Goal: Task Accomplishment & Management: Manage account settings

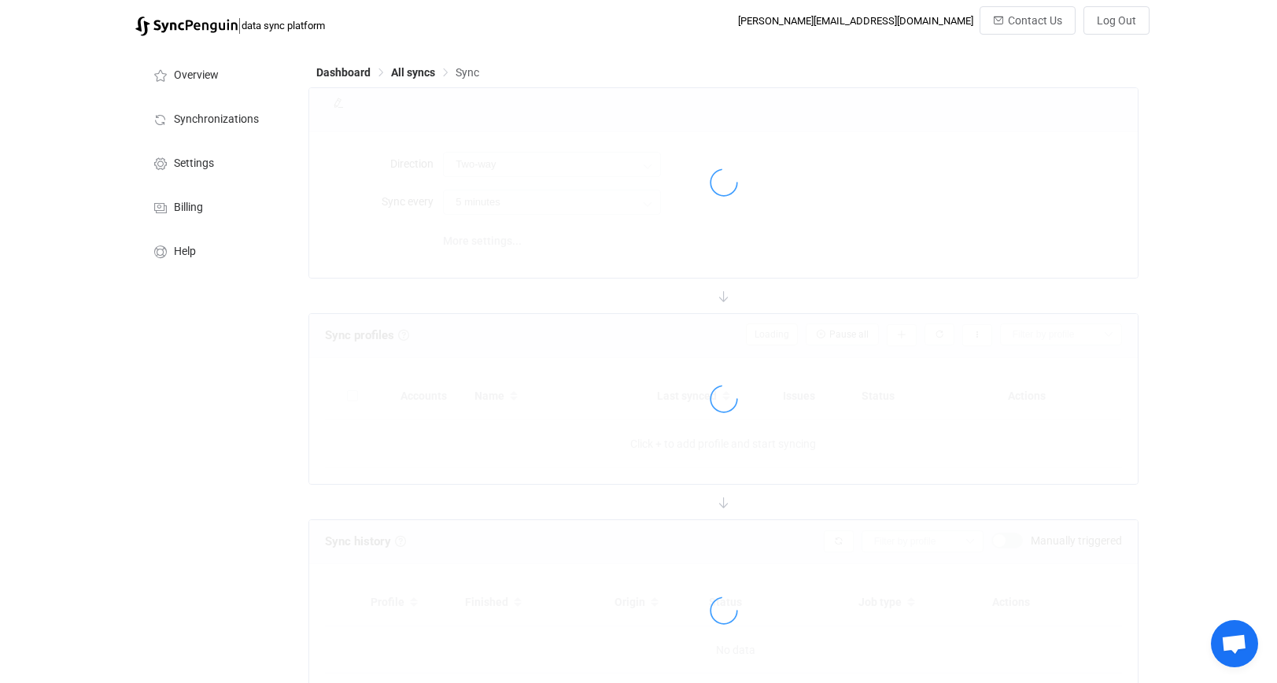
type input "iCloud → HubSpot"
type input "8 hours"
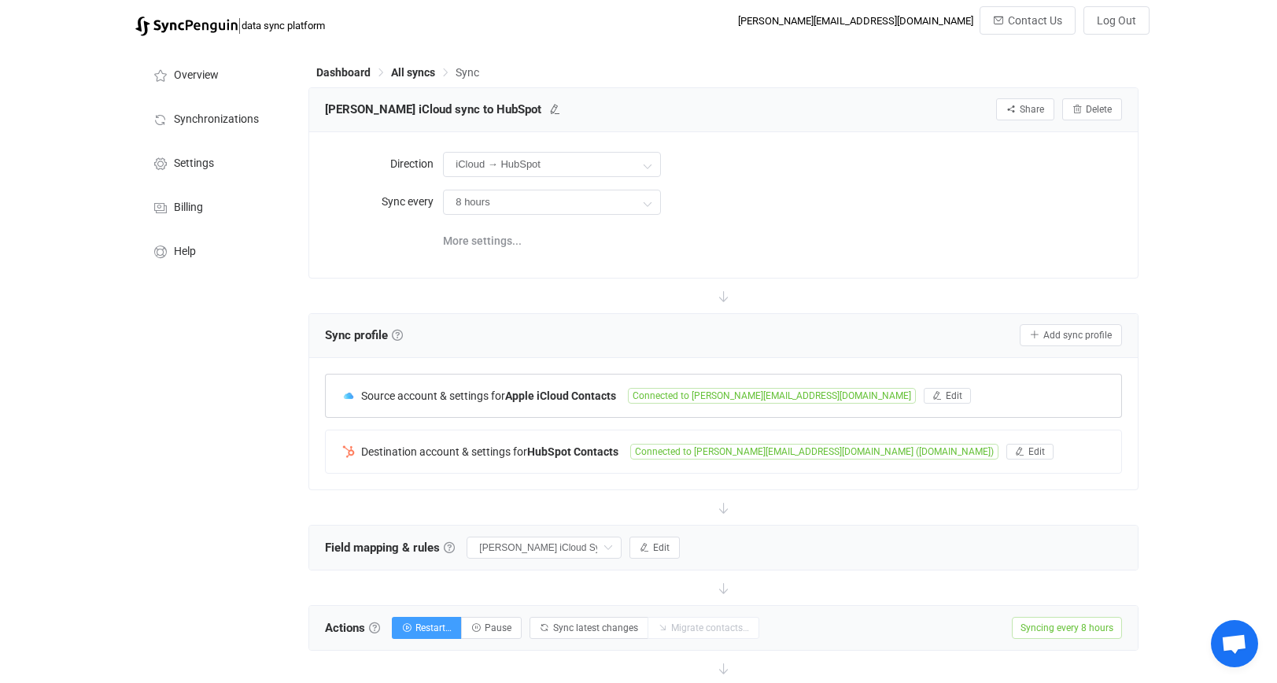
click at [426, 374] on div "Source account & settings for Apple iCloud Contacts Connected to ryan@tenaxstra…" at bounding box center [723, 395] width 795 height 42
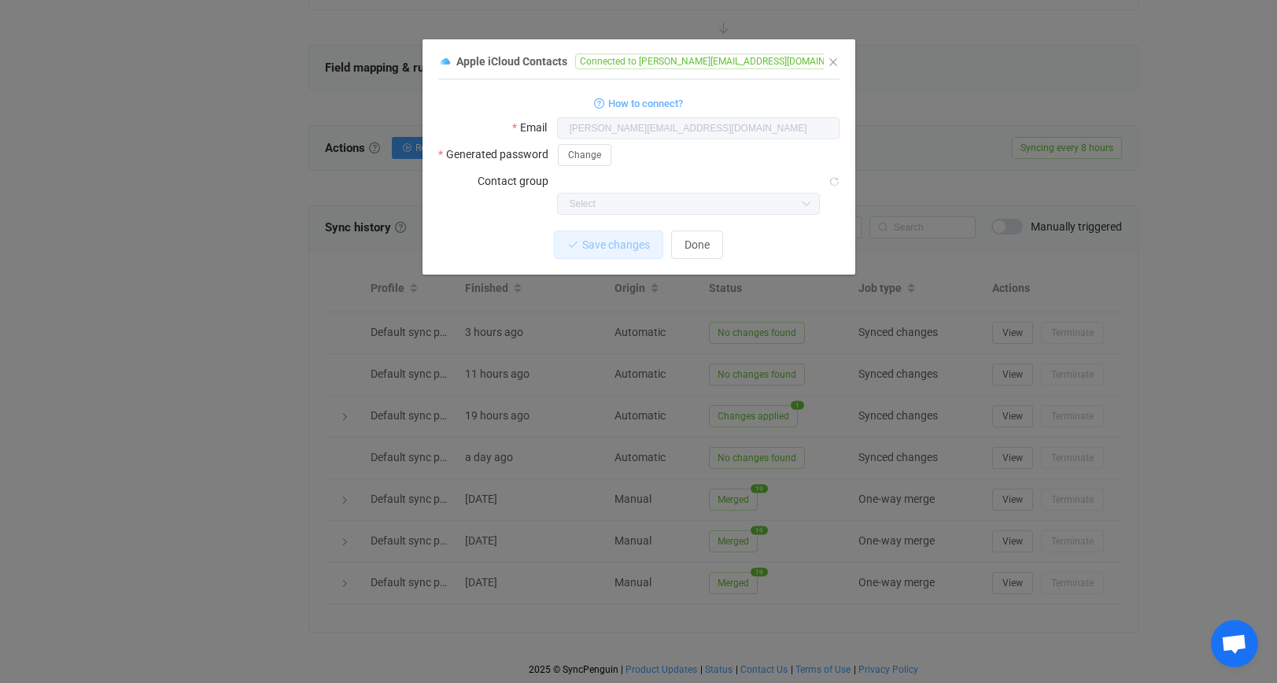
scroll to position [480, 0]
click at [828, 59] on icon "Close" at bounding box center [833, 62] width 13 height 13
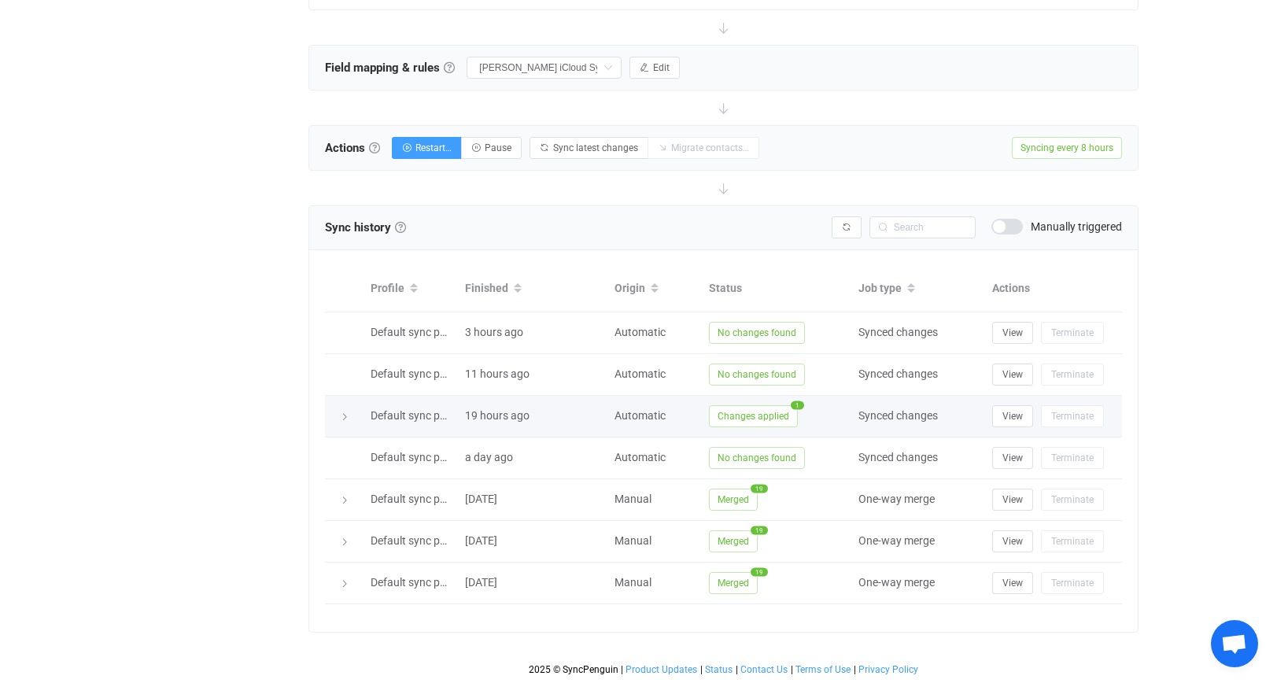
click at [758, 416] on span "Changes applied" at bounding box center [753, 416] width 89 height 22
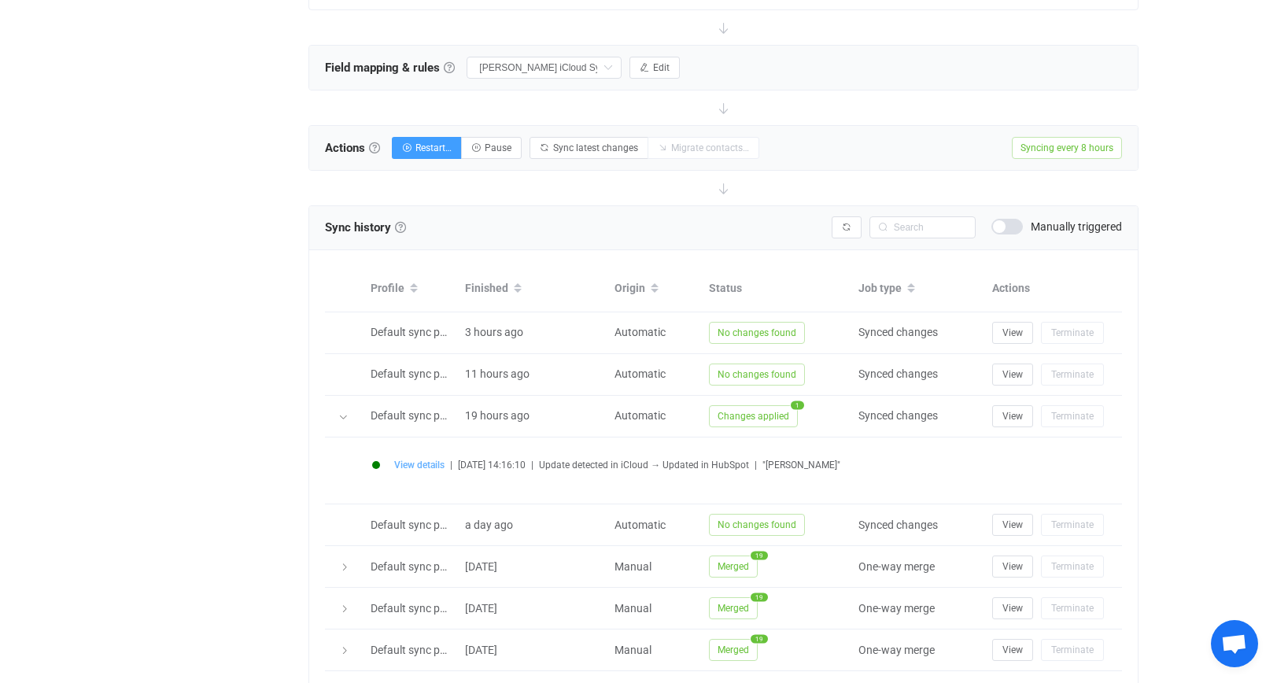
click at [441, 463] on span "View details" at bounding box center [419, 464] width 50 height 11
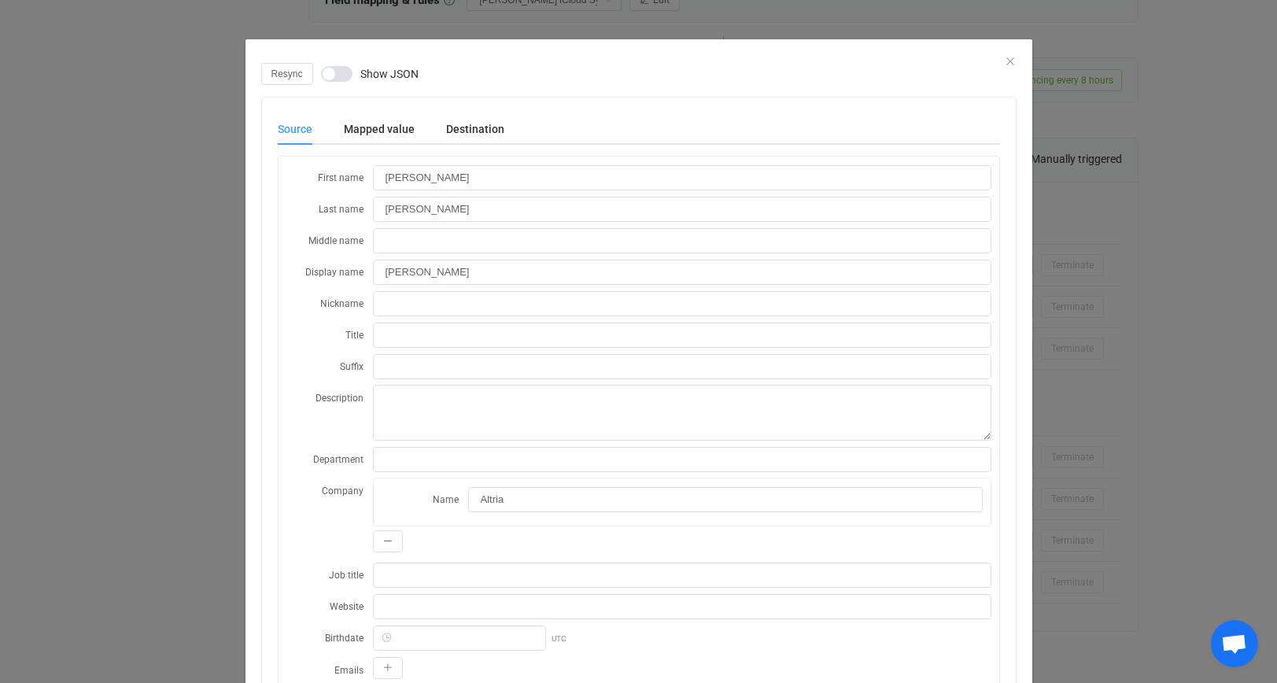
scroll to position [0, 0]
click at [1007, 70] on div "Resync Show JSON" at bounding box center [638, 74] width 755 height 22
click at [1010, 57] on icon "Close" at bounding box center [1010, 61] width 13 height 13
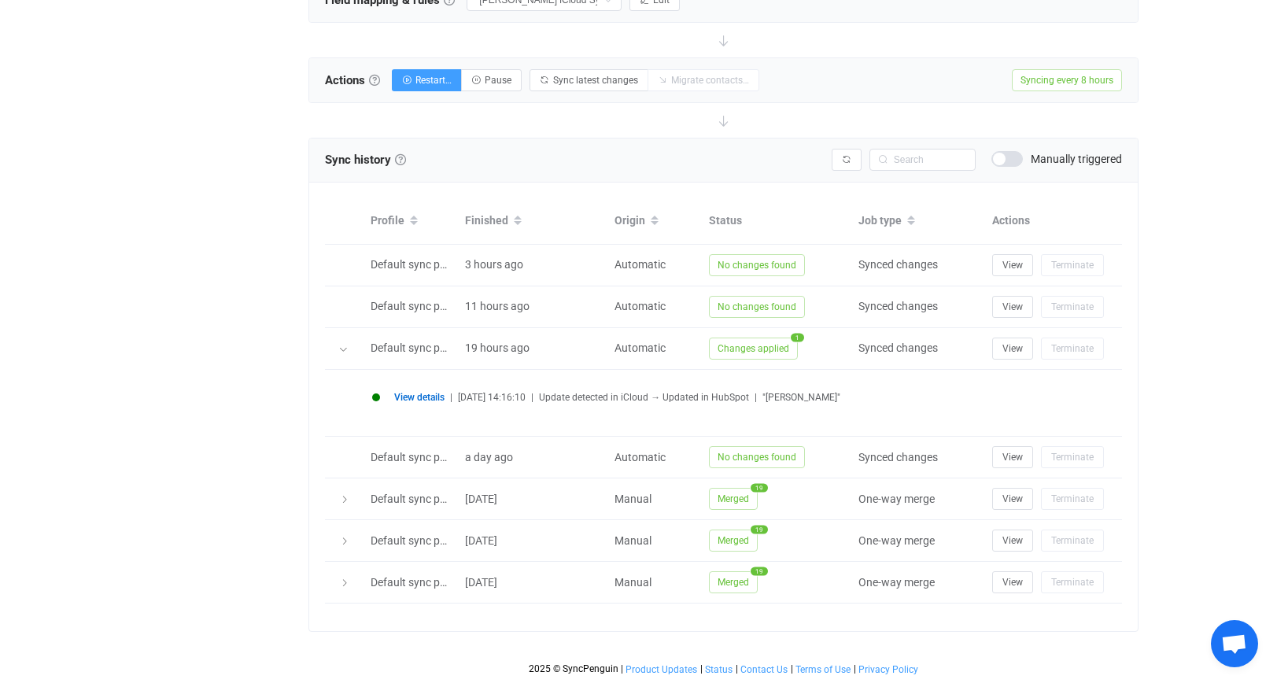
click at [426, 398] on span "View details" at bounding box center [419, 397] width 50 height 11
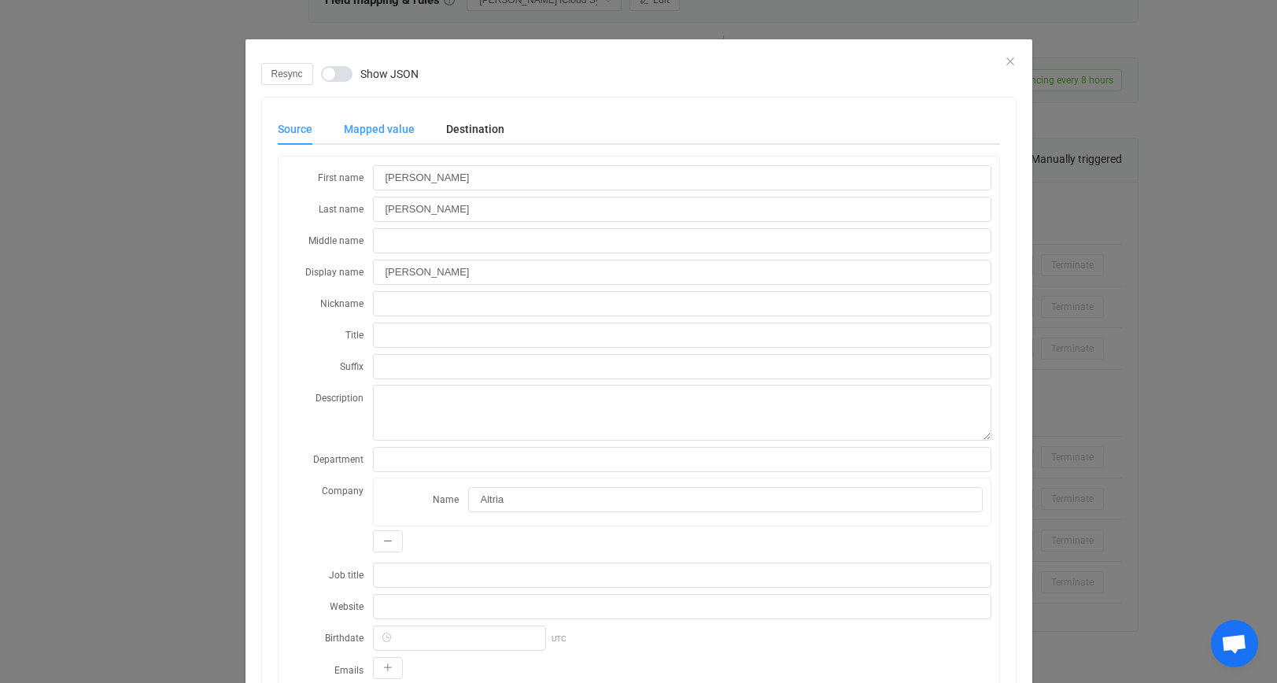
click at [416, 131] on div "Mapped value" at bounding box center [379, 128] width 102 height 31
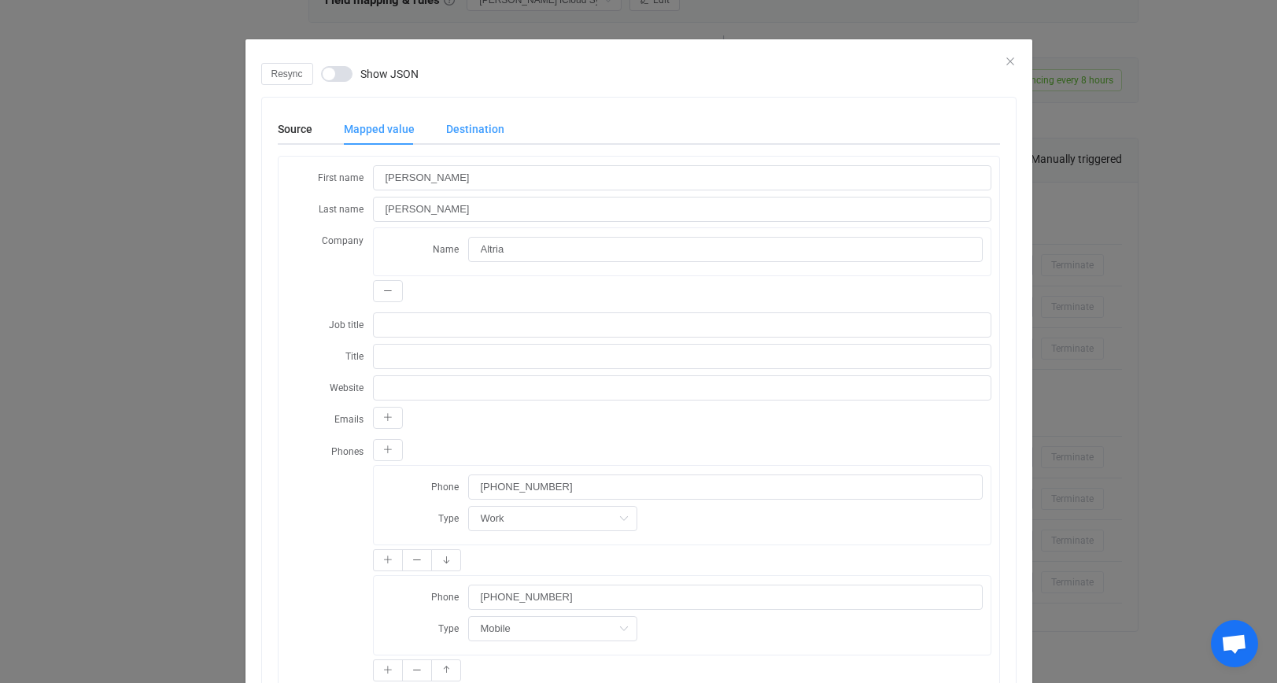
click at [473, 129] on div "Destination" at bounding box center [467, 128] width 74 height 31
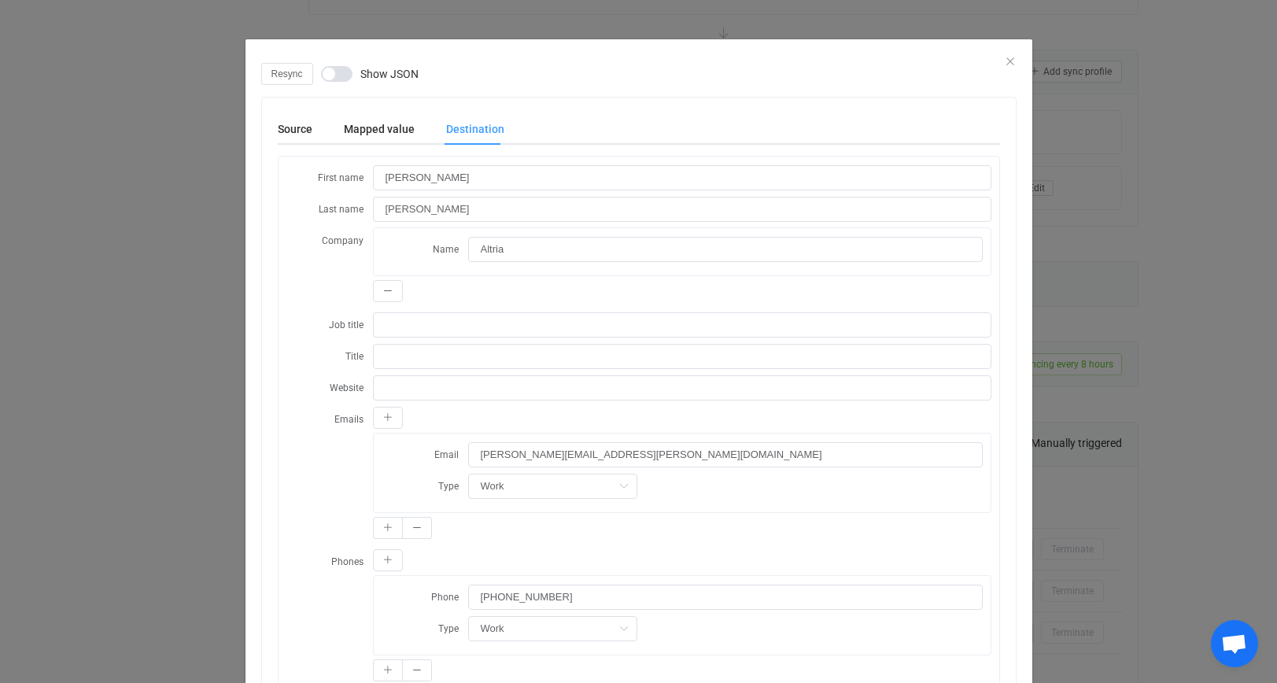
scroll to position [256, 0]
click at [402, 120] on div "Mapped value" at bounding box center [379, 128] width 102 height 31
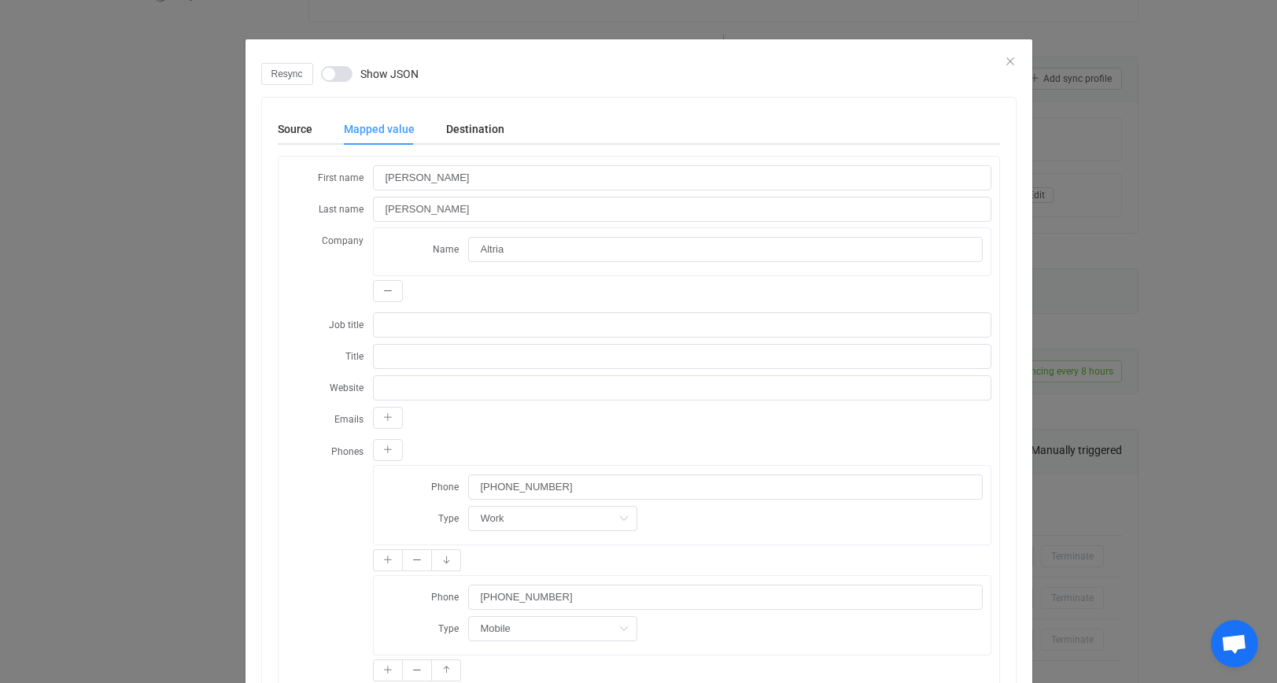
scroll to position [0, 0]
click at [488, 132] on div "Destination" at bounding box center [467, 128] width 74 height 31
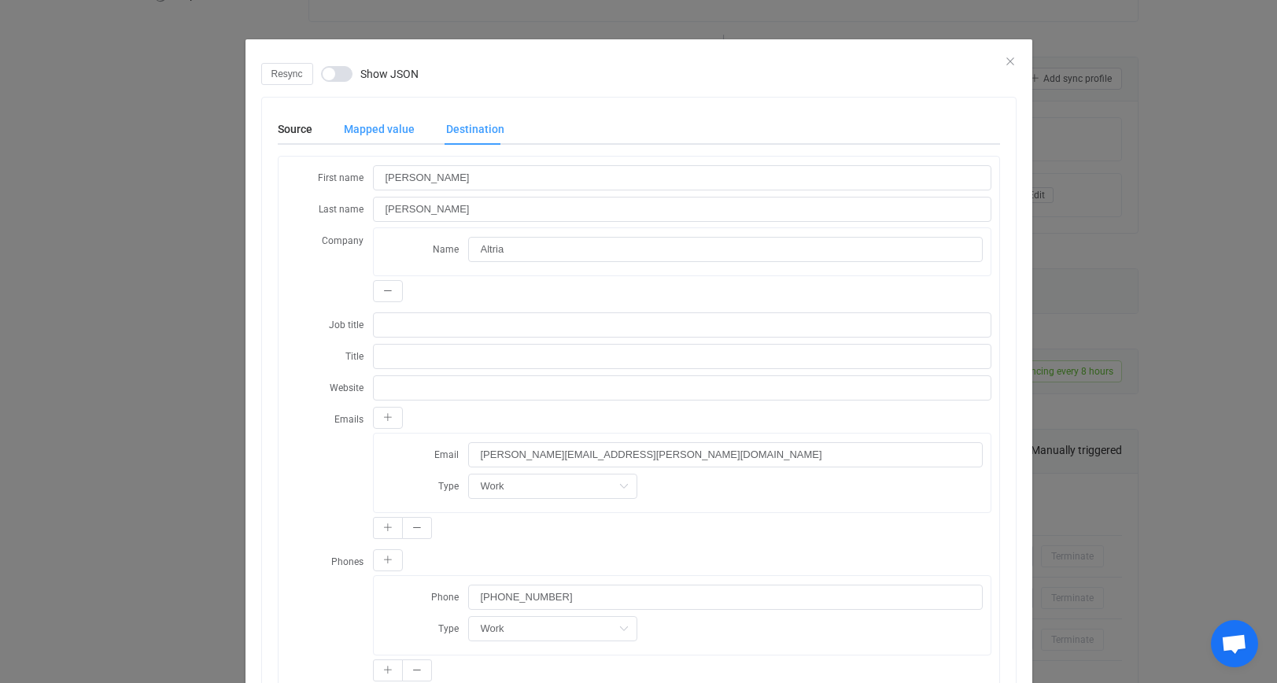
click at [402, 131] on div "Mapped value" at bounding box center [379, 128] width 102 height 31
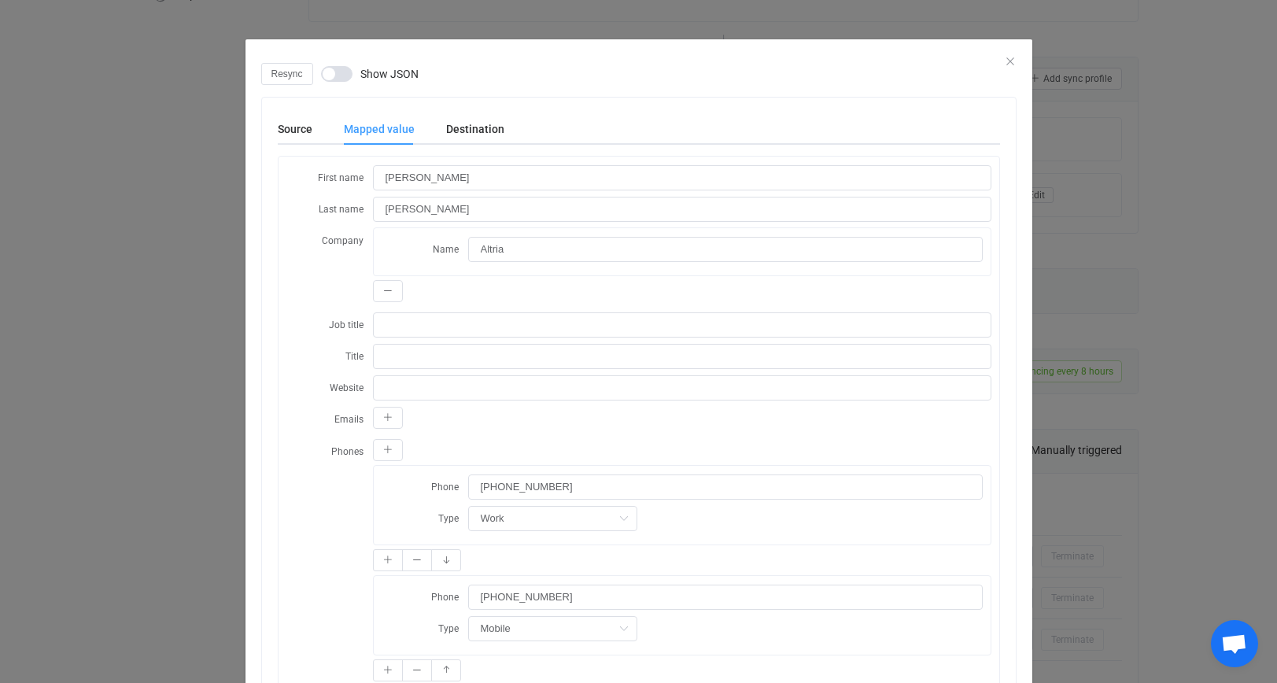
click at [1006, 67] on div "Resync Show JSON" at bounding box center [638, 74] width 755 height 22
click at [1006, 64] on div "Resync Show JSON" at bounding box center [638, 74] width 755 height 22
click at [1011, 62] on icon "Close" at bounding box center [1010, 61] width 13 height 13
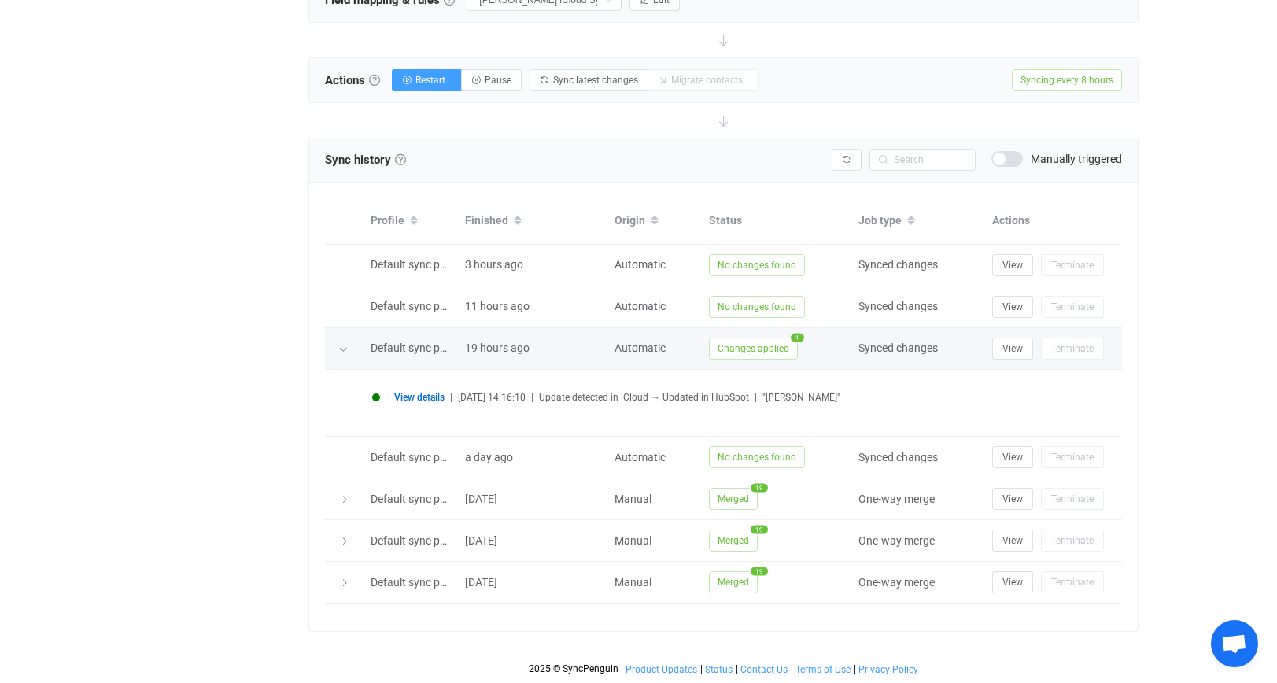
click at [341, 353] on icon at bounding box center [342, 349] width 9 height 9
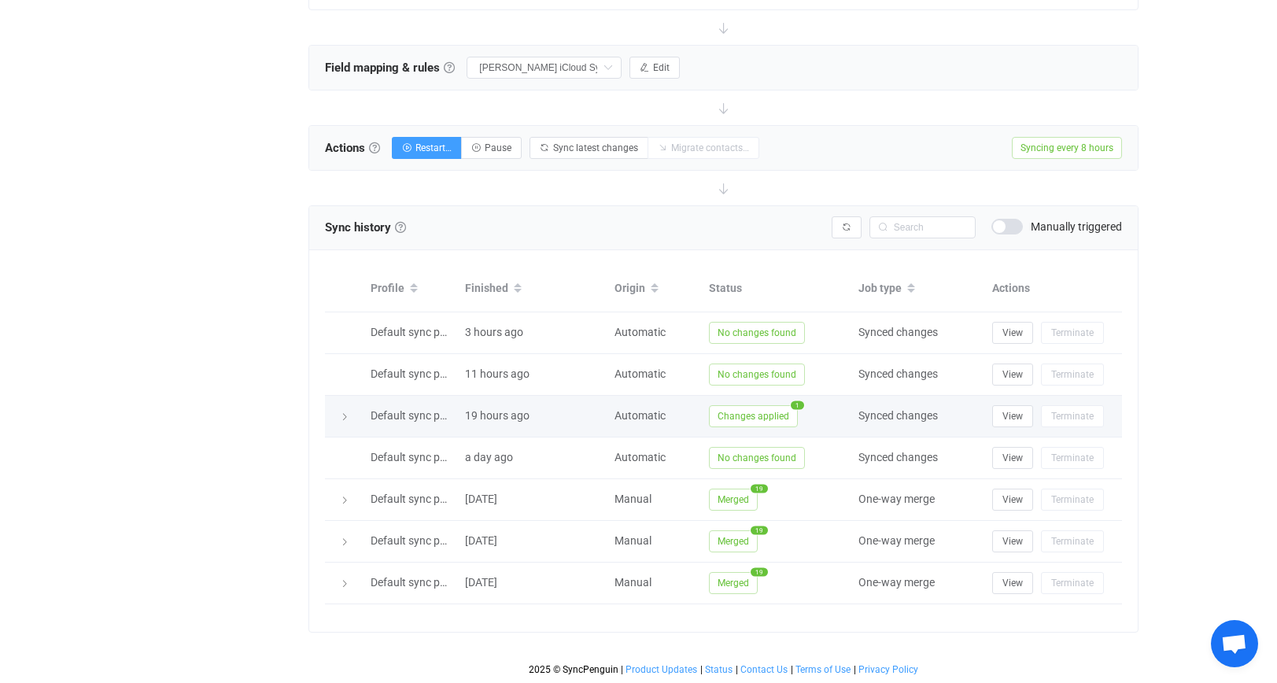
click at [523, 410] on span "19 hours ago" at bounding box center [497, 415] width 65 height 13
click at [343, 424] on td at bounding box center [344, 417] width 38 height 42
click at [344, 417] on icon at bounding box center [344, 416] width 9 height 9
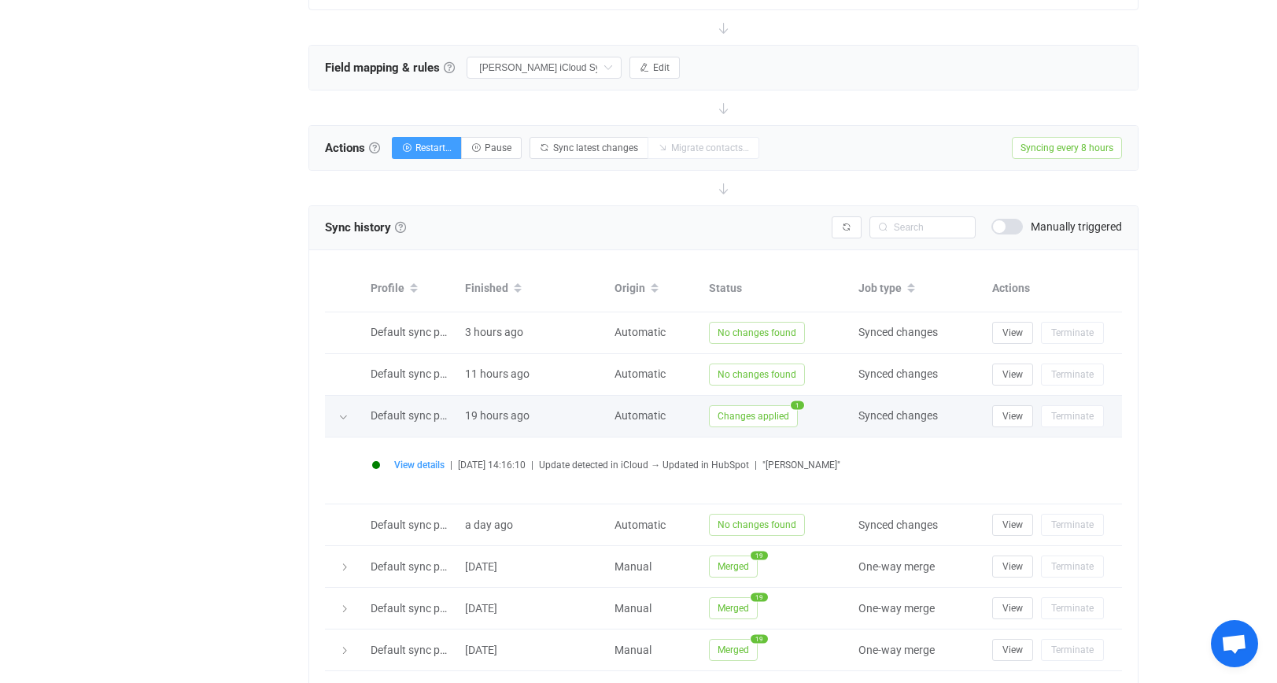
click at [344, 417] on icon at bounding box center [342, 416] width 9 height 9
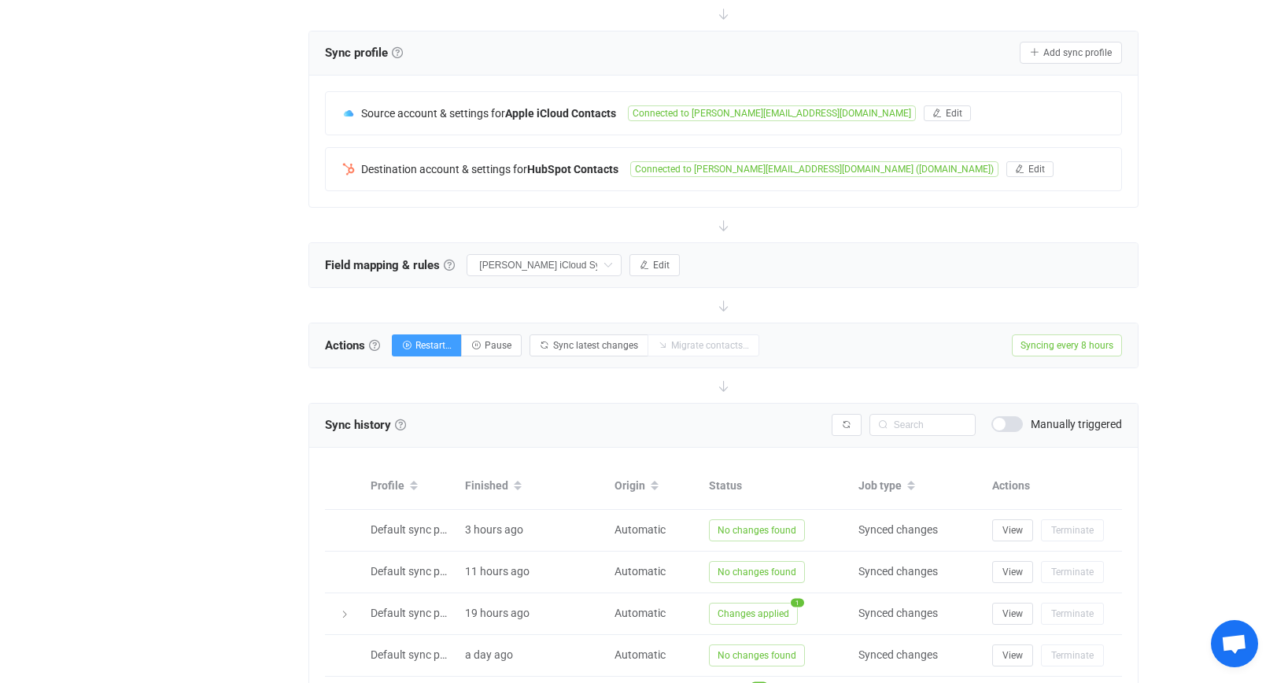
scroll to position [265, 0]
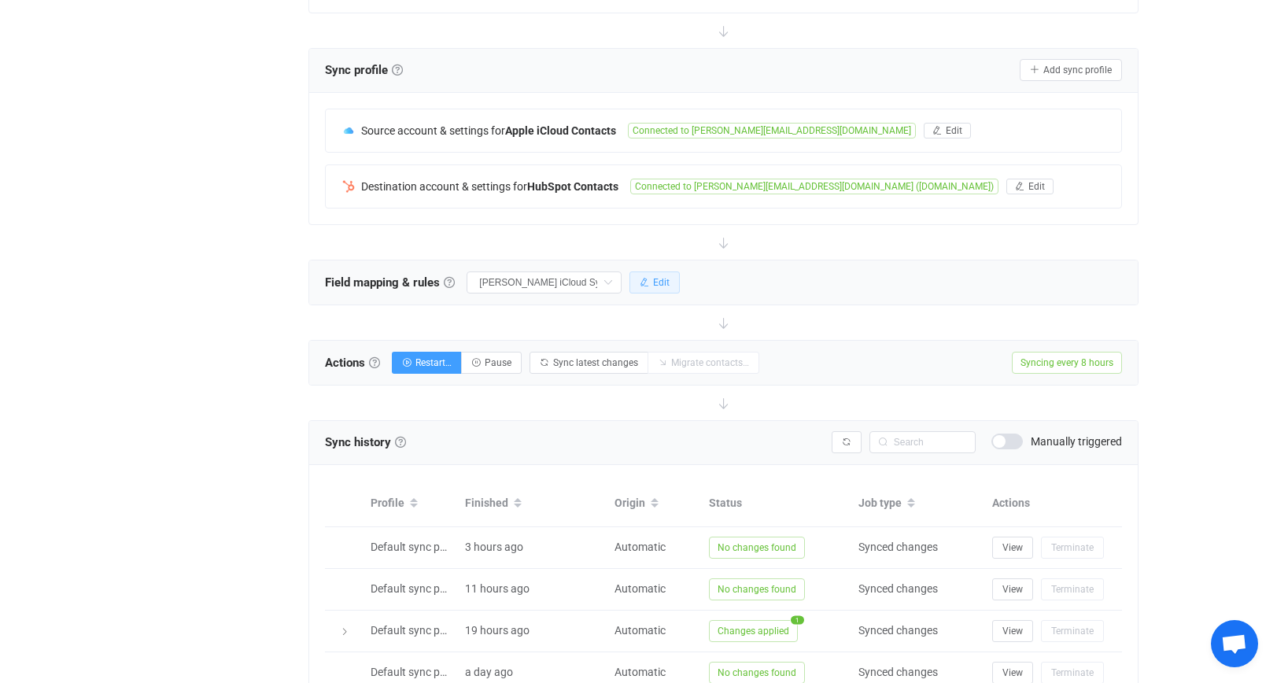
click at [670, 279] on span "Edit" at bounding box center [661, 282] width 17 height 11
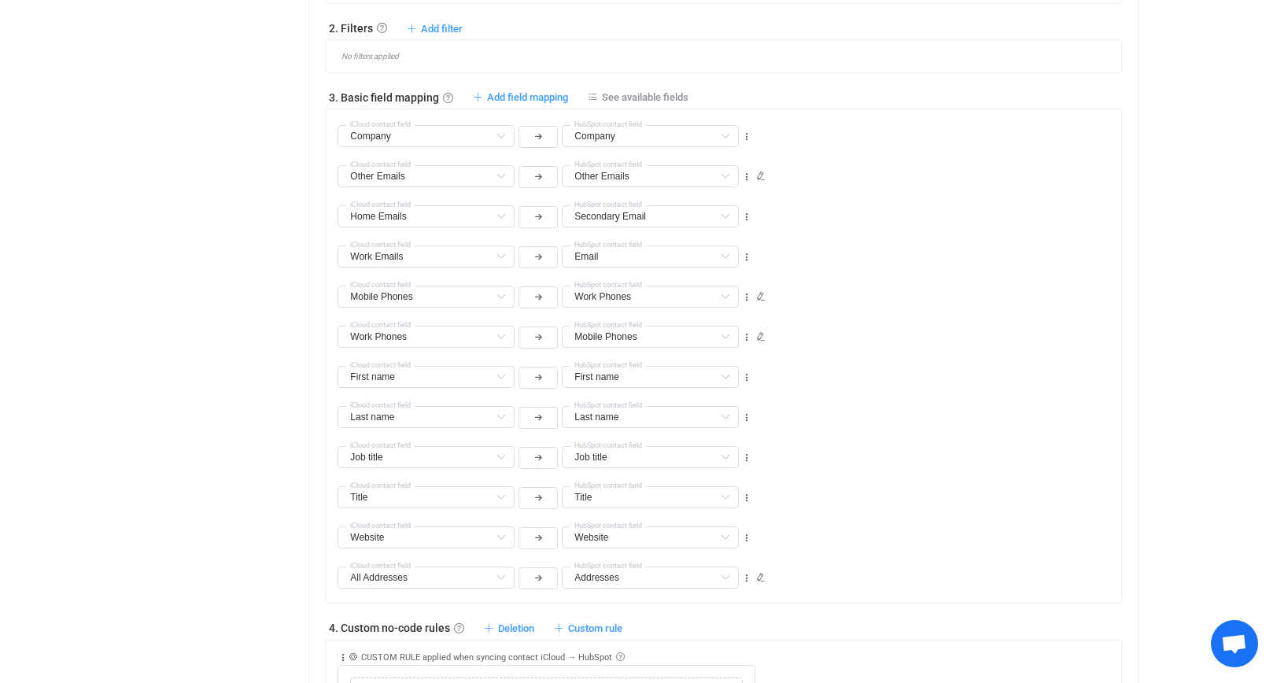
scroll to position [713, 0]
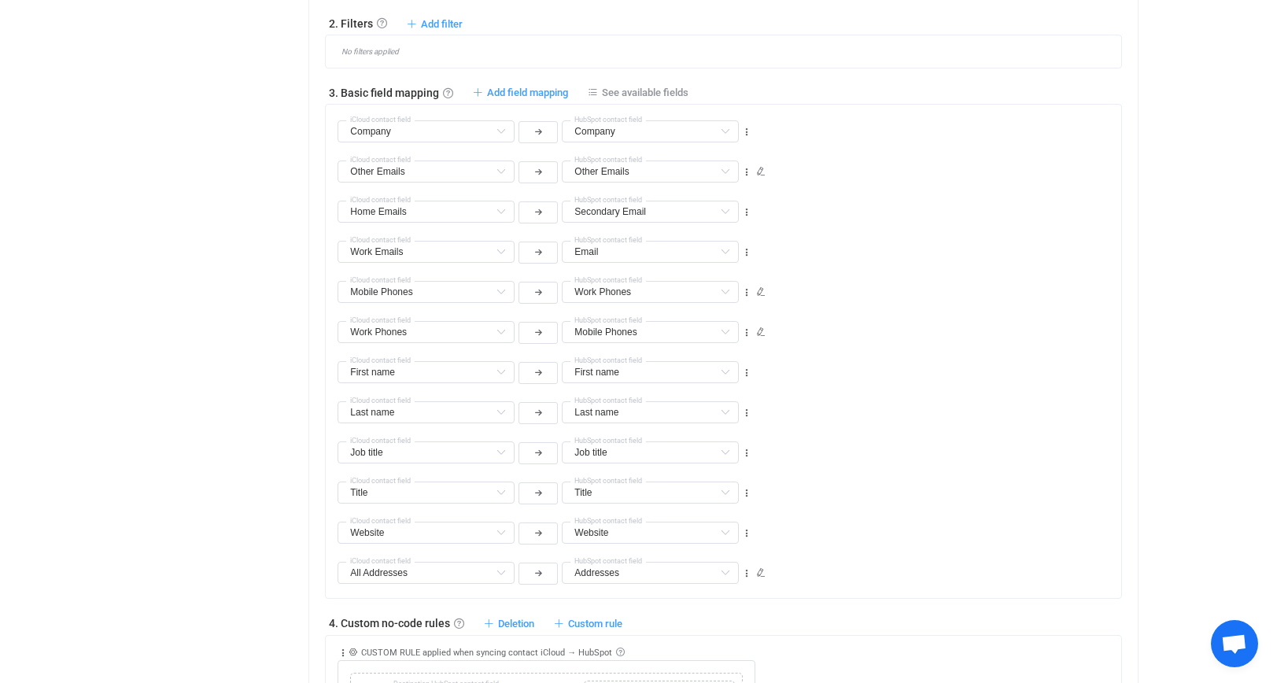
click at [788, 251] on div "Email Work Emails Default field (filtered) Work fax Phones Default field (filte…" at bounding box center [729, 245] width 783 height 40
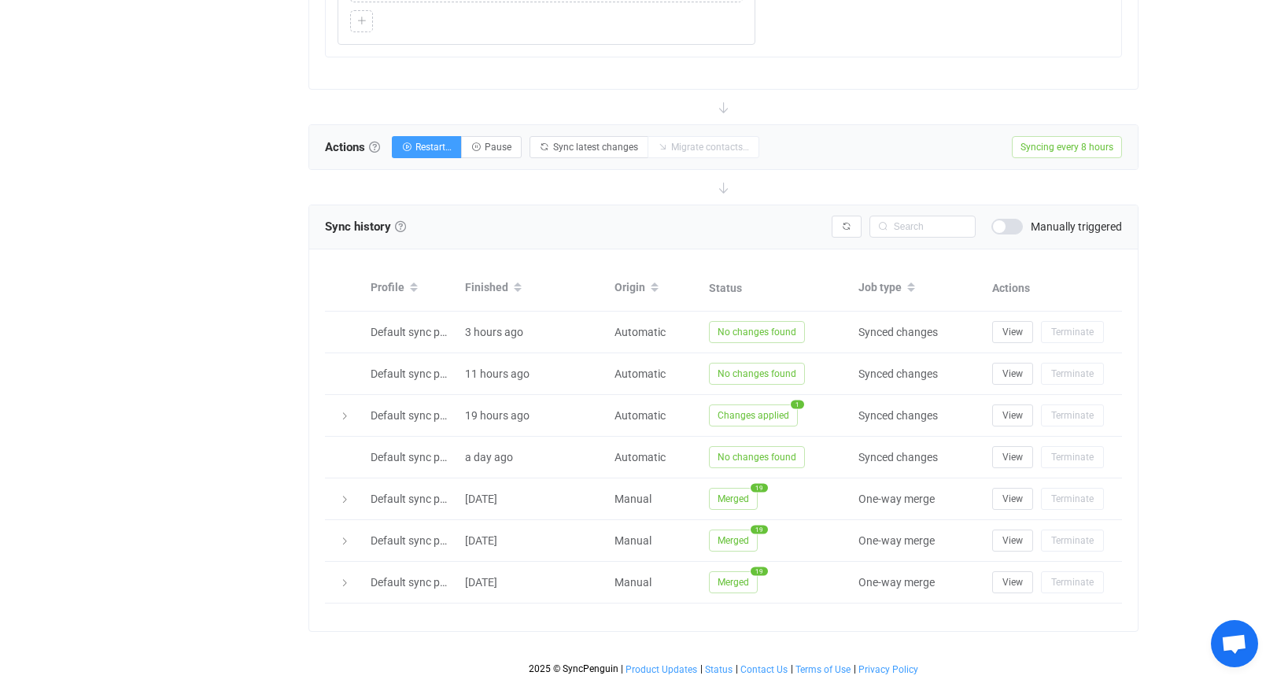
scroll to position [1565, 0]
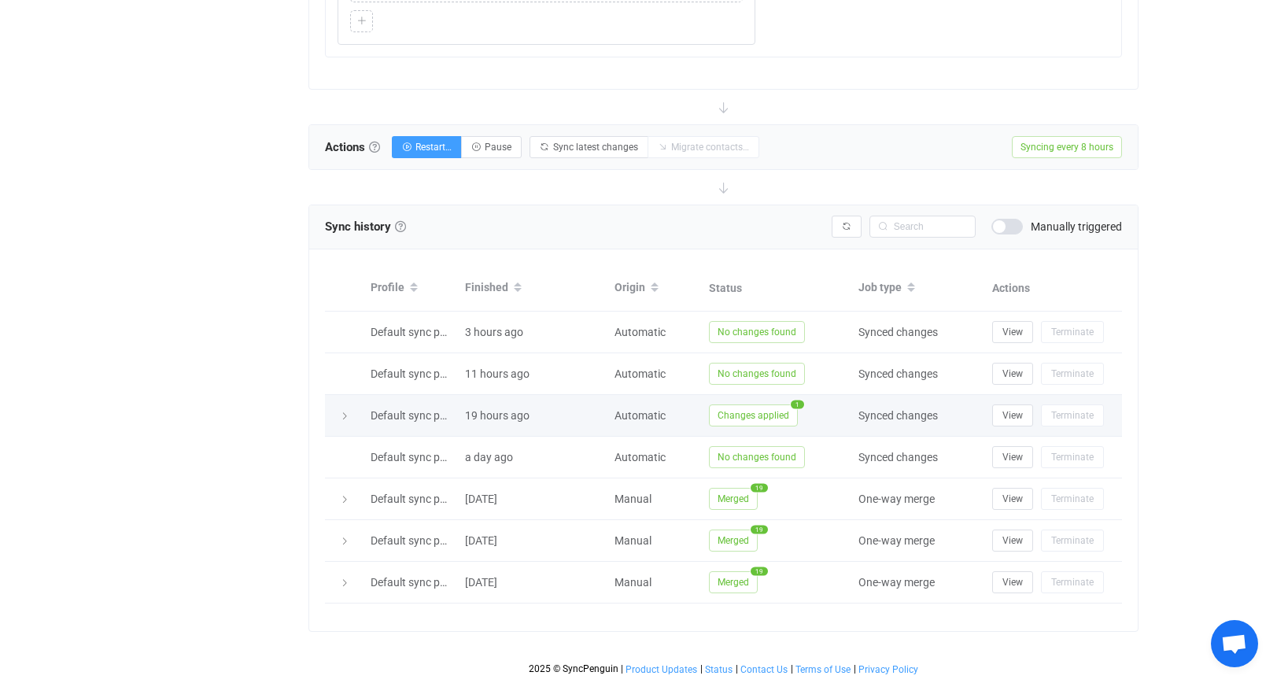
click at [386, 412] on span "Default sync profile" at bounding box center [418, 415] width 94 height 13
click at [343, 422] on div at bounding box center [344, 416] width 22 height 16
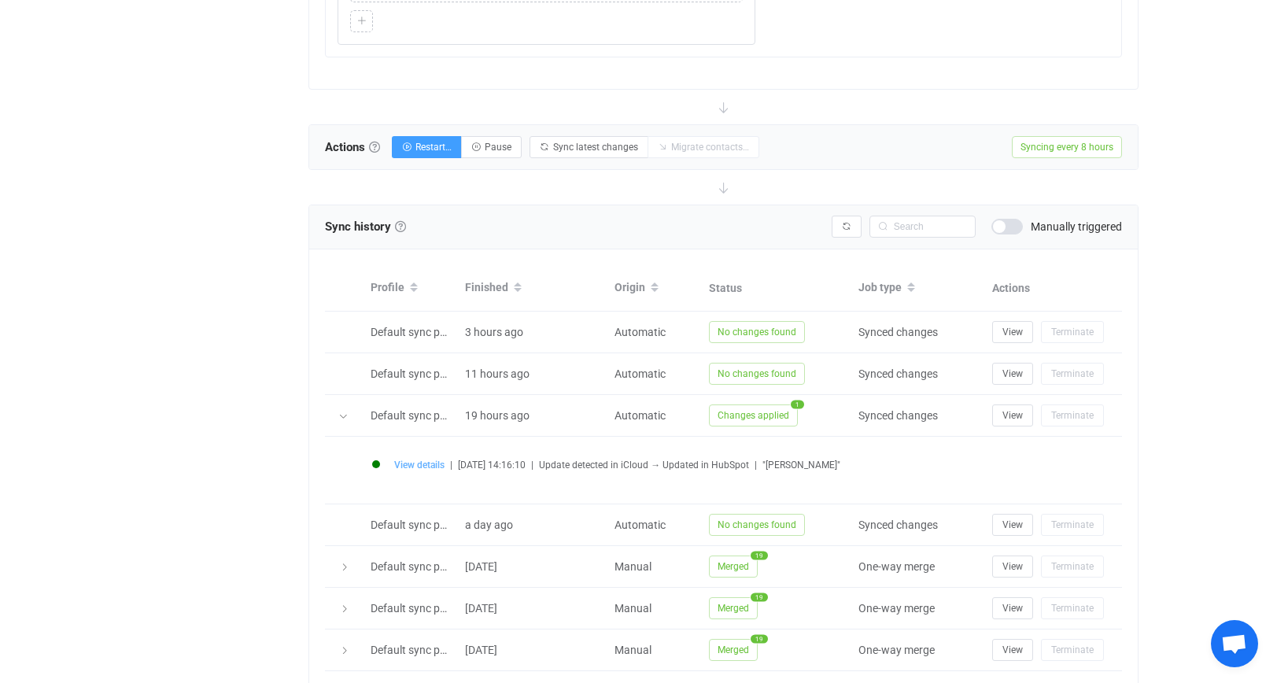
click at [442, 463] on span "View details" at bounding box center [419, 464] width 50 height 11
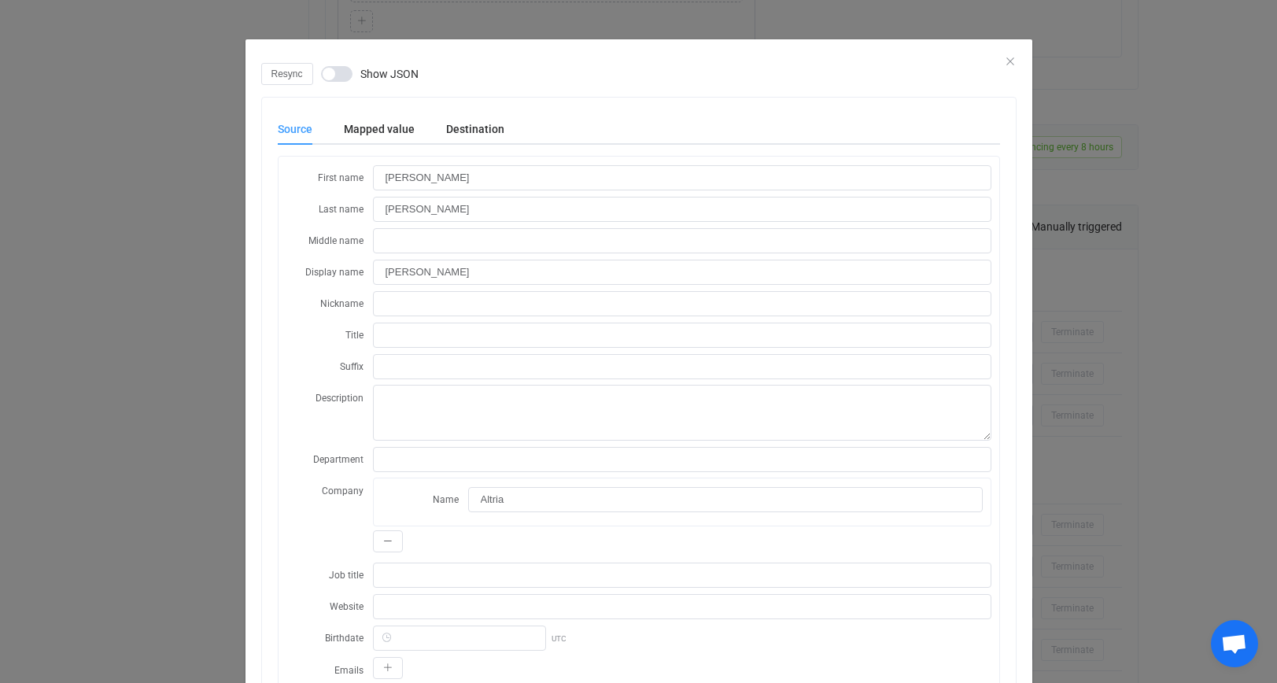
click at [1244, 655] on span "Open chat" at bounding box center [1234, 645] width 26 height 22
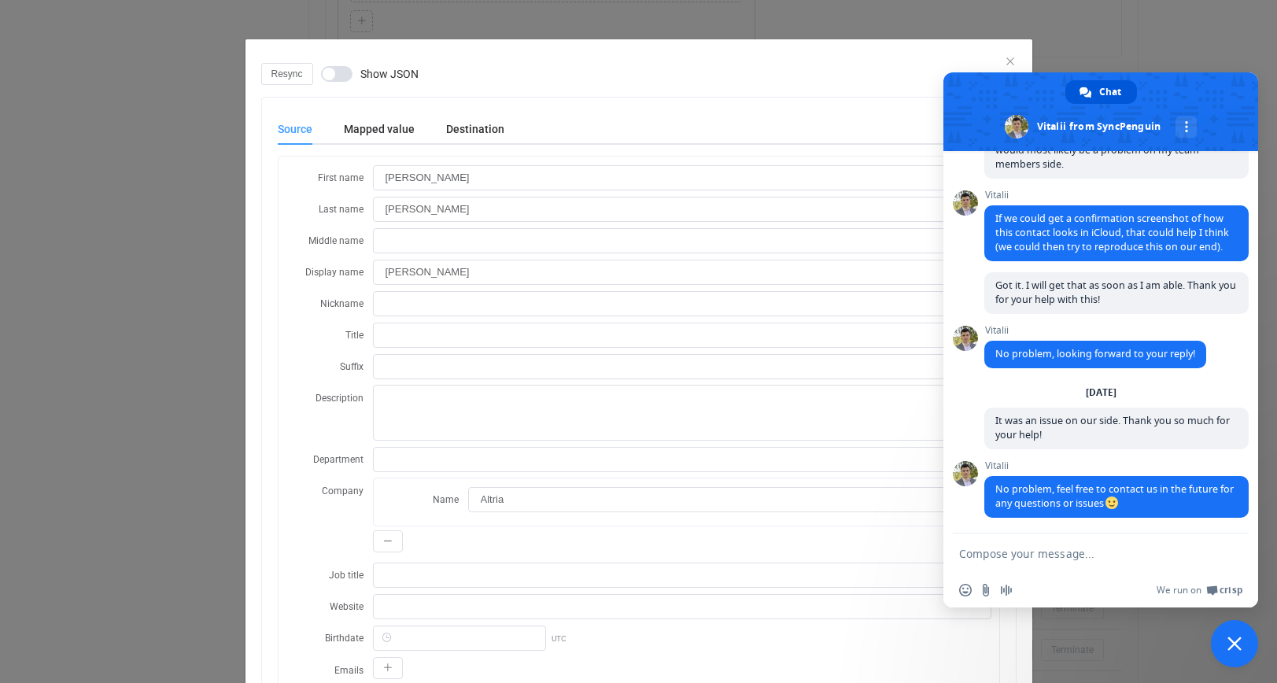
click at [784, 65] on div "Resync Show JSON" at bounding box center [638, 74] width 755 height 22
click at [1119, 89] on span "Chat" at bounding box center [1110, 92] width 22 height 24
click at [1241, 644] on span "Close chat" at bounding box center [1234, 643] width 47 height 47
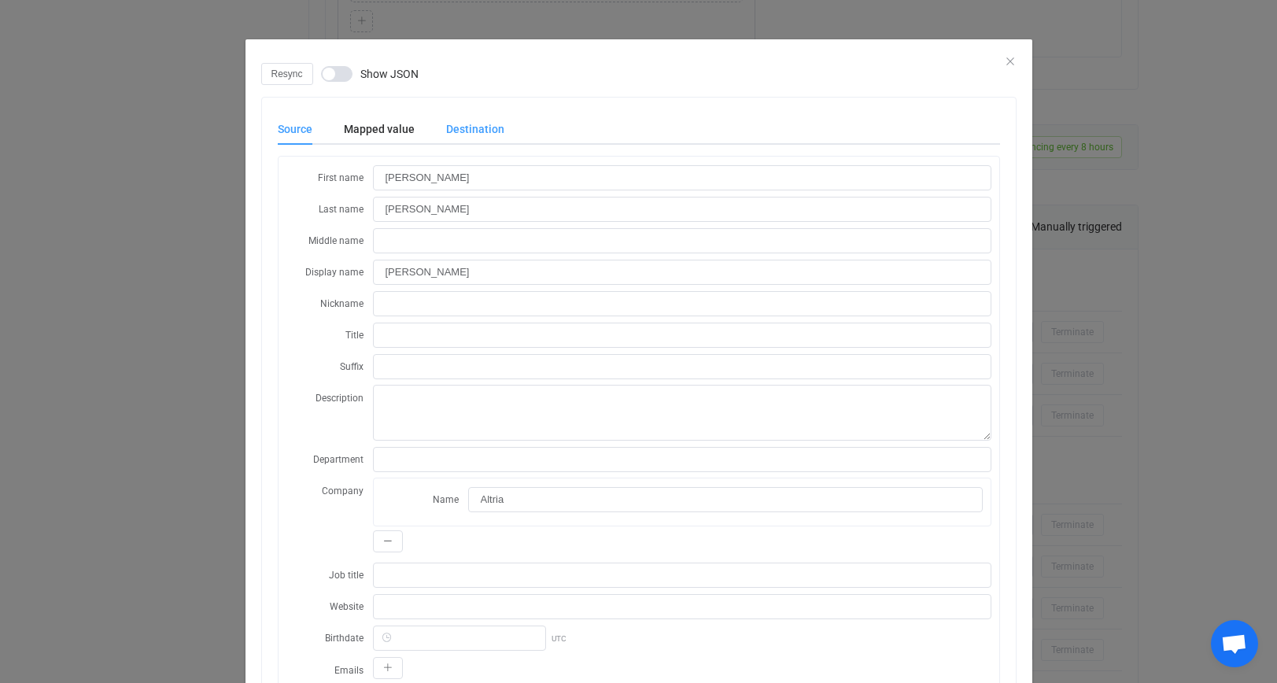
scroll to position [0, 0]
click at [450, 117] on div "Destination" at bounding box center [467, 128] width 74 height 31
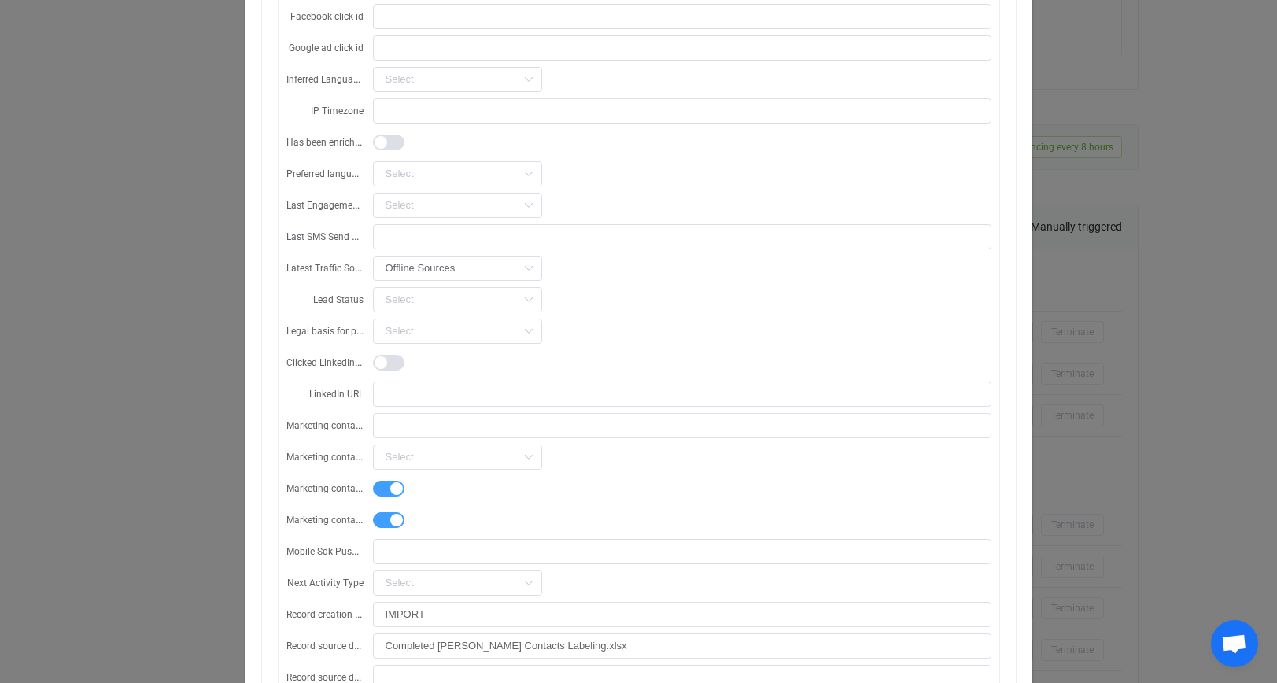
scroll to position [5386, 0]
click at [512, 265] on input "dialog" at bounding box center [457, 269] width 169 height 25
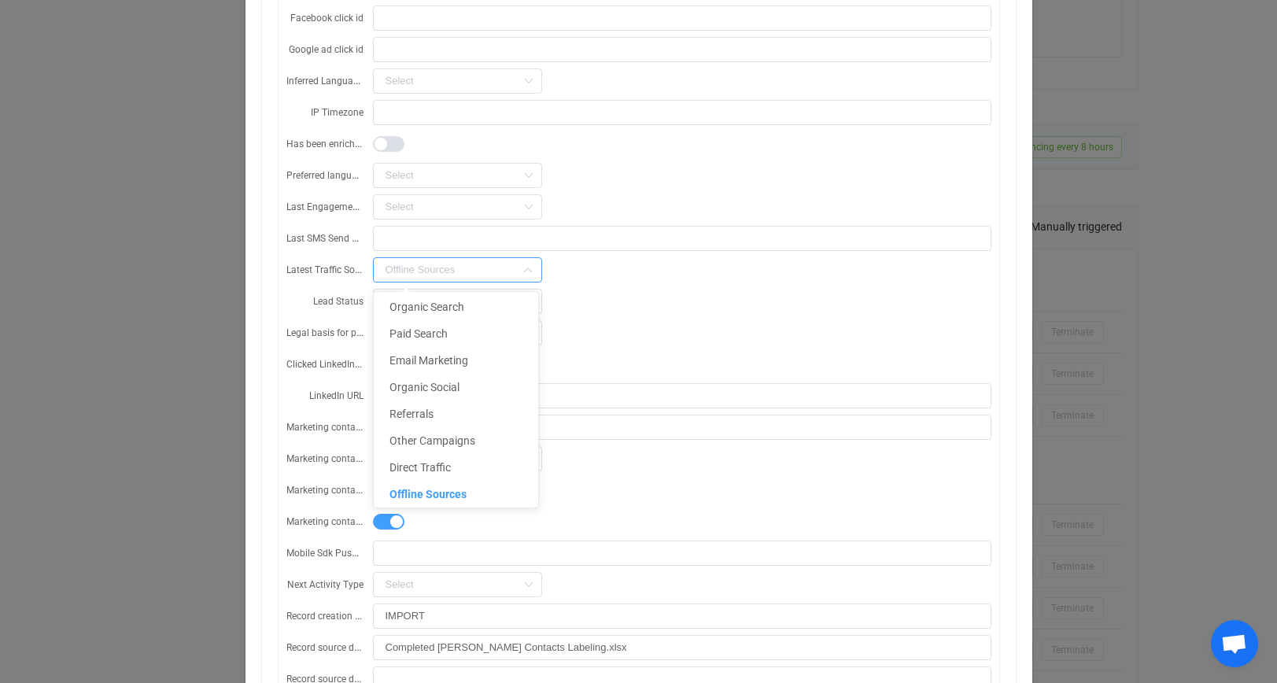
type input "Offline Sources"
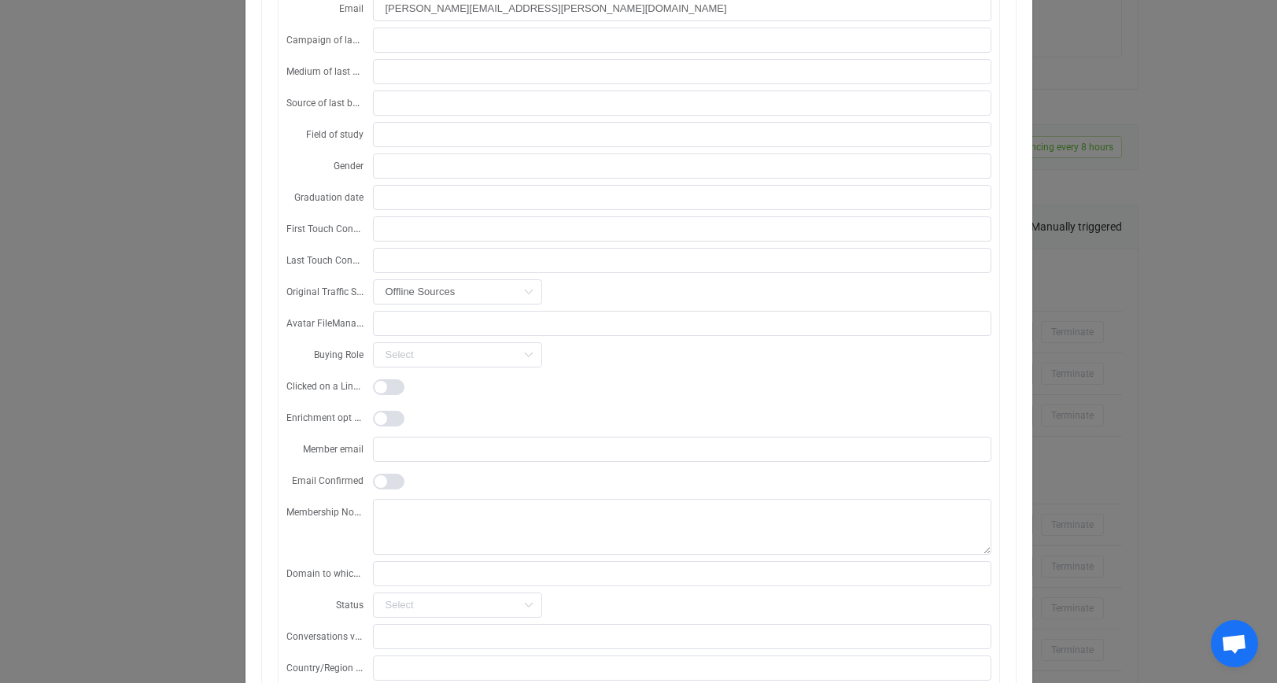
scroll to position [4244, 0]
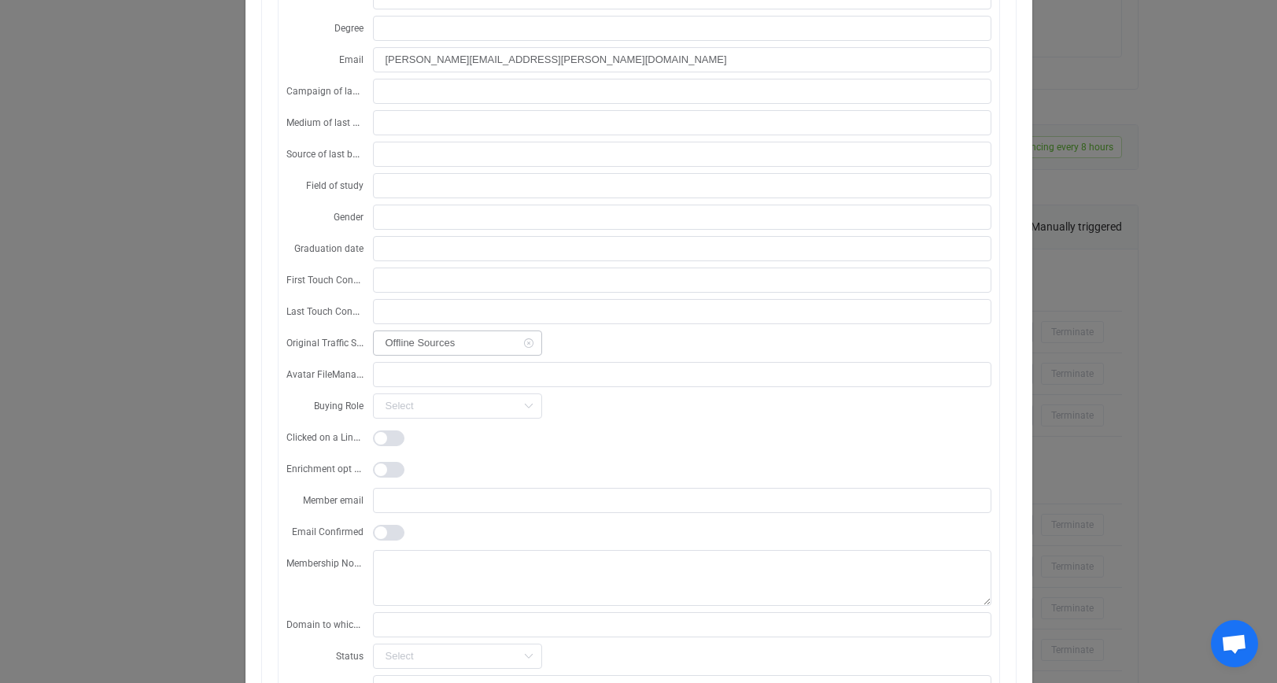
click at [529, 339] on icon "dialog" at bounding box center [528, 342] width 20 height 25
click at [526, 356] on icon "dialog" at bounding box center [528, 342] width 20 height 25
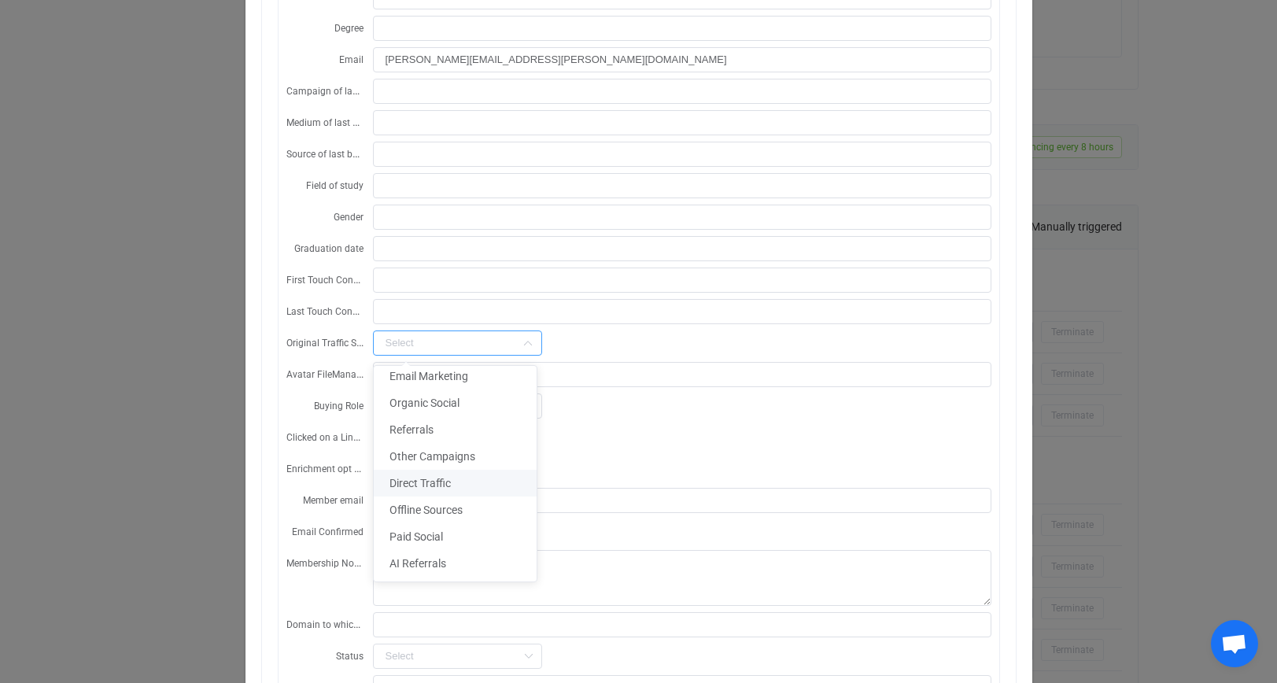
scroll to position [61, 0]
click at [658, 448] on div "dialog" at bounding box center [682, 436] width 618 height 25
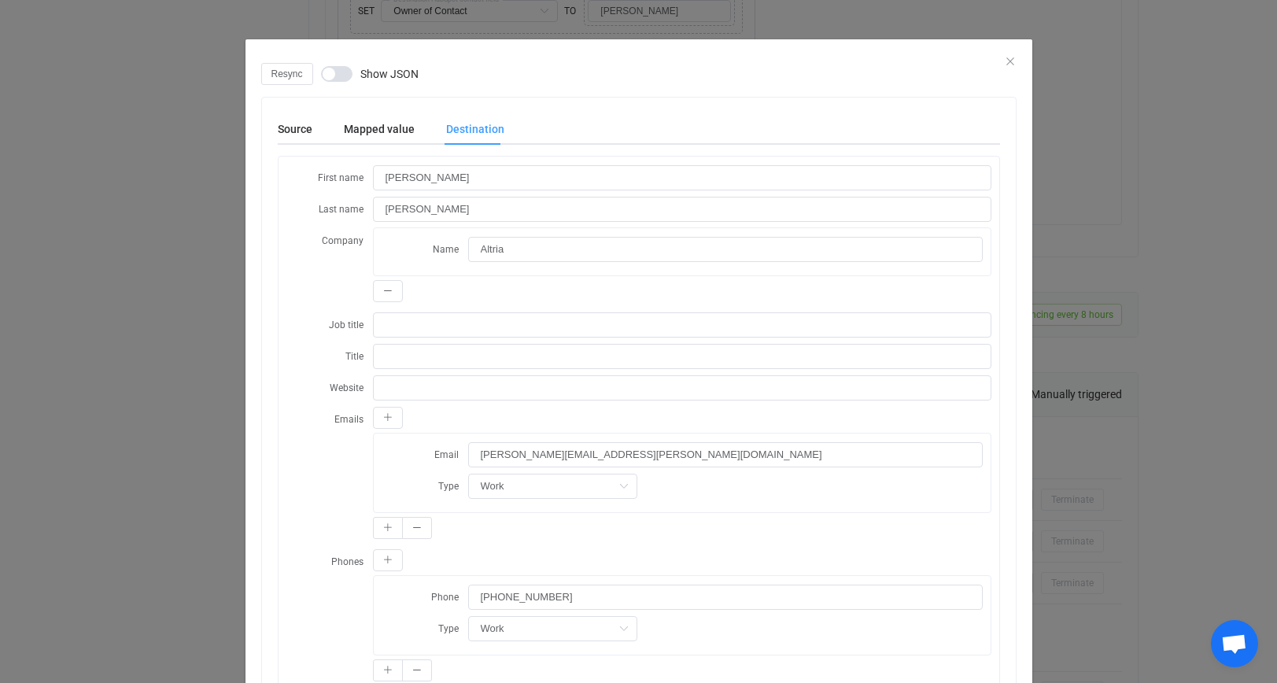
scroll to position [1370, 0]
click at [1014, 68] on div "Resync Show JSON" at bounding box center [638, 74] width 755 height 22
click at [1009, 61] on icon "Close" at bounding box center [1010, 61] width 13 height 13
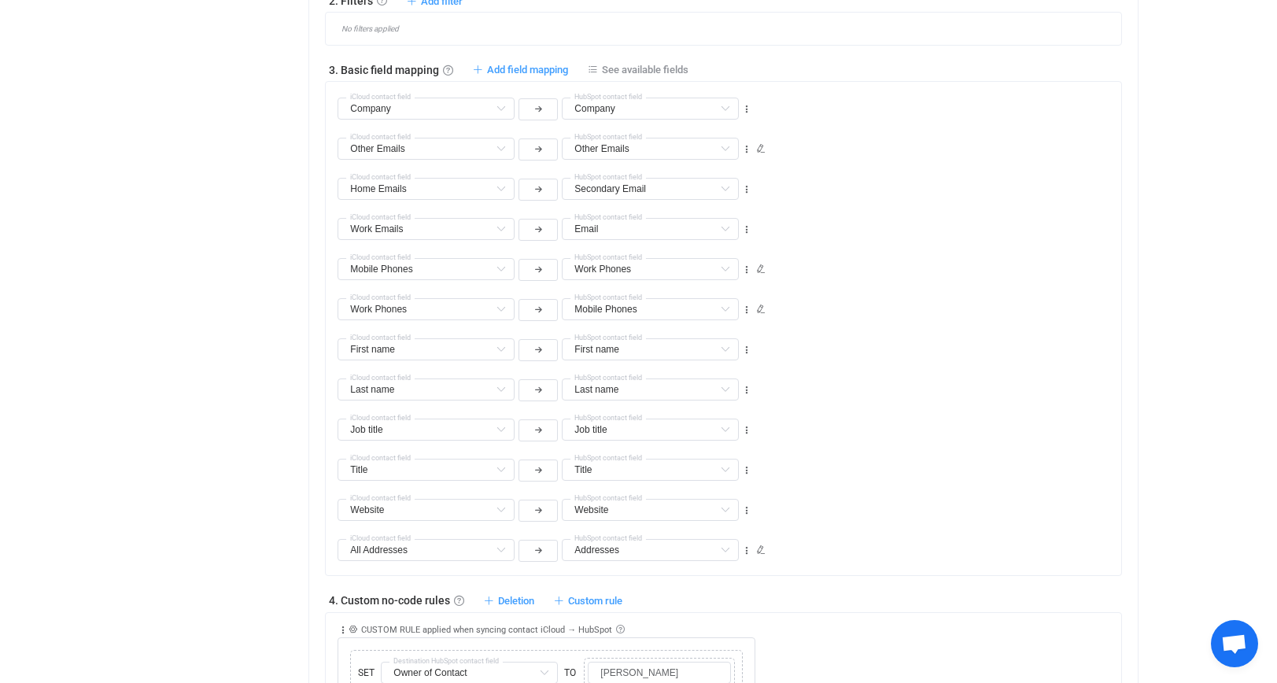
scroll to position [735, 0]
click at [714, 253] on div "Work Phones Work Emails Default field (filtered) Work Phones Default field (fil…" at bounding box center [553, 263] width 430 height 40
click at [723, 262] on icon at bounding box center [725, 270] width 20 height 22
click at [708, 270] on input "text" at bounding box center [650, 270] width 177 height 22
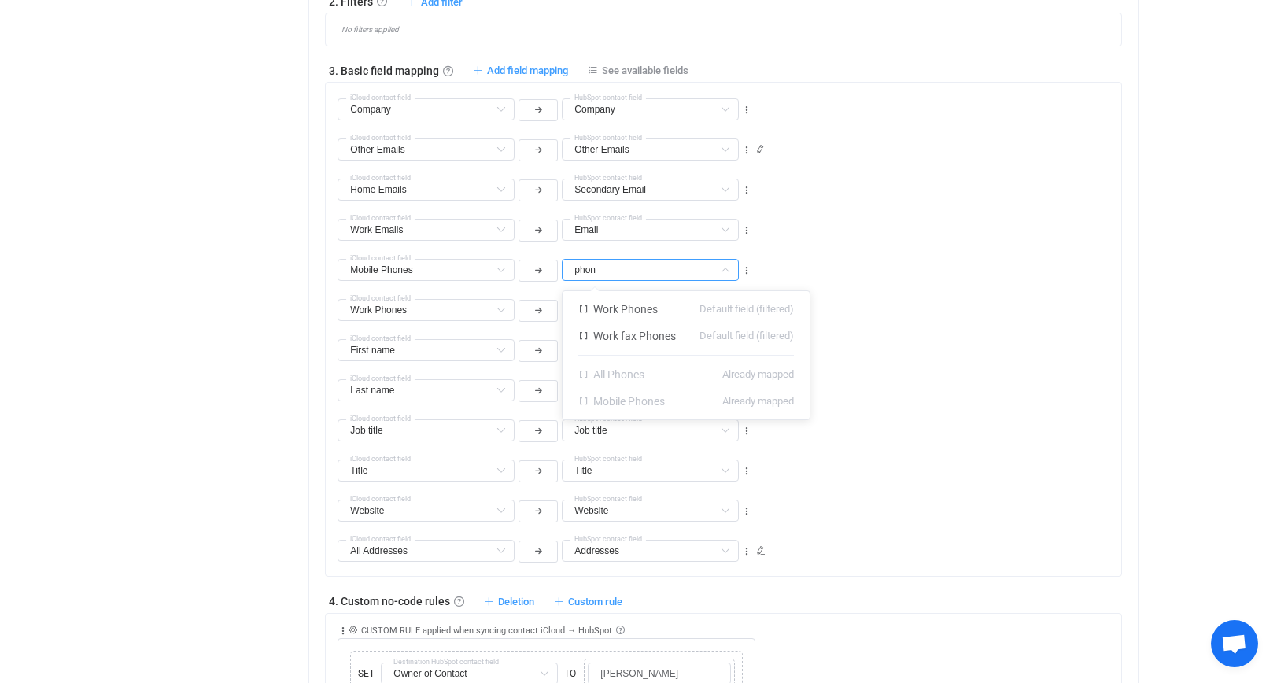
type input "phone"
click at [880, 268] on div "Work Emails Default field (filtered) Work Phones Default field (filtered) Work …" at bounding box center [729, 263] width 783 height 40
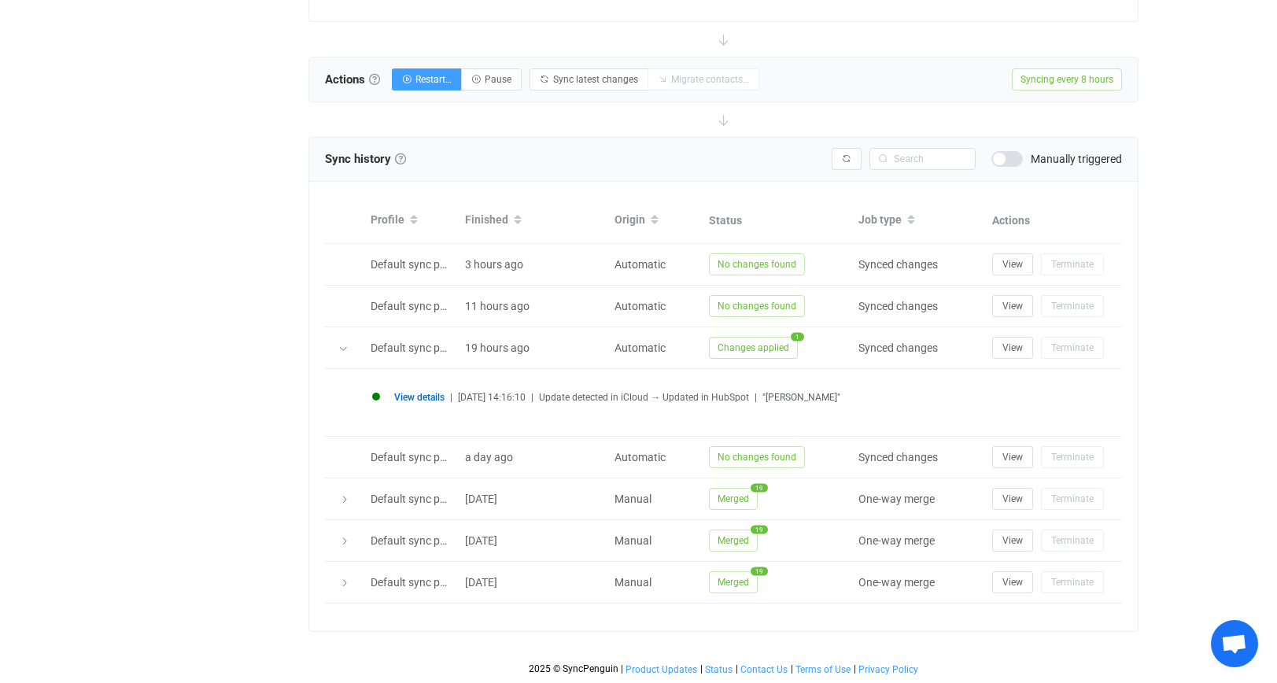
scroll to position [1632, 0]
click at [410, 394] on span "View details" at bounding box center [419, 397] width 50 height 11
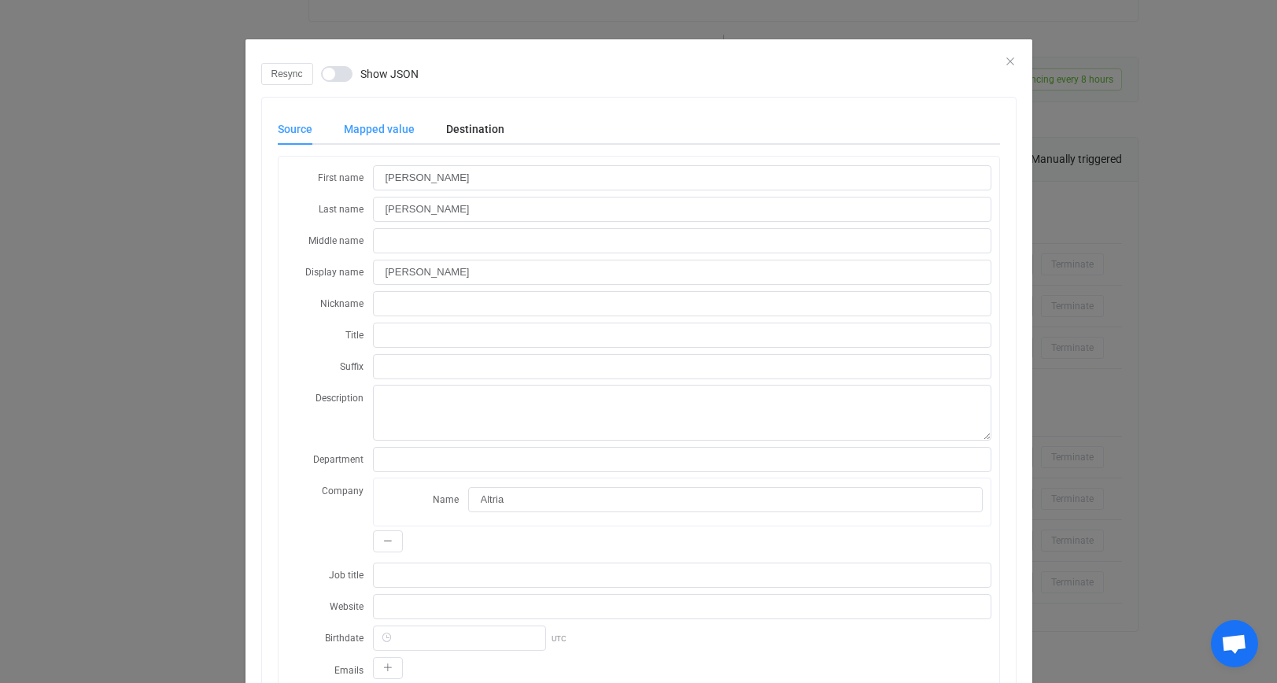
scroll to position [-1, 0]
click at [369, 138] on div "Mapped value" at bounding box center [379, 128] width 102 height 31
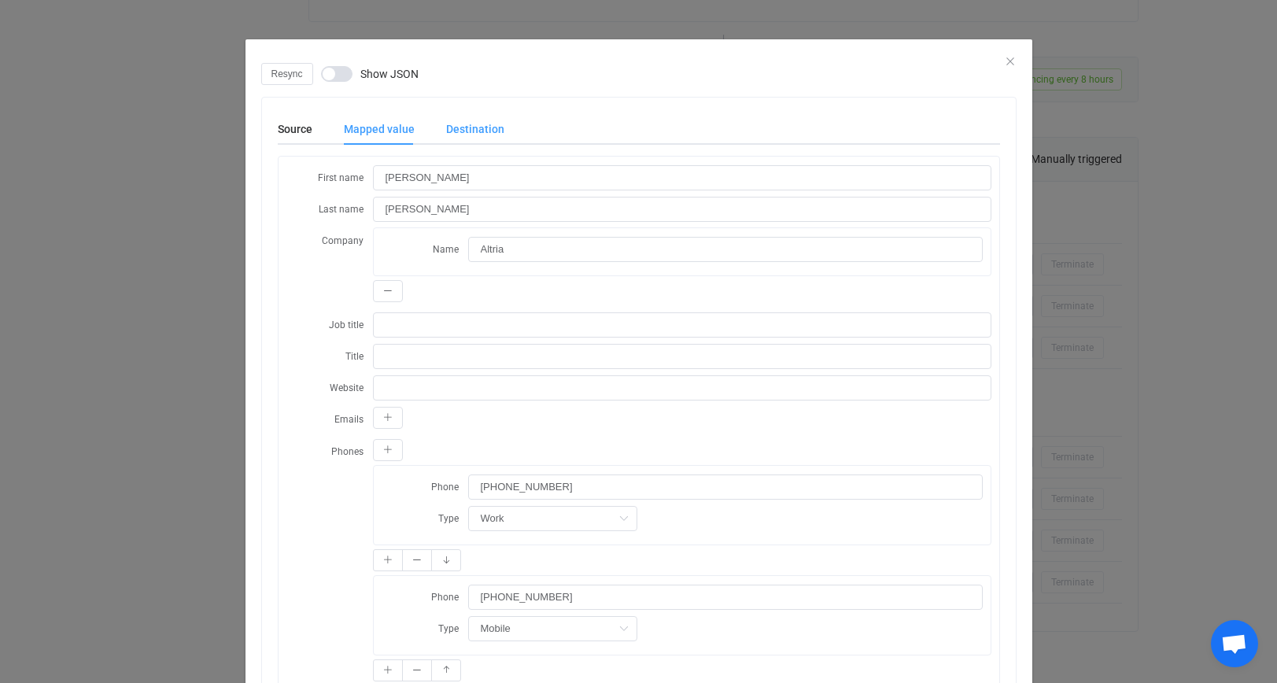
click at [477, 133] on div "Destination" at bounding box center [467, 128] width 74 height 31
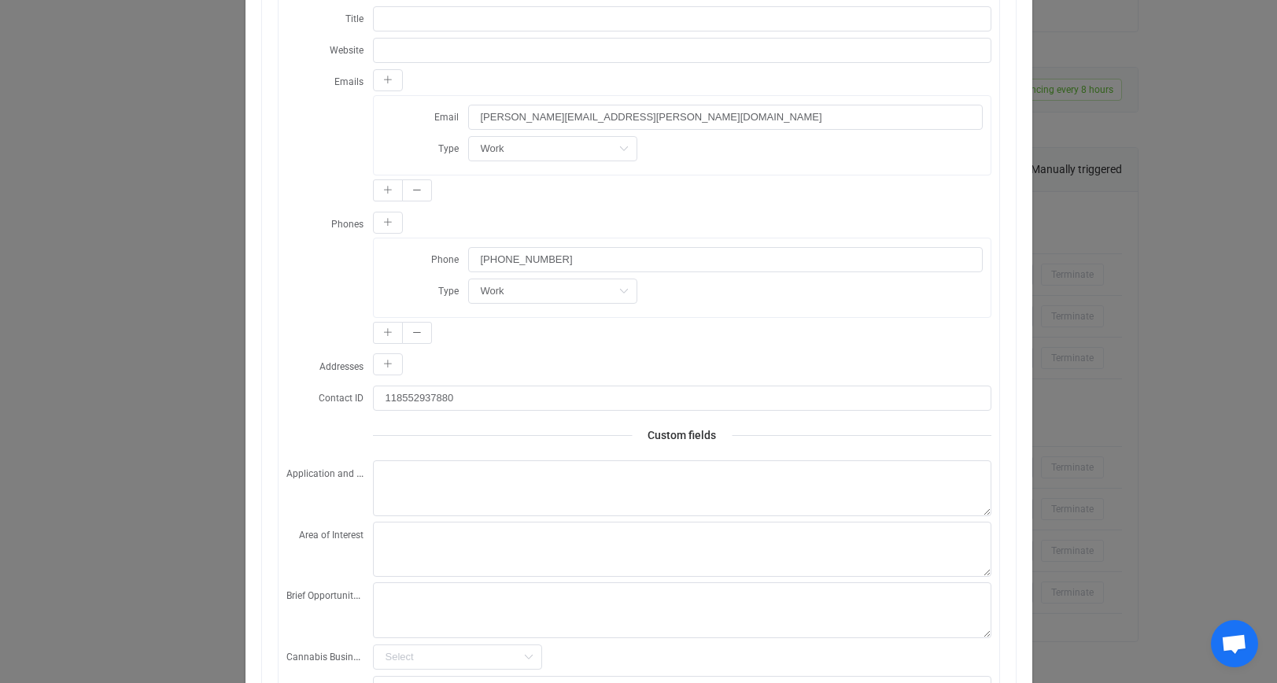
scroll to position [310, 0]
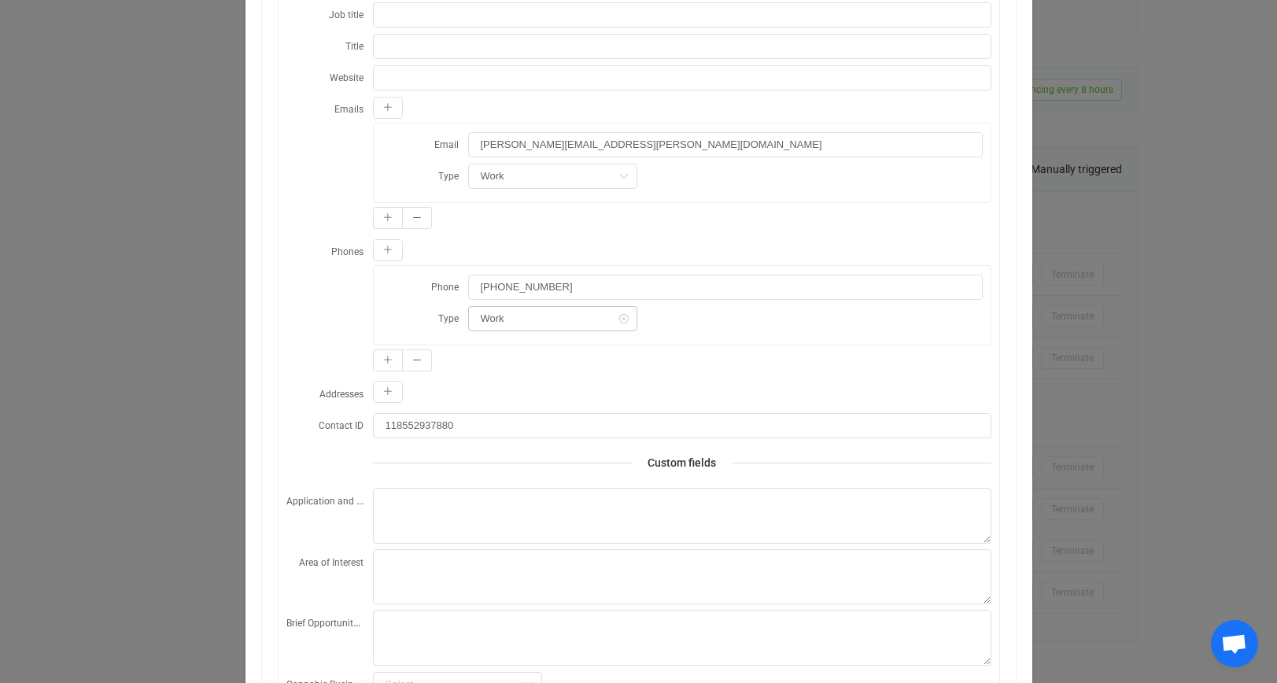
click at [618, 315] on icon "dialog" at bounding box center [624, 318] width 20 height 25
click at [607, 315] on input "dialog" at bounding box center [552, 318] width 169 height 25
click at [734, 305] on div "dialog" at bounding box center [725, 318] width 515 height 26
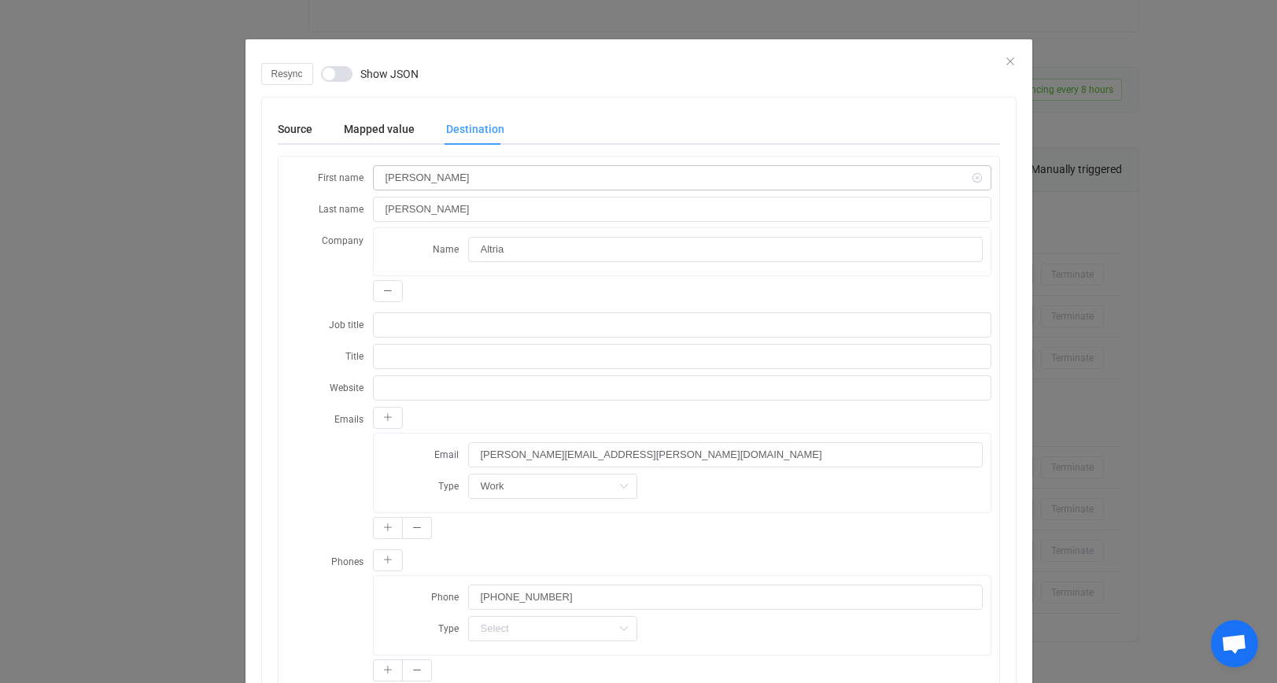
scroll to position [0, 0]
click at [345, 79] on span "dialog" at bounding box center [336, 74] width 31 height 16
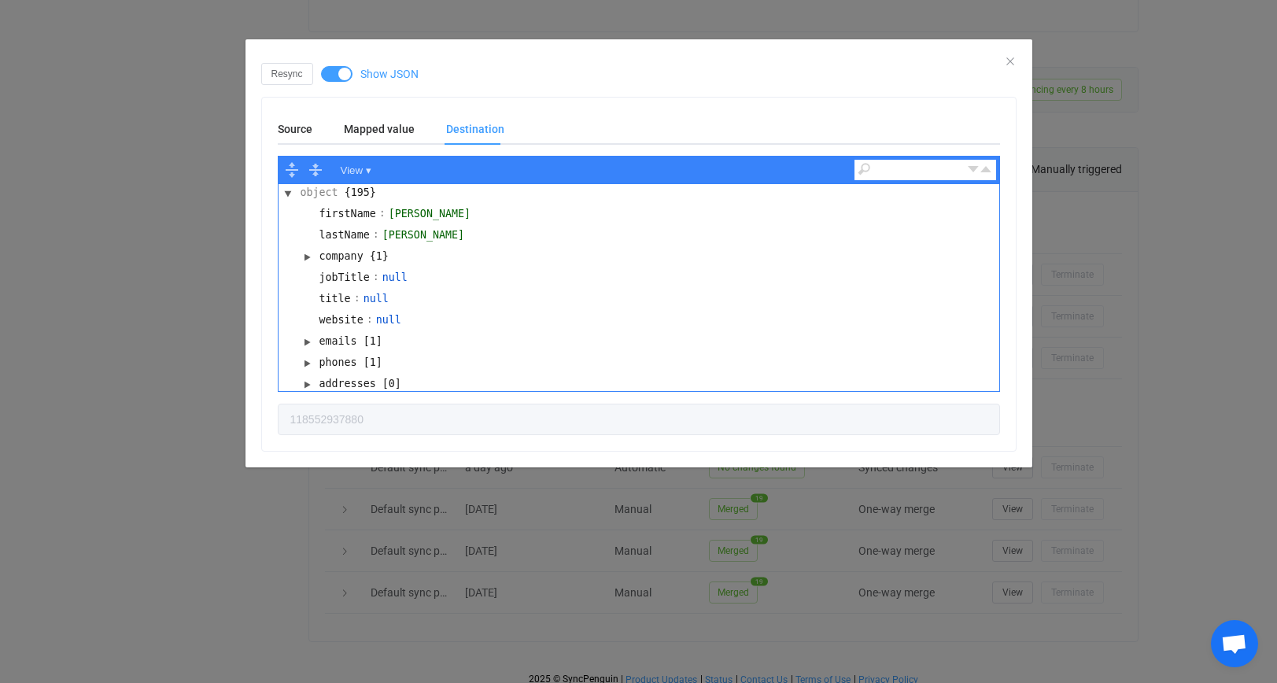
click at [373, 275] on td ":" at bounding box center [376, 279] width 6 height 21
click at [412, 275] on td "jobTitle : null" at bounding box center [639, 279] width 721 height 21
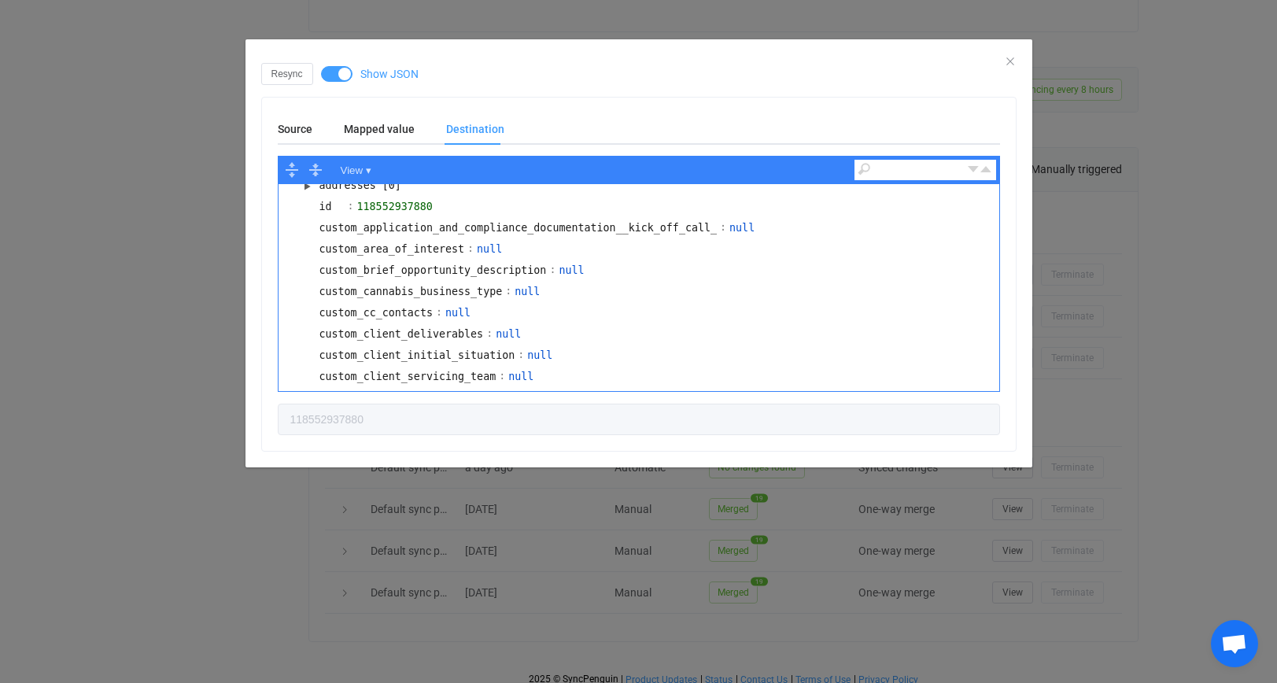
scroll to position [215, 0]
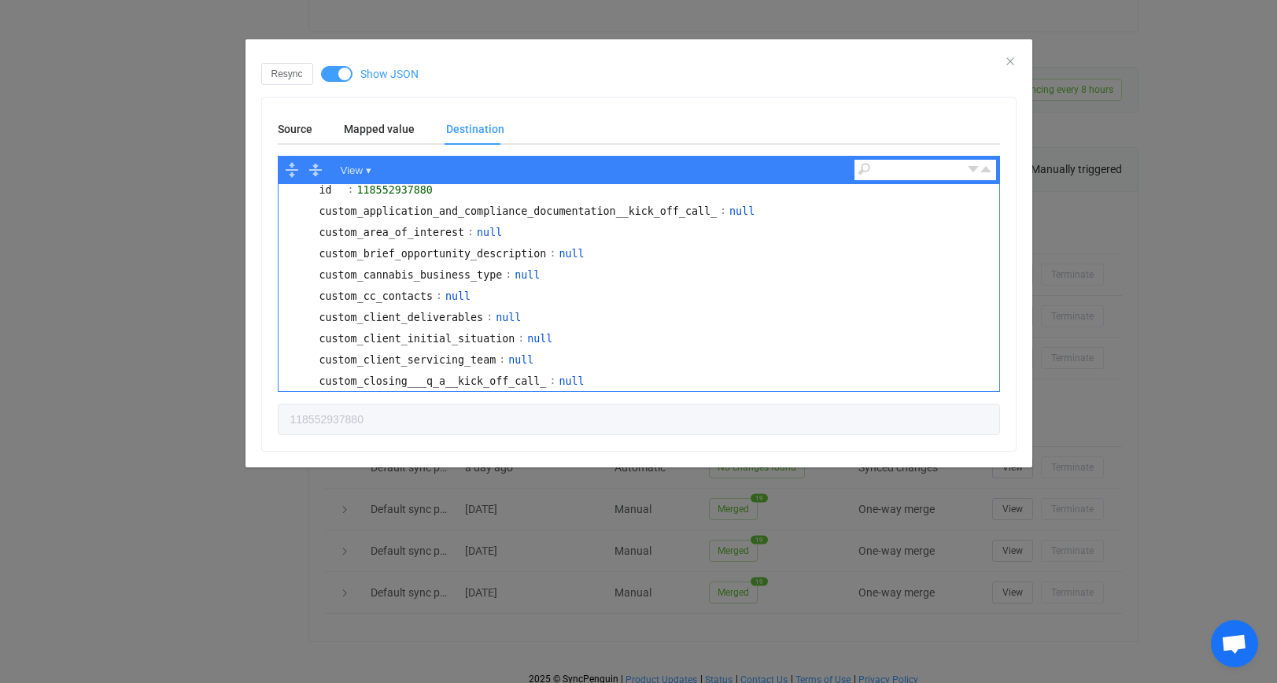
click at [340, 68] on span "dialog" at bounding box center [336, 74] width 31 height 16
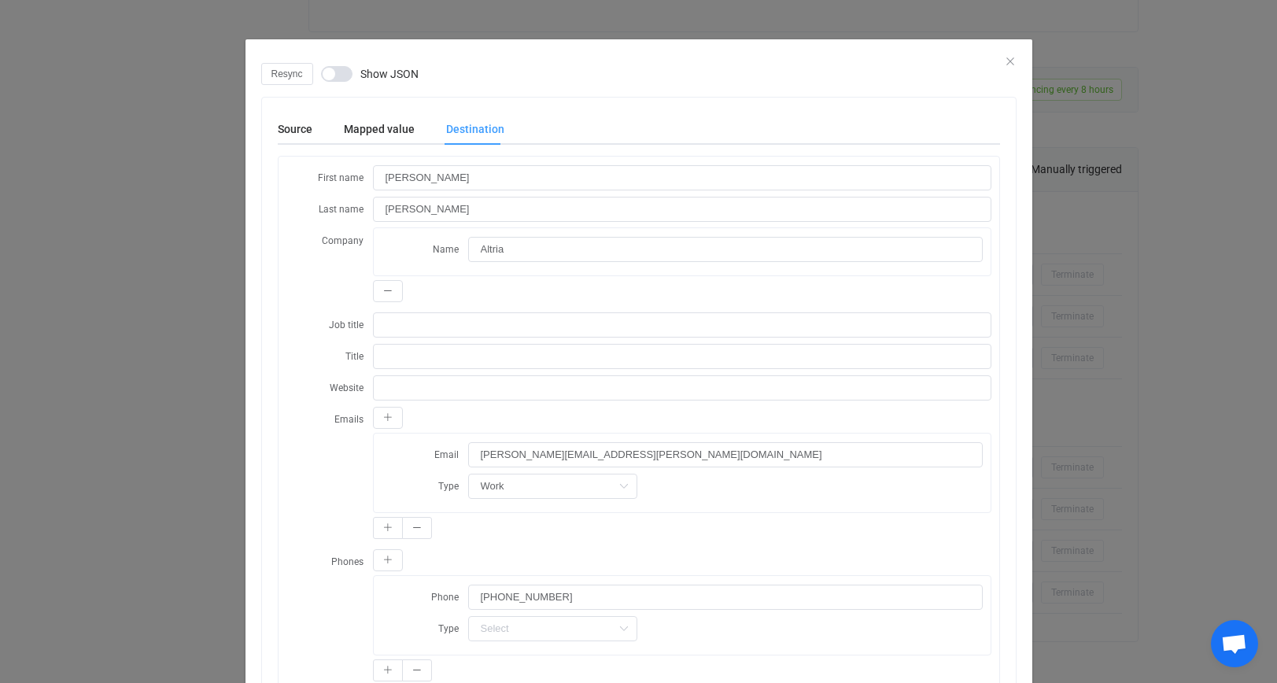
click at [345, 71] on span "dialog" at bounding box center [336, 74] width 31 height 16
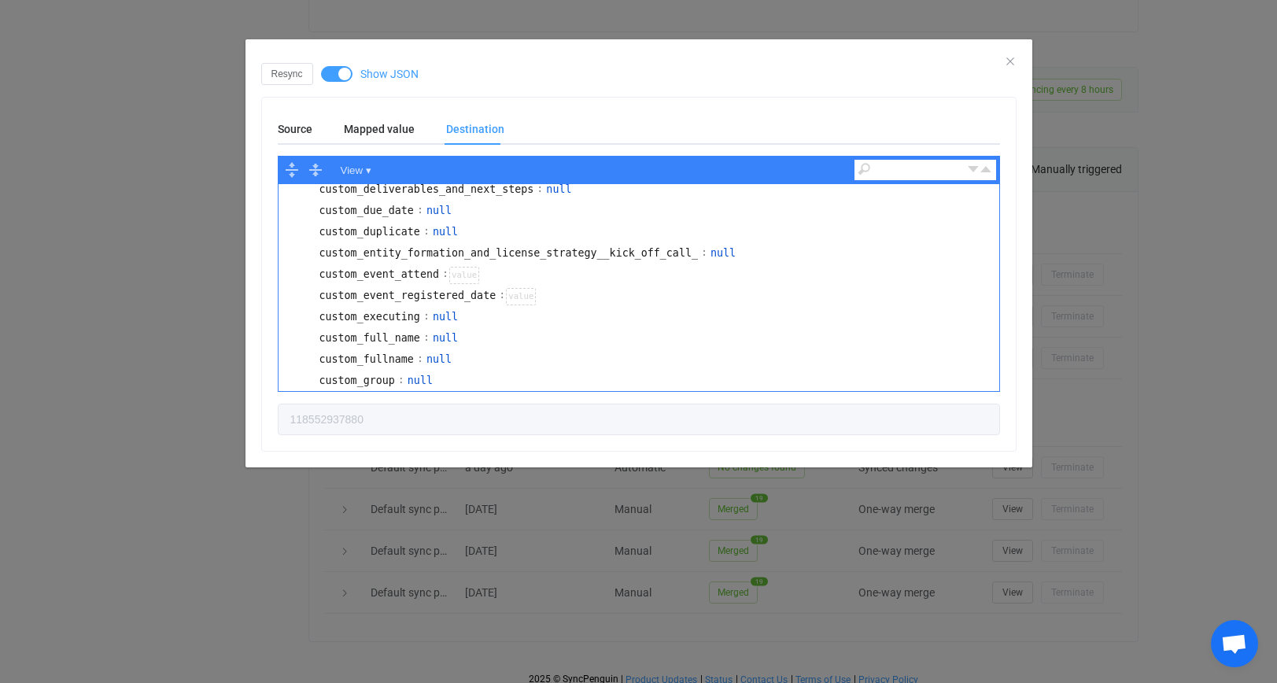
scroll to position [529, 0]
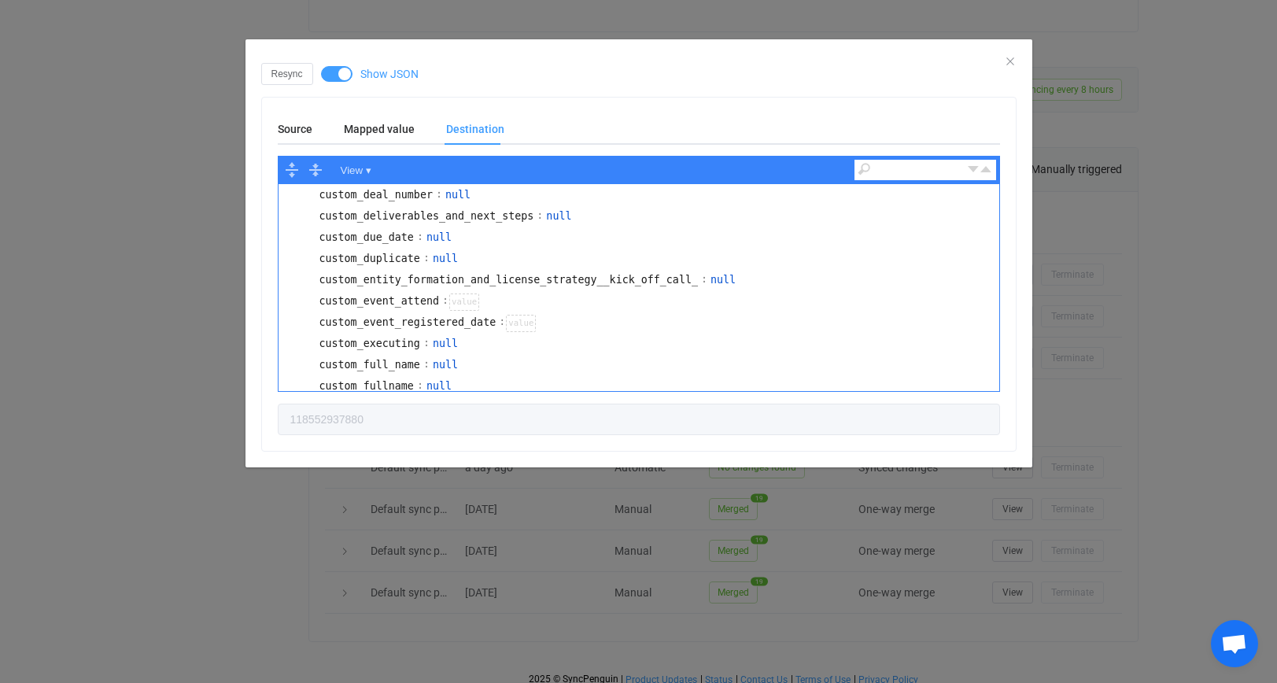
click at [899, 164] on input "dialog" at bounding box center [919, 168] width 94 height 14
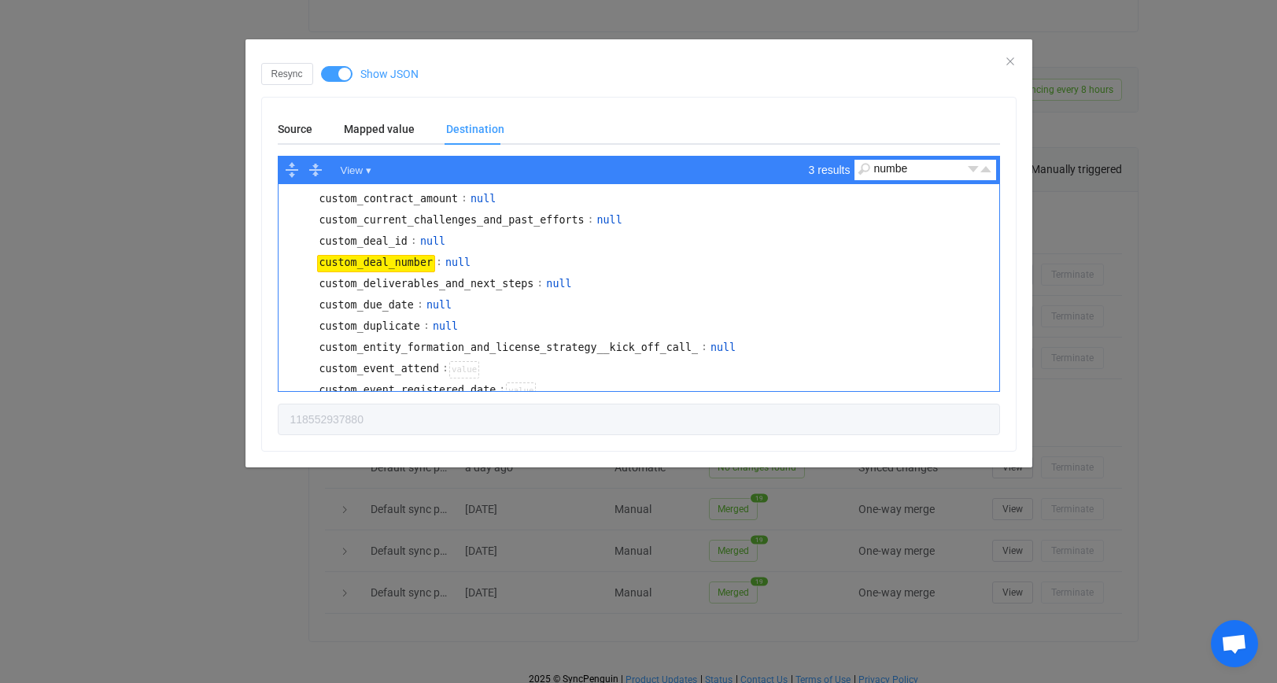
scroll to position [459, 0]
type input "number"
click at [978, 168] on button "dialog" at bounding box center [973, 169] width 13 height 19
click at [969, 169] on button "dialog" at bounding box center [973, 169] width 13 height 19
click at [931, 167] on input "number" at bounding box center [919, 168] width 94 height 14
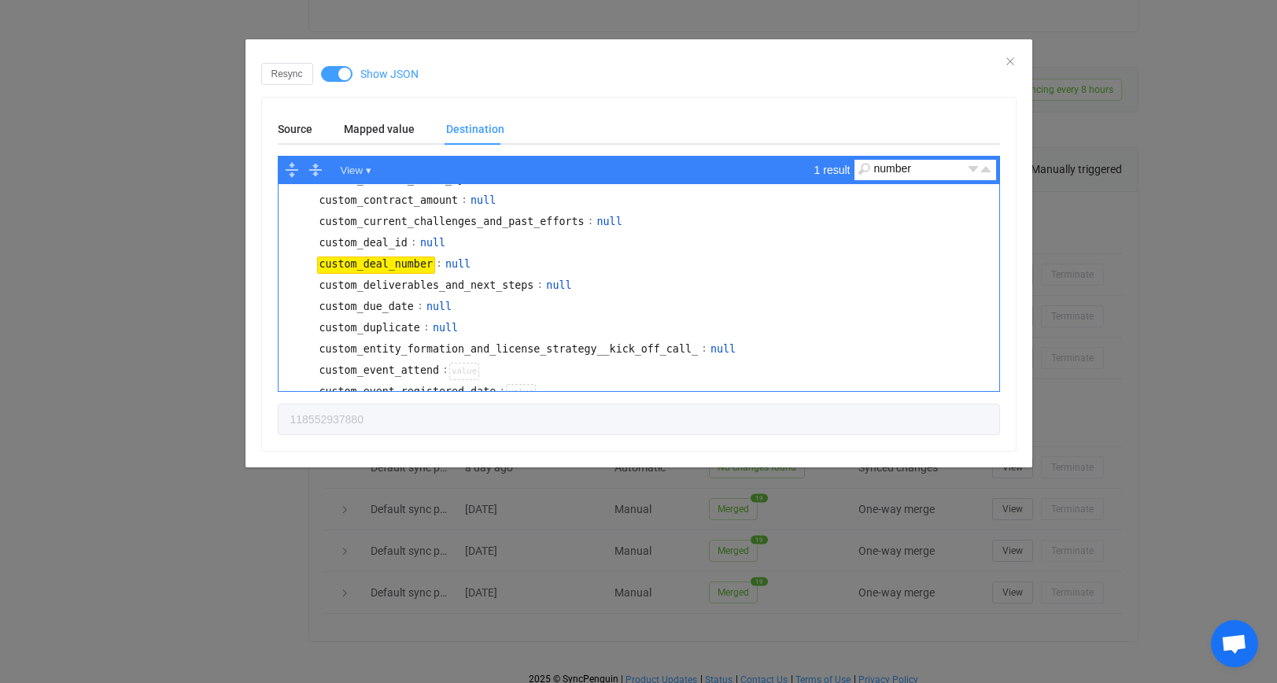
click at [931, 167] on input "number" at bounding box center [919, 168] width 94 height 14
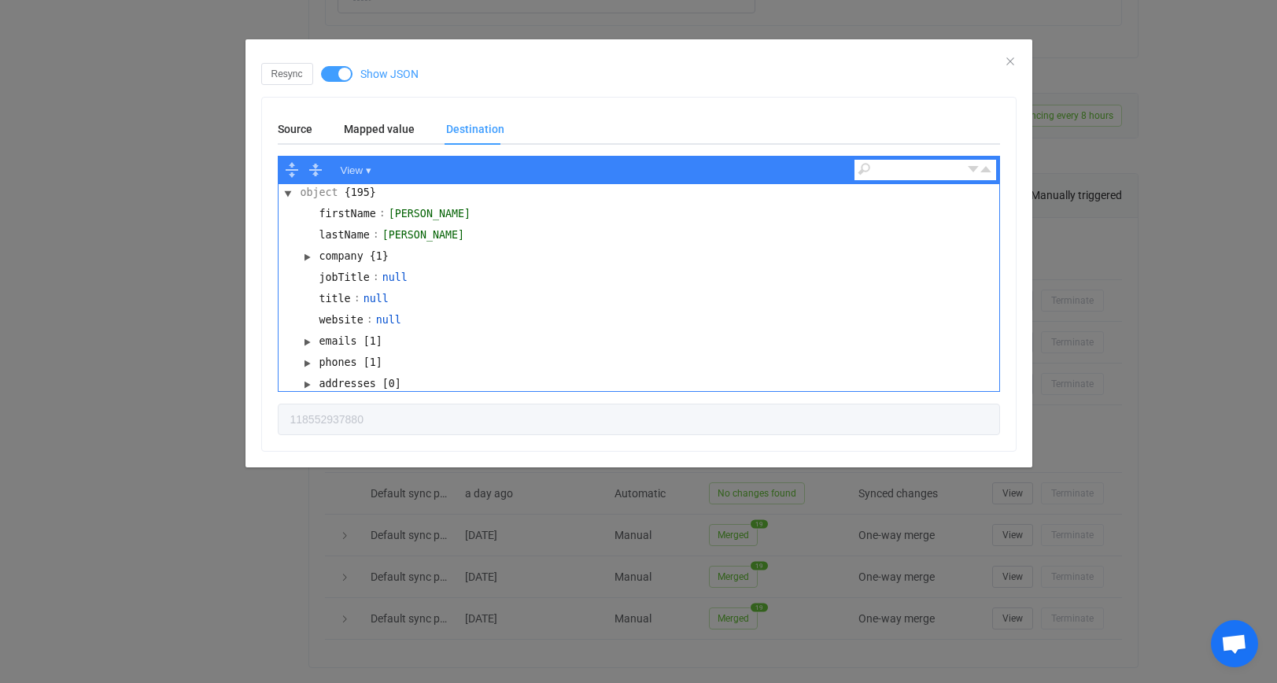
scroll to position [1590, 0]
click at [310, 257] on button "dialog" at bounding box center [306, 257] width 19 height 19
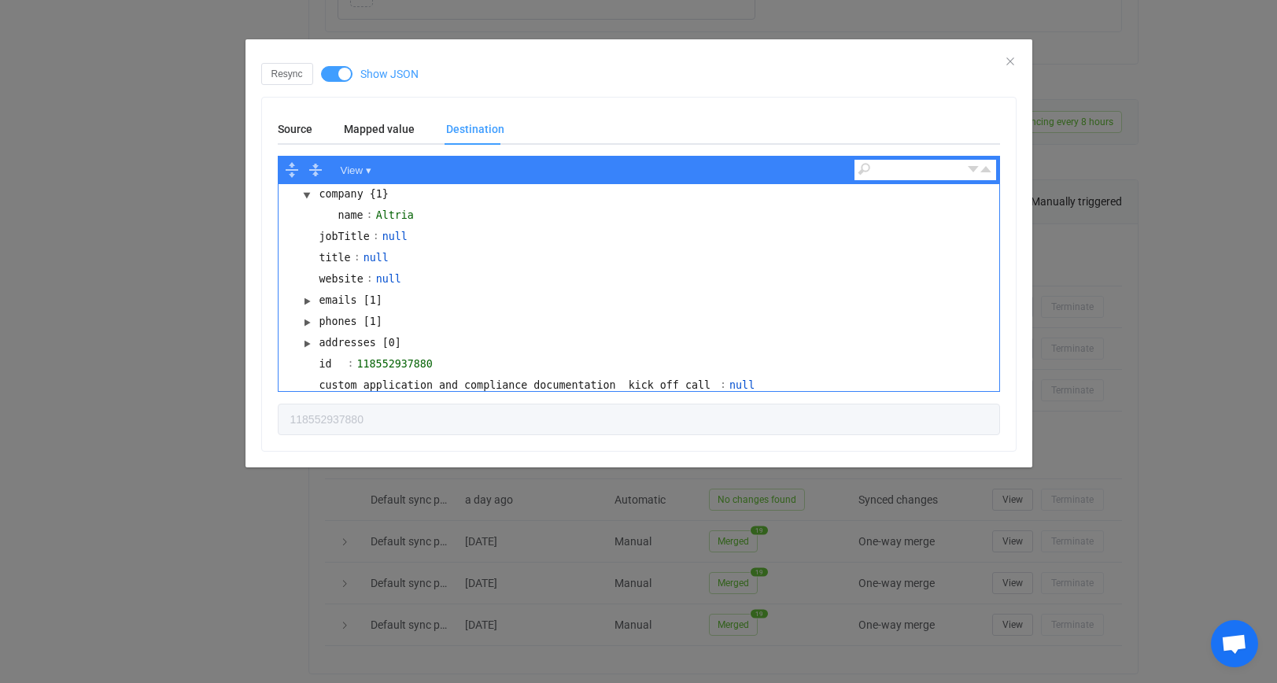
scroll to position [67, 0]
click at [306, 309] on button "dialog" at bounding box center [306, 317] width 19 height 19
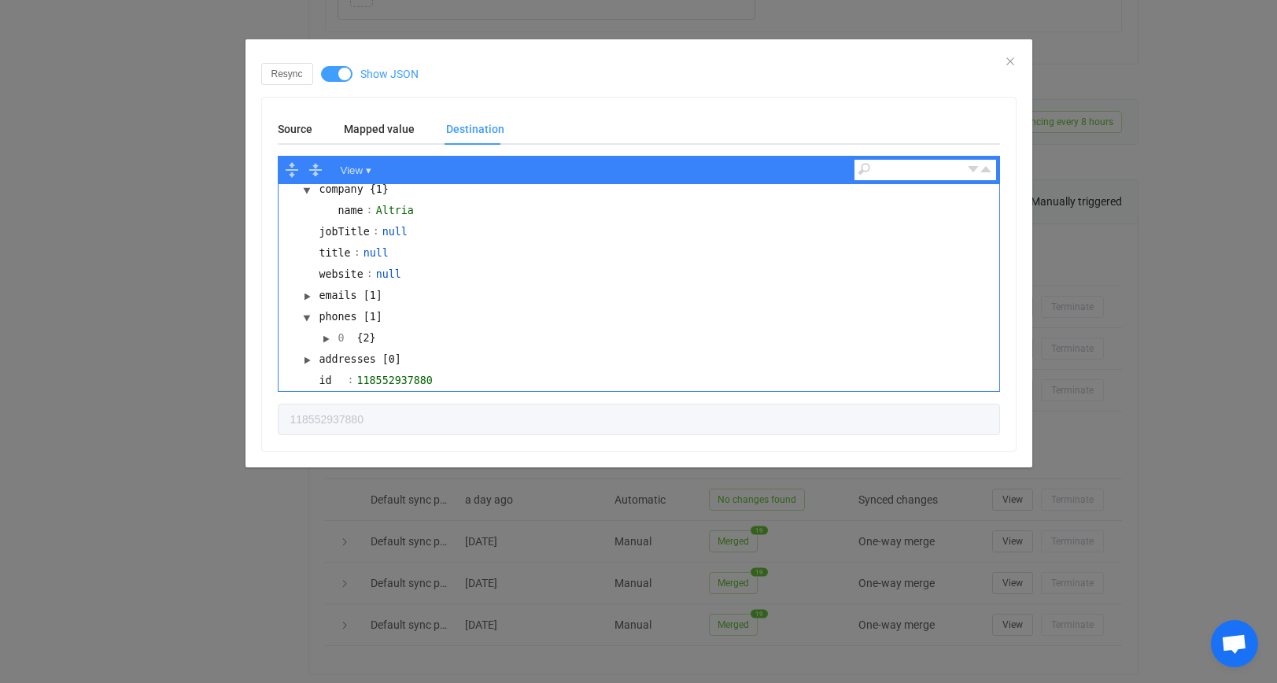
scroll to position [70, 0]
click at [327, 326] on button "dialog" at bounding box center [325, 335] width 19 height 19
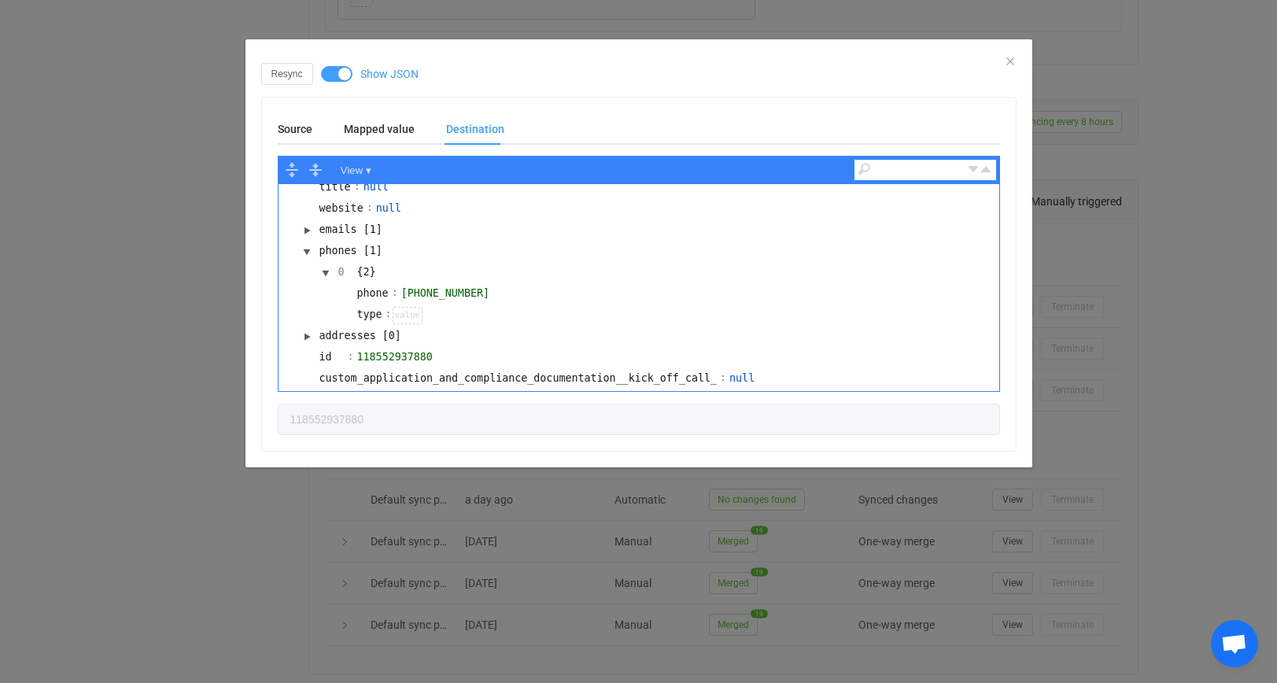
scroll to position [179, 0]
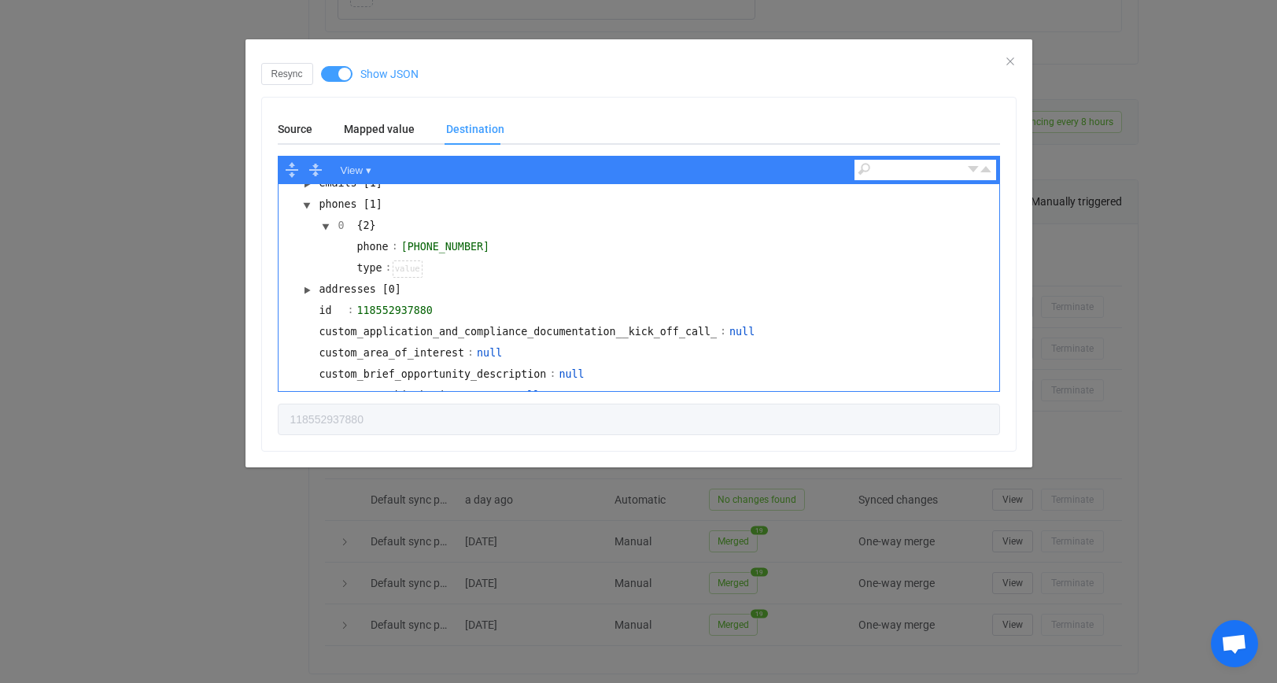
click at [410, 260] on div "dialog" at bounding box center [408, 268] width 30 height 17
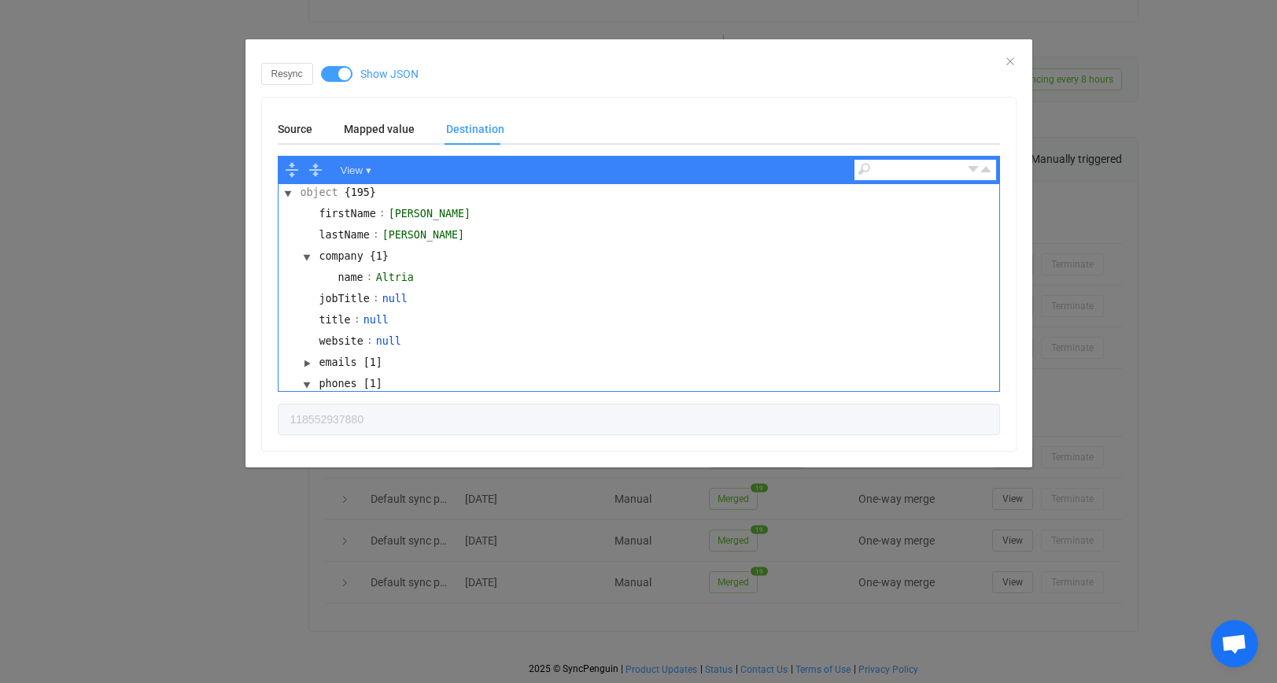
scroll to position [0, 0]
click at [348, 174] on button "View ▾" at bounding box center [356, 170] width 42 height 20
click at [374, 194] on div "Code" at bounding box center [385, 192] width 98 height 18
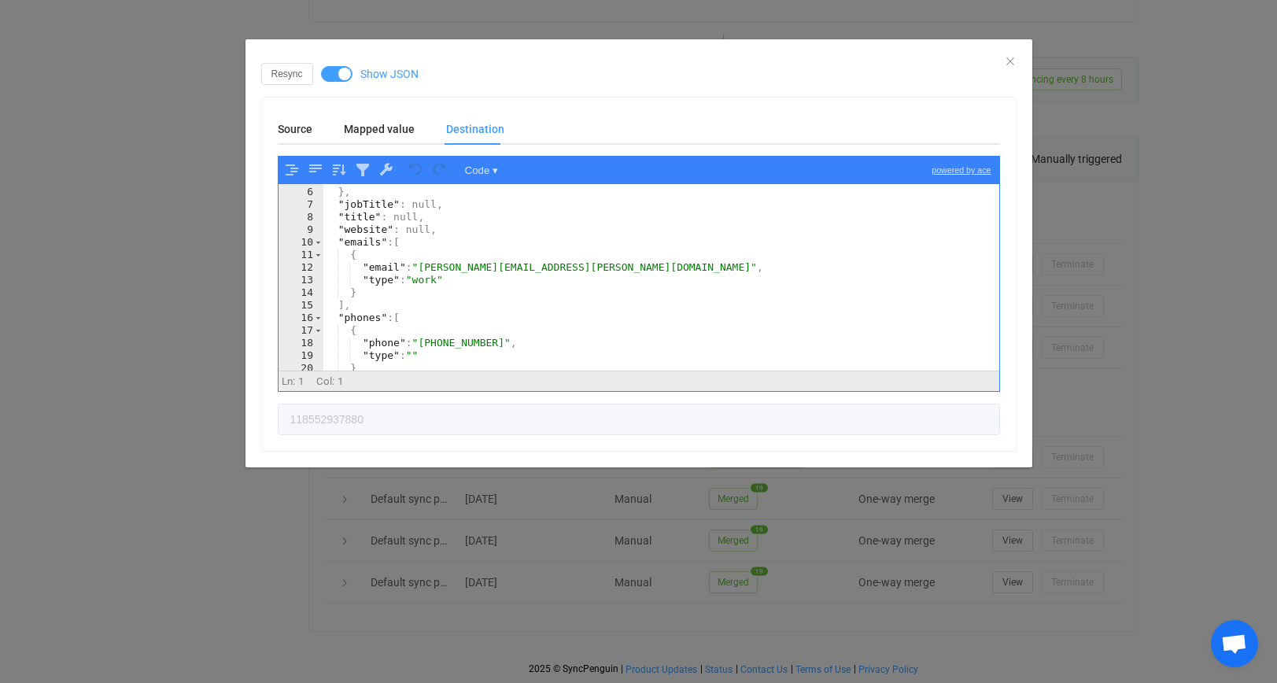
scroll to position [80, 0]
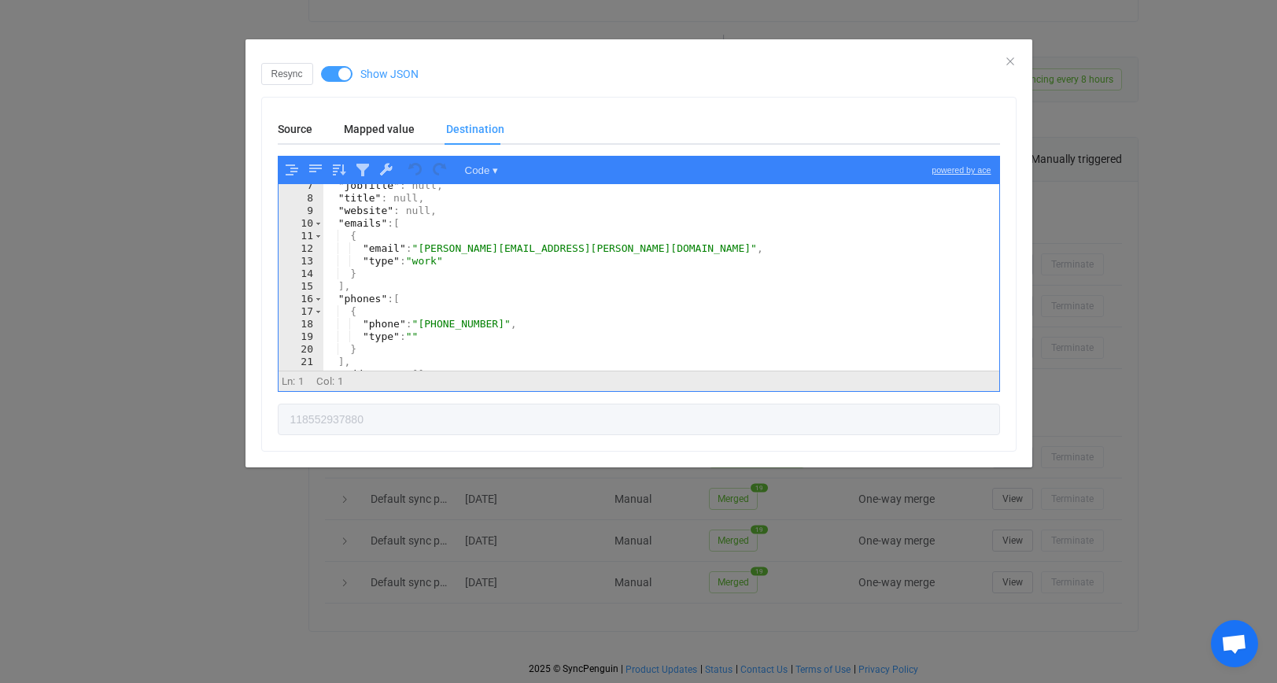
click at [433, 250] on div ""jobTitle" : null, "title" : null, "website" : null, "emails" : [ { "email" : "…" at bounding box center [661, 285] width 677 height 212
click at [463, 267] on div ""jobTitle" : null, "title" : null, "website" : null, "emails" : [ { "email" : "…" at bounding box center [661, 285] width 677 height 212
type textarea ""type": "work""
click at [590, 133] on div "Source Mapped value Destination" at bounding box center [639, 128] width 722 height 31
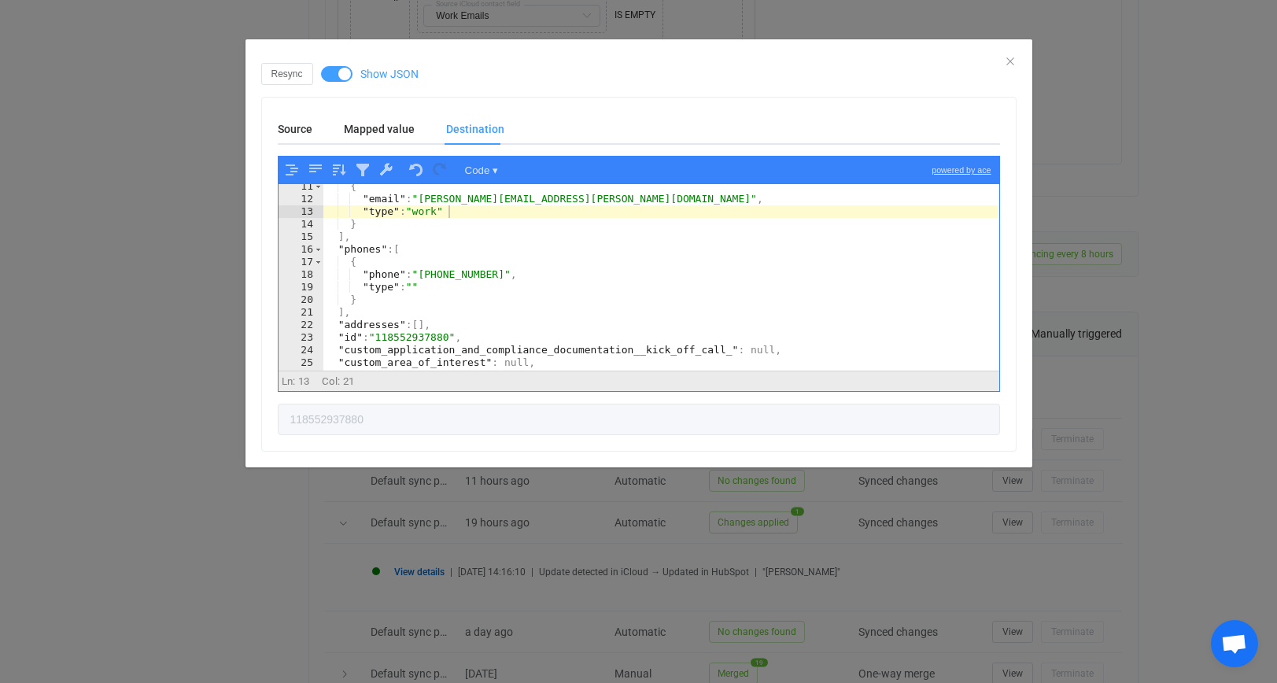
scroll to position [1459, 0]
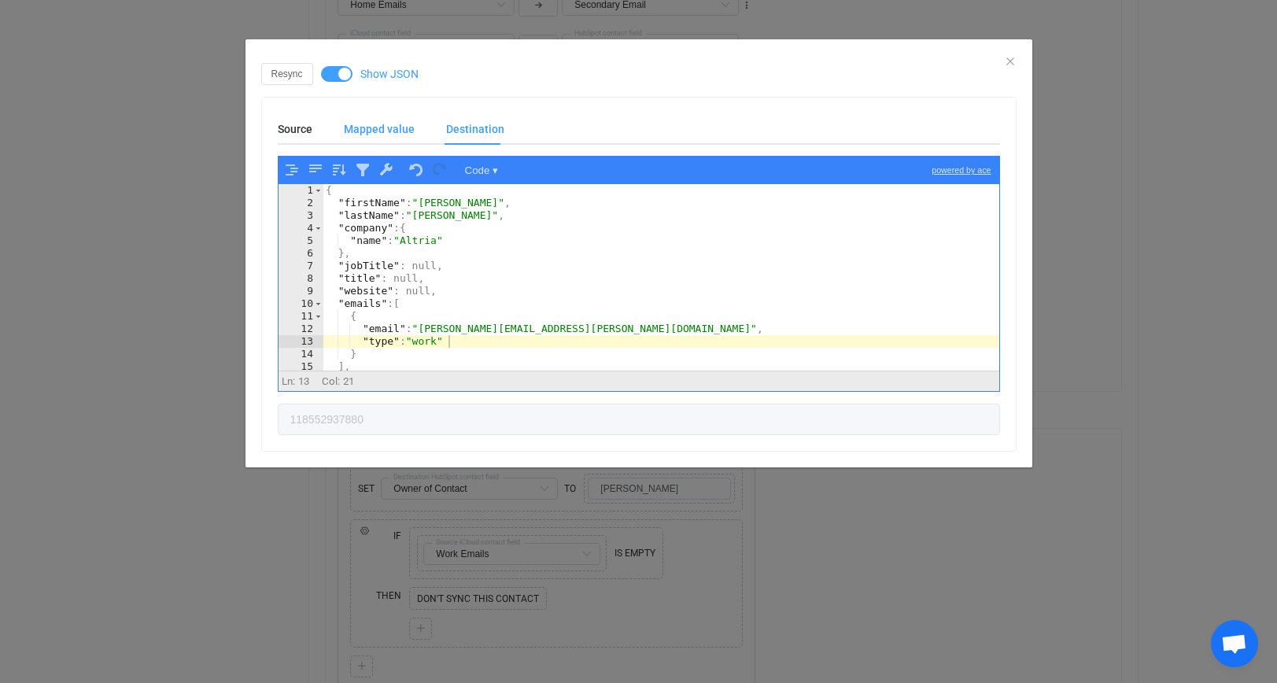
click at [385, 127] on div "Mapped value" at bounding box center [379, 128] width 102 height 31
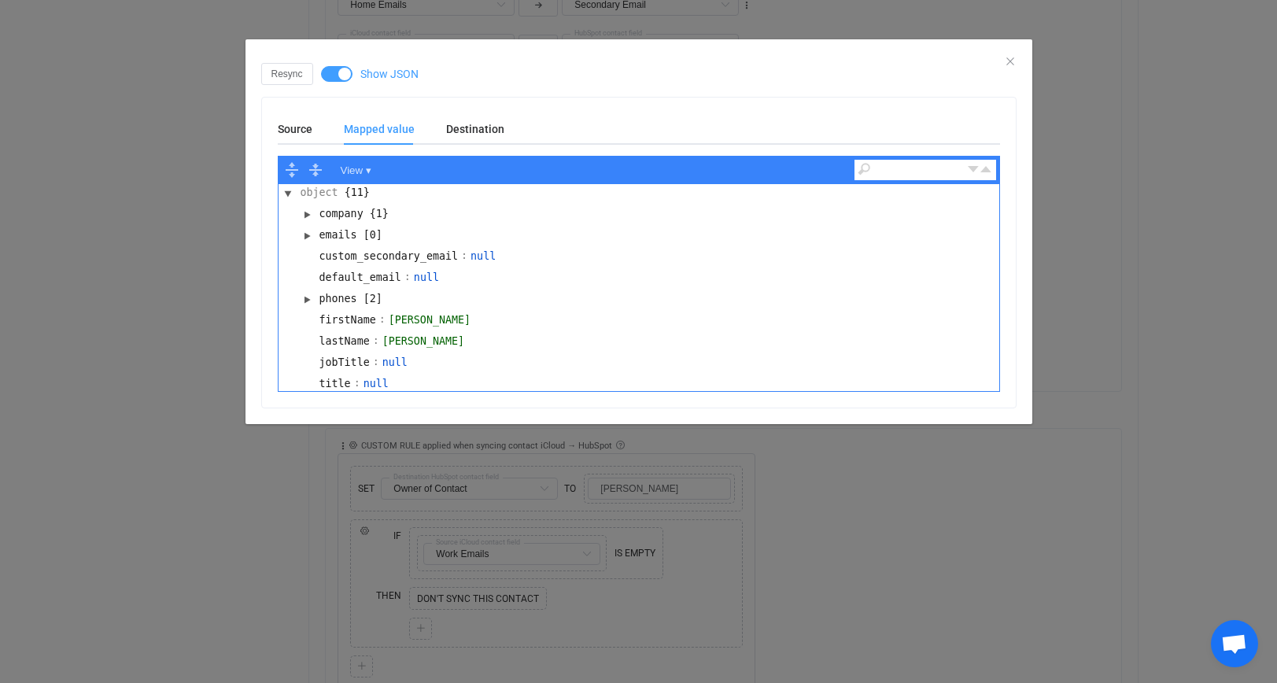
click at [344, 74] on span "dialog" at bounding box center [336, 74] width 31 height 16
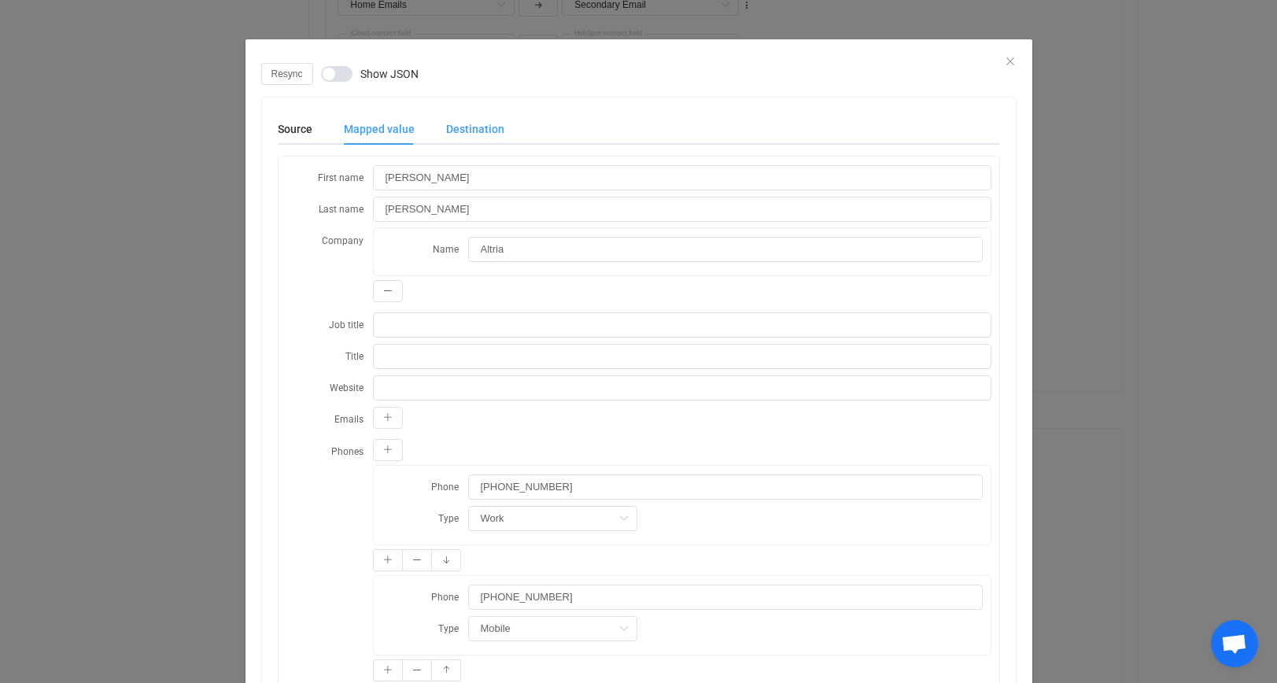
click at [448, 121] on div "Destination" at bounding box center [467, 128] width 74 height 31
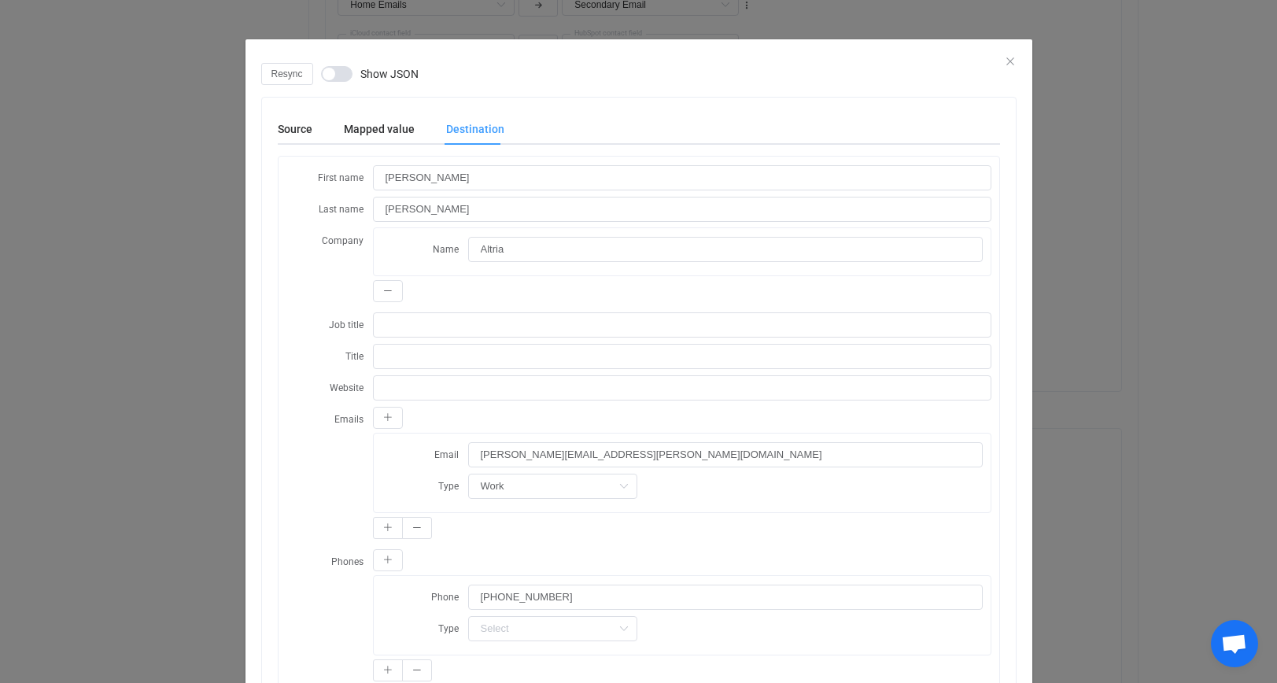
click at [385, 131] on div "Mapped value" at bounding box center [379, 128] width 102 height 31
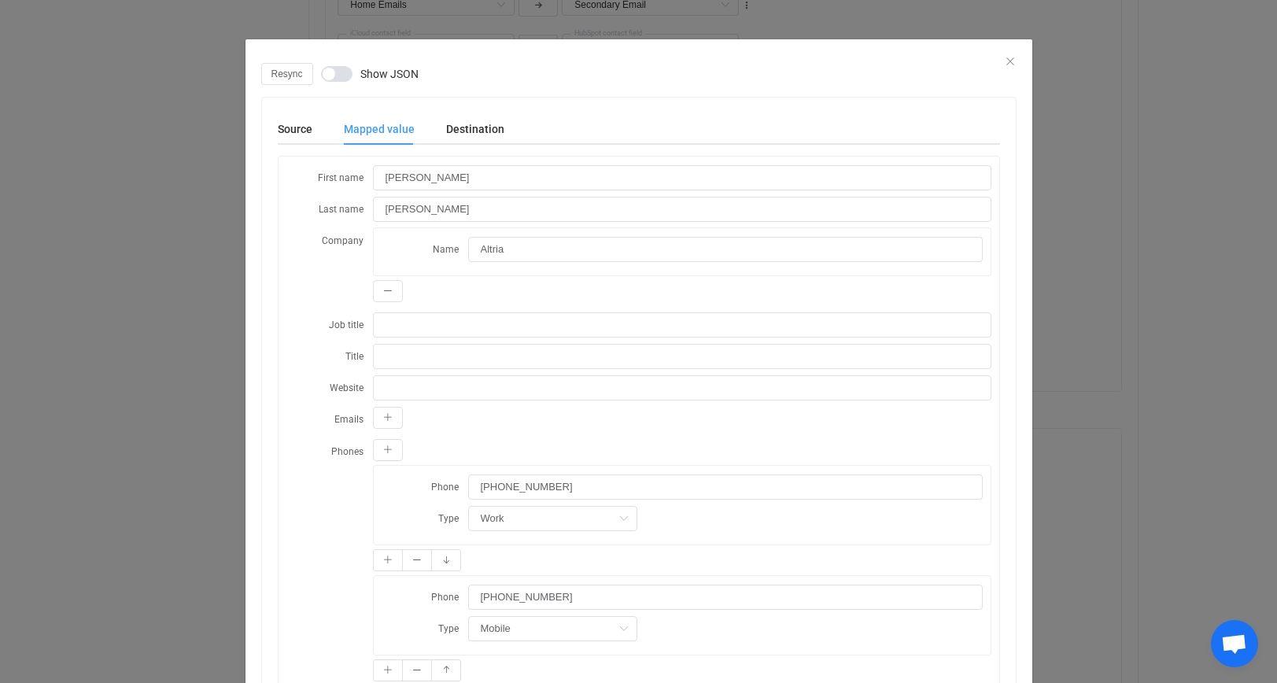
scroll to position [0, 0]
click at [1008, 61] on icon "Close" at bounding box center [1010, 61] width 13 height 13
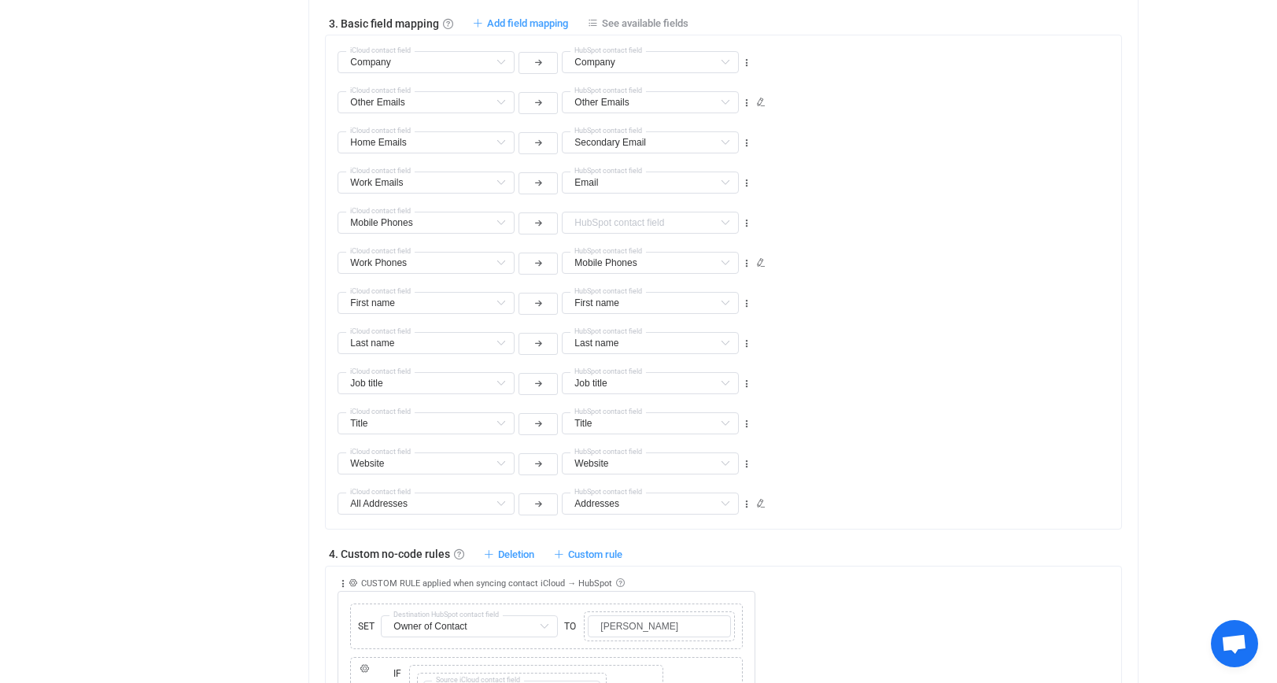
scroll to position [687, 0]
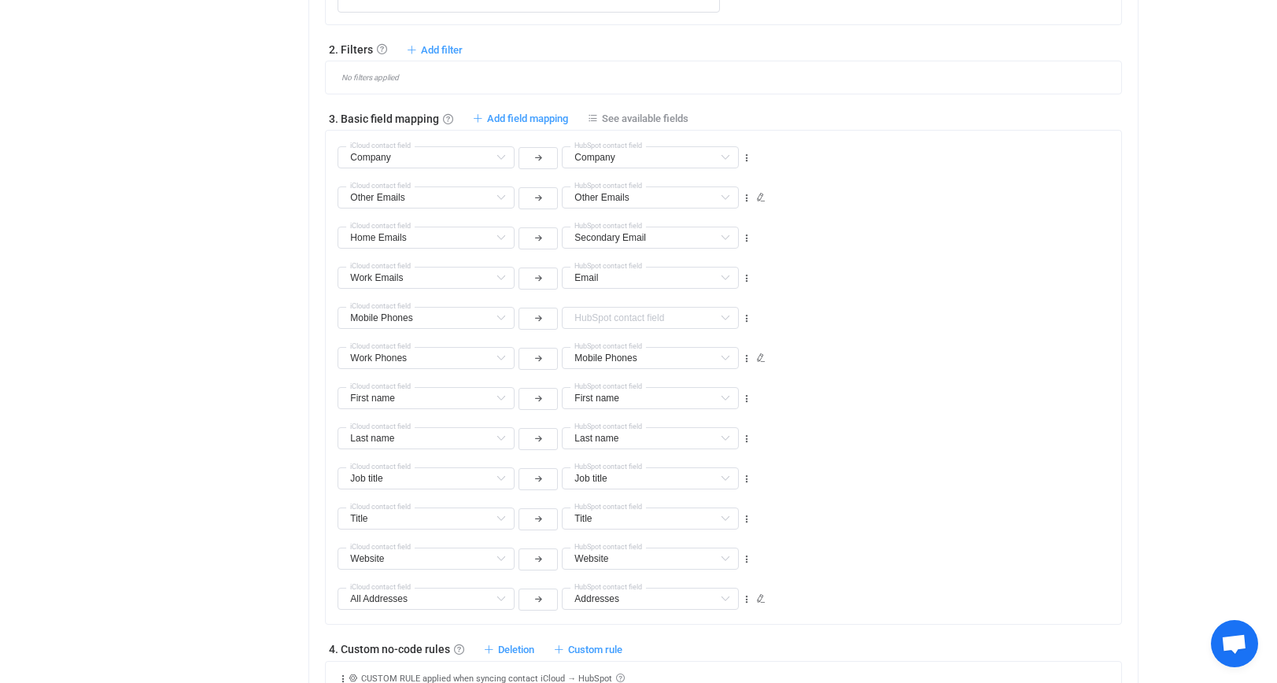
click at [721, 320] on icon at bounding box center [725, 318] width 20 height 22
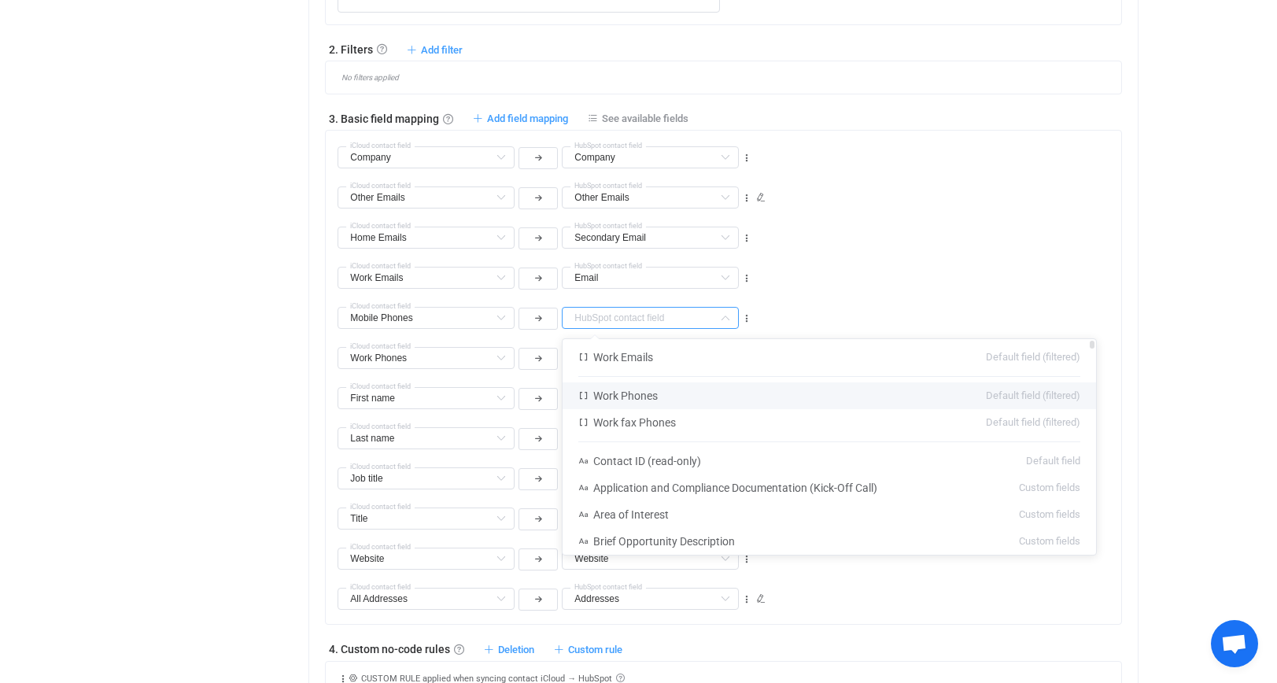
click at [703, 384] on li "Work Phones Default field (filtered)" at bounding box center [829, 395] width 533 height 27
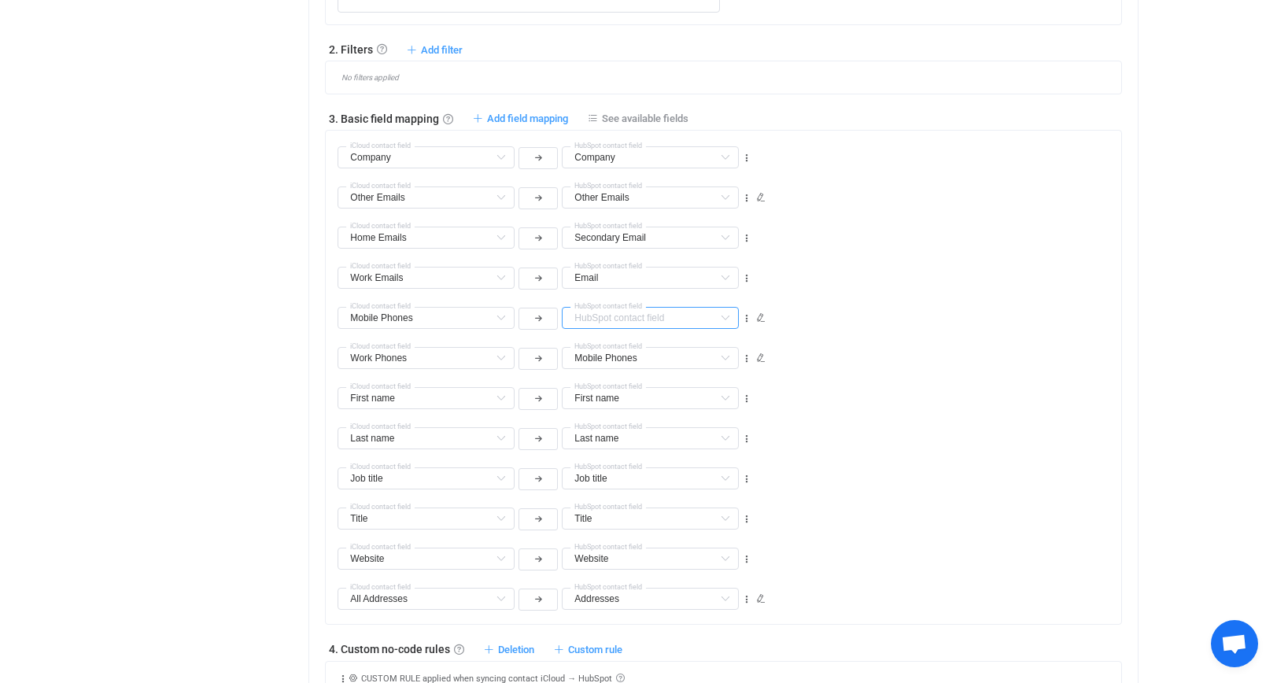
type input "Work Phones"
click at [725, 354] on icon at bounding box center [725, 358] width 20 height 22
click at [718, 358] on icon at bounding box center [725, 358] width 20 height 22
type input "phone"
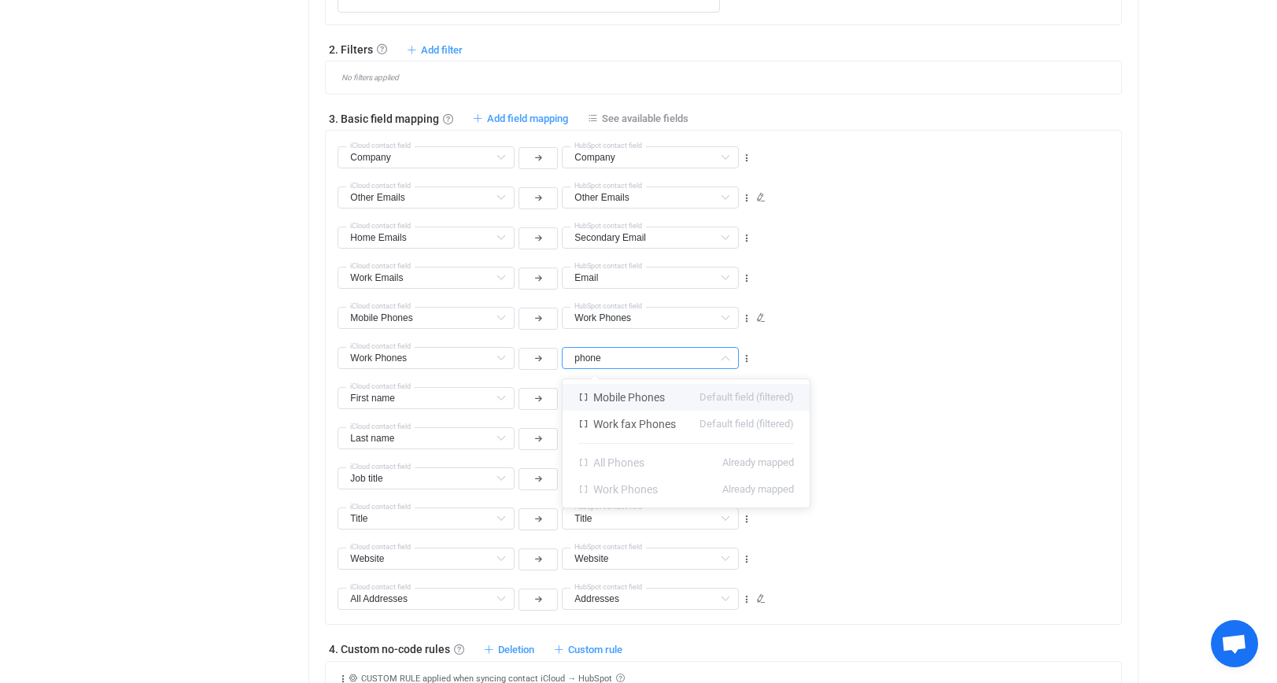
click at [806, 319] on div "Work Phones Work Emails Default field (filtered) Work Phones Default field (fil…" at bounding box center [729, 311] width 783 height 40
click at [702, 362] on input "text" at bounding box center [650, 358] width 177 height 22
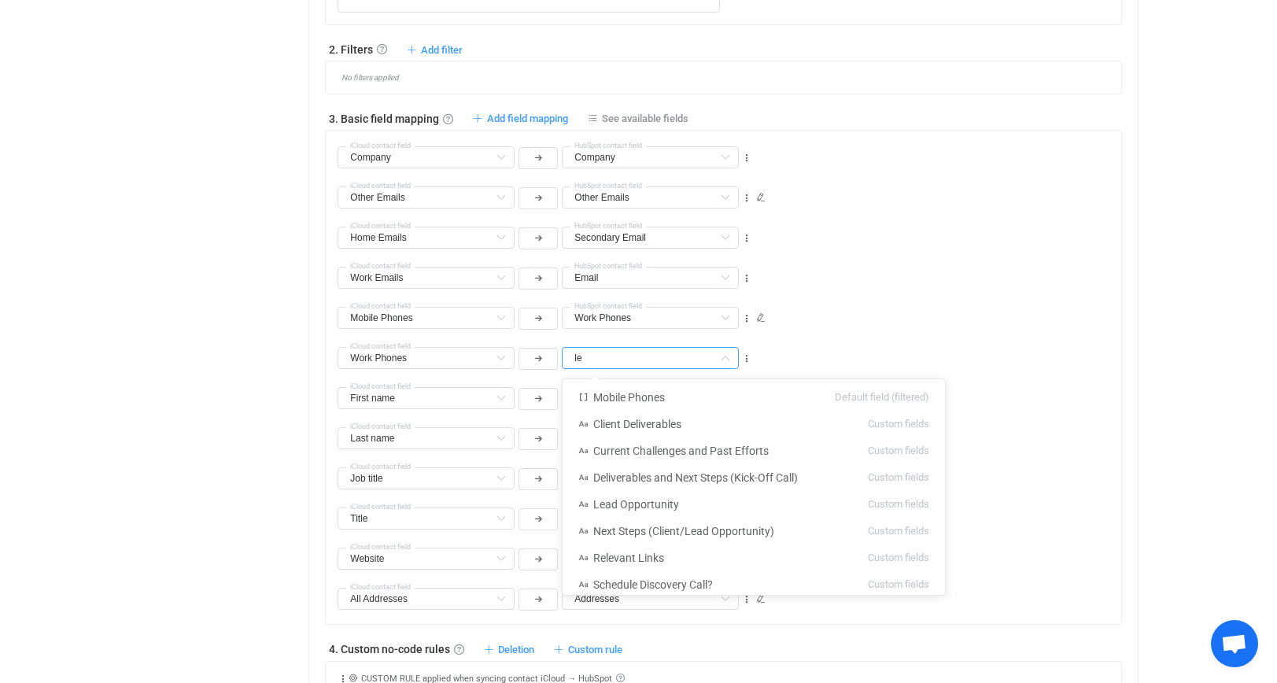
type input "l"
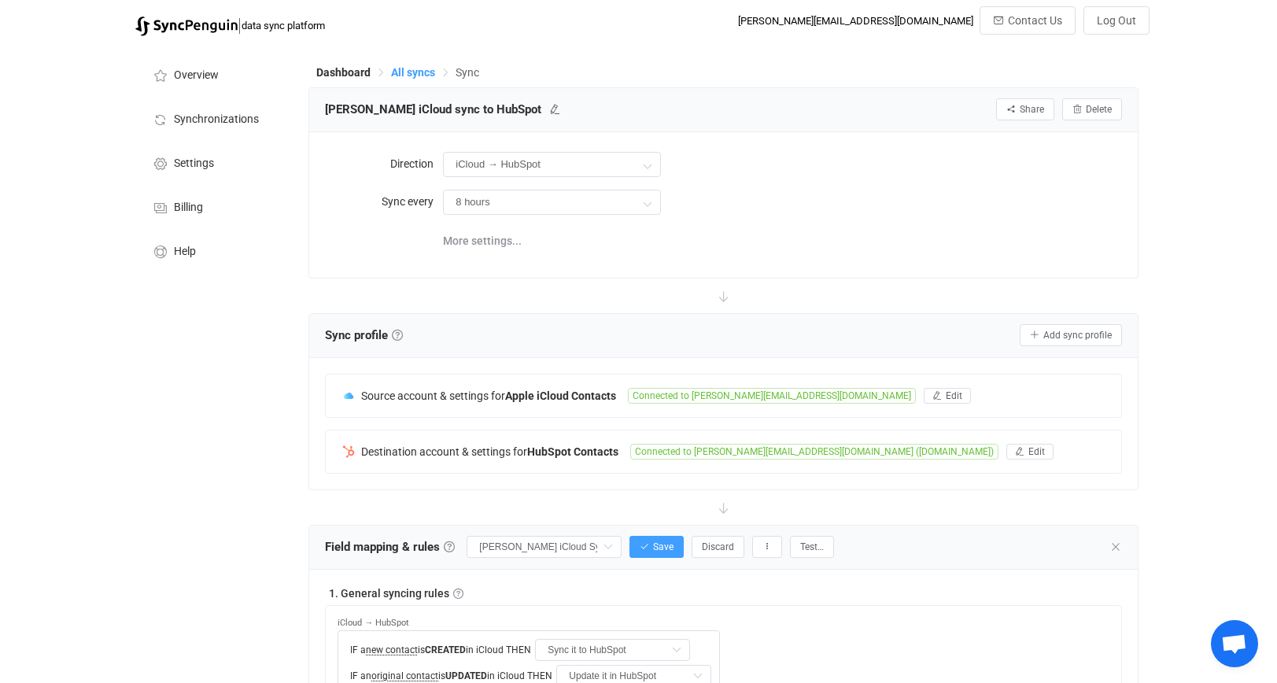
click at [419, 73] on span "All syncs" at bounding box center [413, 72] width 44 height 13
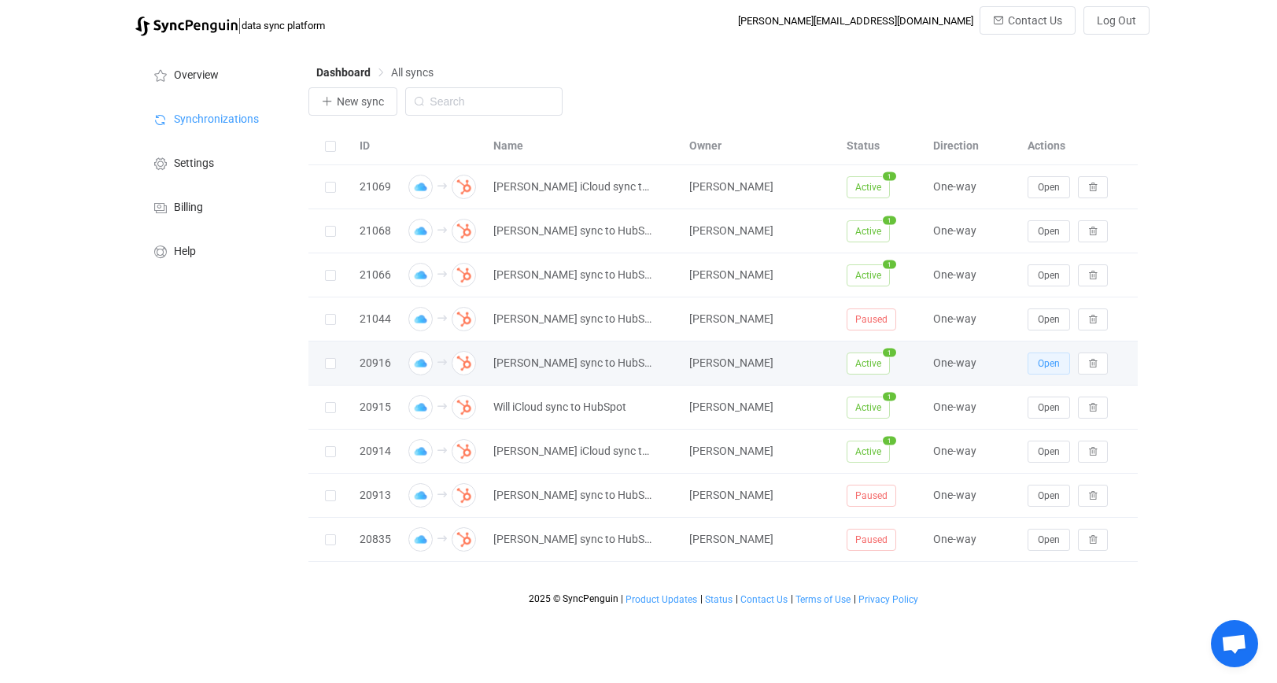
click at [1041, 369] on button "Open" at bounding box center [1048, 363] width 42 height 22
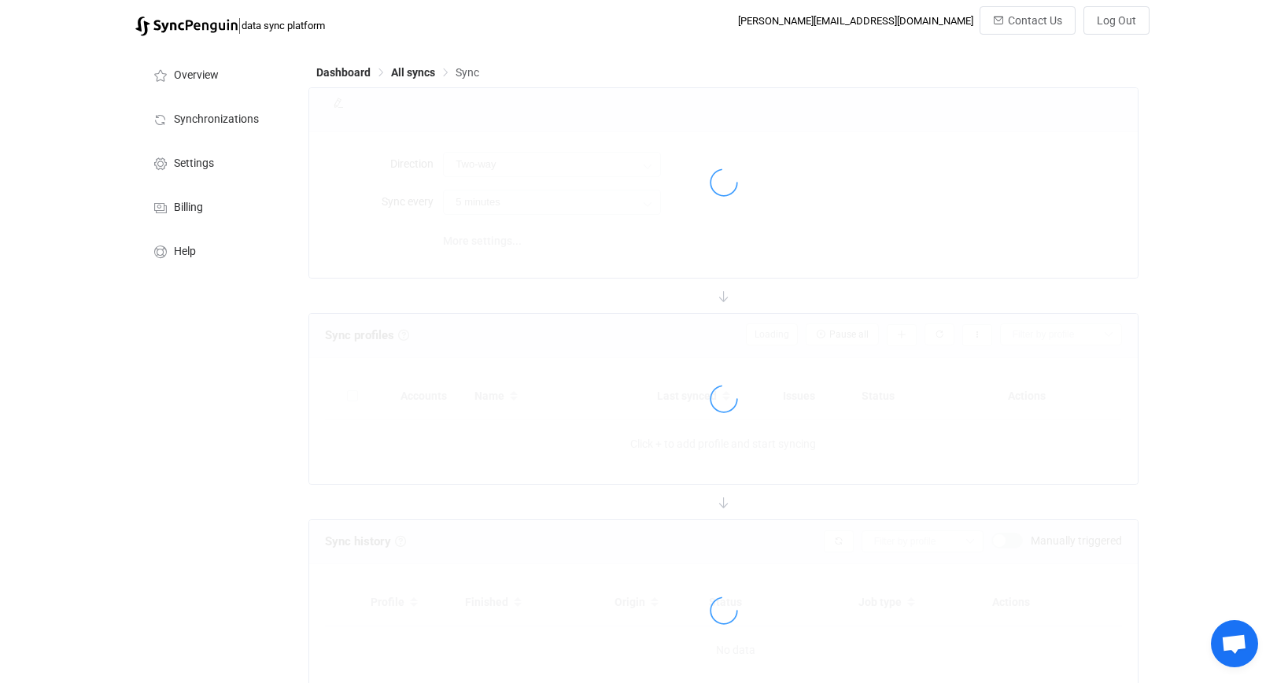
type input "iCloud → HubSpot"
type input "1 hour"
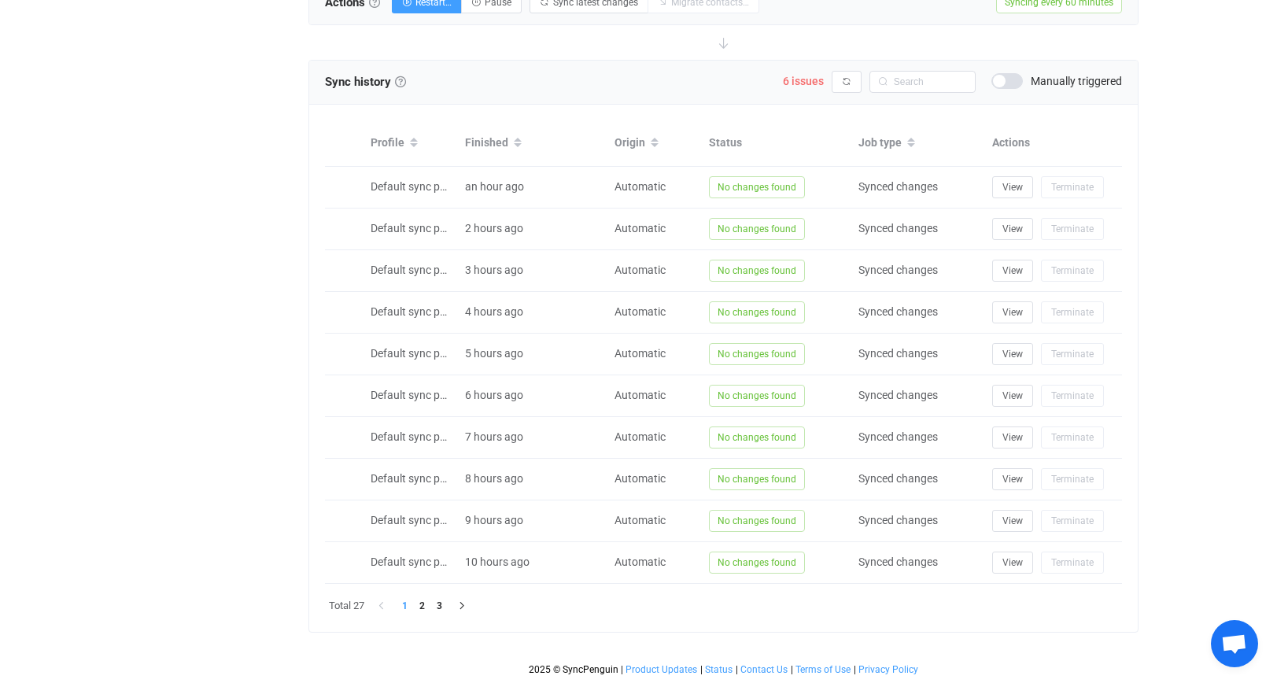
scroll to position [625, 0]
click at [440, 611] on li "3" at bounding box center [438, 605] width 17 height 17
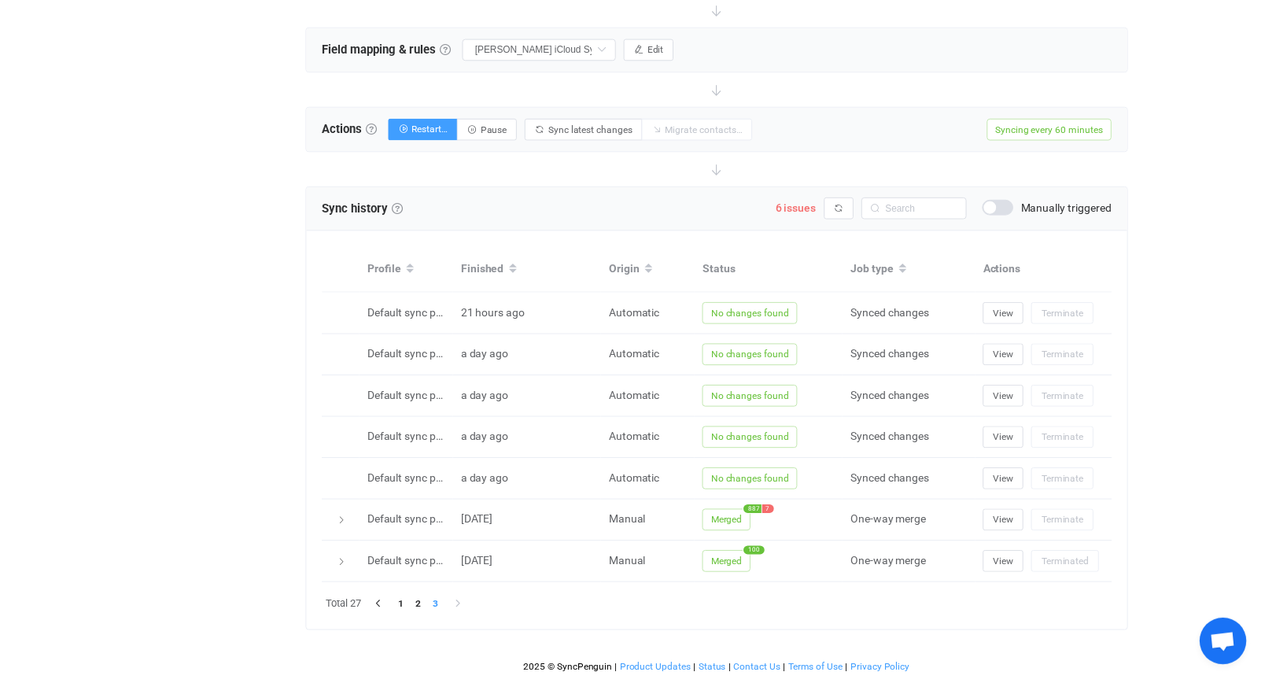
scroll to position [500, 0]
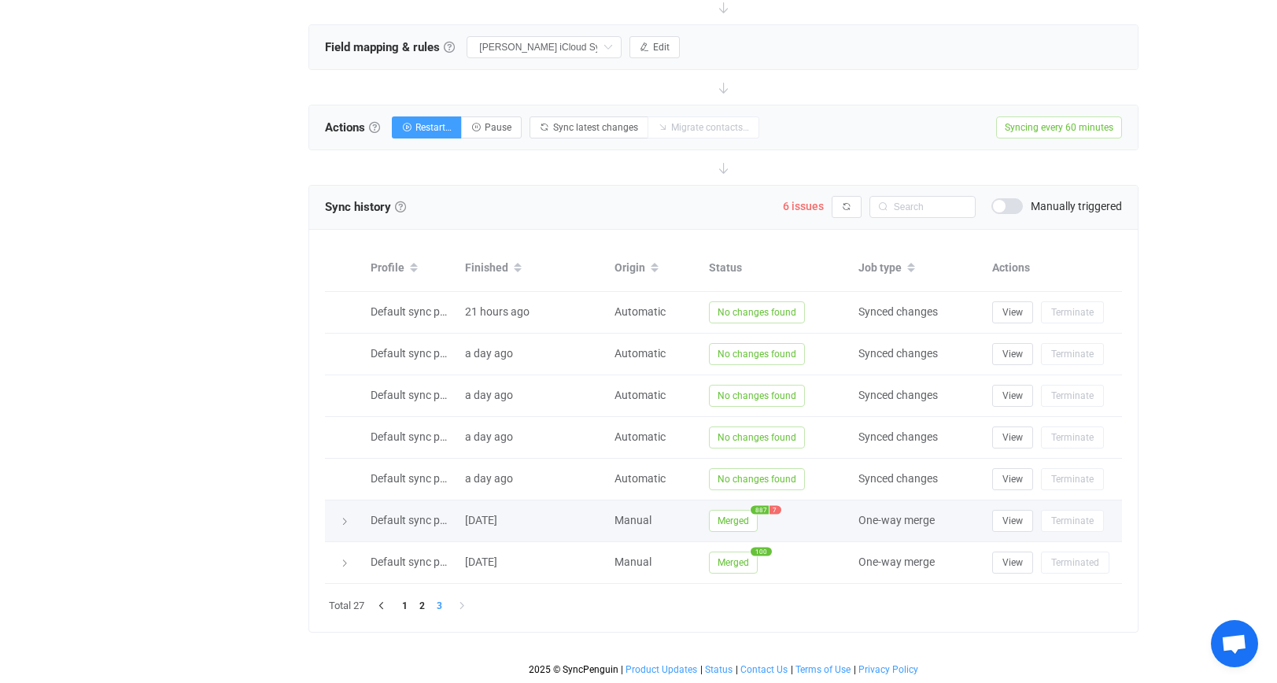
click at [352, 520] on div at bounding box center [344, 521] width 22 height 16
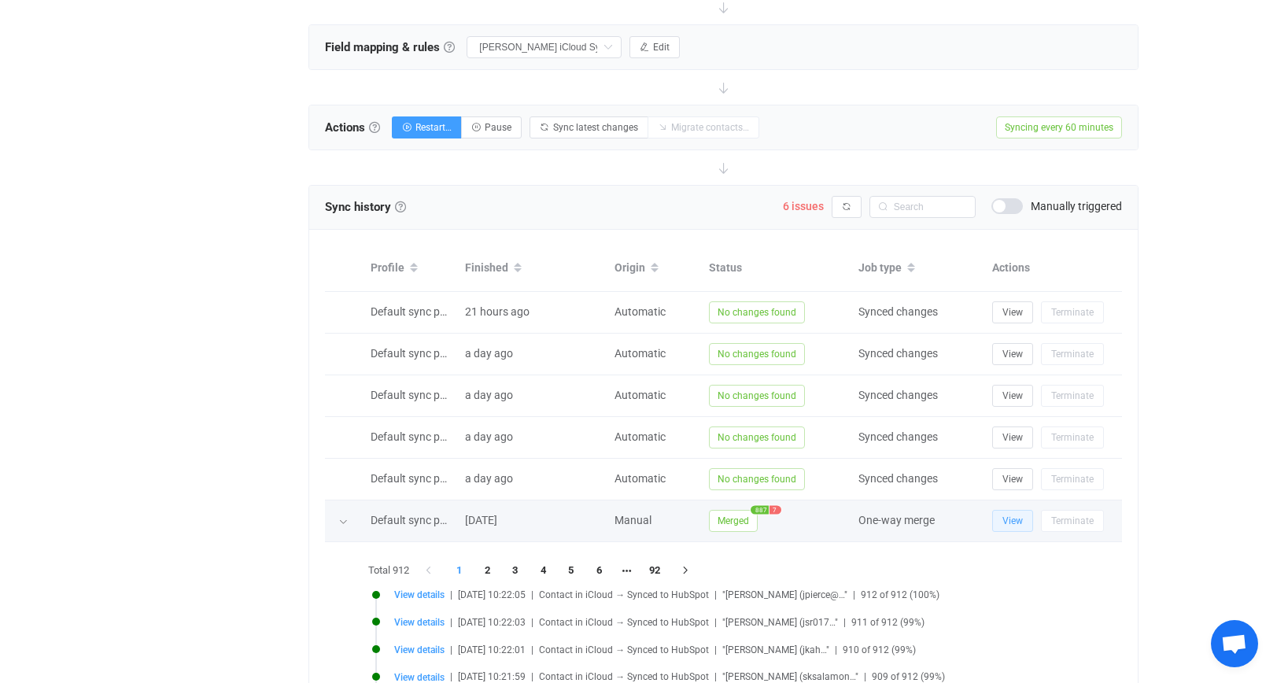
click at [1001, 530] on button "View" at bounding box center [1012, 521] width 41 height 22
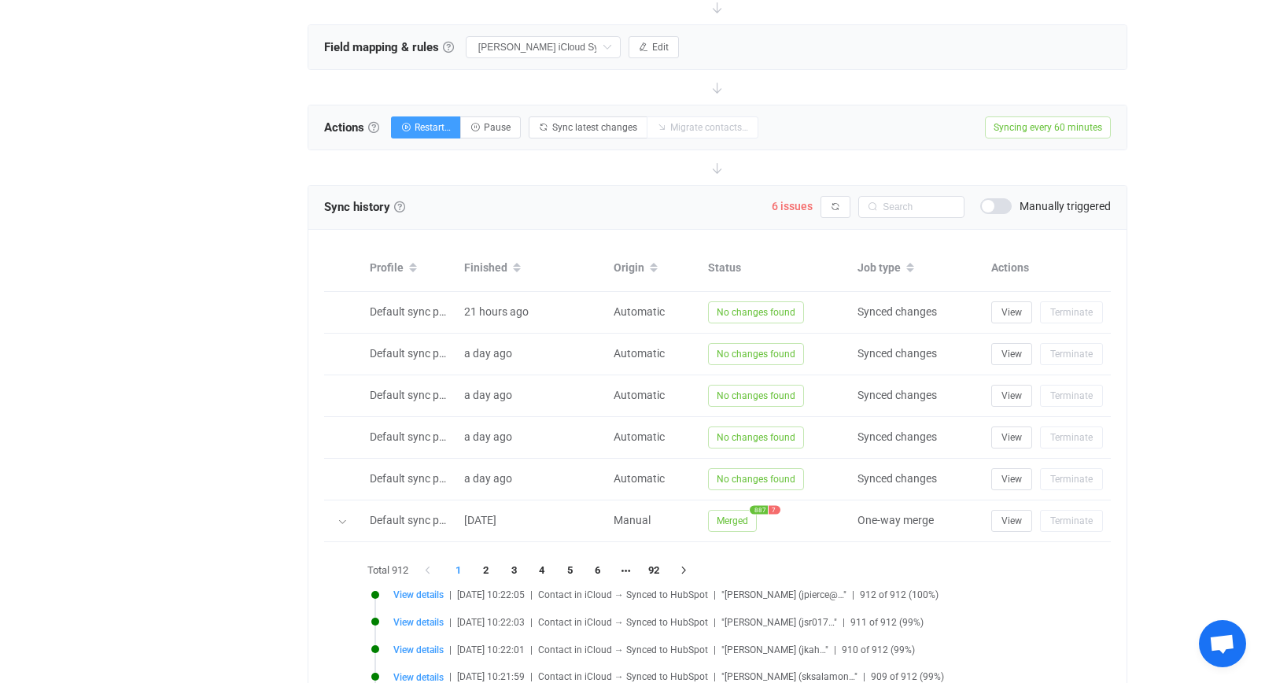
scroll to position [0, 0]
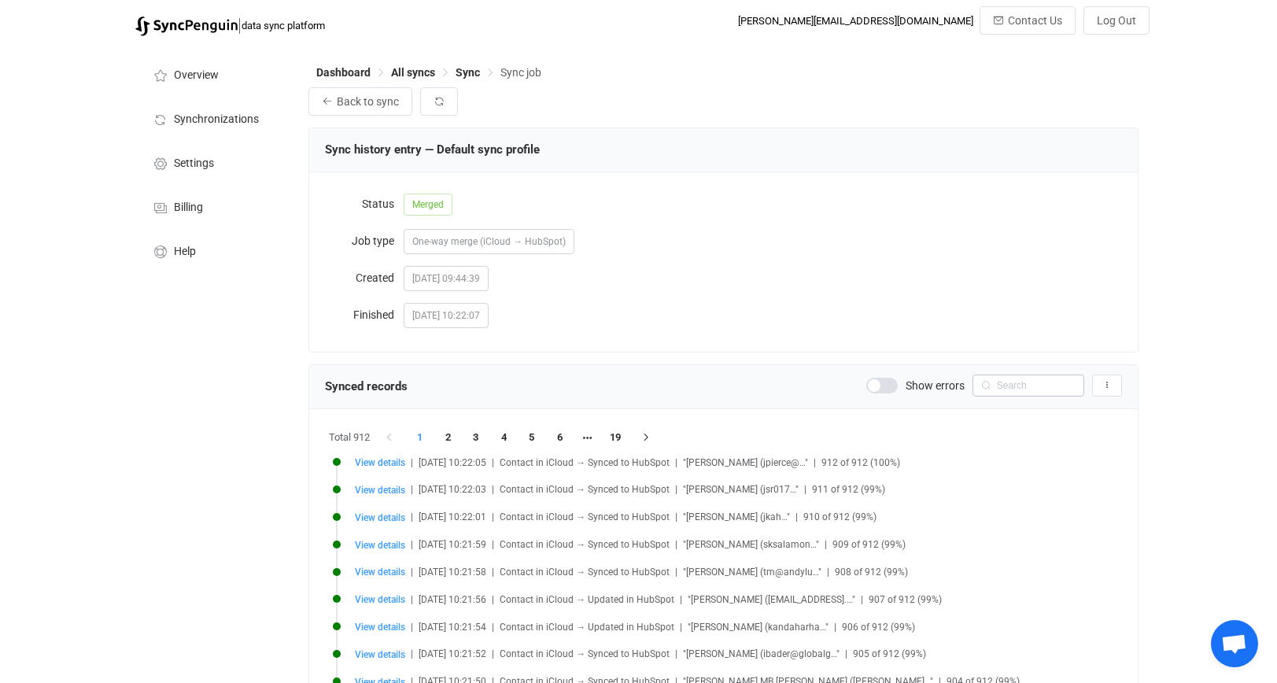
scroll to position [1562, 0]
click at [1031, 385] on input "text" at bounding box center [1028, 385] width 112 height 22
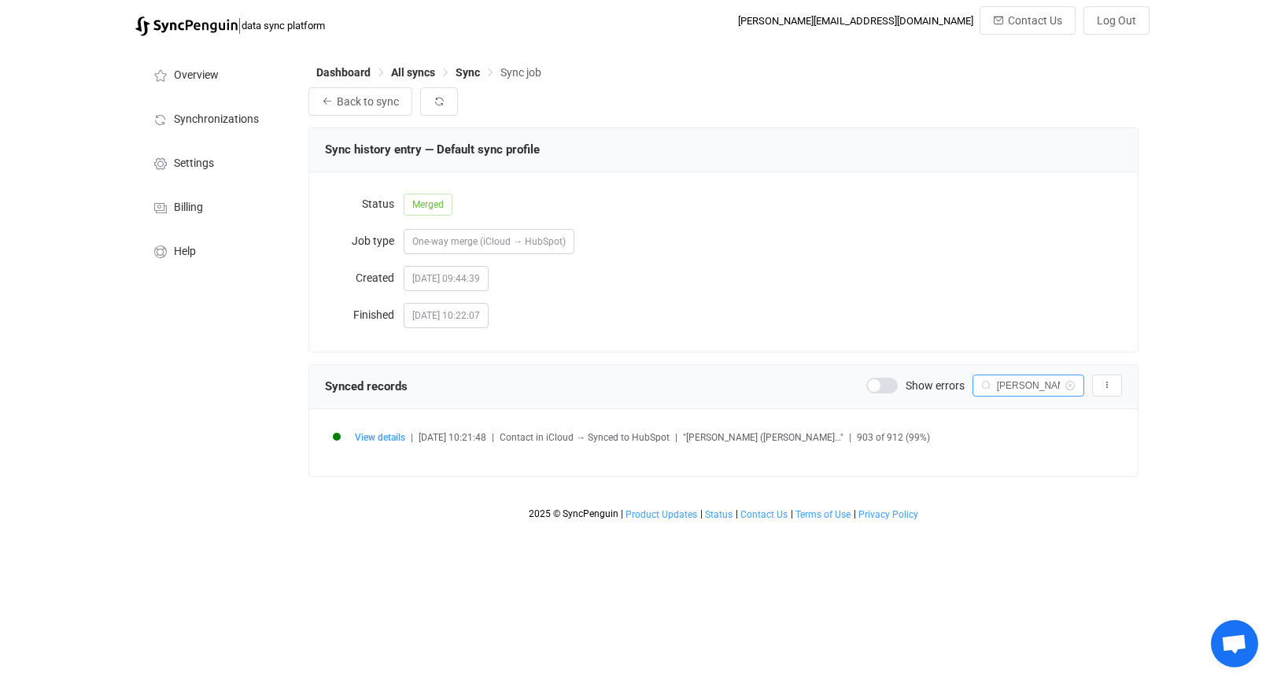
scroll to position [0, 0]
type input "Gilmore"
click at [393, 438] on div "View details | 2025-08-22 10:21:48 | Contact in iCloud → Synced to HubSpot | "P…" at bounding box center [723, 442] width 796 height 35
click at [391, 438] on span "View details" at bounding box center [380, 437] width 50 height 11
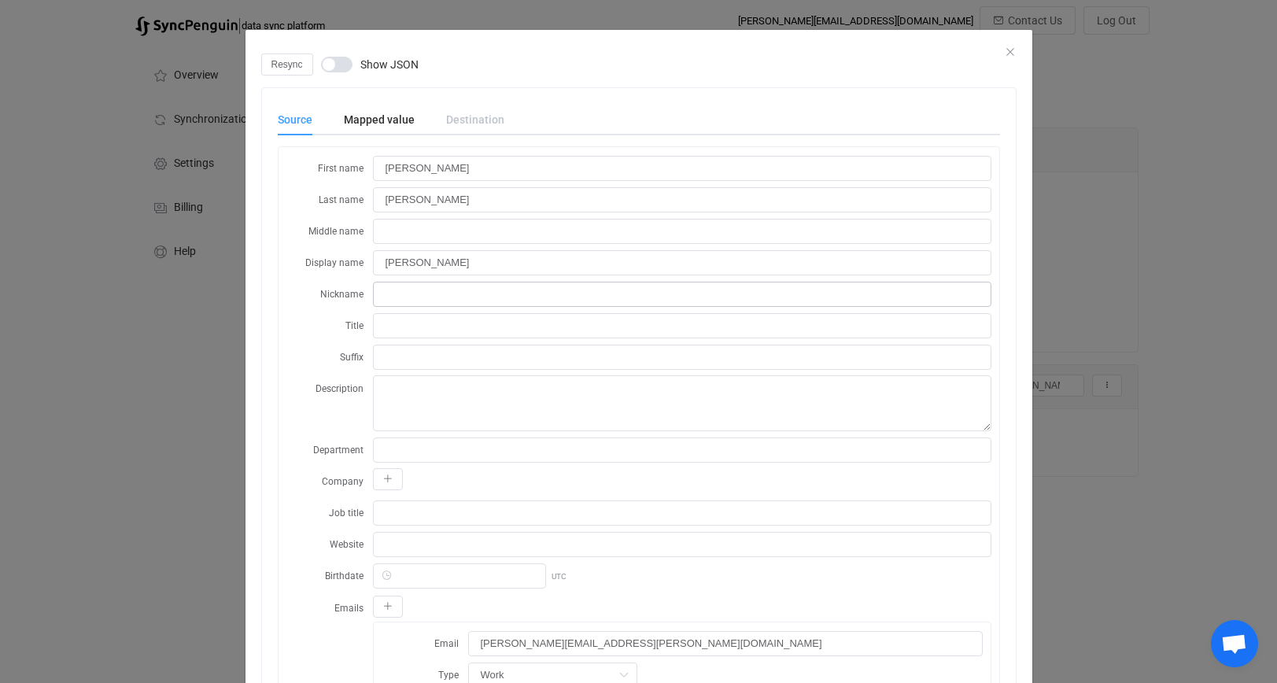
scroll to position [9, 0]
click at [426, 127] on div "Mapped value" at bounding box center [379, 120] width 102 height 31
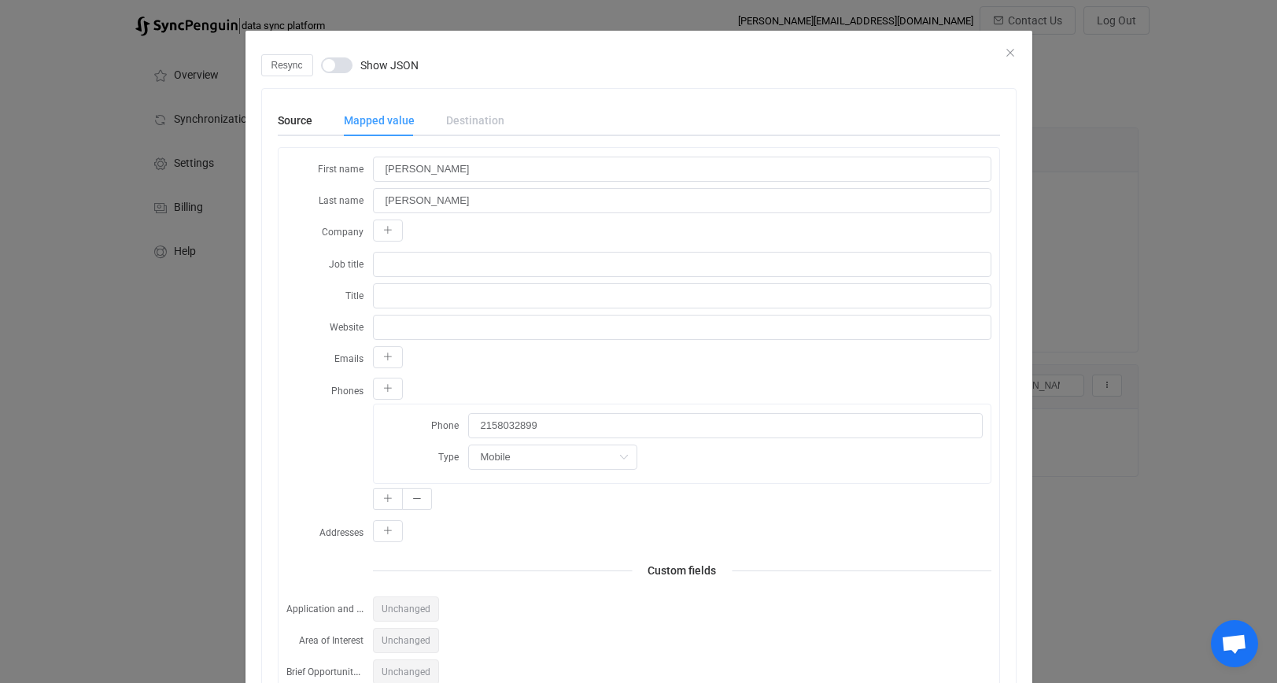
drag, startPoint x: 504, startPoint y: 135, endPoint x: 515, endPoint y: 146, distance: 15.0
click at [504, 135] on div "Source Mapped value Destination" at bounding box center [639, 120] width 722 height 31
click at [474, 120] on div "Destination" at bounding box center [467, 120] width 74 height 31
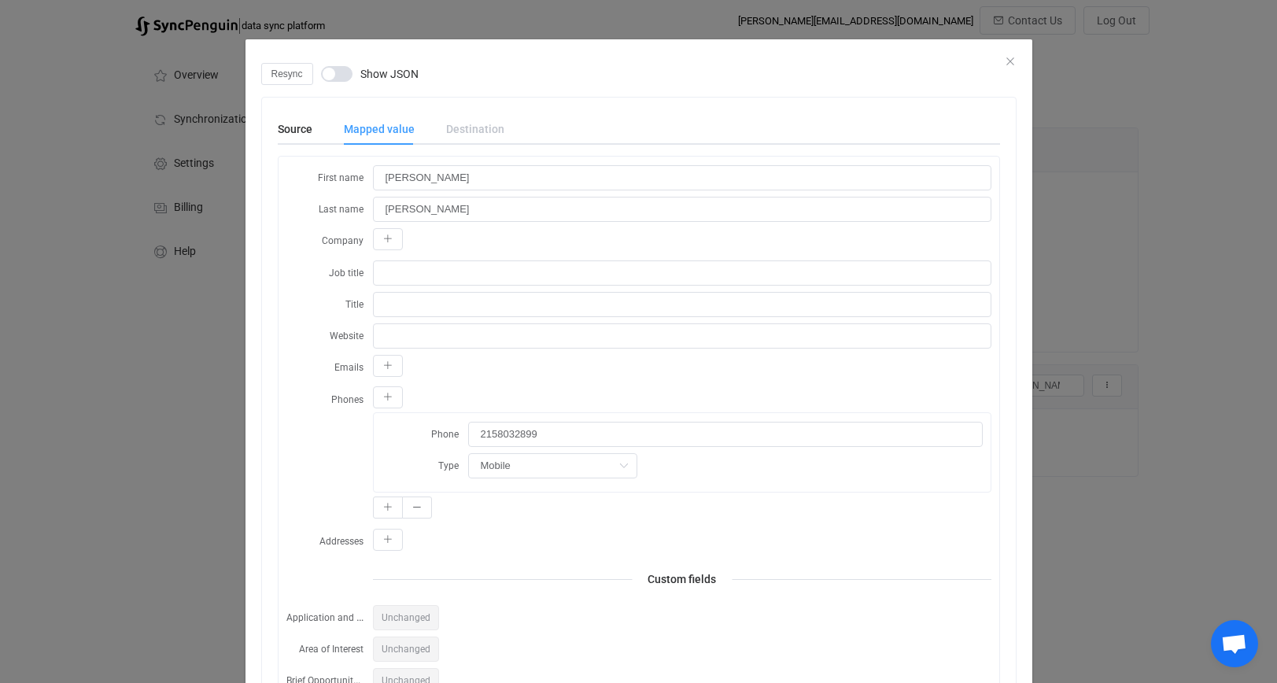
scroll to position [0, 0]
click at [1012, 71] on div "Resync Show JSON" at bounding box center [638, 74] width 755 height 22
click at [1012, 70] on div "Resync Show JSON" at bounding box center [638, 74] width 755 height 22
click at [1011, 64] on div "Resync Show JSON" at bounding box center [638, 74] width 755 height 22
click at [1008, 59] on icon "Close" at bounding box center [1010, 61] width 13 height 13
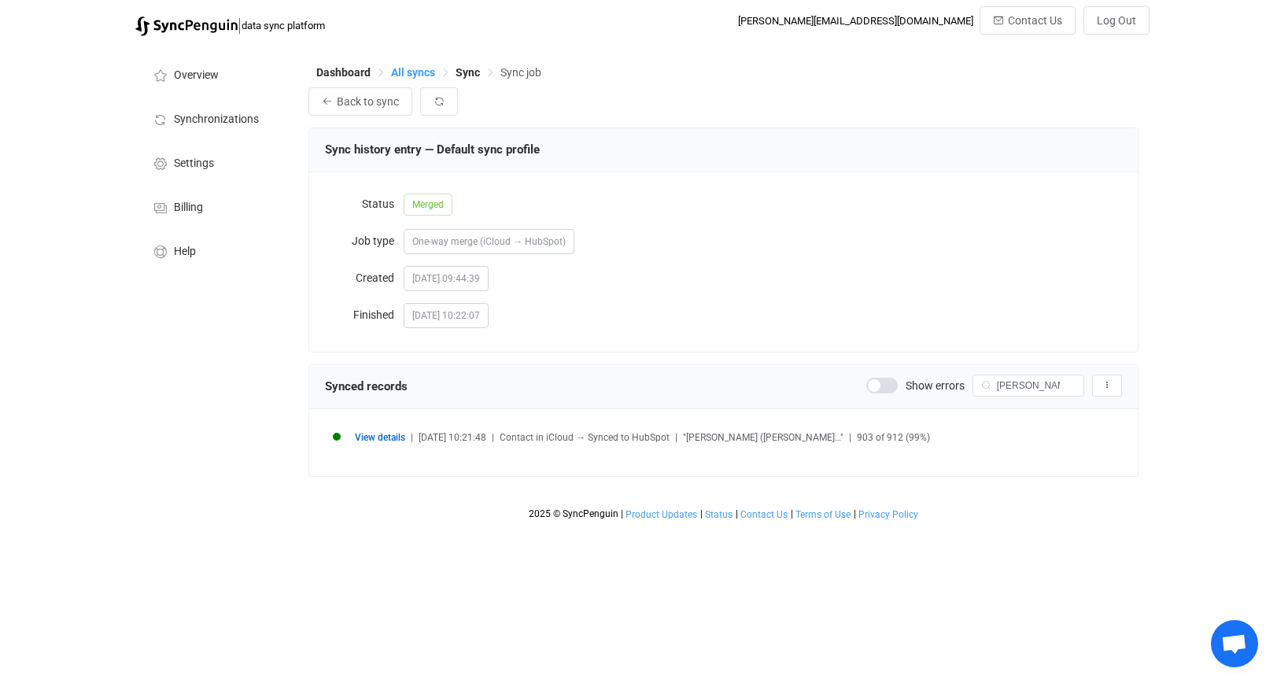
click at [422, 68] on span "All syncs" at bounding box center [413, 72] width 44 height 13
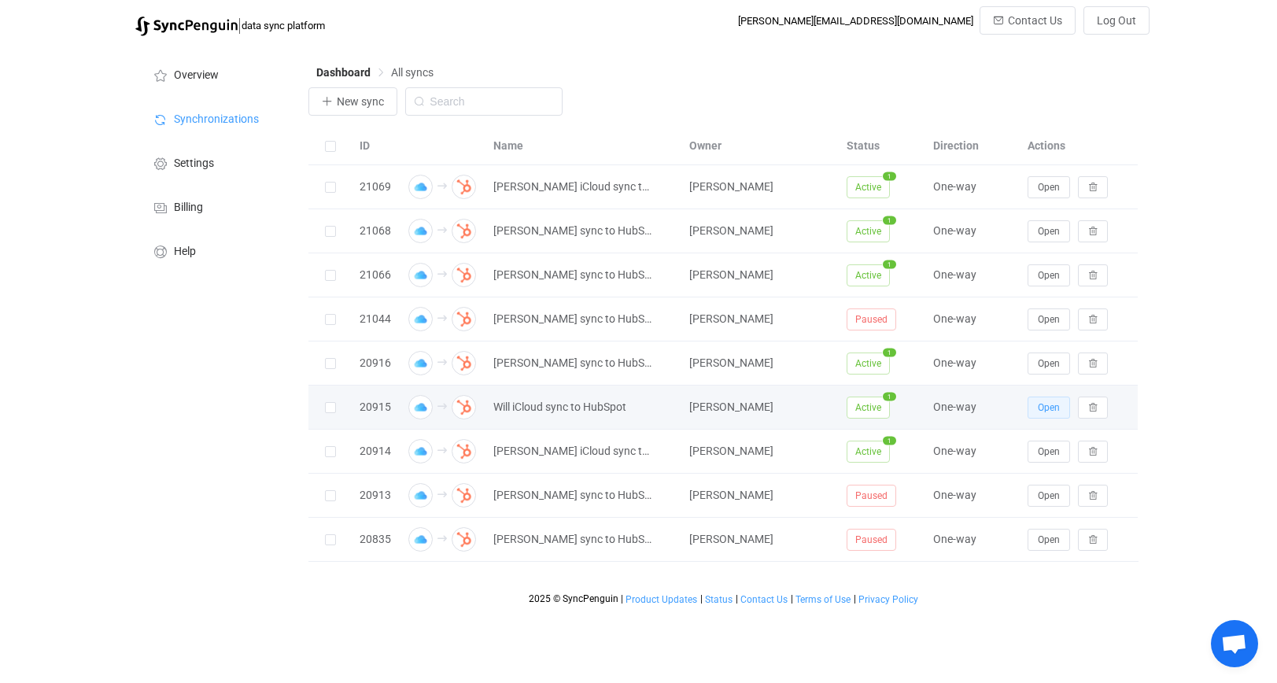
click at [1039, 403] on span "Open" at bounding box center [1049, 407] width 22 height 11
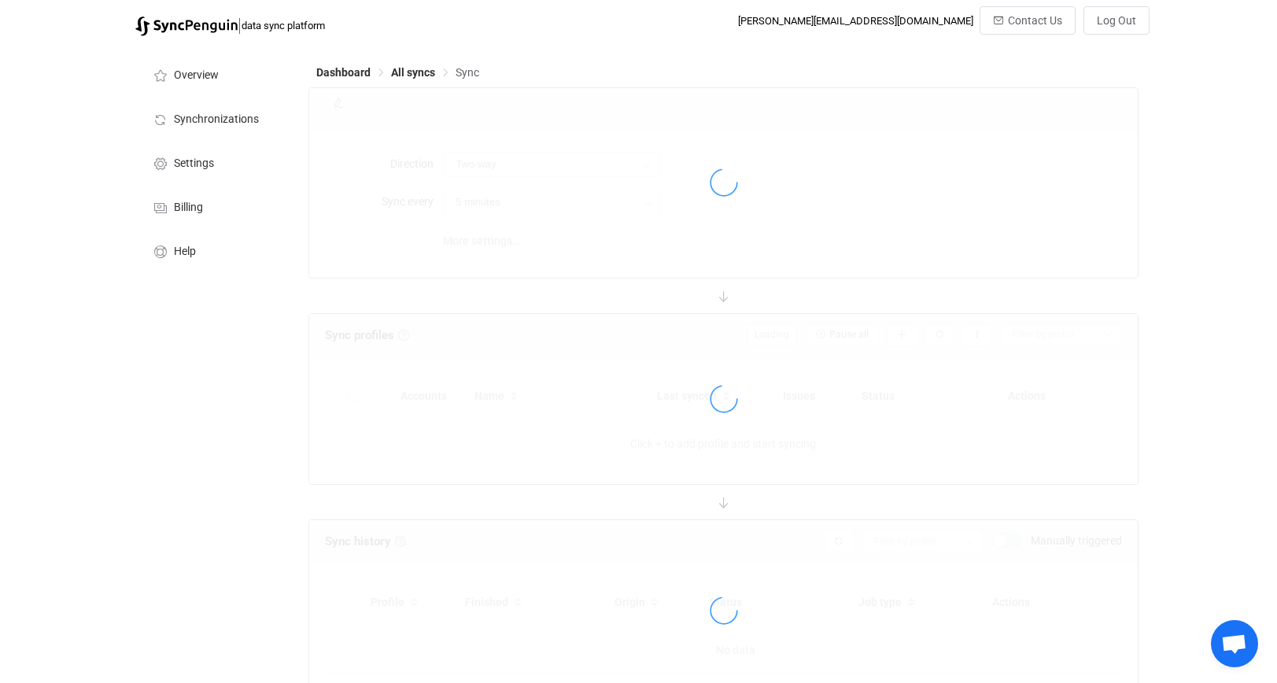
type input "iCloud → HubSpot"
type input "8 hours"
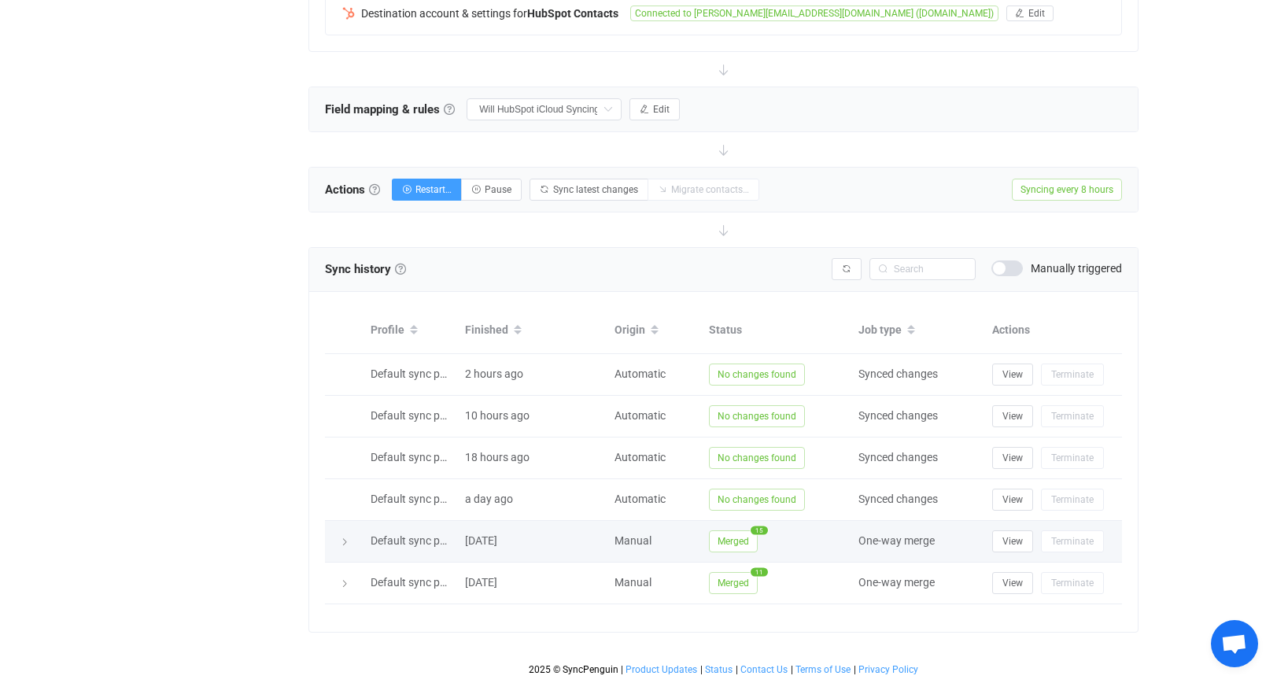
scroll to position [438, 0]
click at [347, 549] on td at bounding box center [344, 542] width 38 height 42
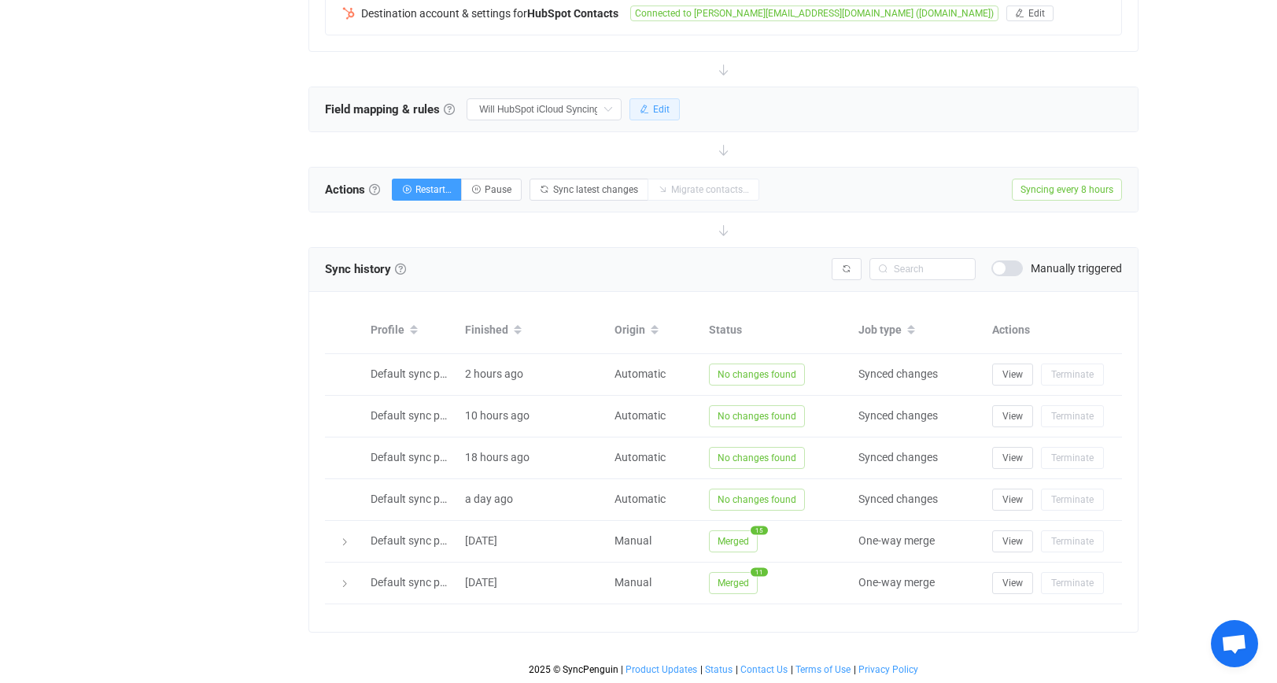
click at [651, 114] on button "Edit" at bounding box center [654, 109] width 50 height 22
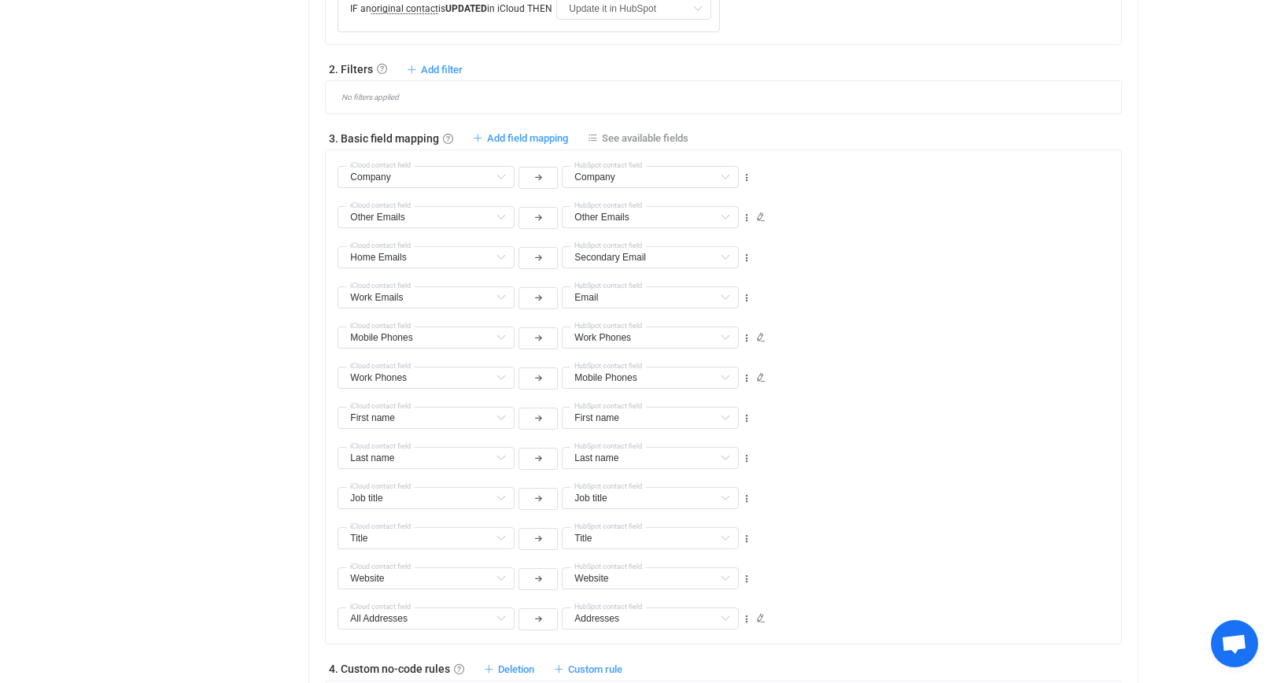
scroll to position [677, 0]
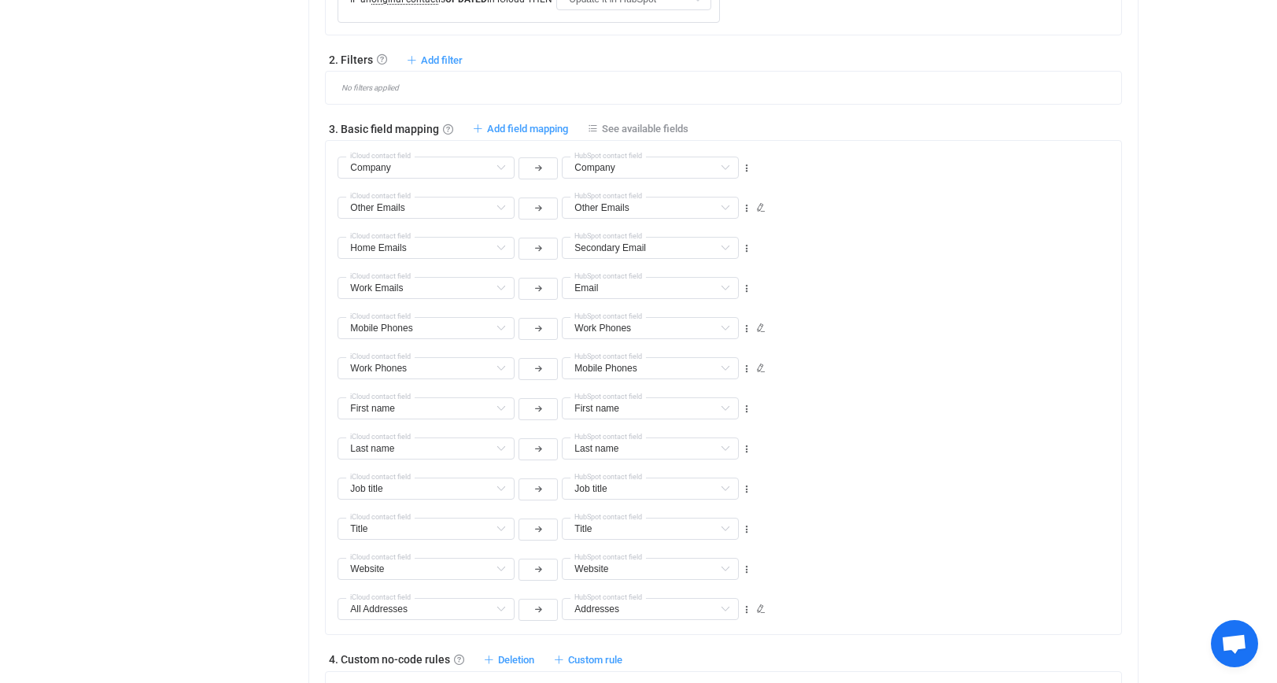
click at [661, 139] on div "1. General syncing rules General syncing rules Control how SyncPengin reacts to…" at bounding box center [723, 428] width 796 height 1038
click at [647, 128] on span "See available fields" at bounding box center [645, 129] width 87 height 12
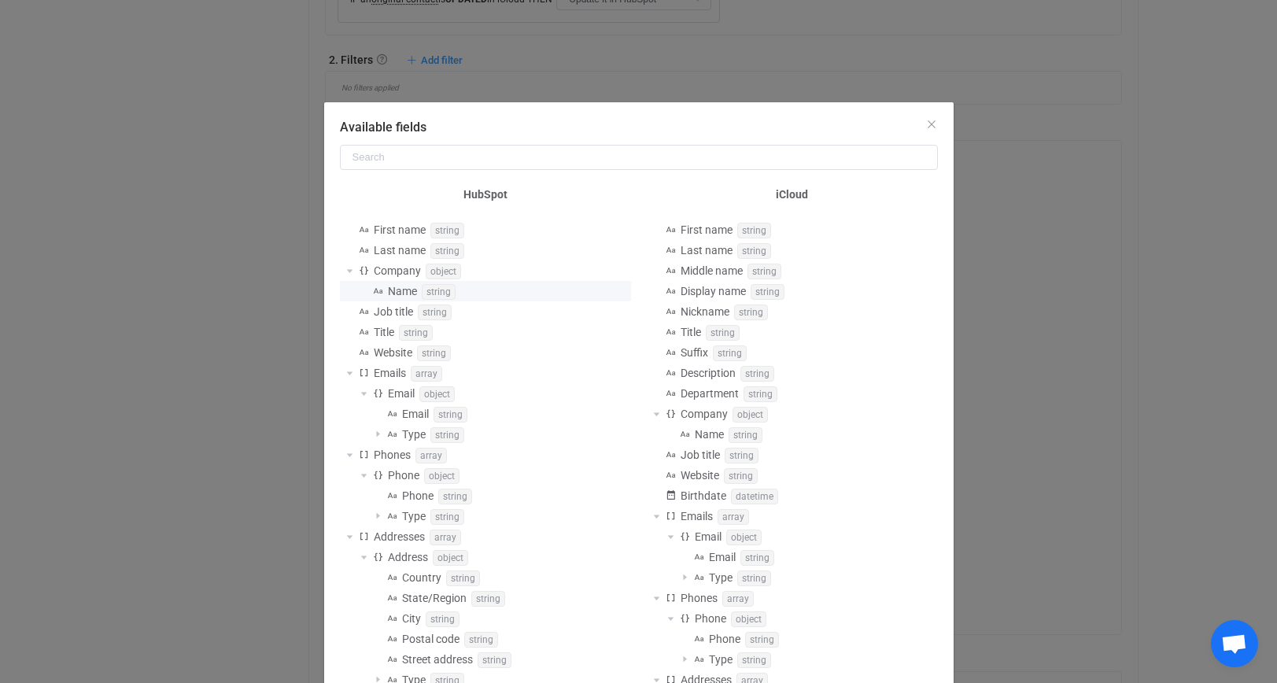
scroll to position [1, 0]
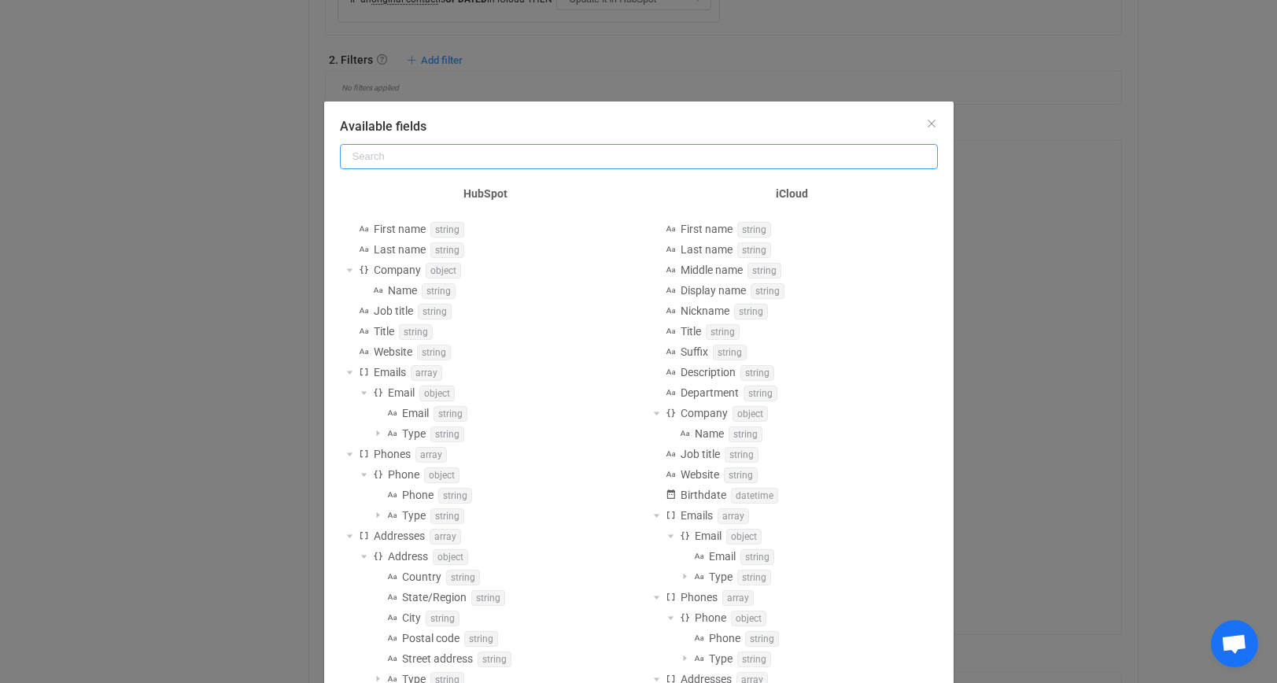
click at [513, 164] on input "Available fields" at bounding box center [639, 156] width 598 height 25
type input "o"
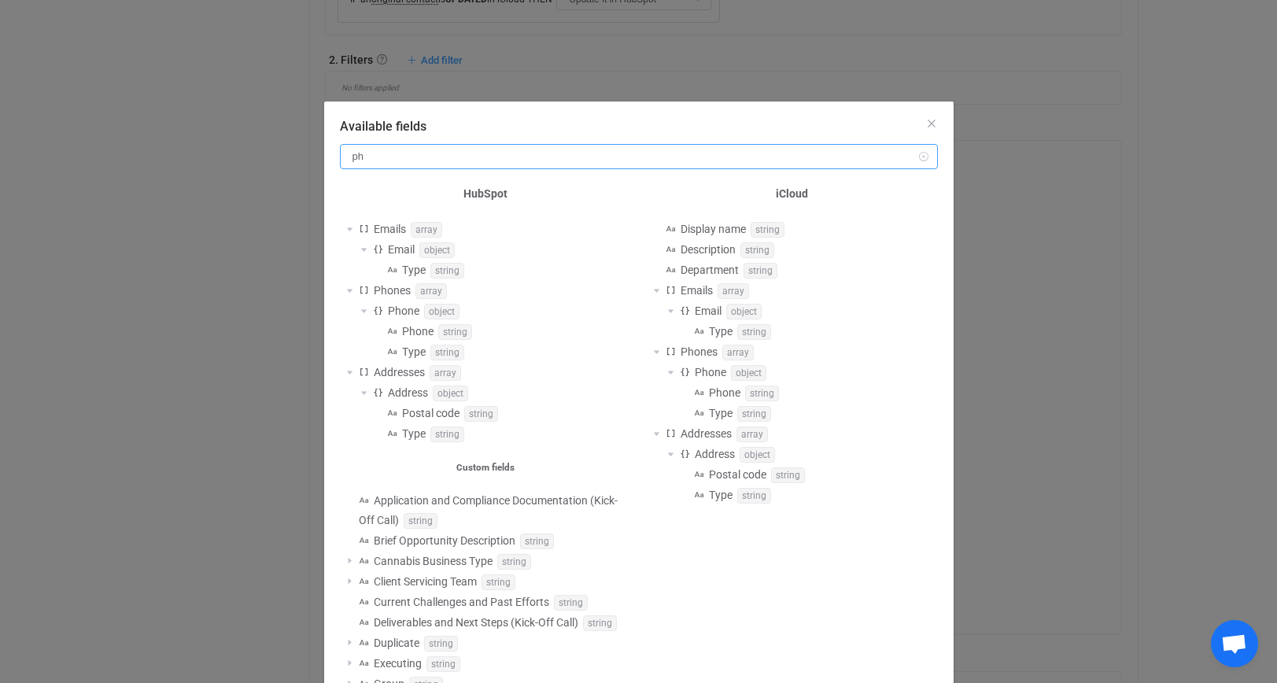
scroll to position [0, 0]
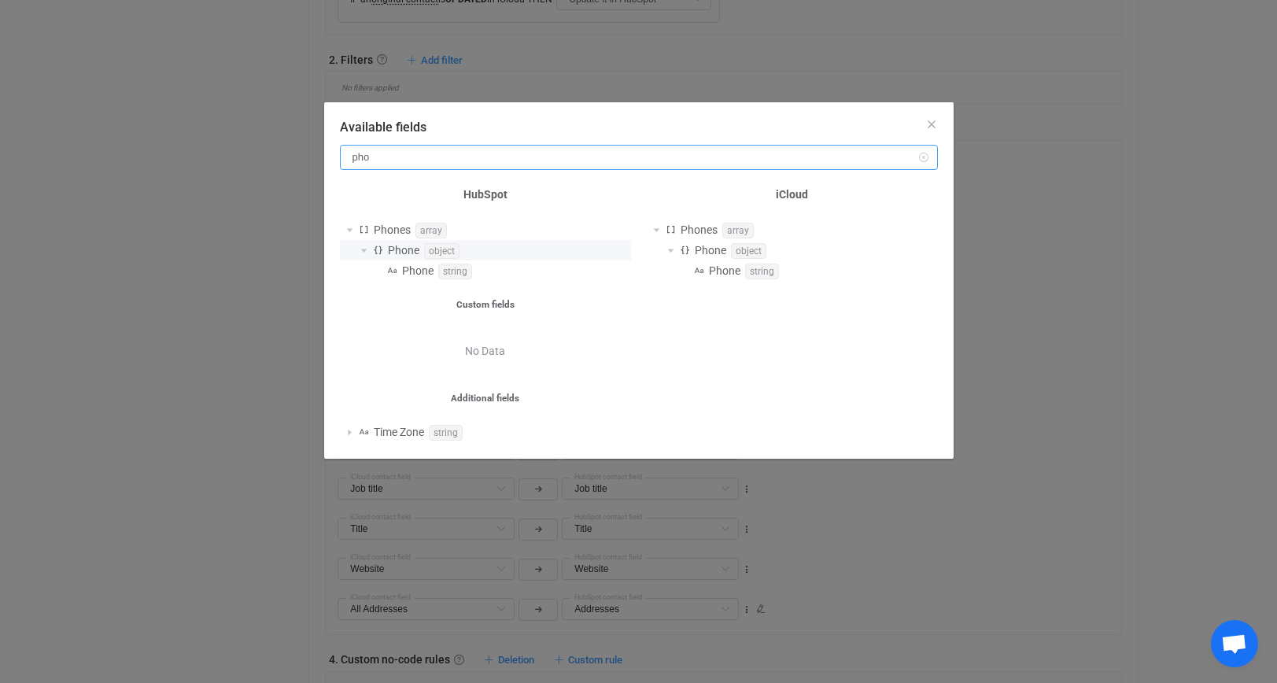
type input "pho"
click at [364, 248] on span "Available fields" at bounding box center [363, 250] width 19 height 19
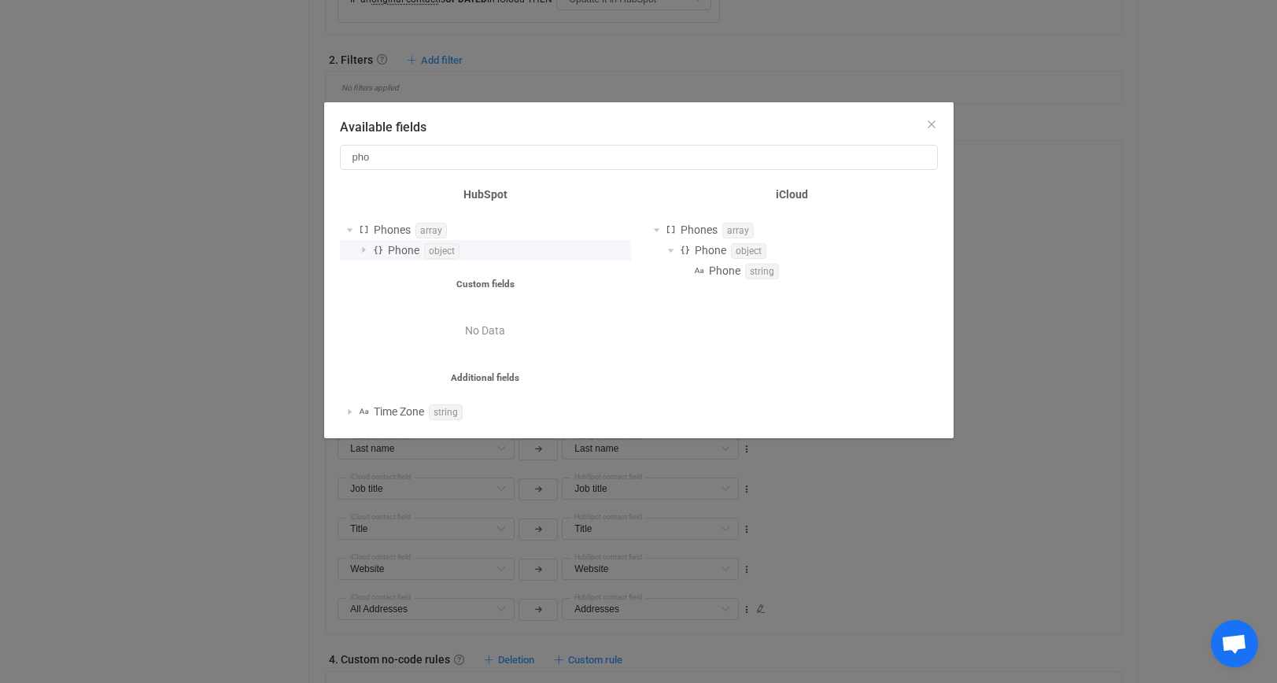
click at [364, 248] on span "Available fields" at bounding box center [363, 250] width 19 height 19
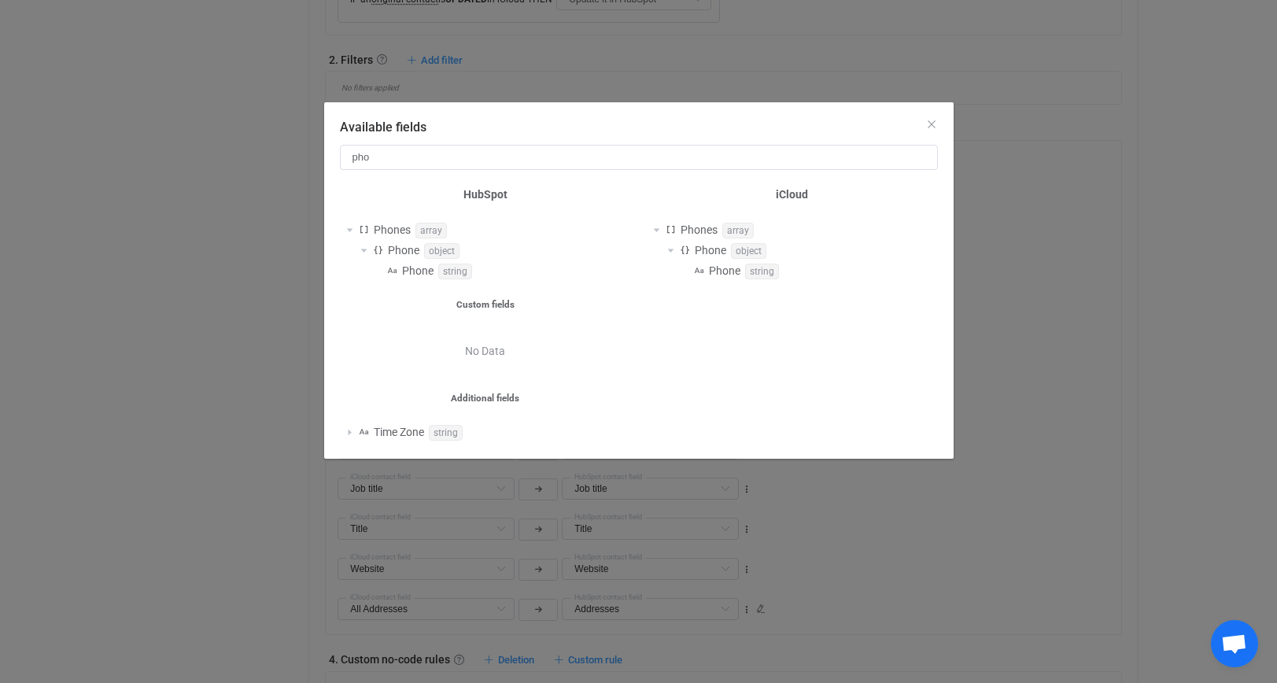
click at [493, 345] on span "No Data" at bounding box center [485, 351] width 40 height 20
click at [345, 430] on span "Available fields" at bounding box center [349, 432] width 19 height 19
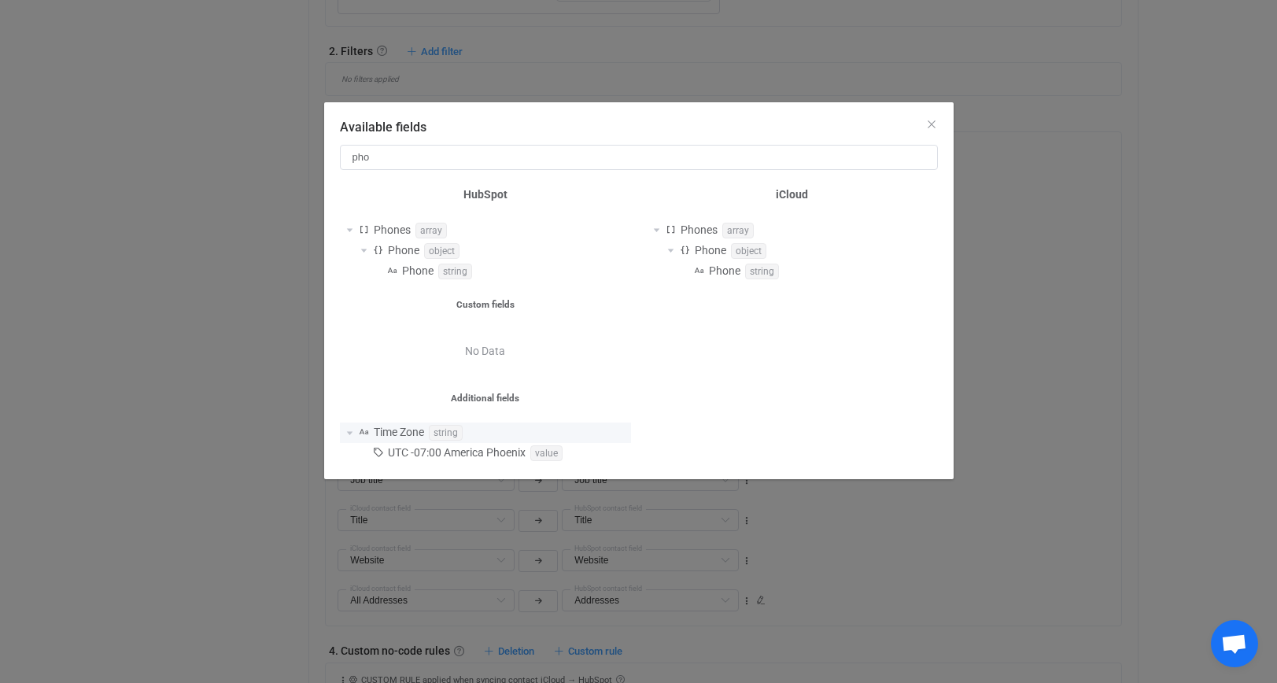
scroll to position [693, 0]
click at [937, 112] on div "Available fields" at bounding box center [638, 123] width 629 height 42
click at [934, 121] on icon "Close" at bounding box center [931, 124] width 13 height 13
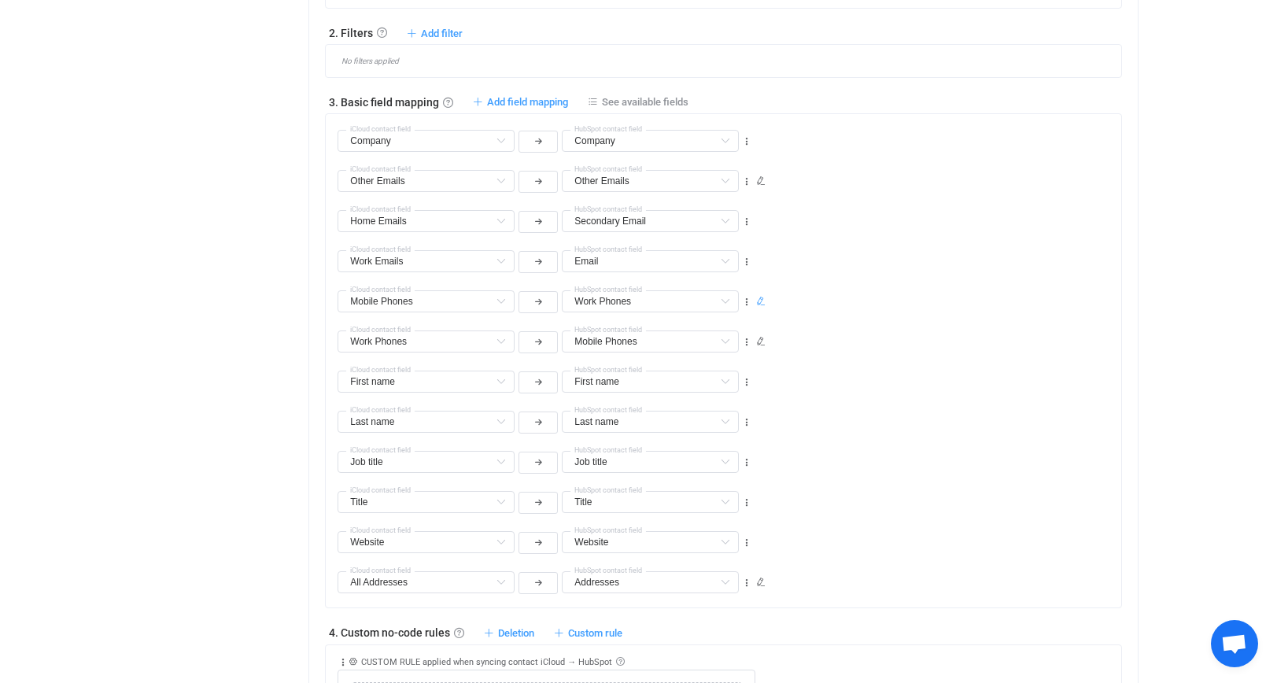
scroll to position [698, 0]
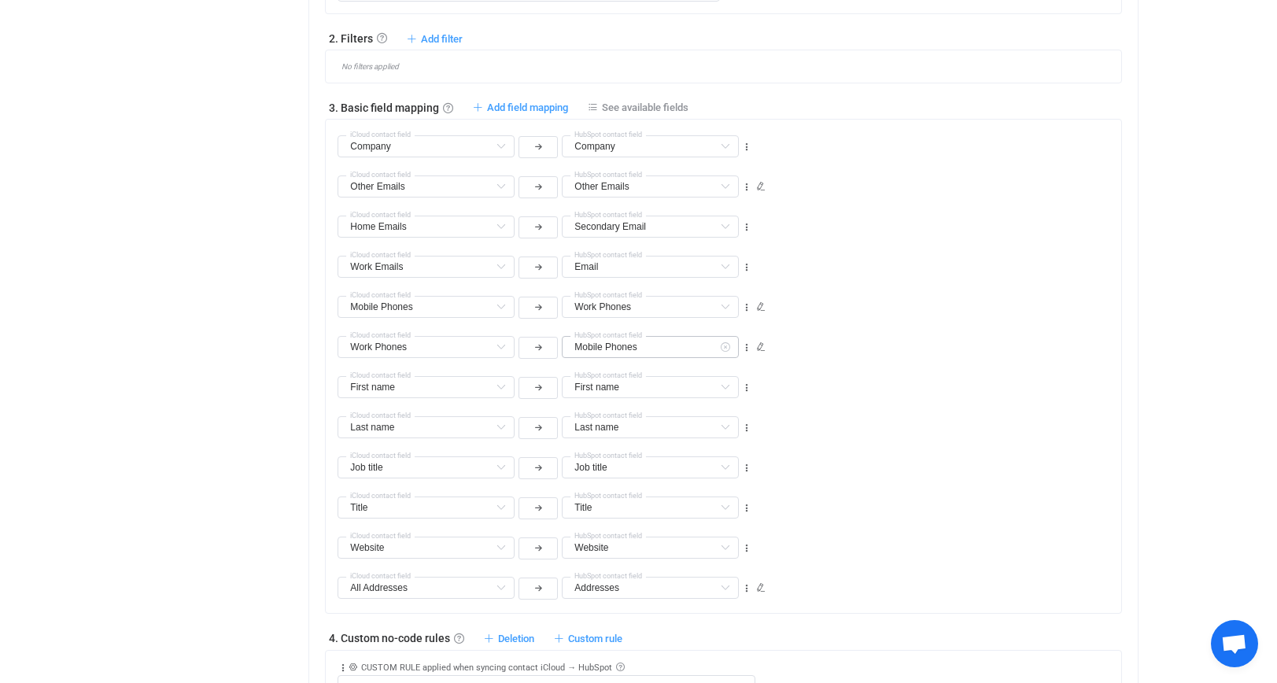
click at [728, 347] on icon at bounding box center [725, 347] width 20 height 22
click at [706, 350] on input "text" at bounding box center [650, 347] width 177 height 22
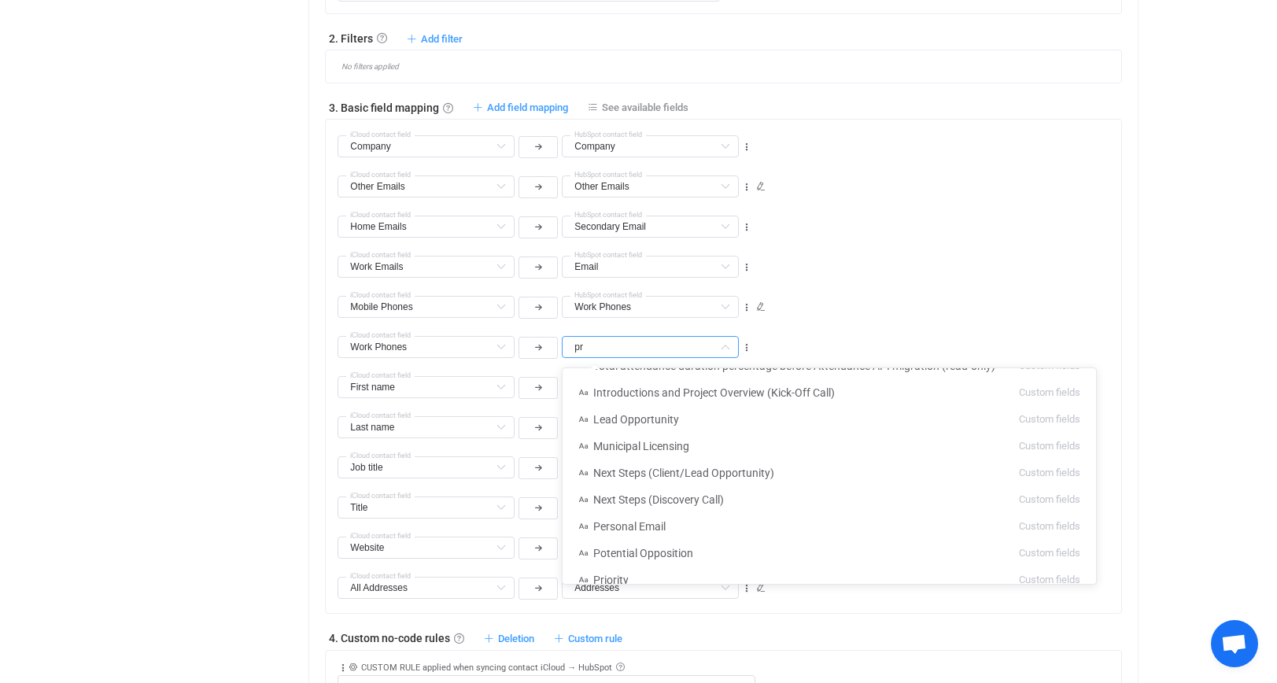
scroll to position [0, 0]
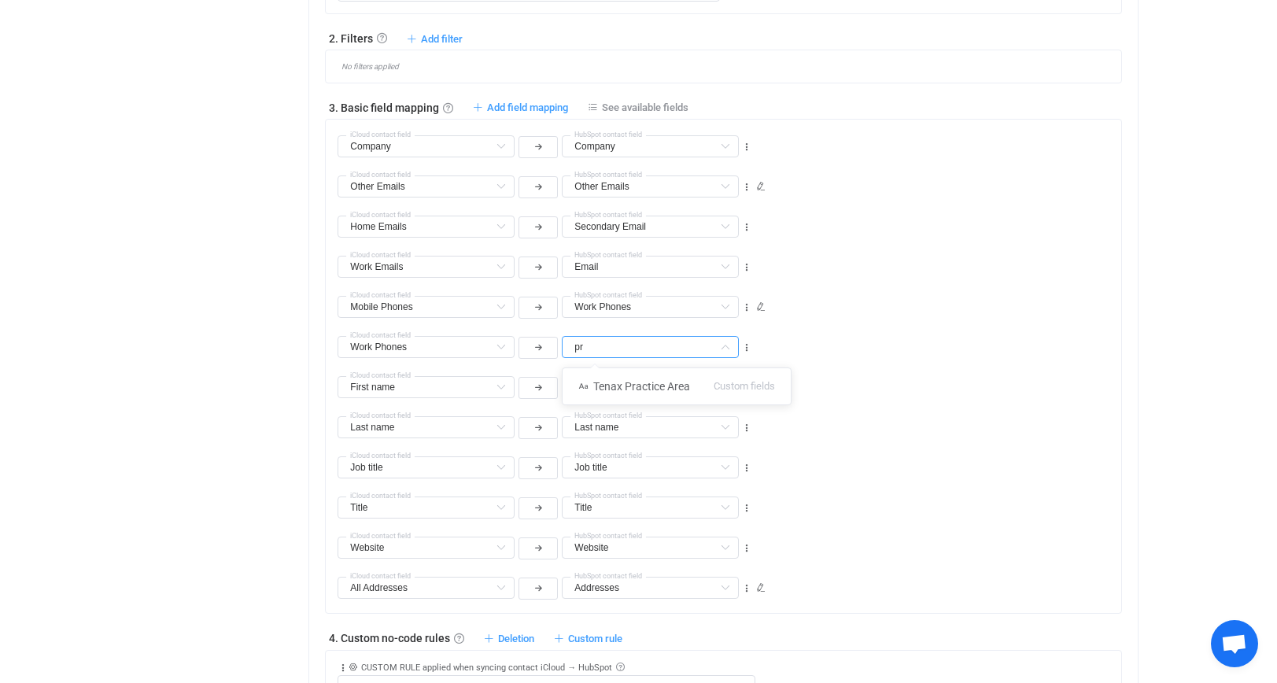
type input "p"
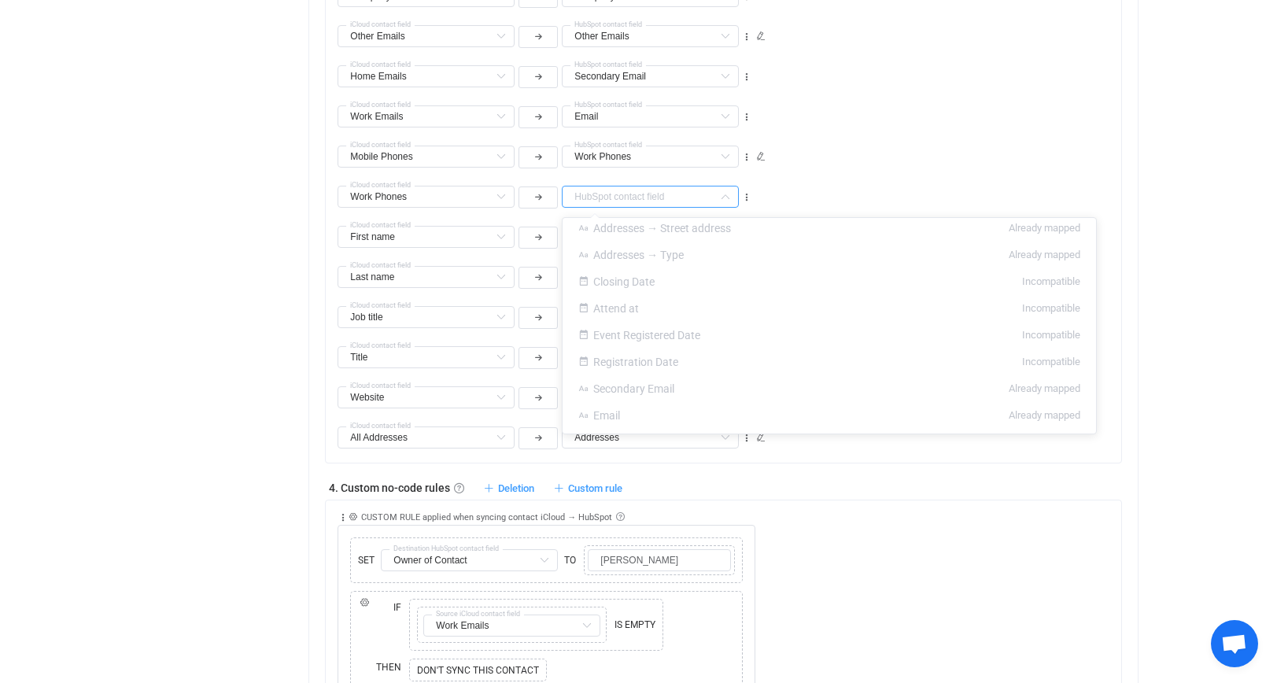
click at [1188, 223] on div "| data sync platform alex@tenaxstrategies.com Contact Us Log Out Overview Synch…" at bounding box center [638, 258] width 1277 height 2200
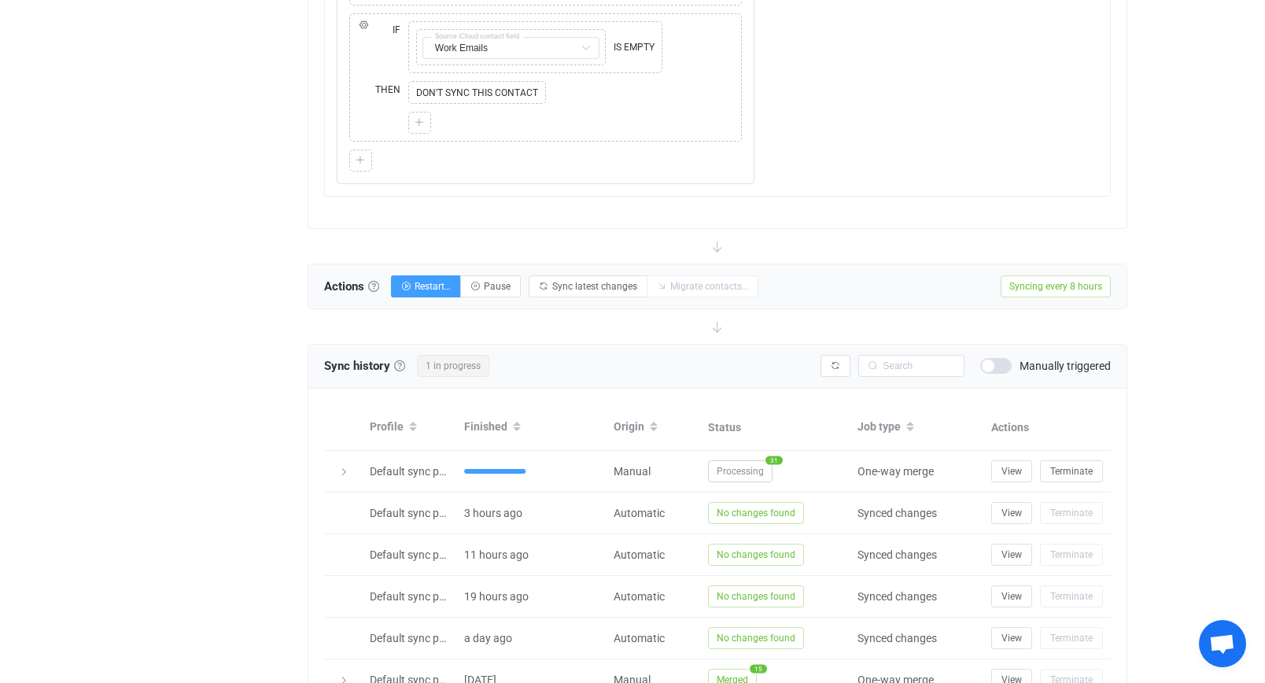
scroll to position [1577, 0]
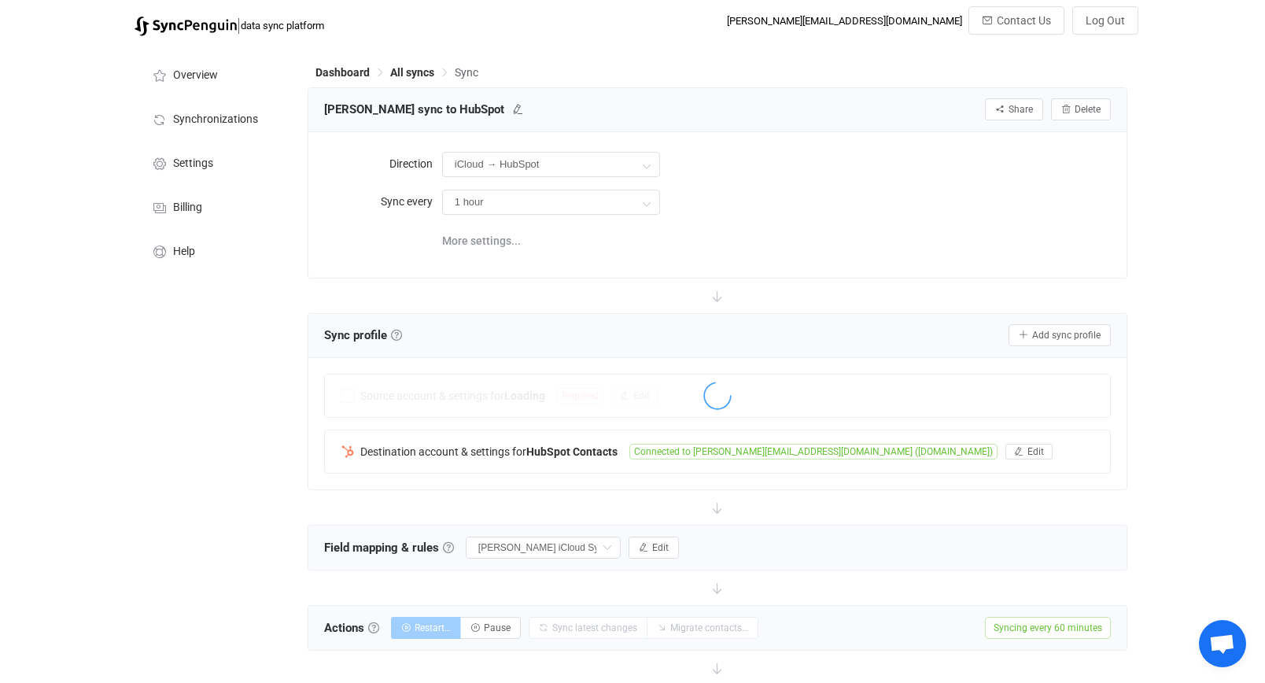
type input "Do nothing"
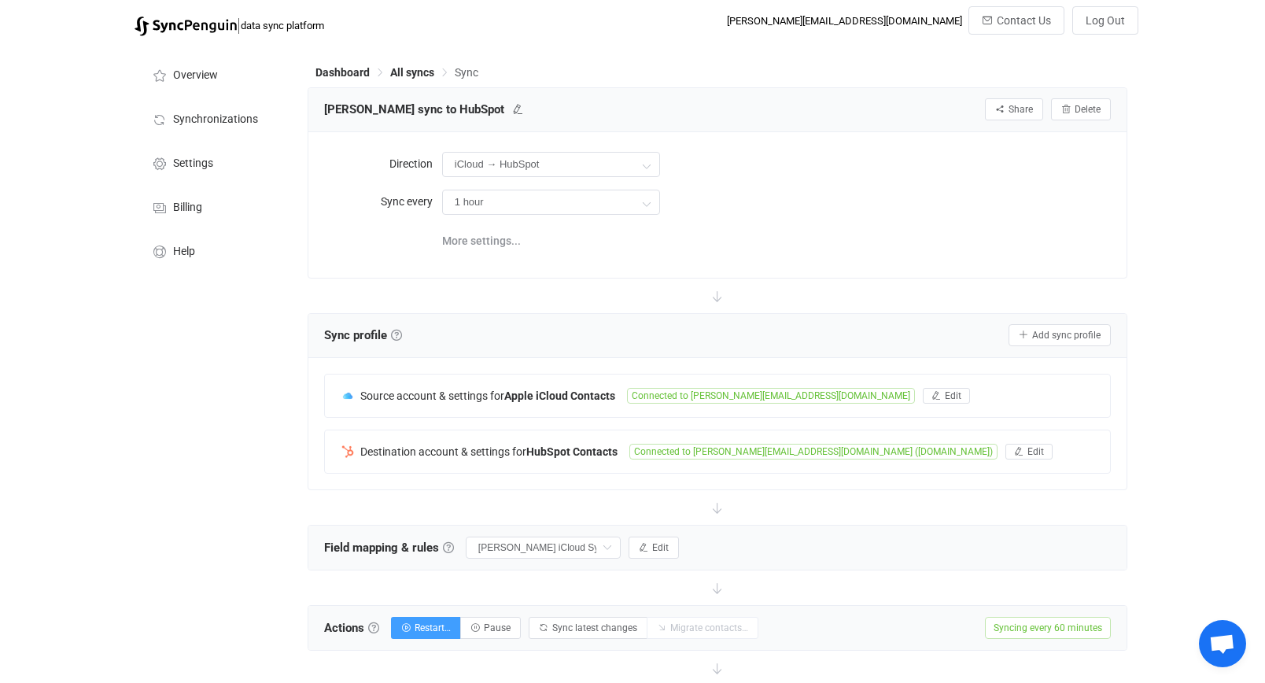
scroll to position [306, 0]
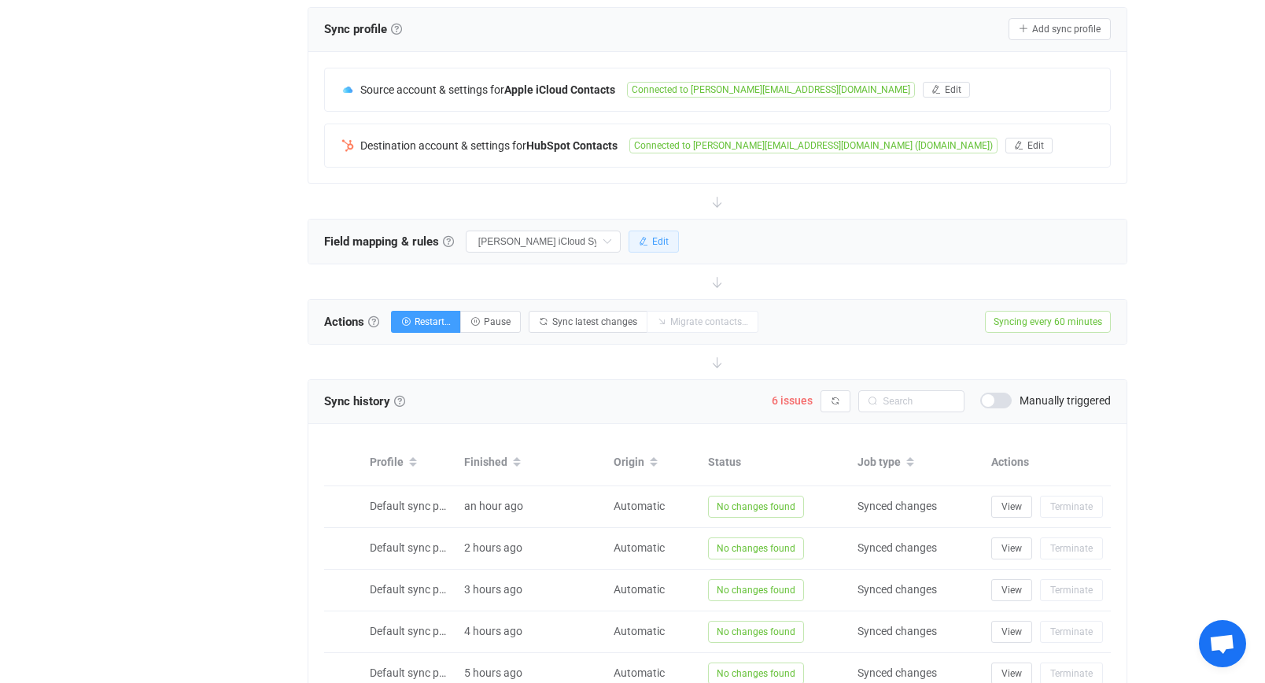
click at [653, 240] on button "Edit" at bounding box center [654, 242] width 50 height 22
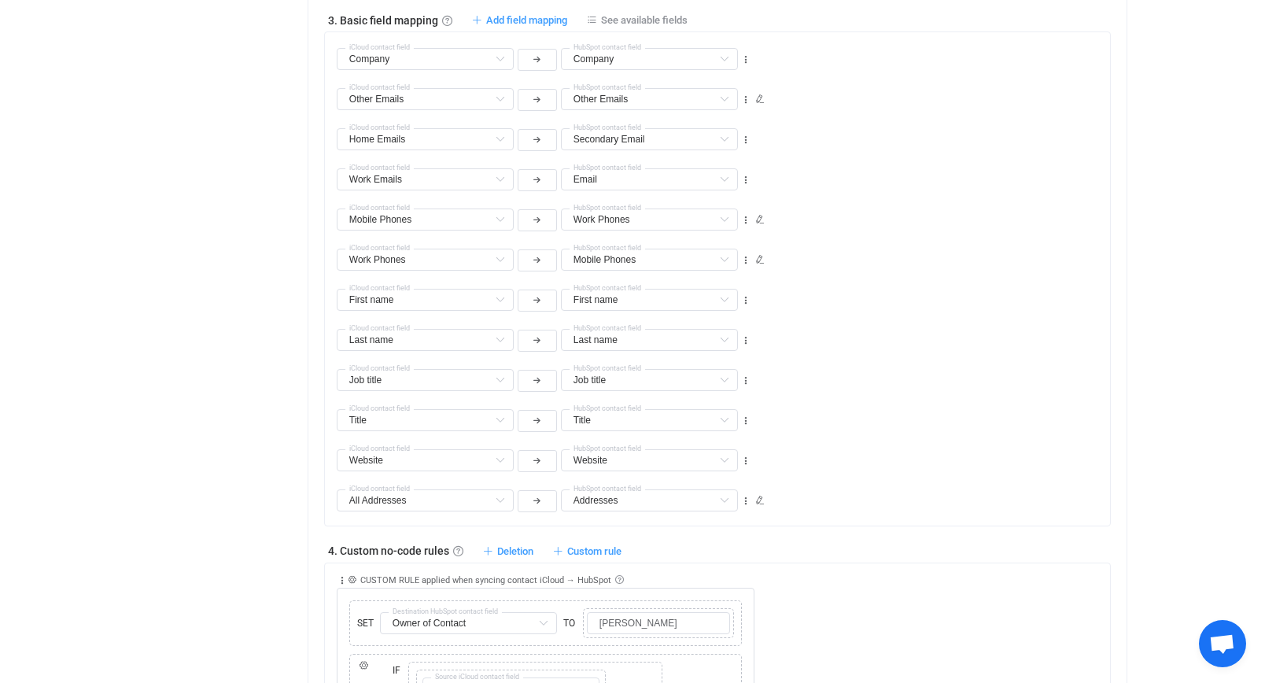
scroll to position [778, 0]
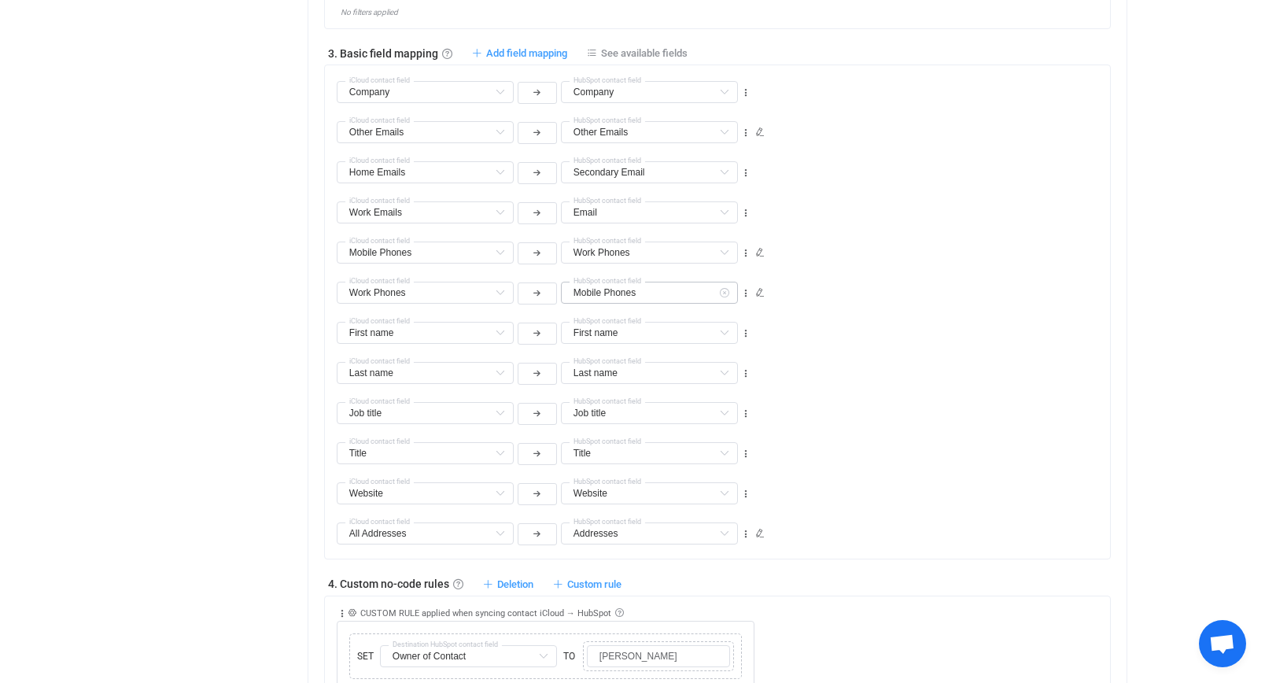
click at [725, 294] on icon at bounding box center [724, 293] width 20 height 22
click at [688, 294] on input "text" at bounding box center [649, 293] width 177 height 22
click at [744, 396] on span "Custom fields" at bounding box center [762, 397] width 61 height 27
type input "Phone Number 3"
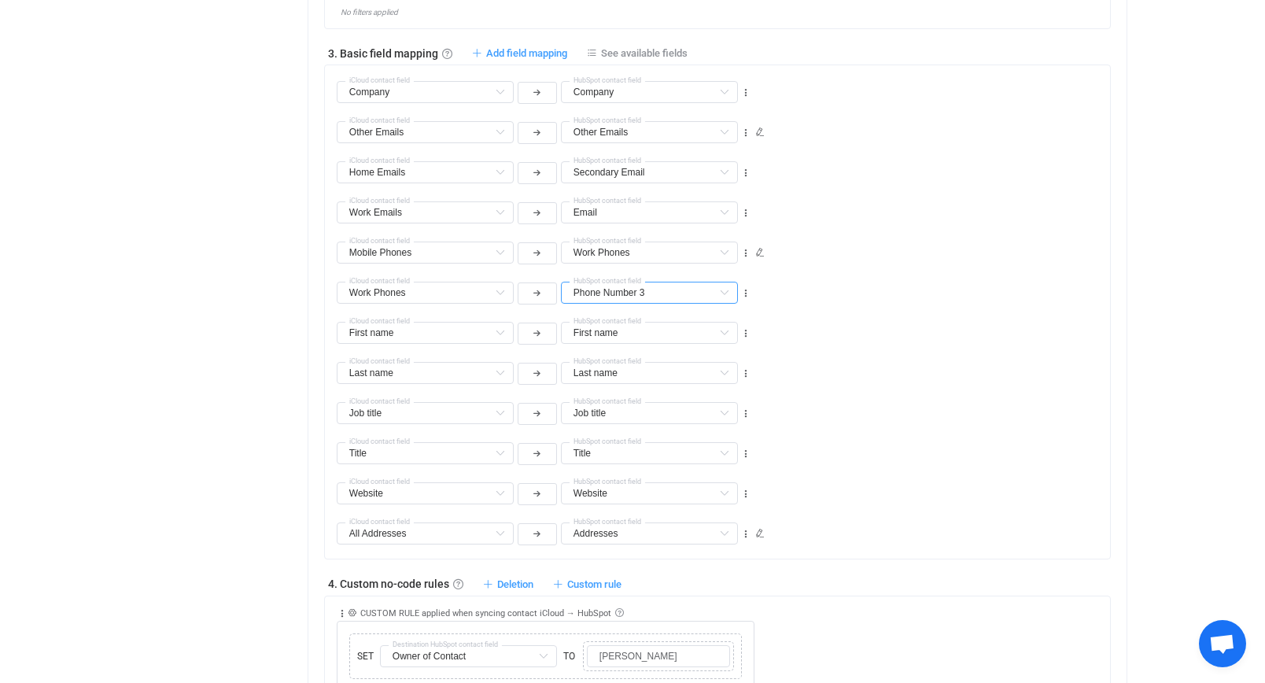
scroll to position [1082, 0]
click at [728, 296] on icon at bounding box center [724, 293] width 20 height 22
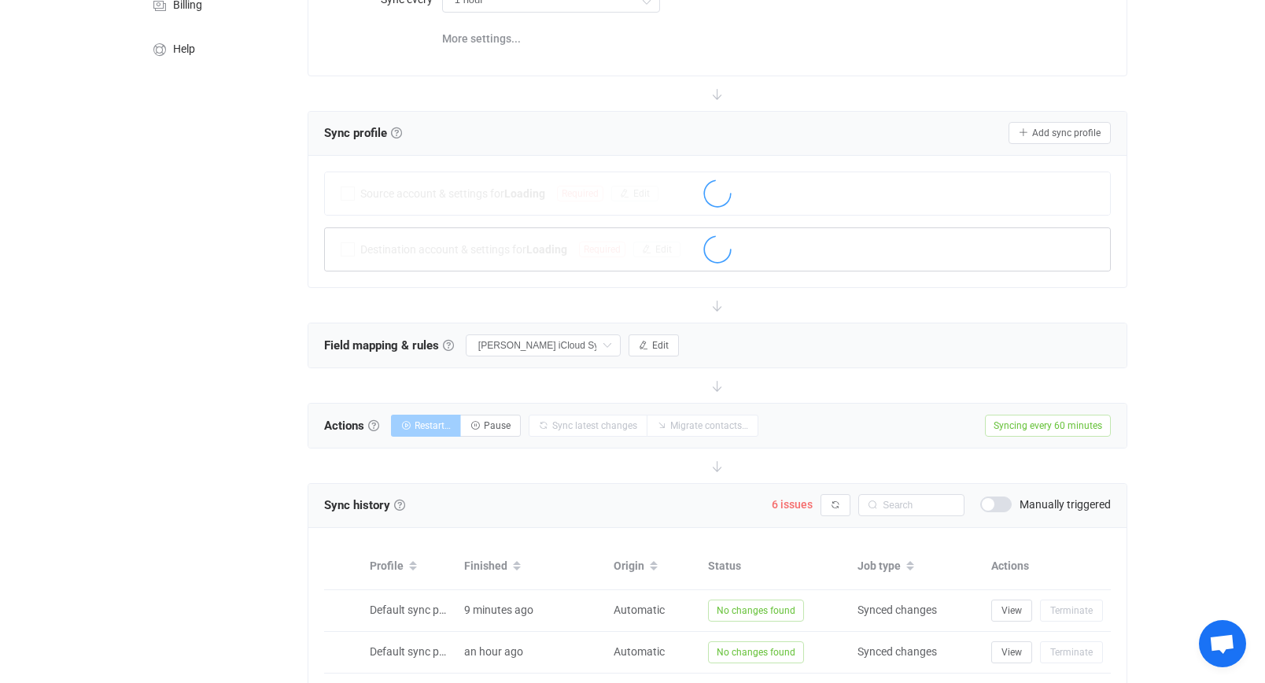
scroll to position [341, 0]
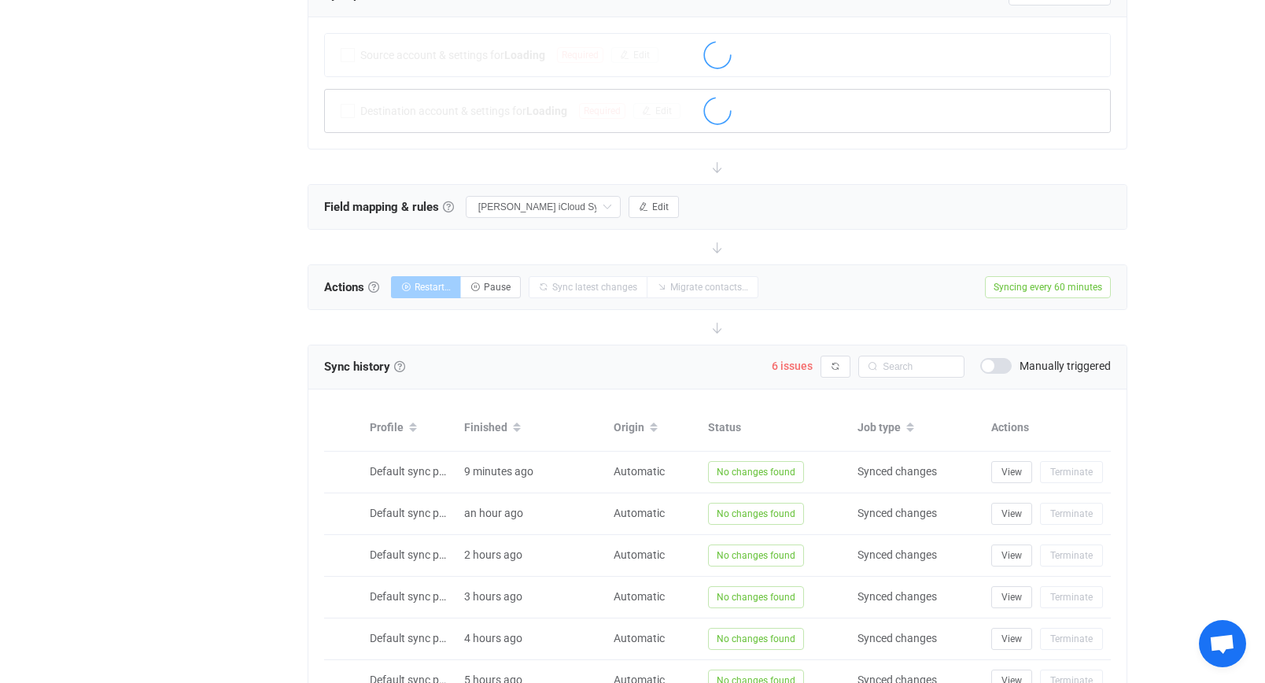
type input "Do nothing"
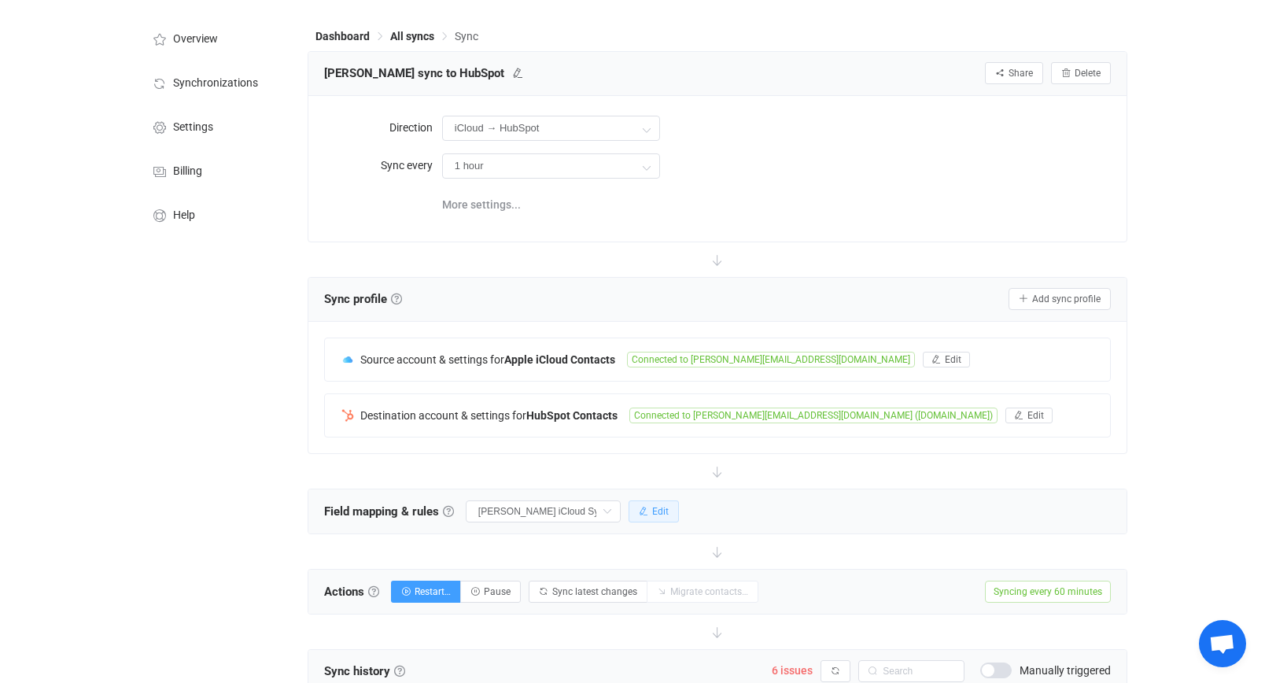
click at [666, 507] on span "Edit" at bounding box center [660, 511] width 17 height 11
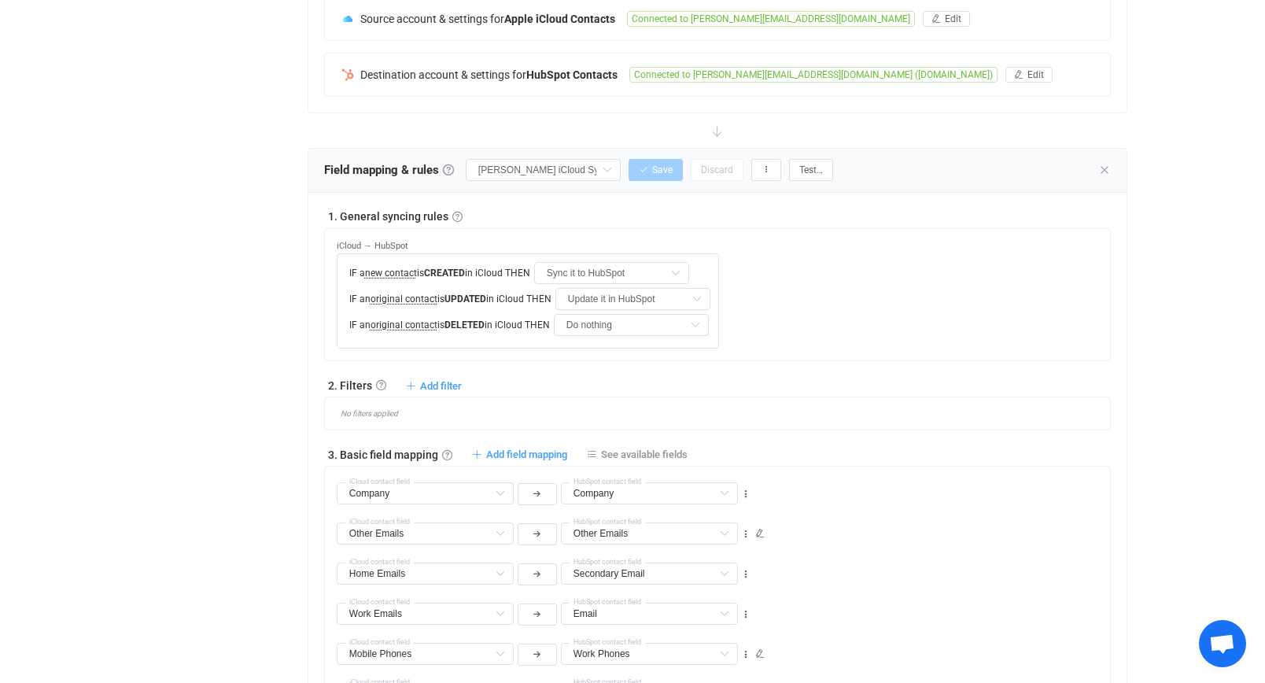
scroll to position [635, 0]
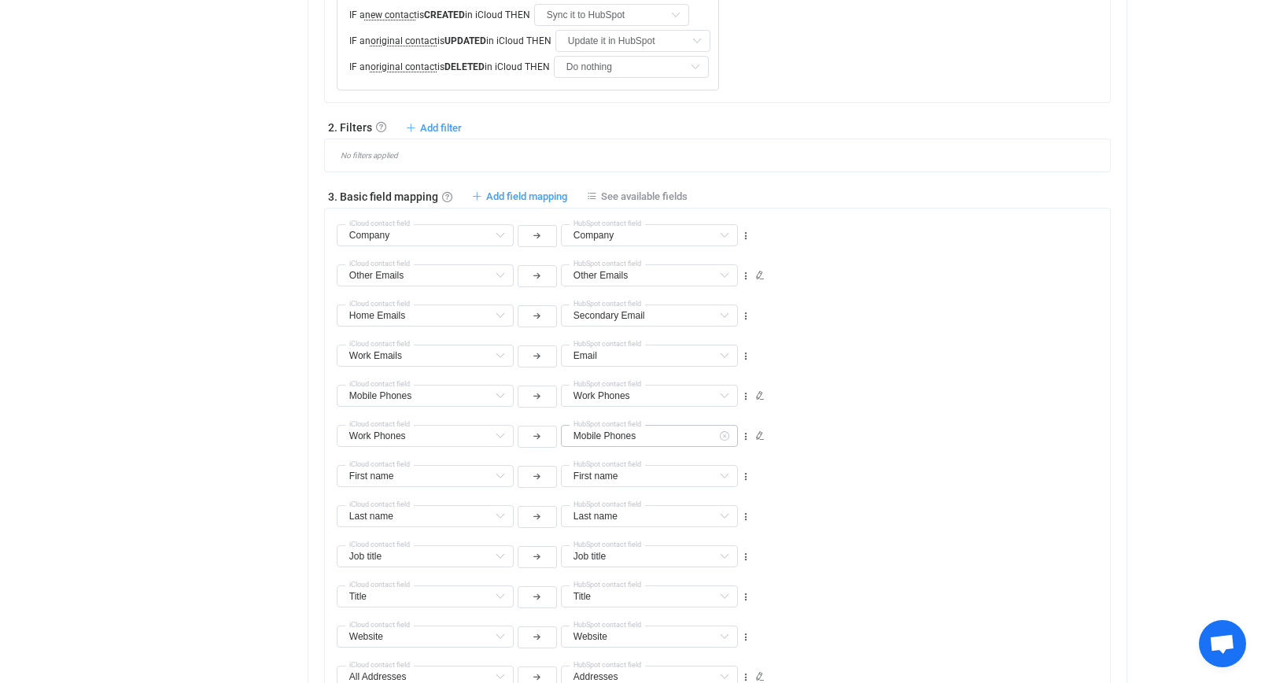
click at [724, 438] on icon at bounding box center [724, 436] width 20 height 22
click at [711, 538] on li "Phone Number 2 Custom fields" at bounding box center [685, 540] width 247 height 27
type input "Phone Number 2"
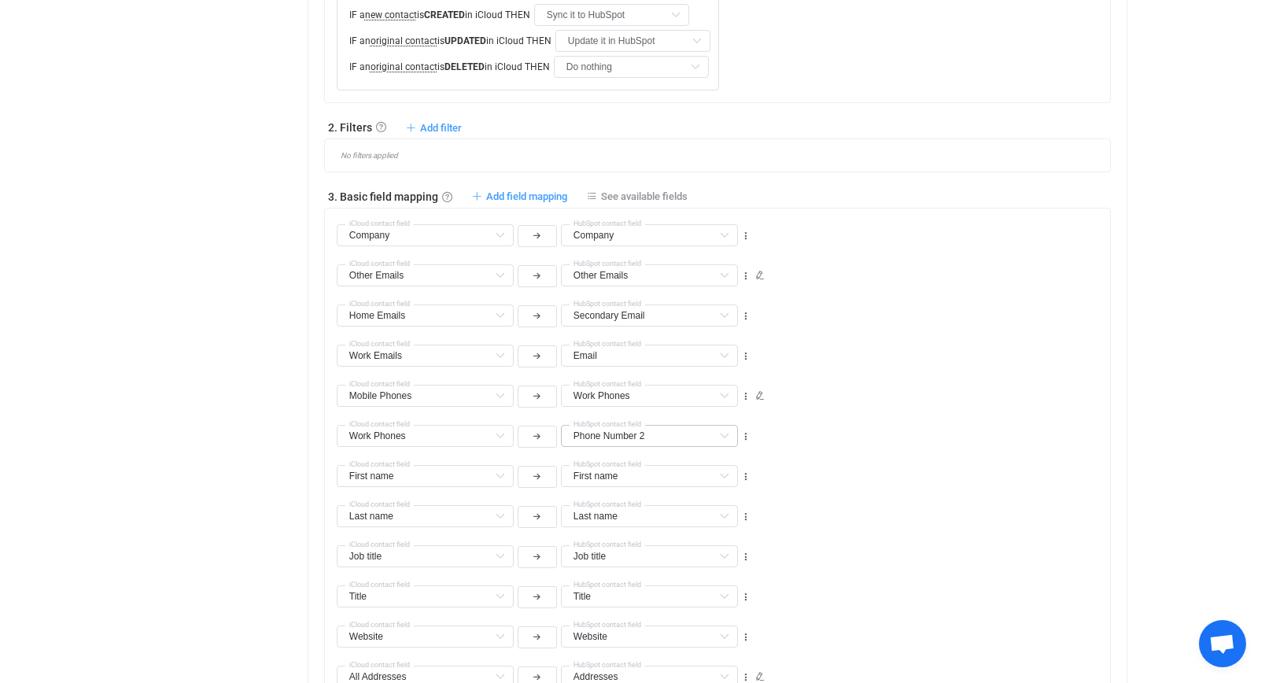
click at [862, 456] on div "First name First name Default field Work Emails Default field (filtered) Work f…" at bounding box center [723, 469] width 773 height 40
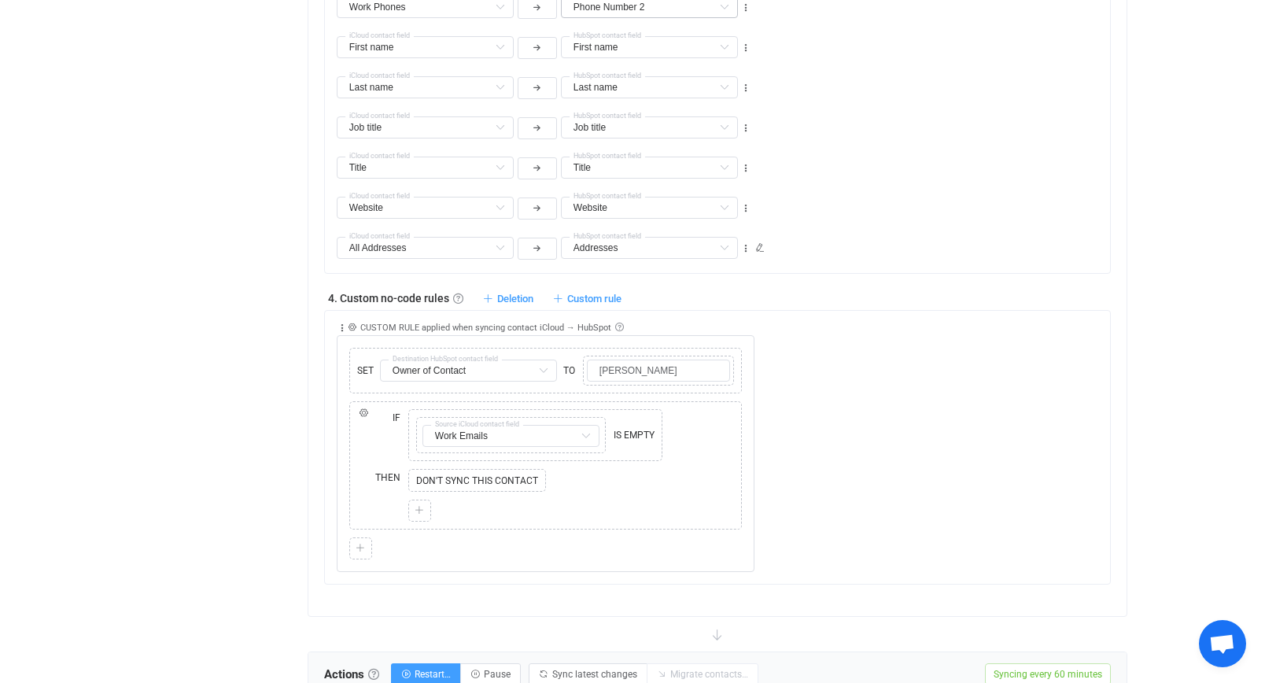
scroll to position [1195, 0]
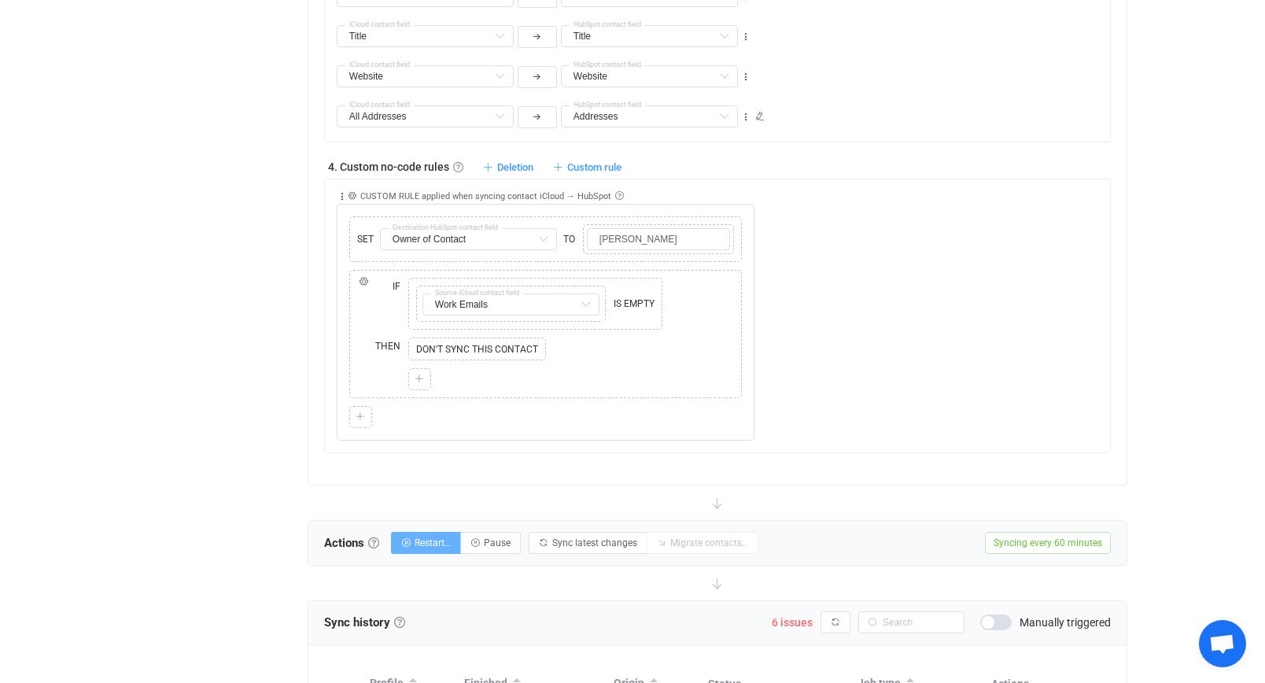
click at [445, 537] on span "Restart…" at bounding box center [433, 542] width 36 height 11
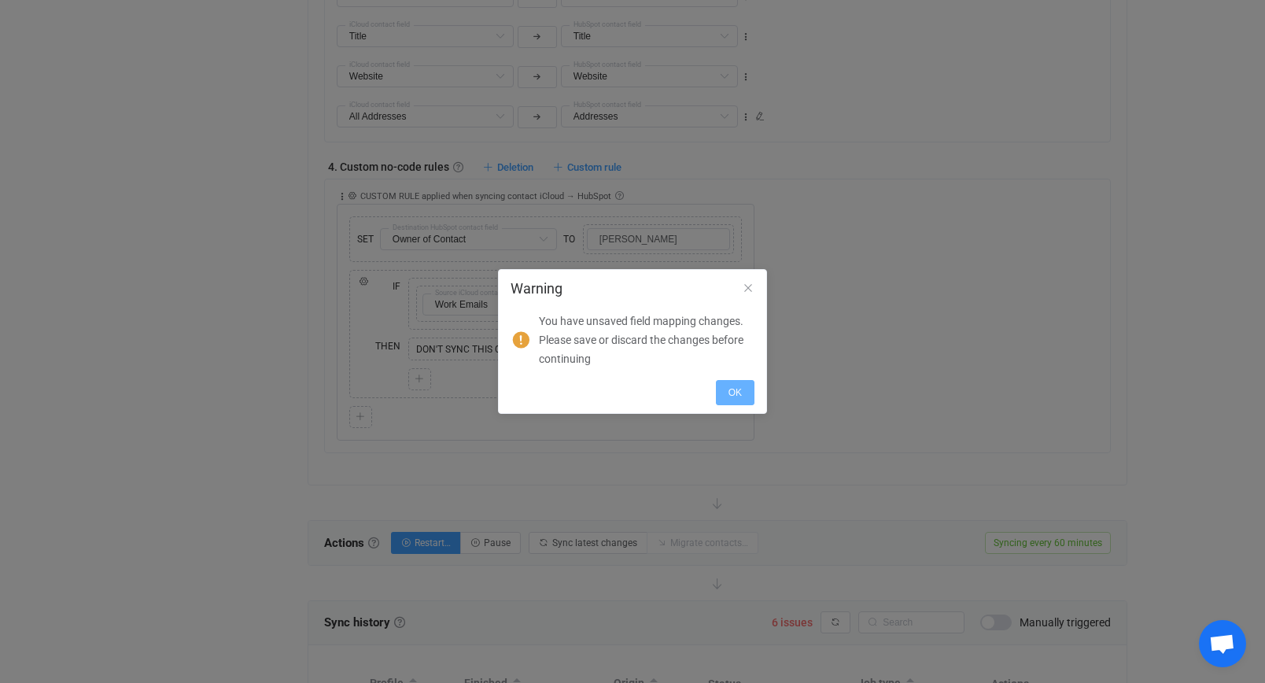
click at [734, 389] on span "OK" at bounding box center [735, 392] width 13 height 11
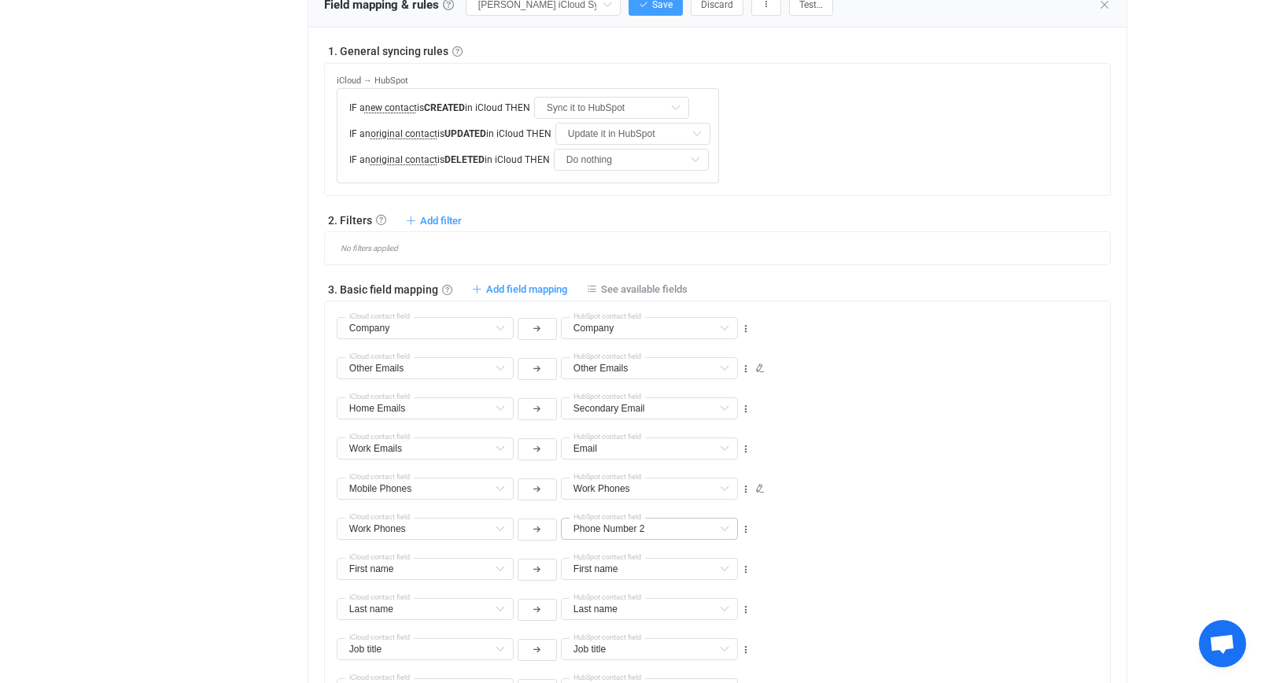
scroll to position [388, 0]
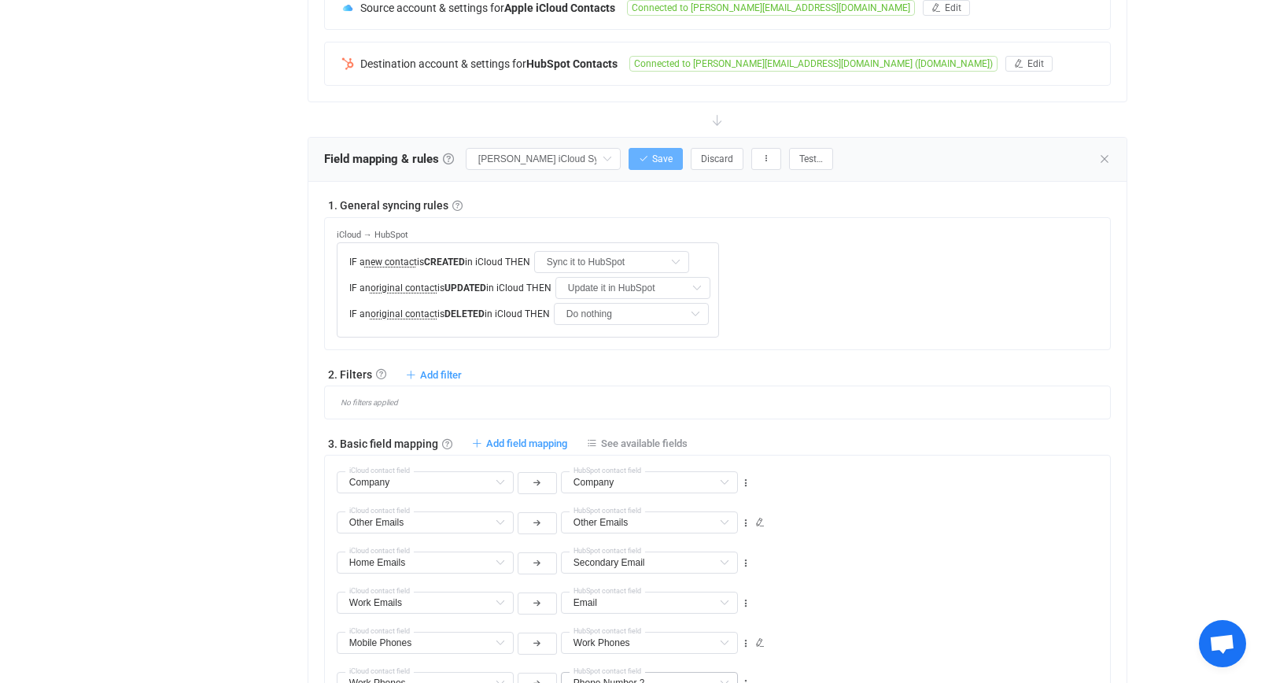
click at [673, 160] on span "Save" at bounding box center [662, 158] width 20 height 11
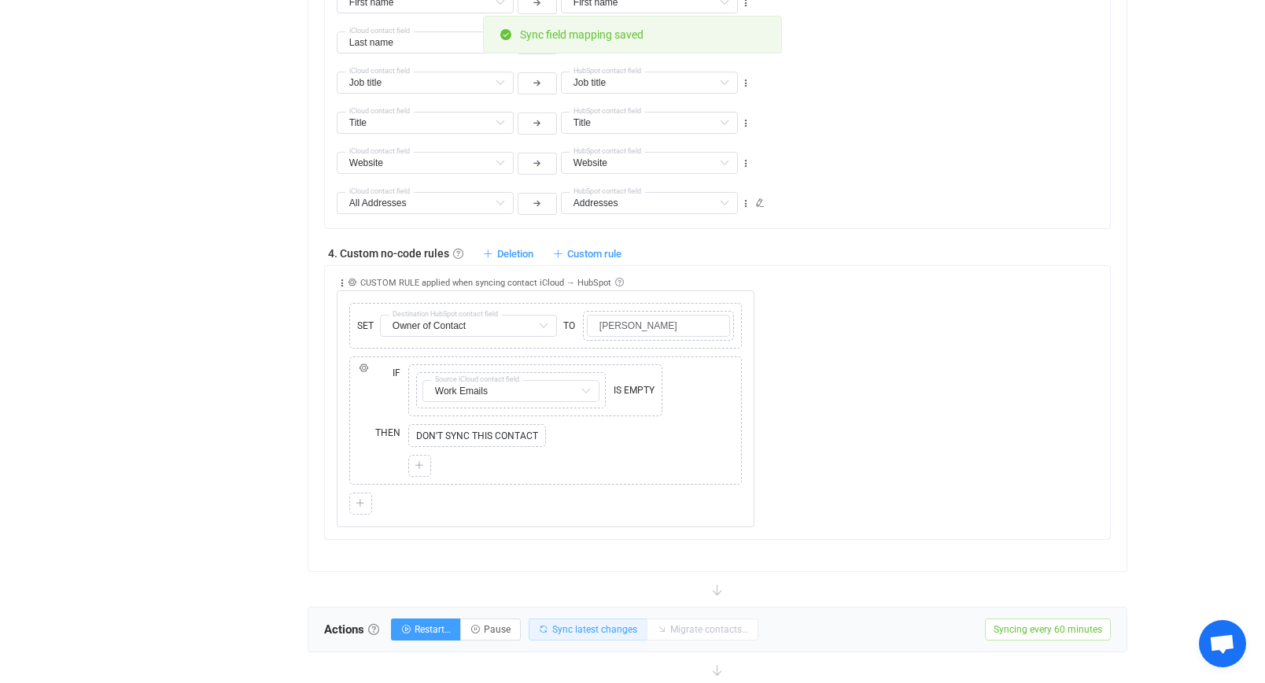
scroll to position [1235, 0]
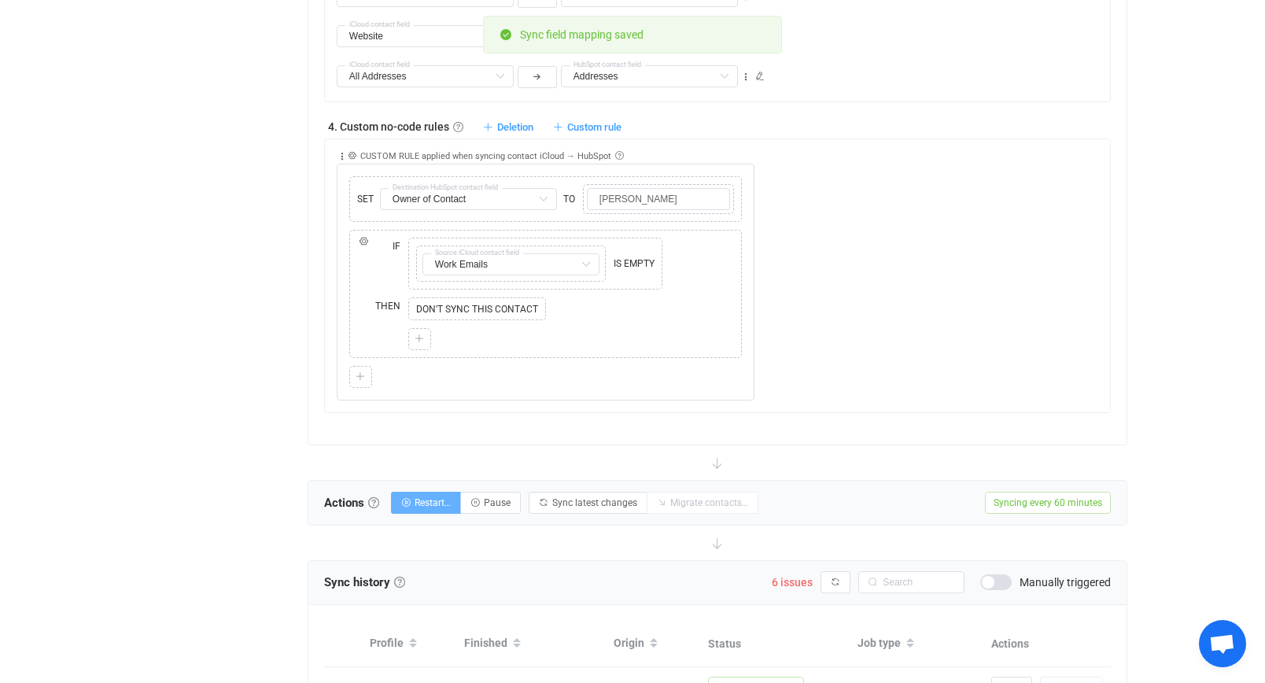
click at [422, 503] on span "Restart…" at bounding box center [433, 502] width 36 height 11
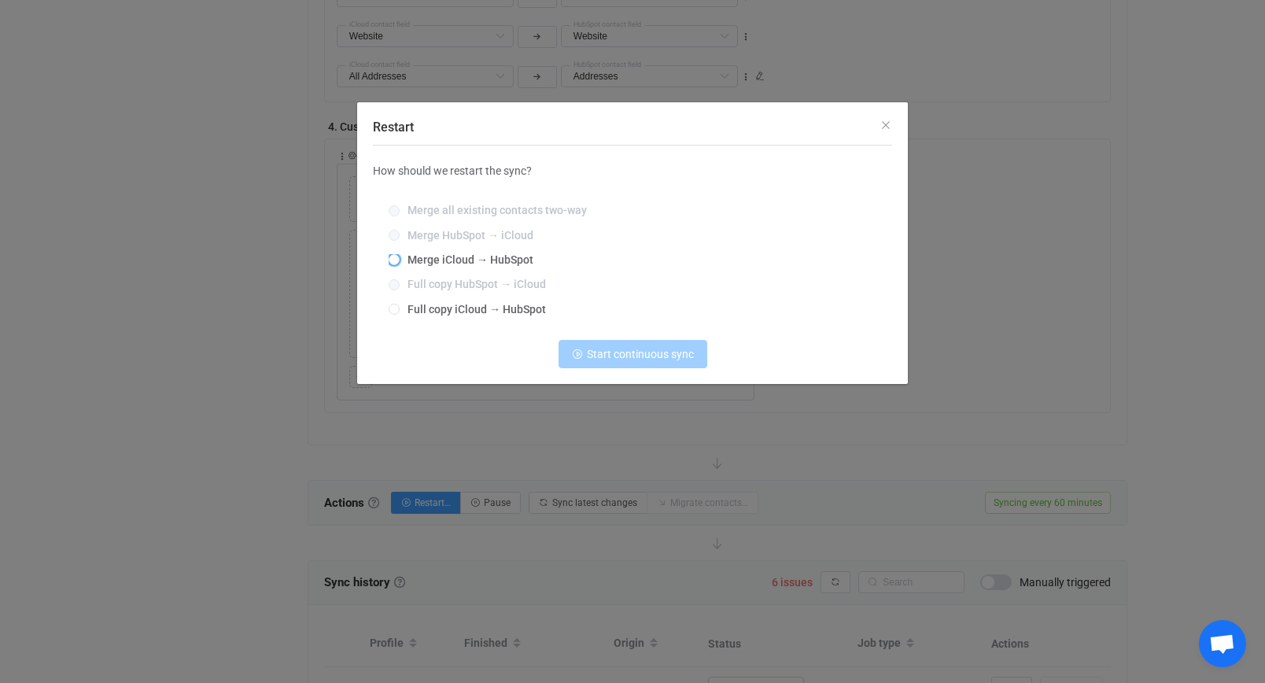
click at [465, 259] on span "Merge iCloud → HubSpot" at bounding box center [467, 259] width 134 height 13
click at [400, 259] on input "Merge iCloud → HubSpot" at bounding box center [394, 260] width 11 height 13
radio input "true"
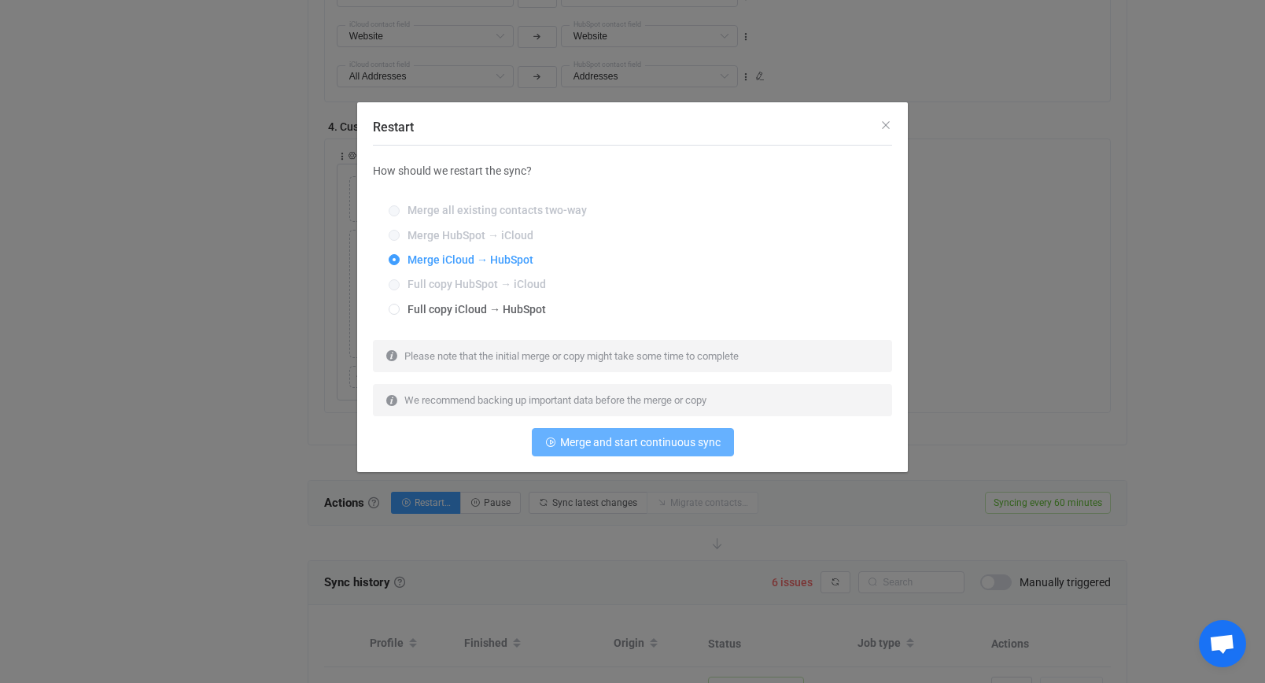
click at [668, 437] on span "Merge and start continuous sync" at bounding box center [640, 442] width 160 height 13
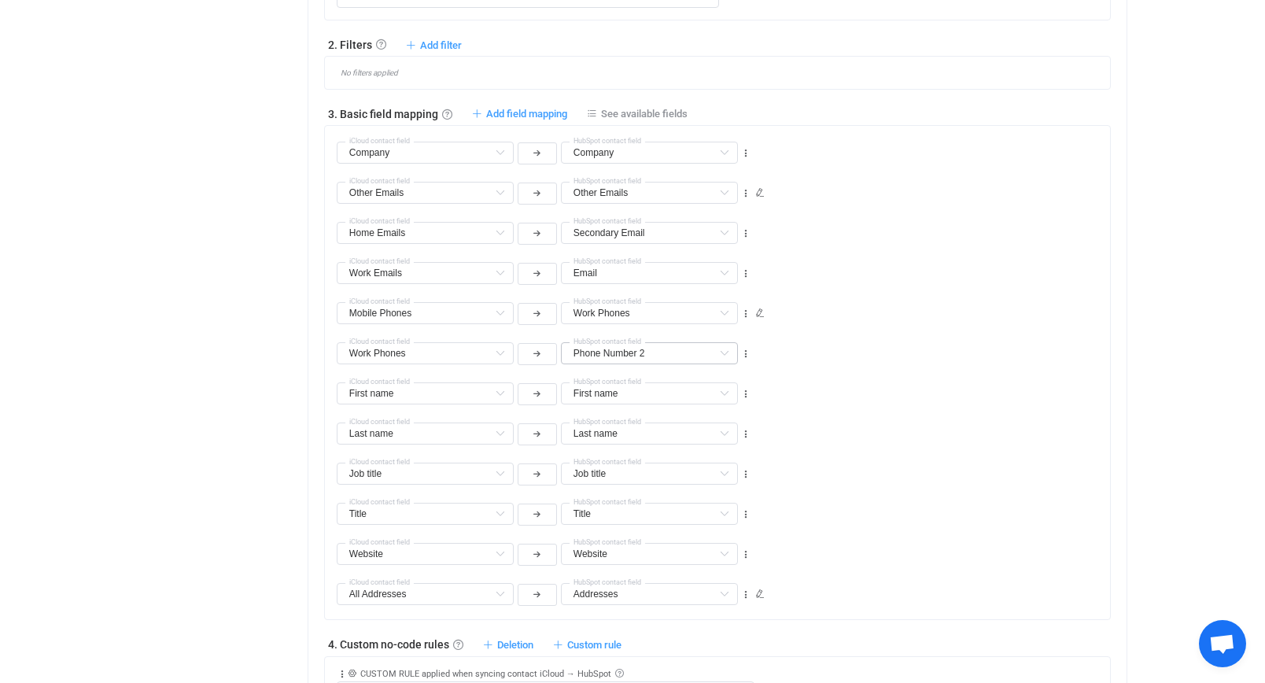
scroll to position [0, 0]
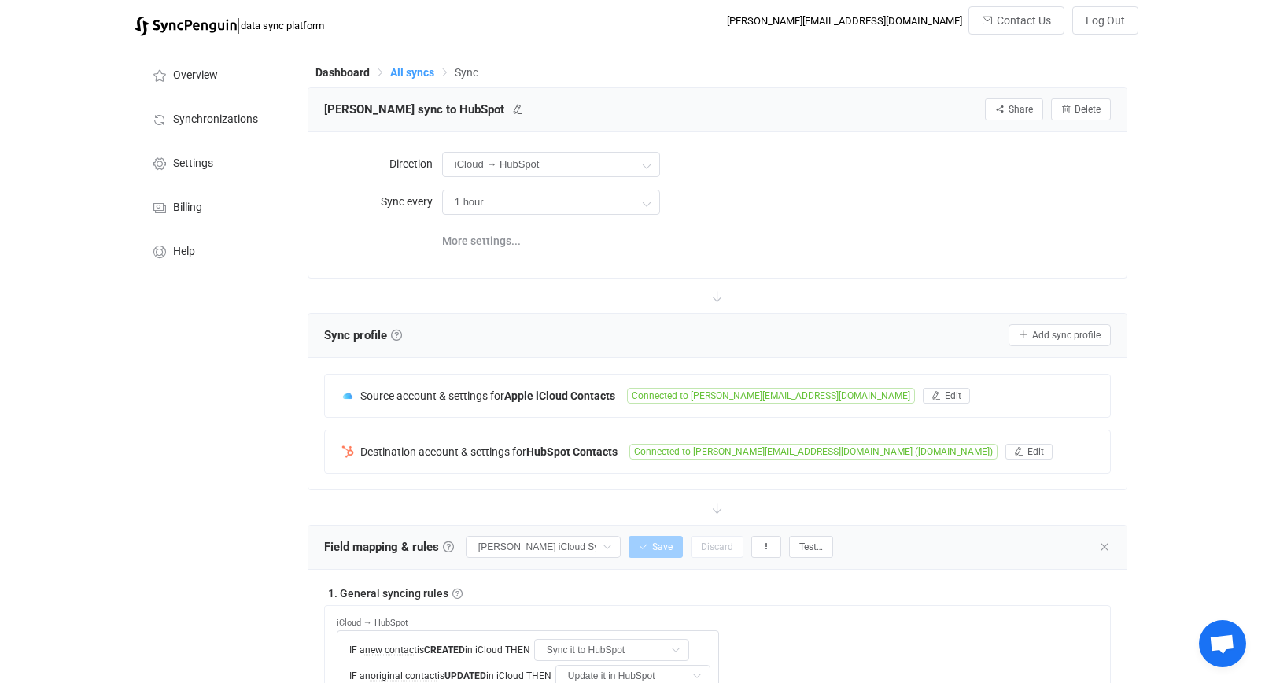
click at [408, 70] on span "All syncs" at bounding box center [412, 72] width 44 height 13
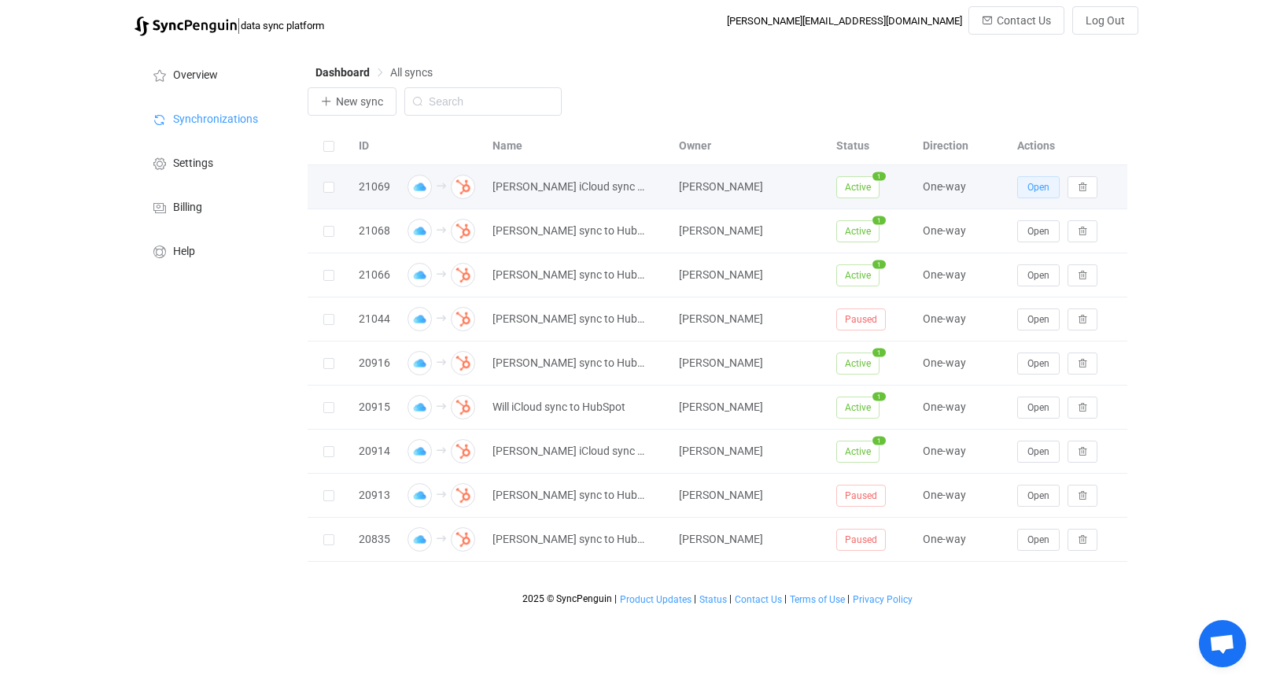
click at [1033, 186] on span "Open" at bounding box center [1038, 187] width 22 height 11
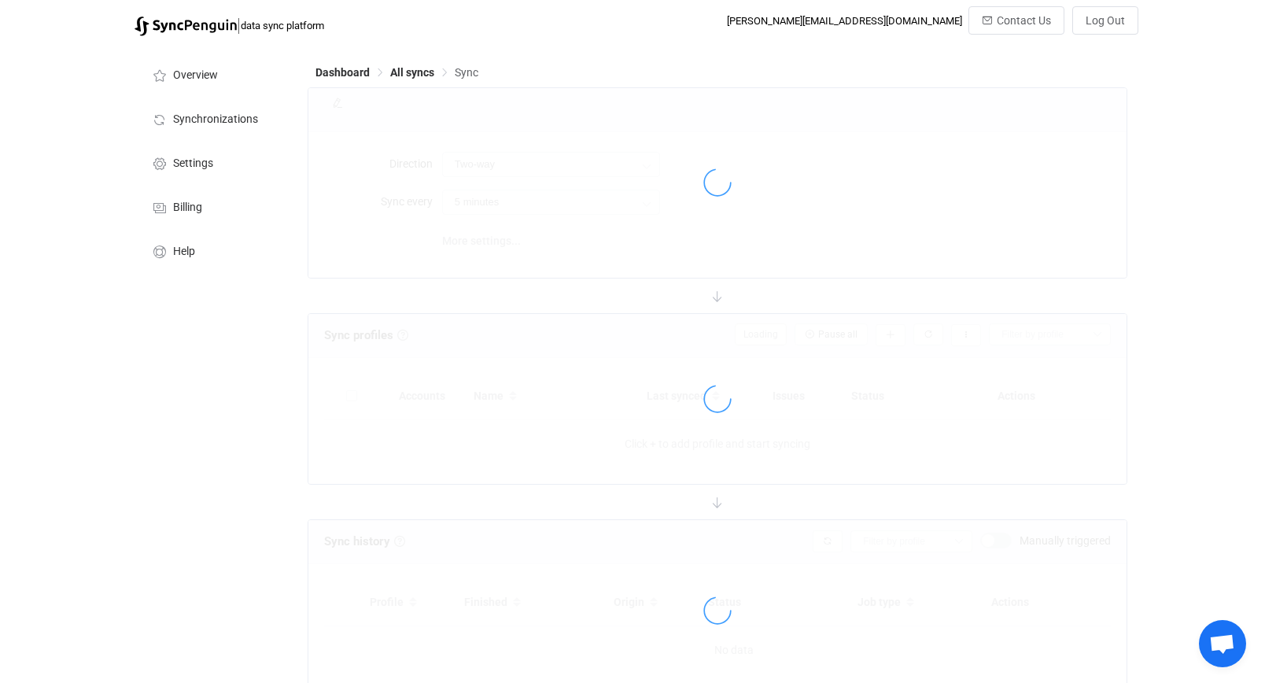
type input "iCloud → HubSpot"
type input "10 minutes"
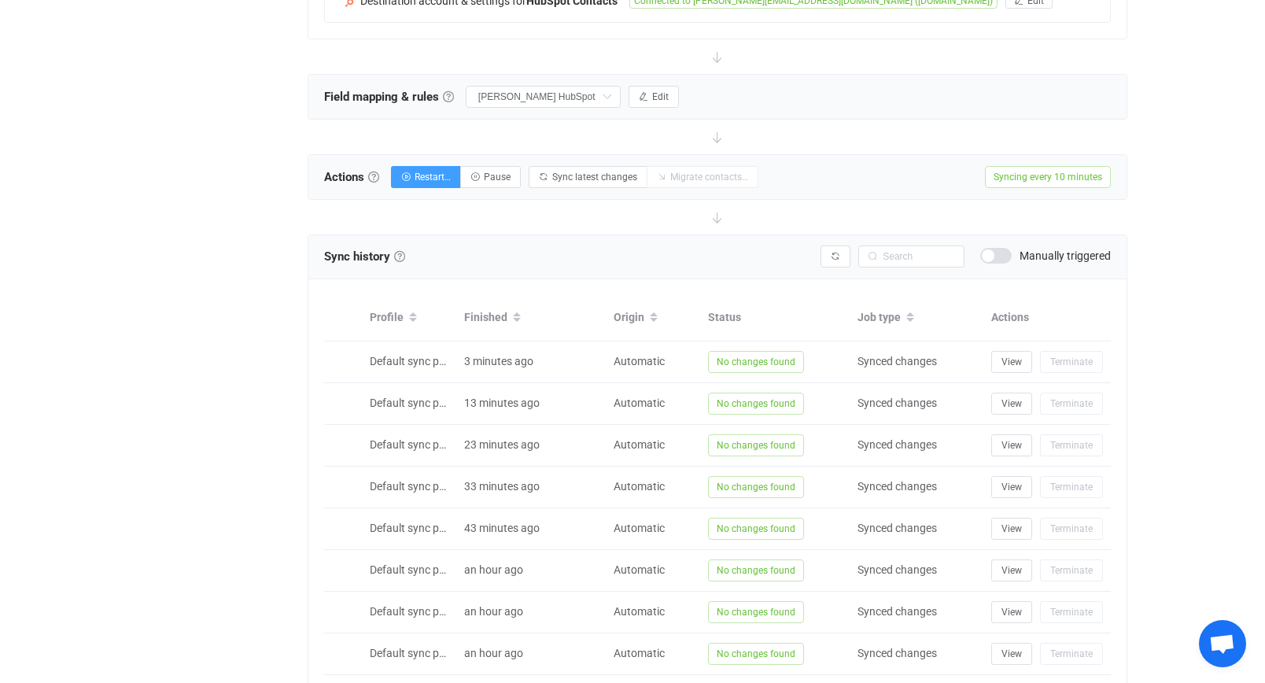
scroll to position [305, 0]
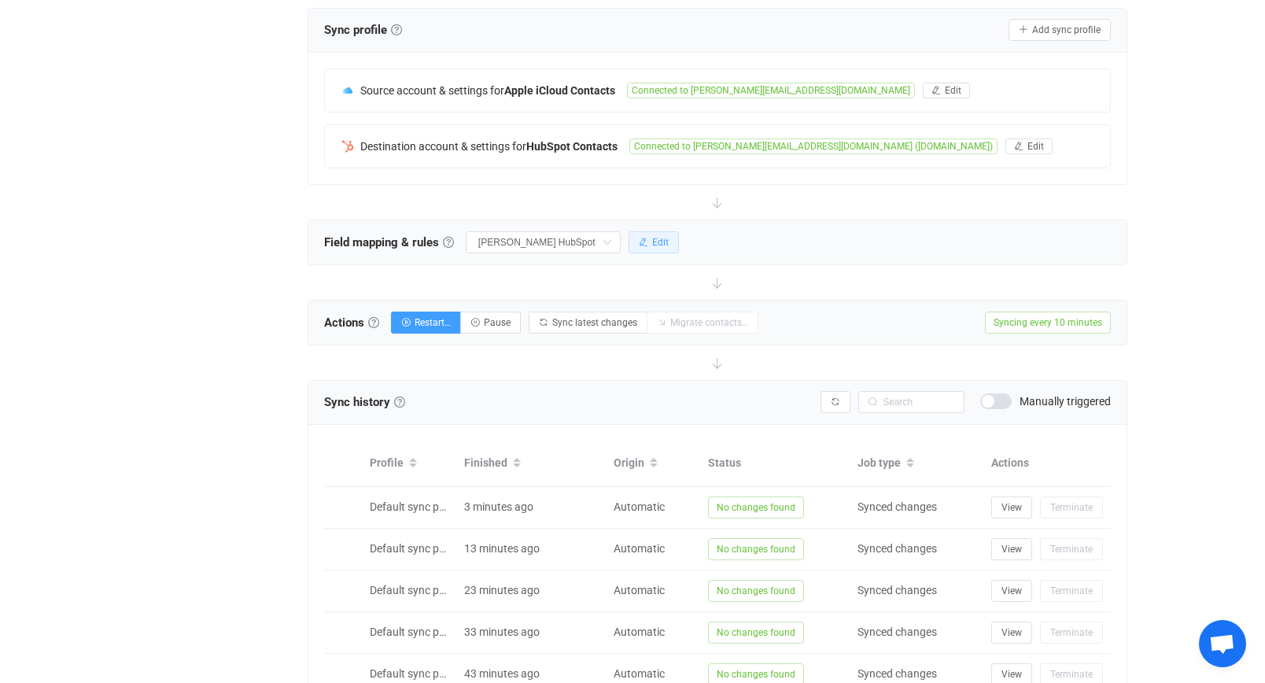
click at [647, 239] on icon "button" at bounding box center [643, 242] width 9 height 9
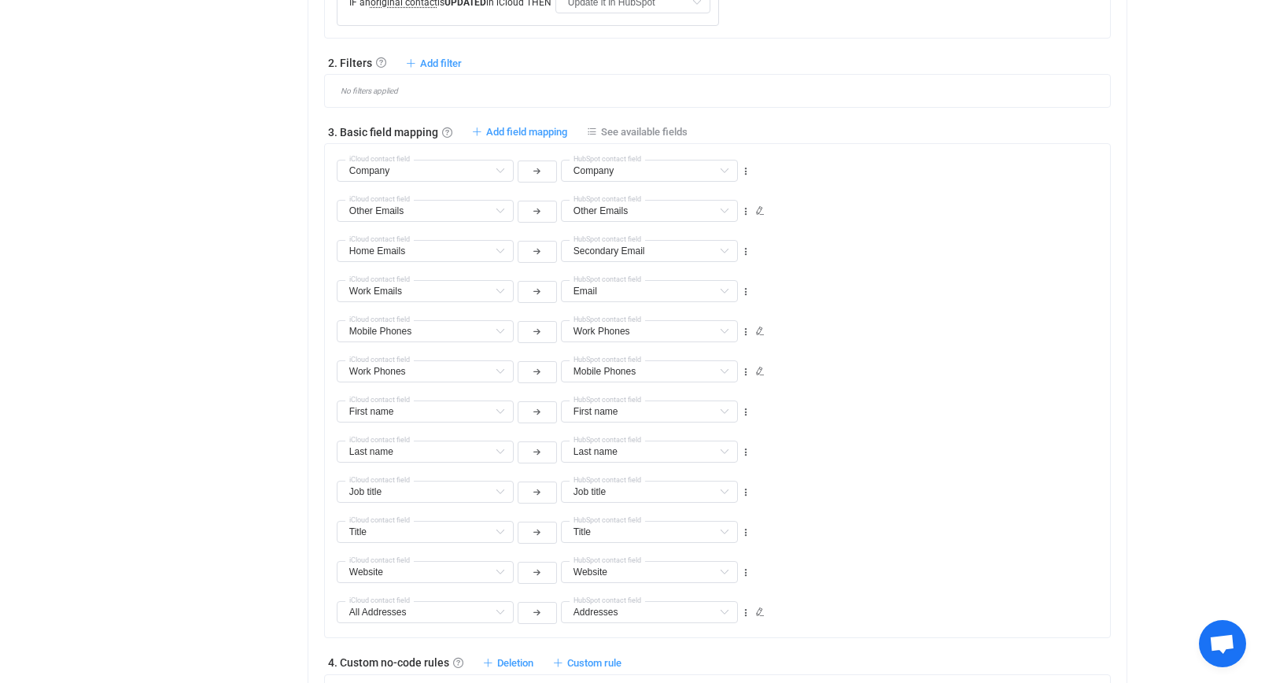
scroll to position [693, 0]
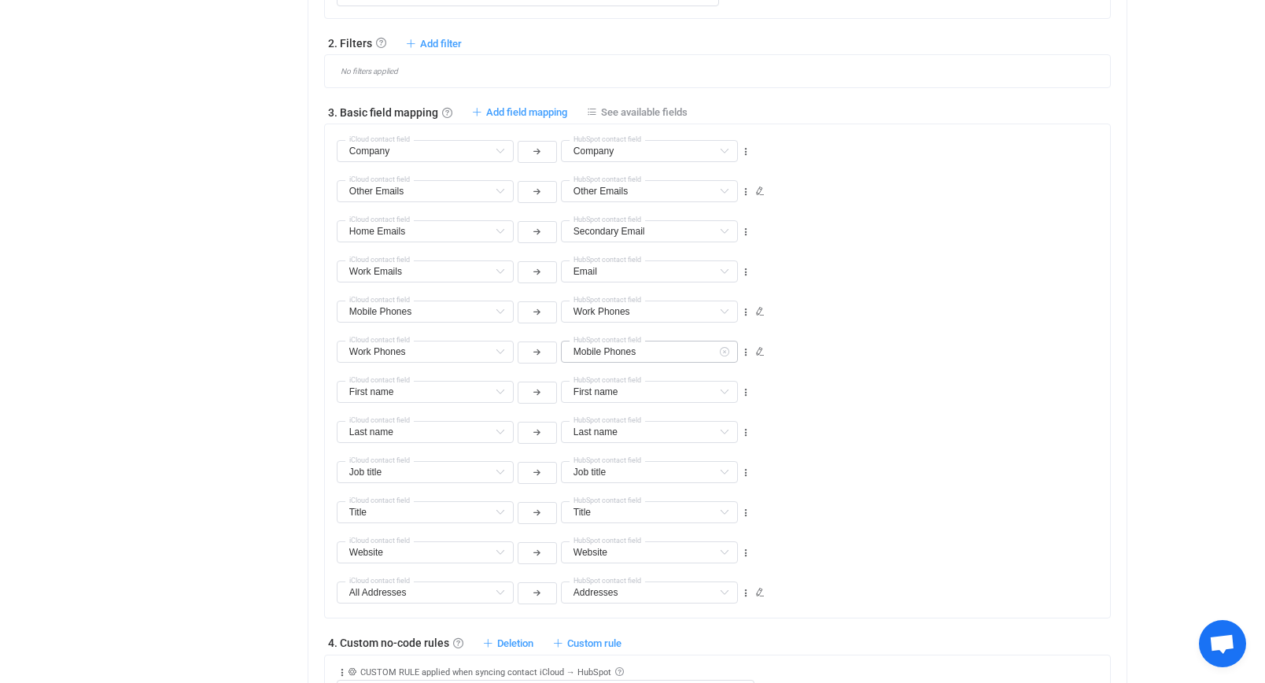
click at [721, 356] on icon at bounding box center [724, 352] width 20 height 22
click at [665, 453] on span "Phone Number 2" at bounding box center [633, 456] width 82 height 13
type input "Phone Number 2"
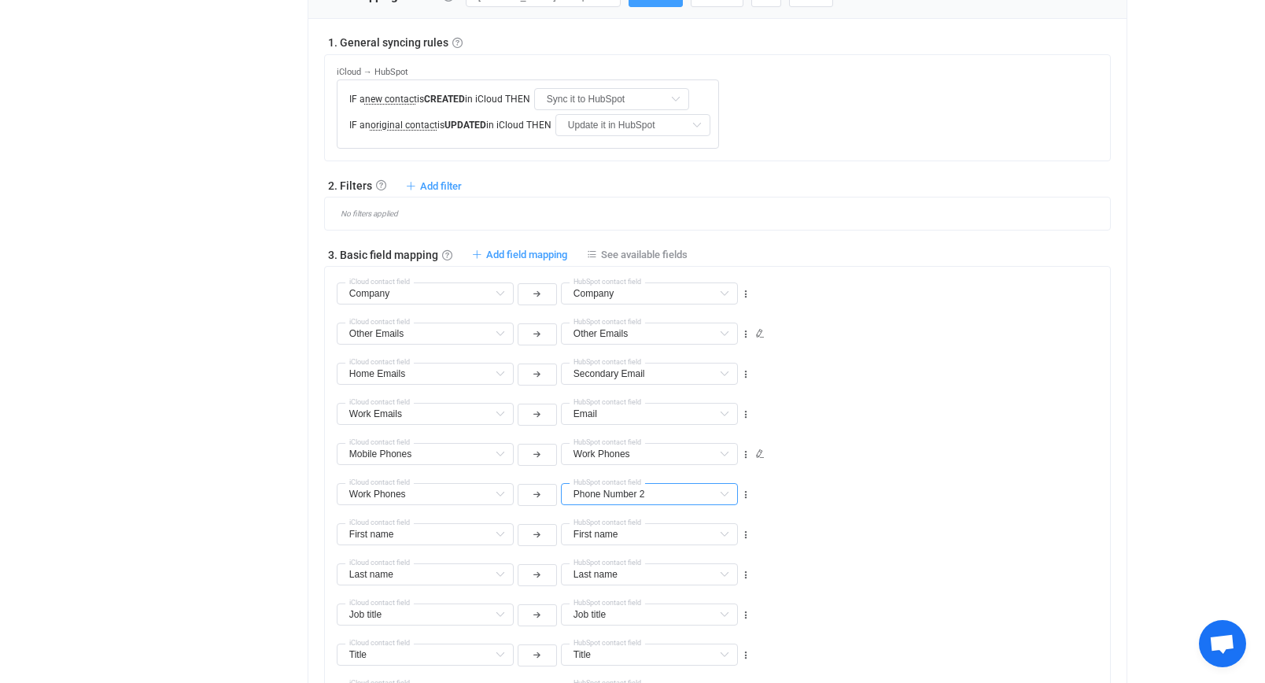
scroll to position [411, 0]
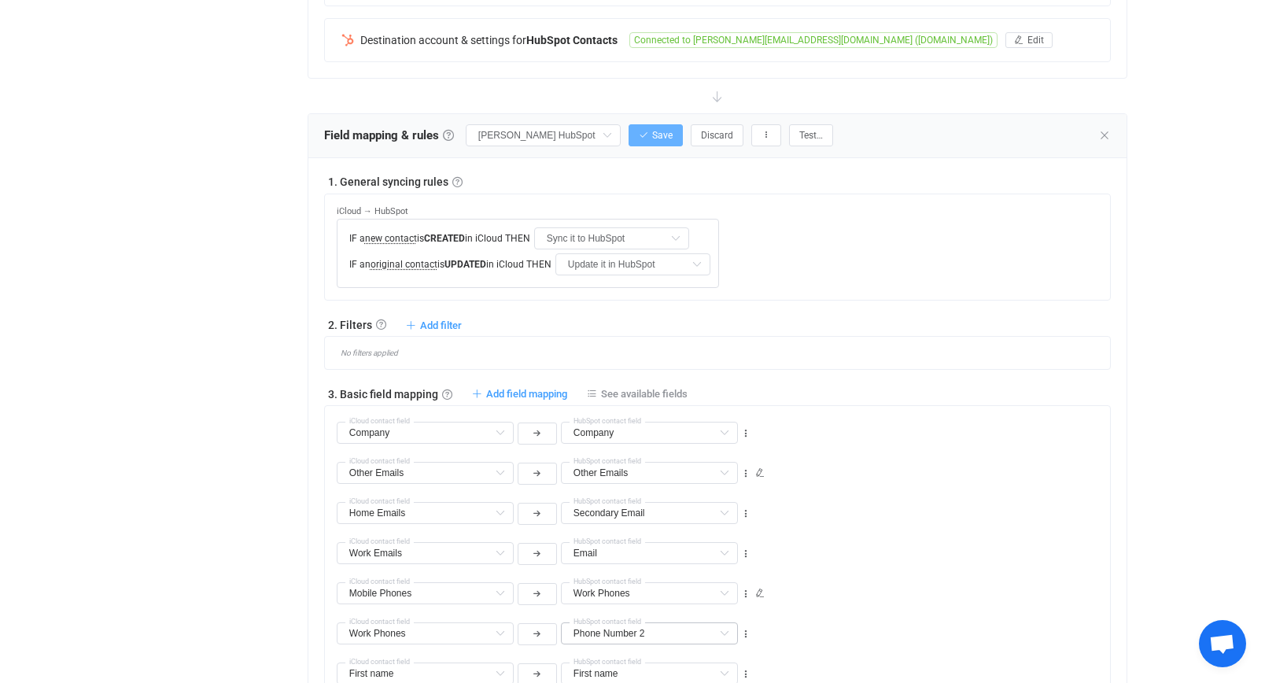
click at [664, 139] on span "Save" at bounding box center [662, 135] width 20 height 11
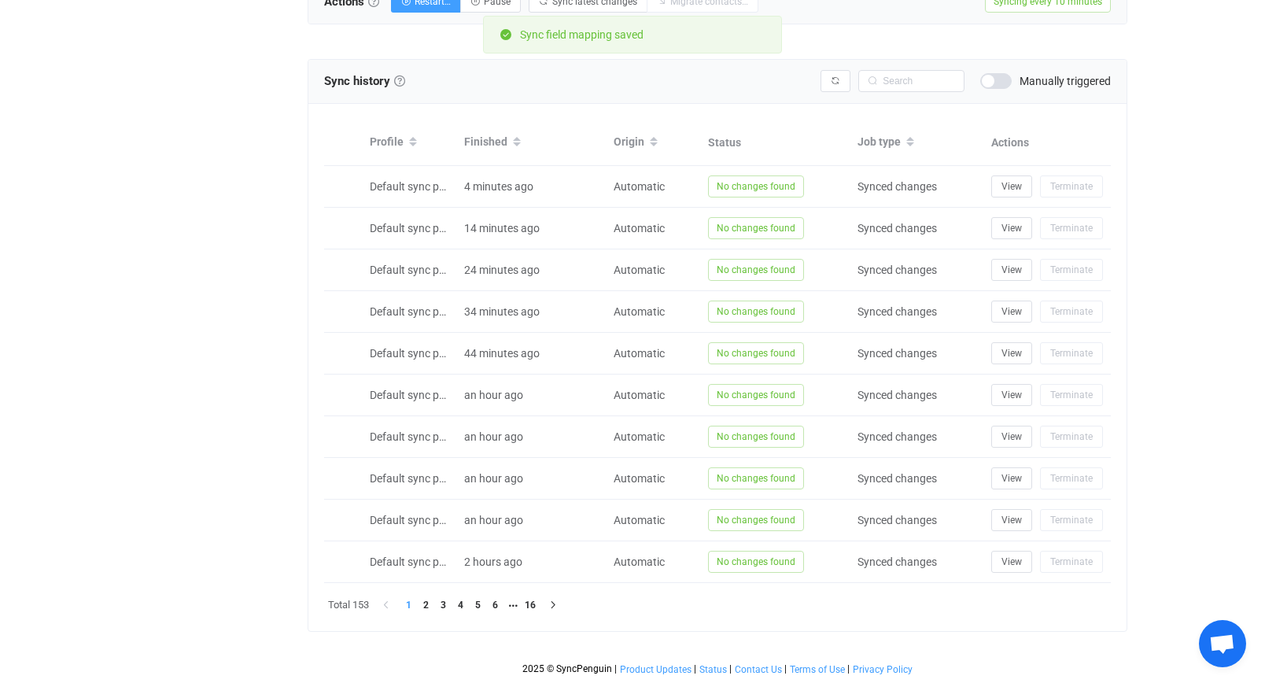
scroll to position [1570, 0]
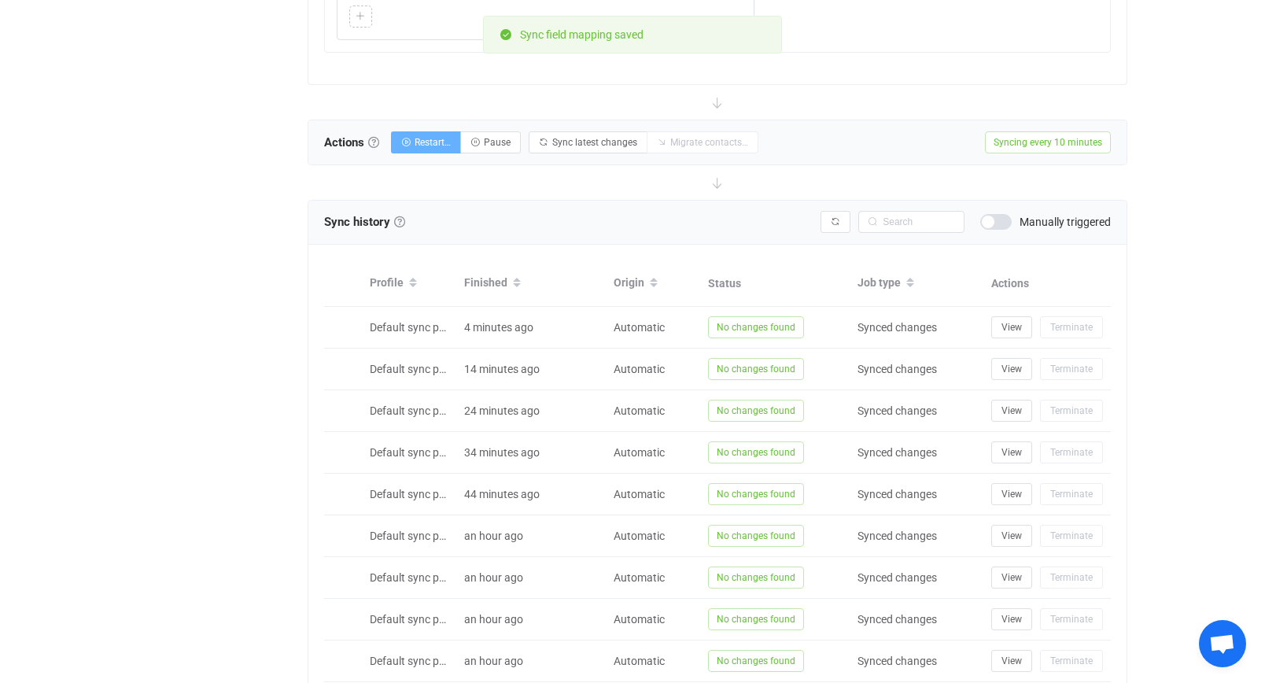
click at [437, 149] on button "Restart…" at bounding box center [426, 142] width 70 height 22
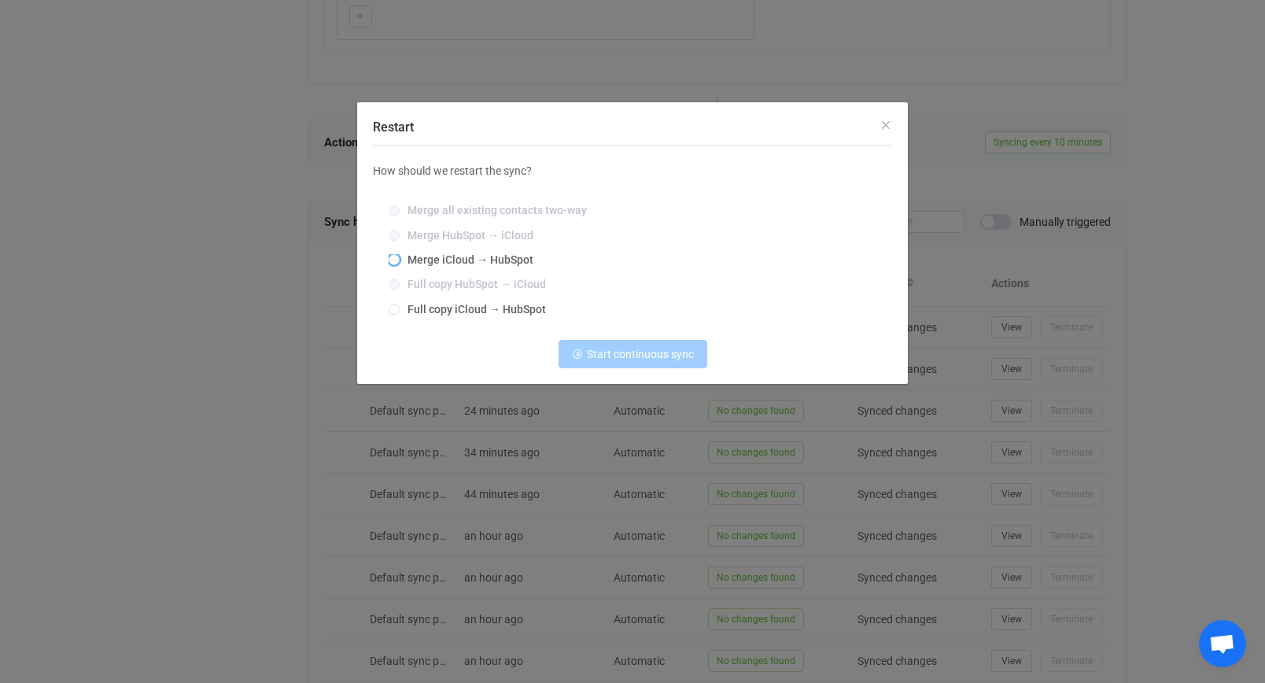
click at [481, 267] on label "Merge iCloud → HubSpot" at bounding box center [629, 260] width 480 height 13
click at [400, 267] on input "Merge iCloud → HubSpot" at bounding box center [394, 260] width 11 height 13
radio input "true"
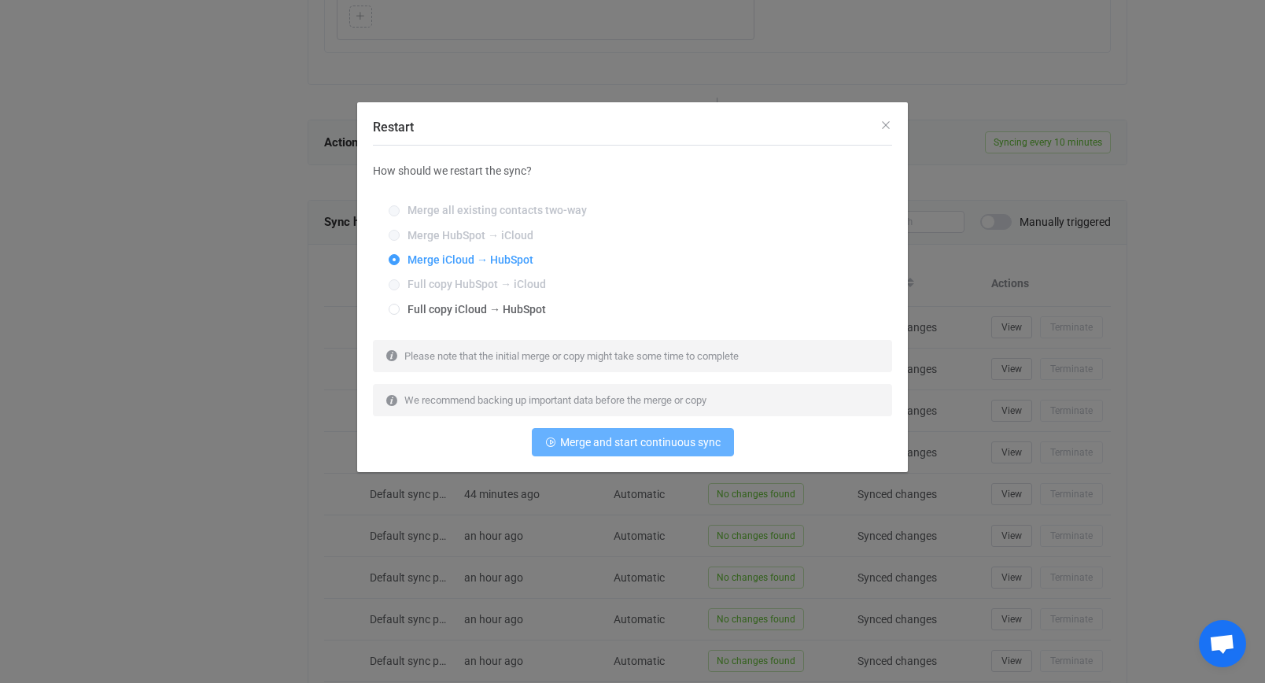
click at [674, 440] on span "Merge and start continuous sync" at bounding box center [640, 442] width 160 height 13
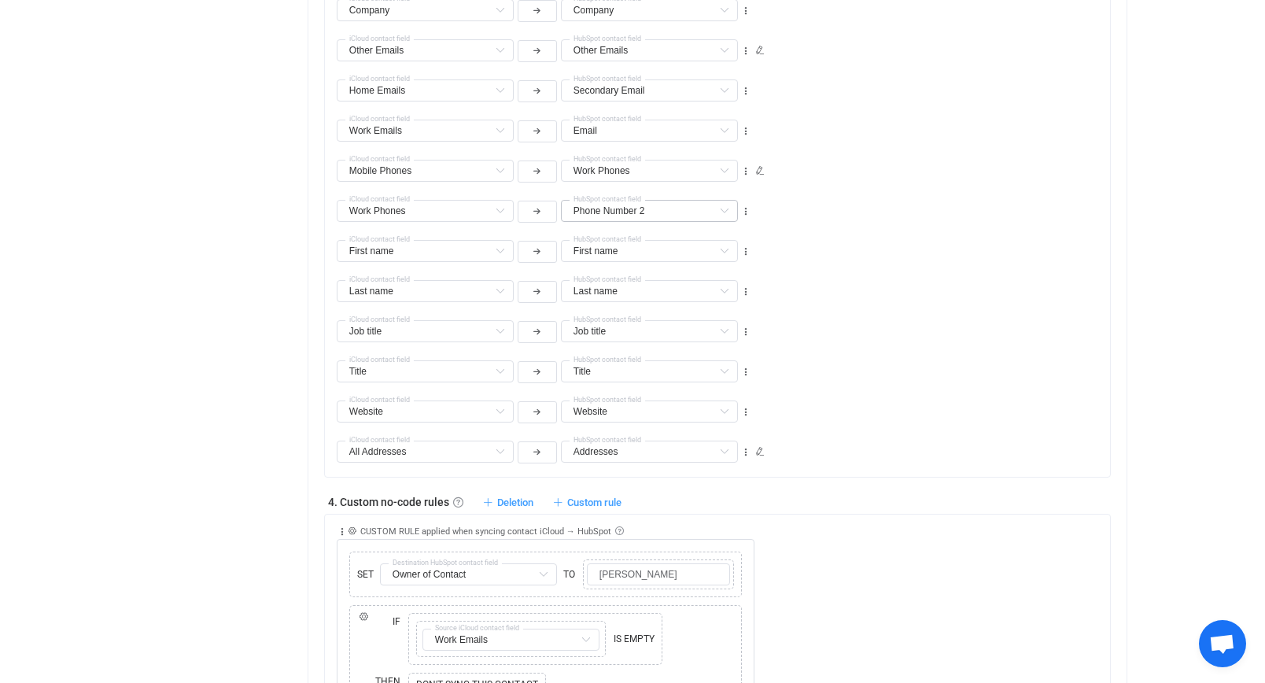
scroll to position [0, 0]
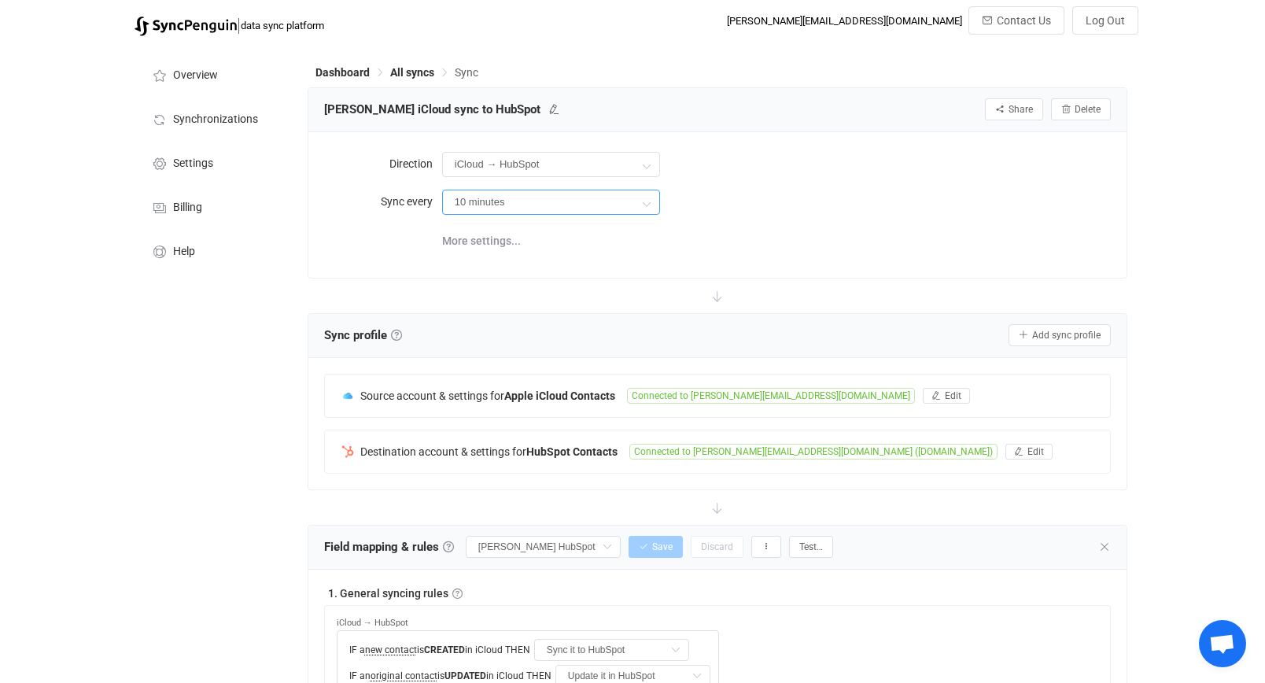
click at [569, 199] on input "10 minutes" at bounding box center [551, 202] width 218 height 25
click at [569, 331] on li "1 hour" at bounding box center [557, 326] width 228 height 27
type input "1 hour"
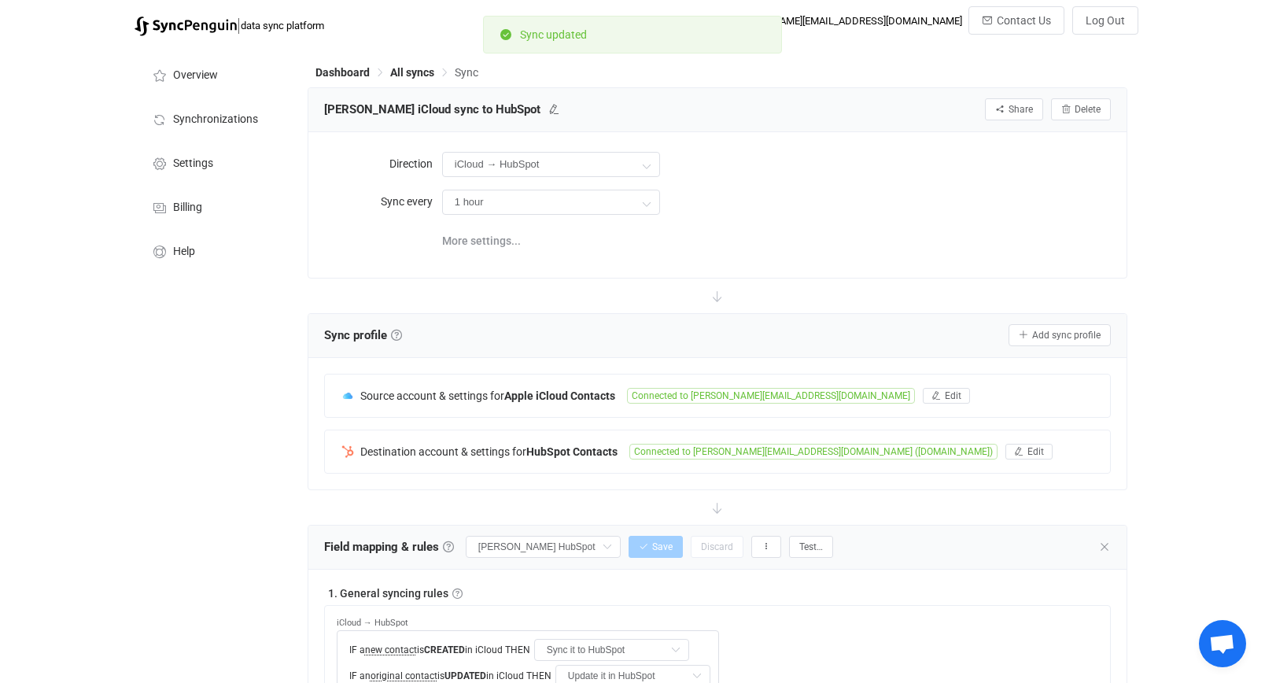
click at [421, 90] on div "[PERSON_NAME] iCloud sync to HubSpot Share Sync sharing Delete" at bounding box center [717, 110] width 818 height 44
click at [419, 80] on div "Dashboard All syncs Sync" at bounding box center [718, 76] width 820 height 24
click at [417, 76] on span "All syncs" at bounding box center [412, 72] width 44 height 13
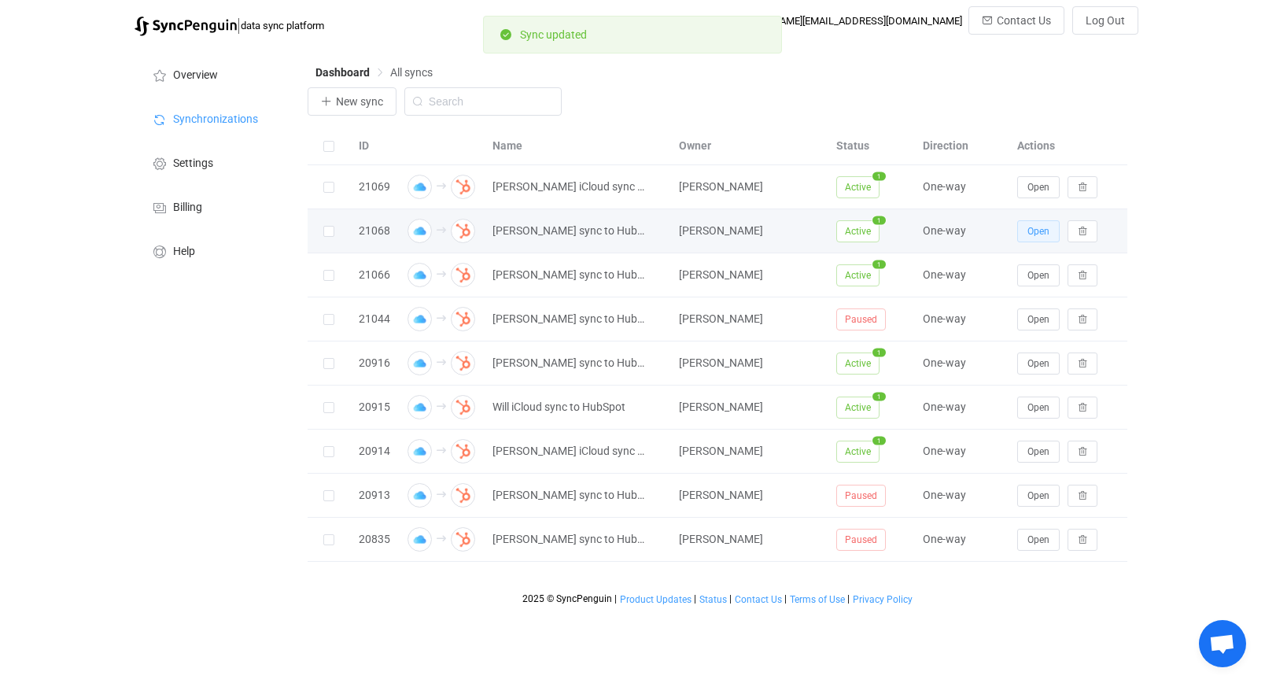
click at [1024, 234] on button "Open" at bounding box center [1038, 231] width 42 height 22
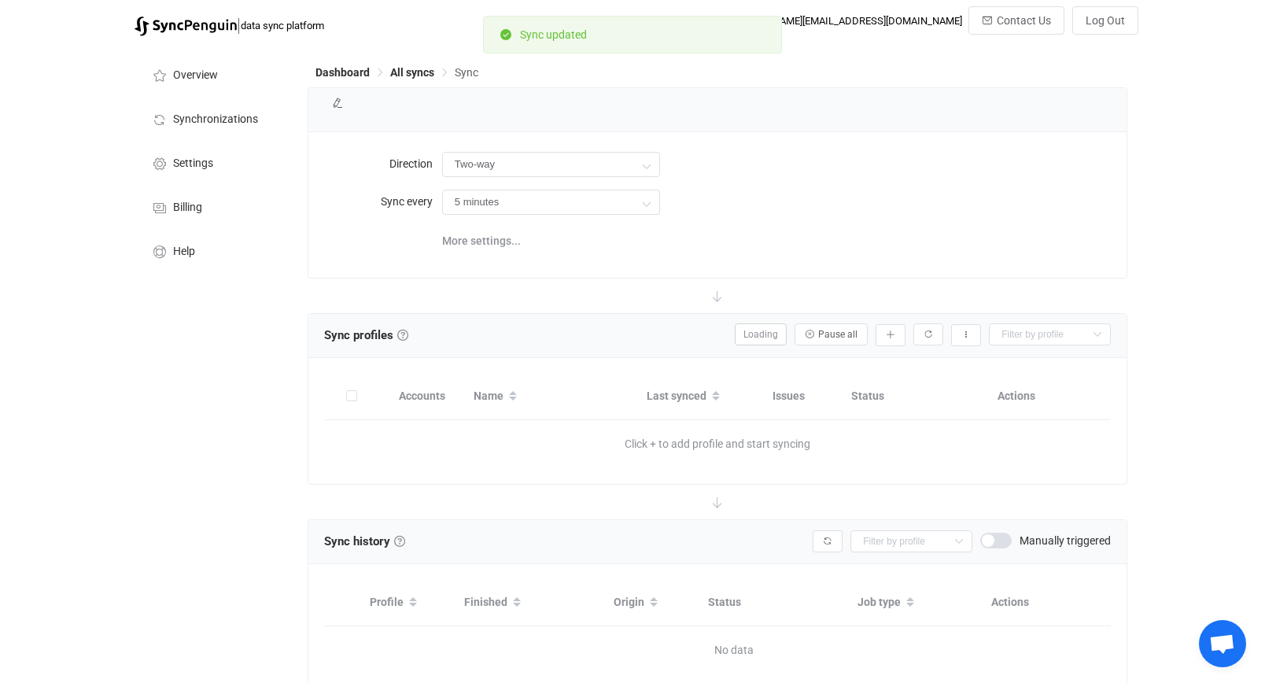
type input "iCloud → HubSpot"
type input "1 hour"
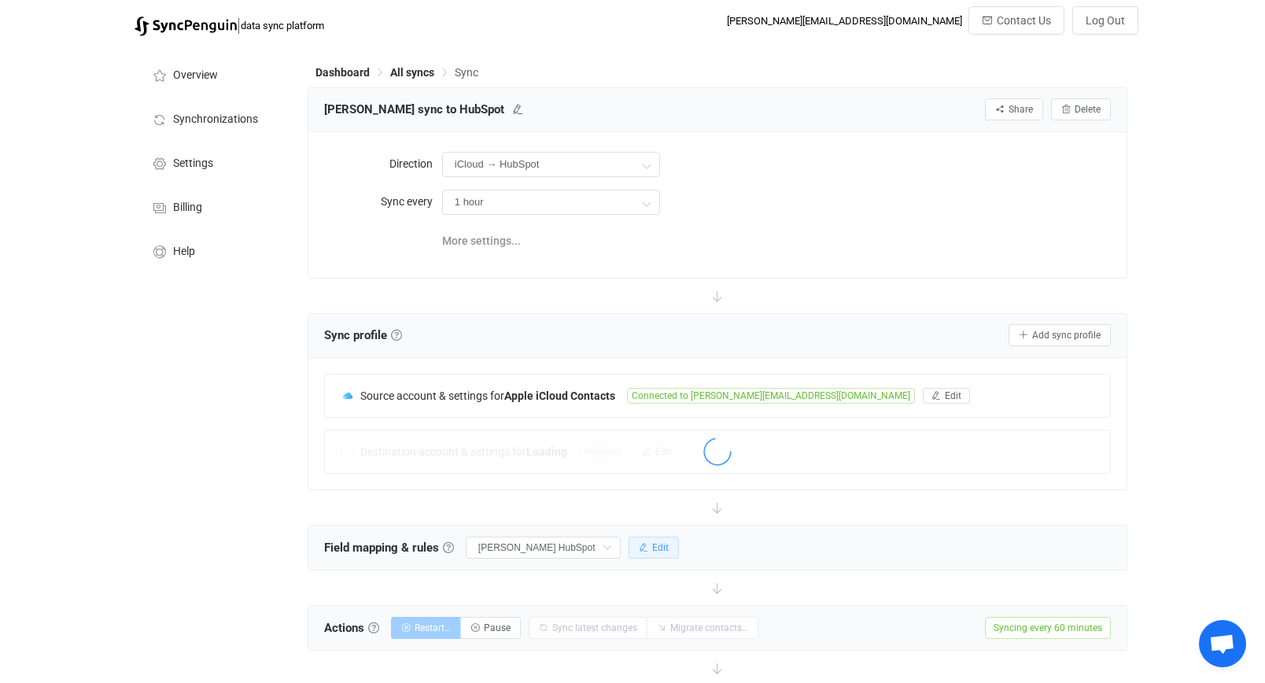
click at [667, 545] on span "Edit" at bounding box center [660, 547] width 17 height 11
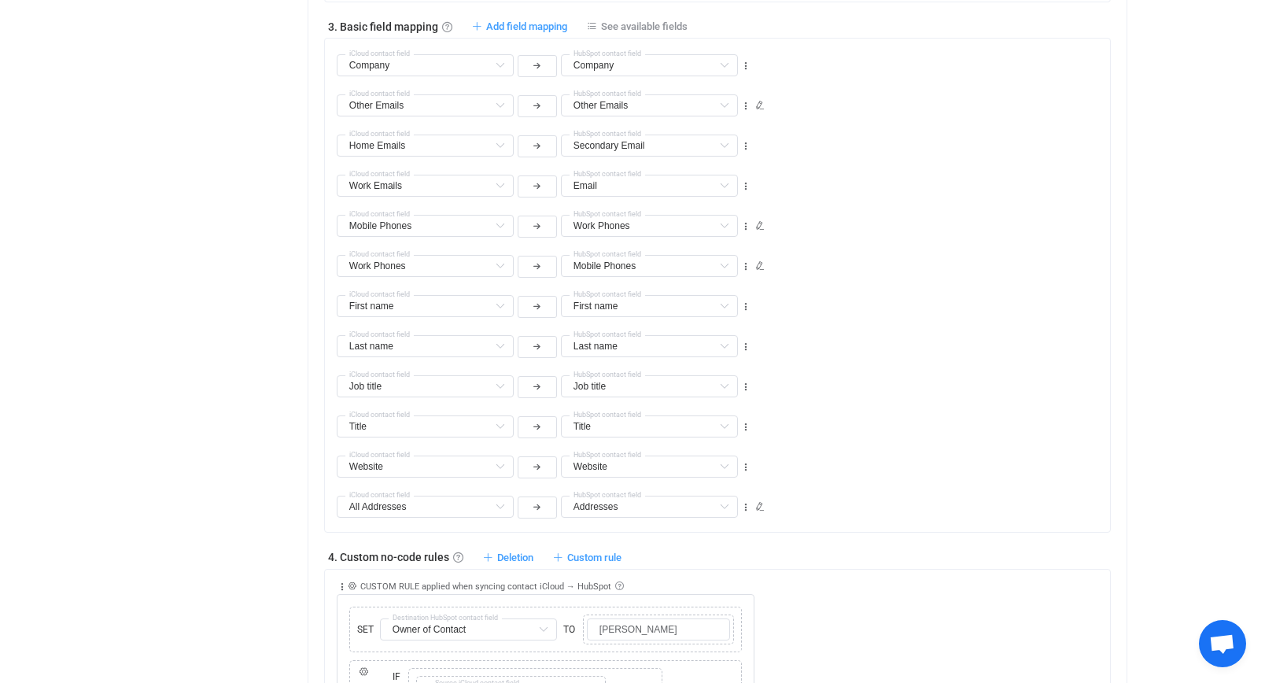
scroll to position [645, 0]
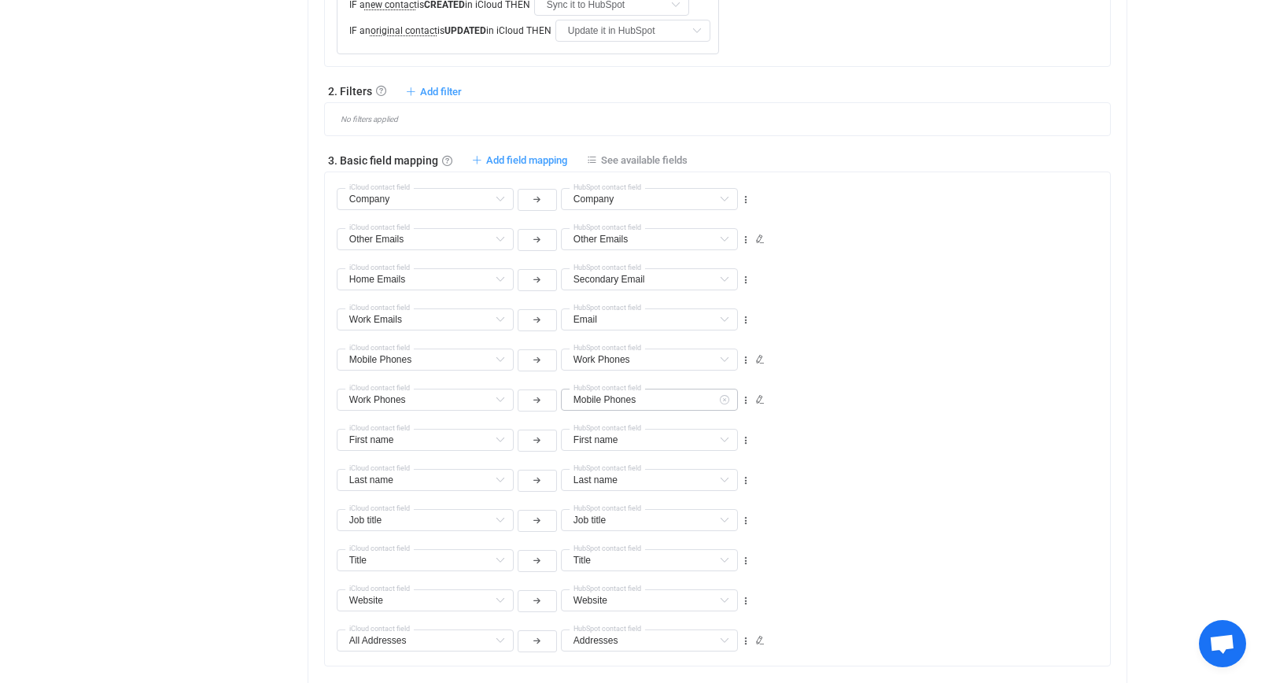
click at [724, 396] on icon at bounding box center [724, 400] width 20 height 22
click at [723, 398] on icon at bounding box center [724, 400] width 20 height 22
click at [697, 493] on li "Phone Number 2 Custom fields" at bounding box center [685, 504] width 247 height 27
type input "Phone Number 2"
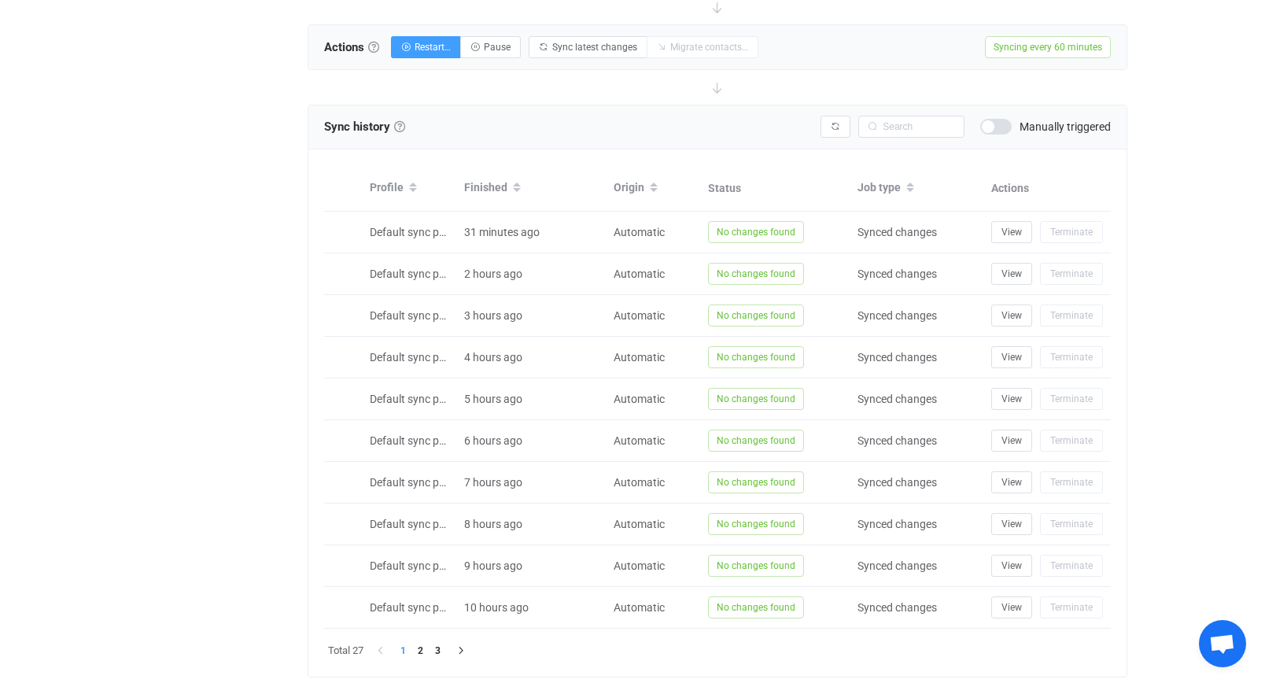
scroll to position [1323, 0]
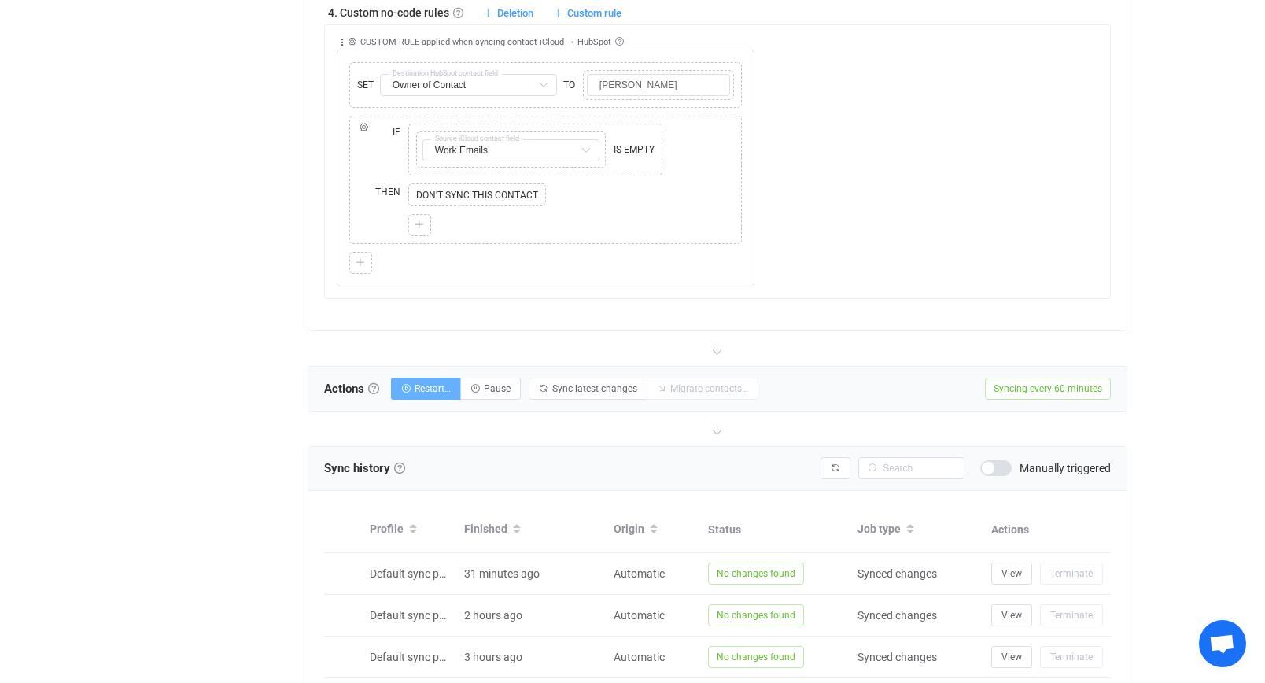
click at [423, 389] on span "Restart…" at bounding box center [433, 388] width 36 height 11
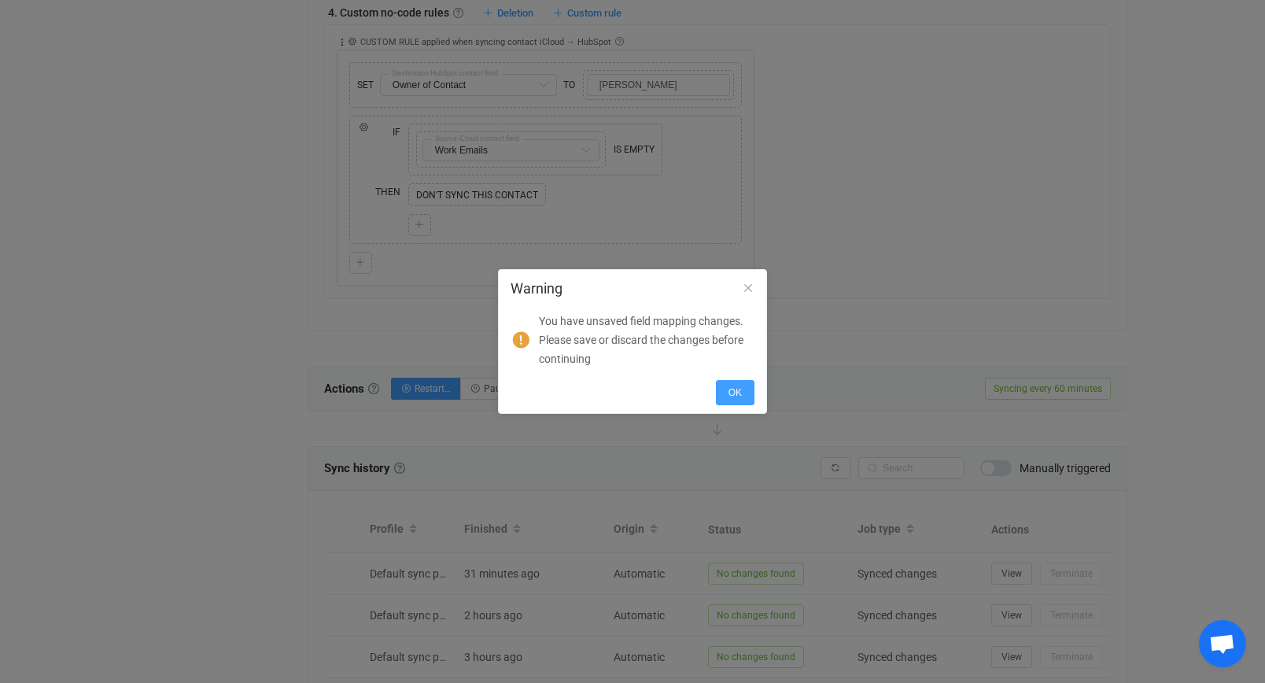
click at [741, 293] on div "Warning" at bounding box center [633, 289] width 244 height 14
click at [746, 290] on icon "Close" at bounding box center [748, 288] width 13 height 13
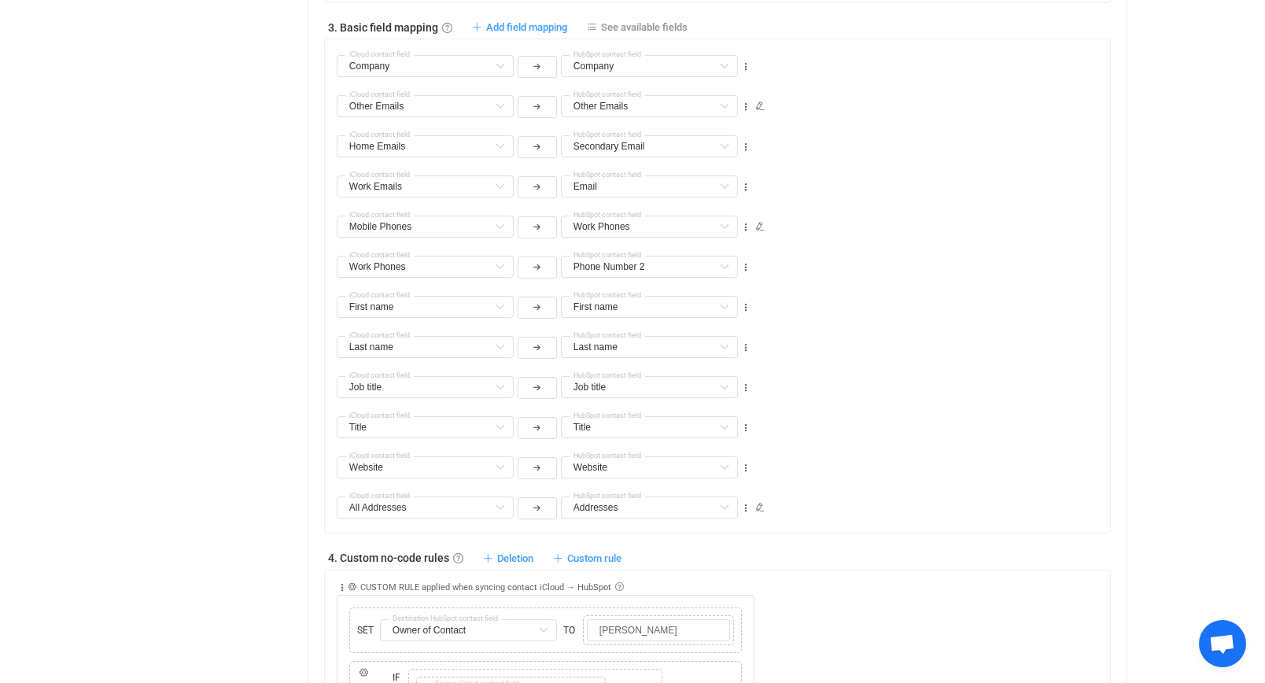
scroll to position [237, 0]
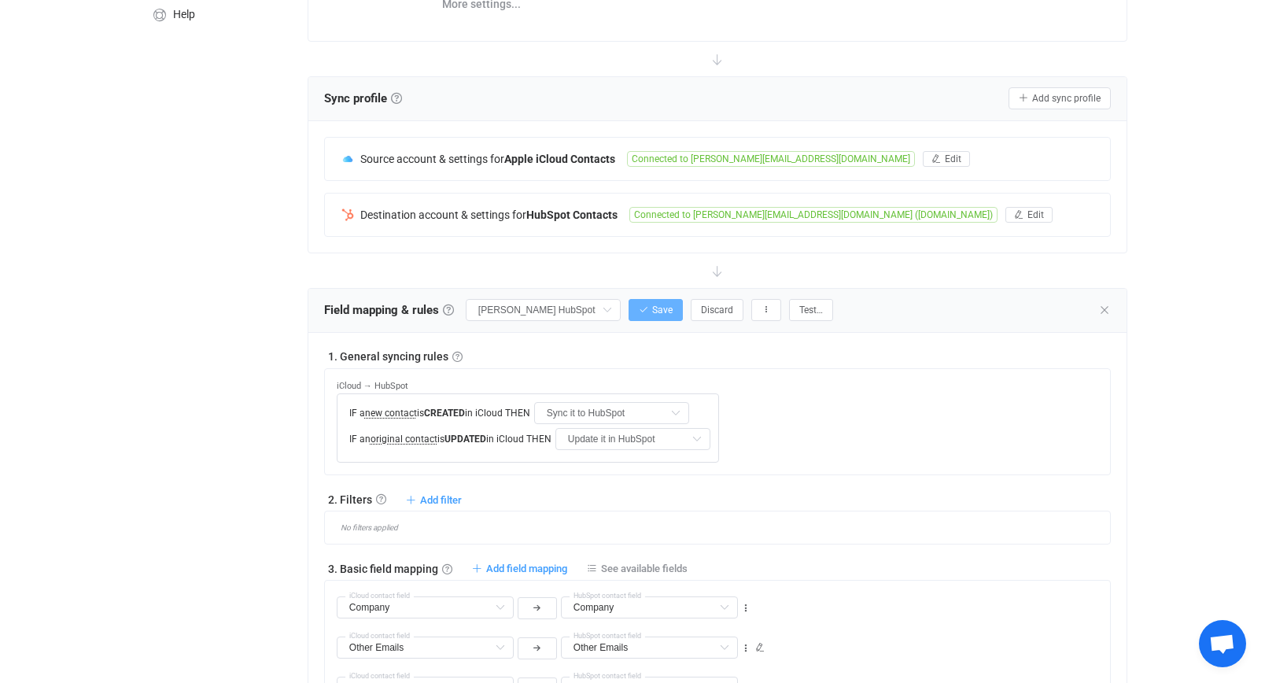
click at [664, 314] on span "Save" at bounding box center [662, 309] width 20 height 11
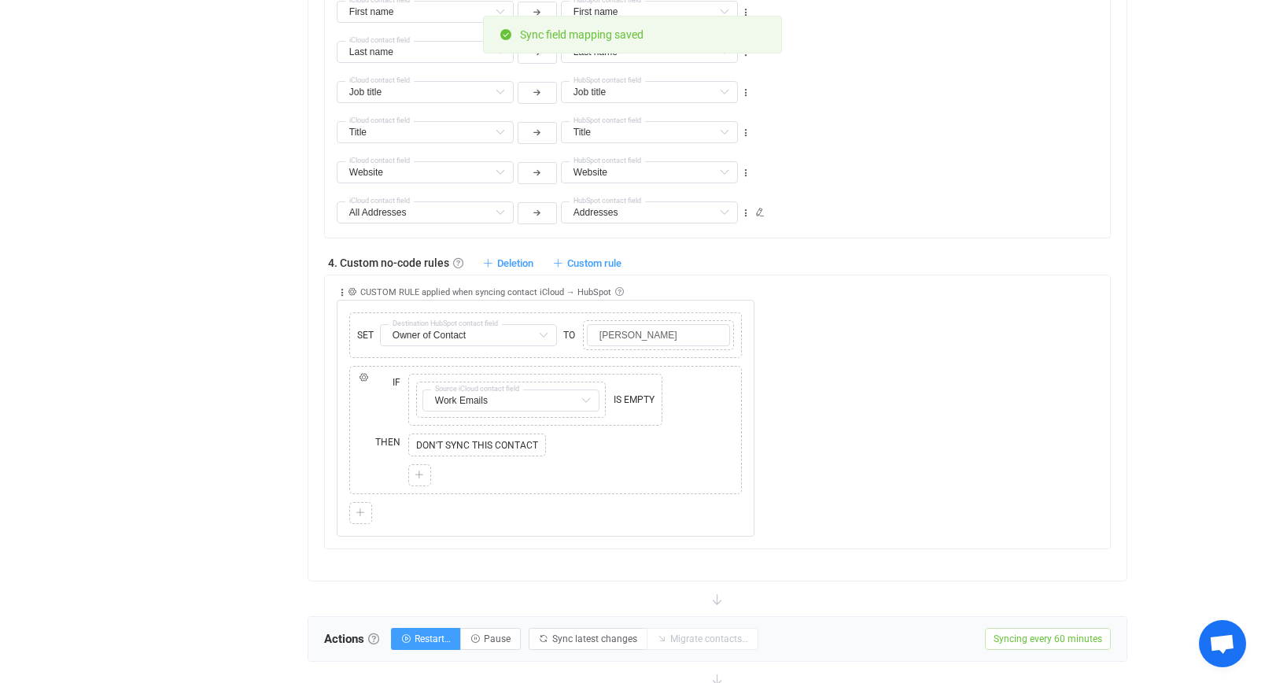
scroll to position [1252, 0]
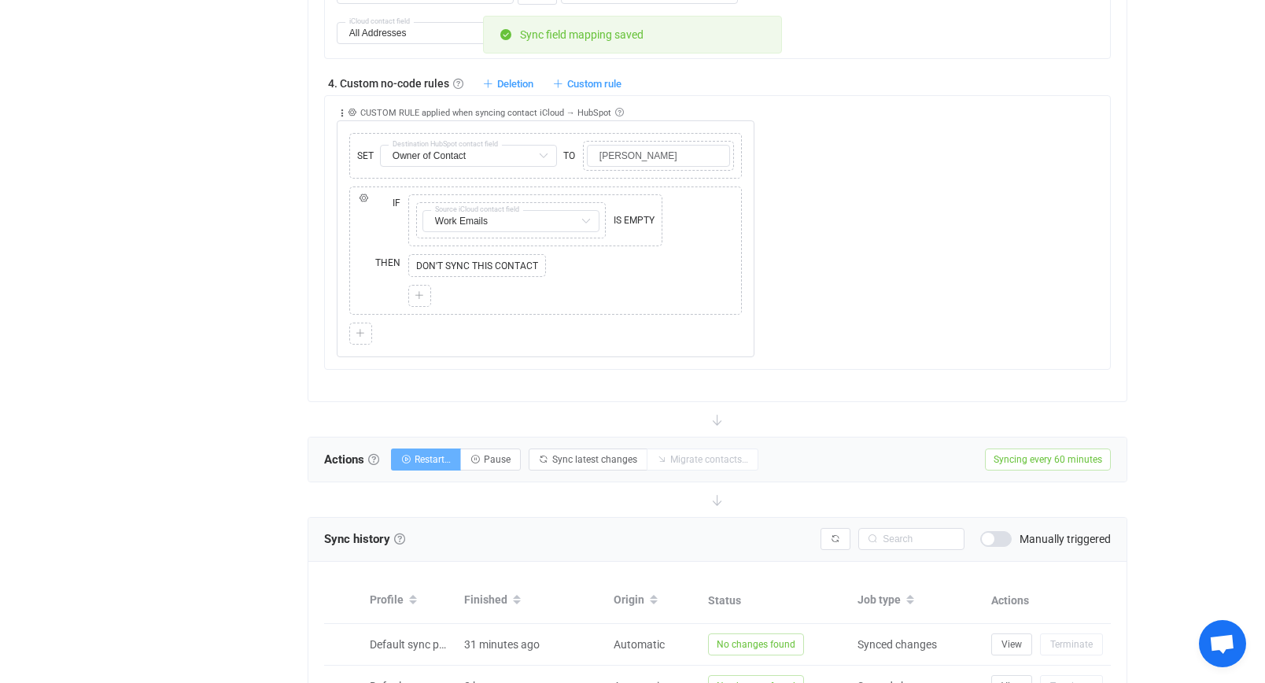
click at [408, 457] on icon "button" at bounding box center [405, 459] width 9 height 9
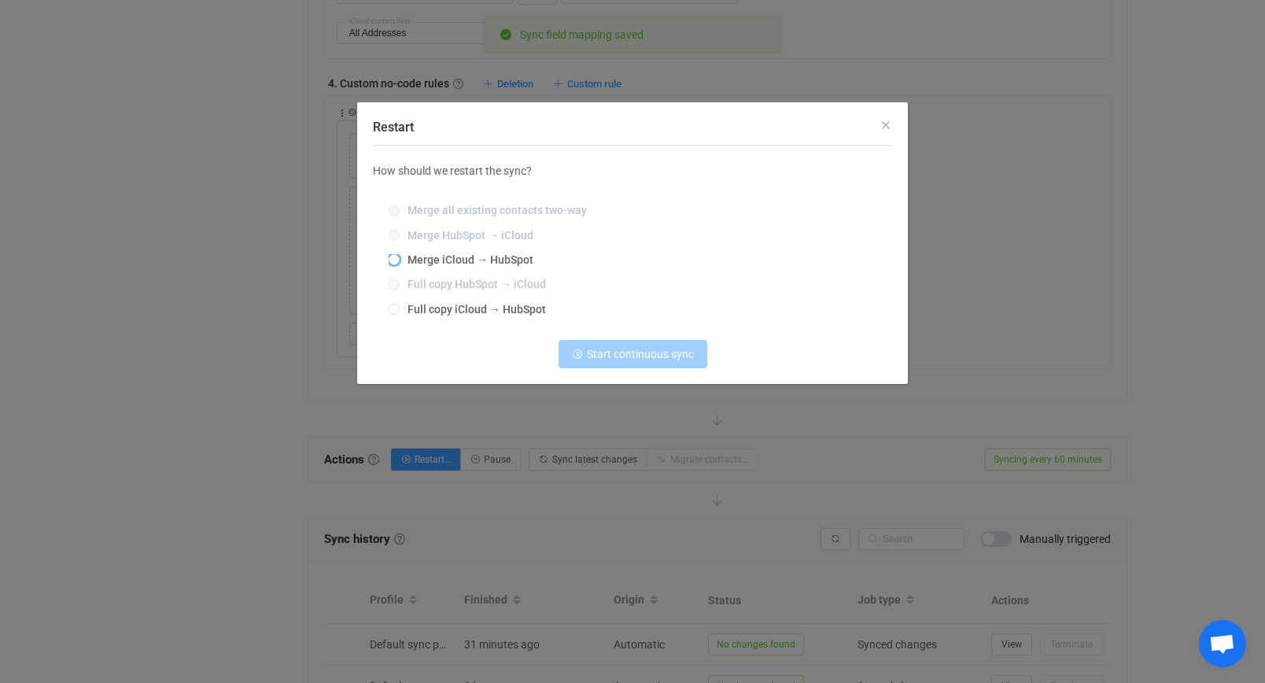
click at [506, 259] on span "Merge iCloud → HubSpot" at bounding box center [467, 259] width 134 height 13
click at [400, 259] on input "Merge iCloud → HubSpot" at bounding box center [394, 260] width 11 height 13
radio input "true"
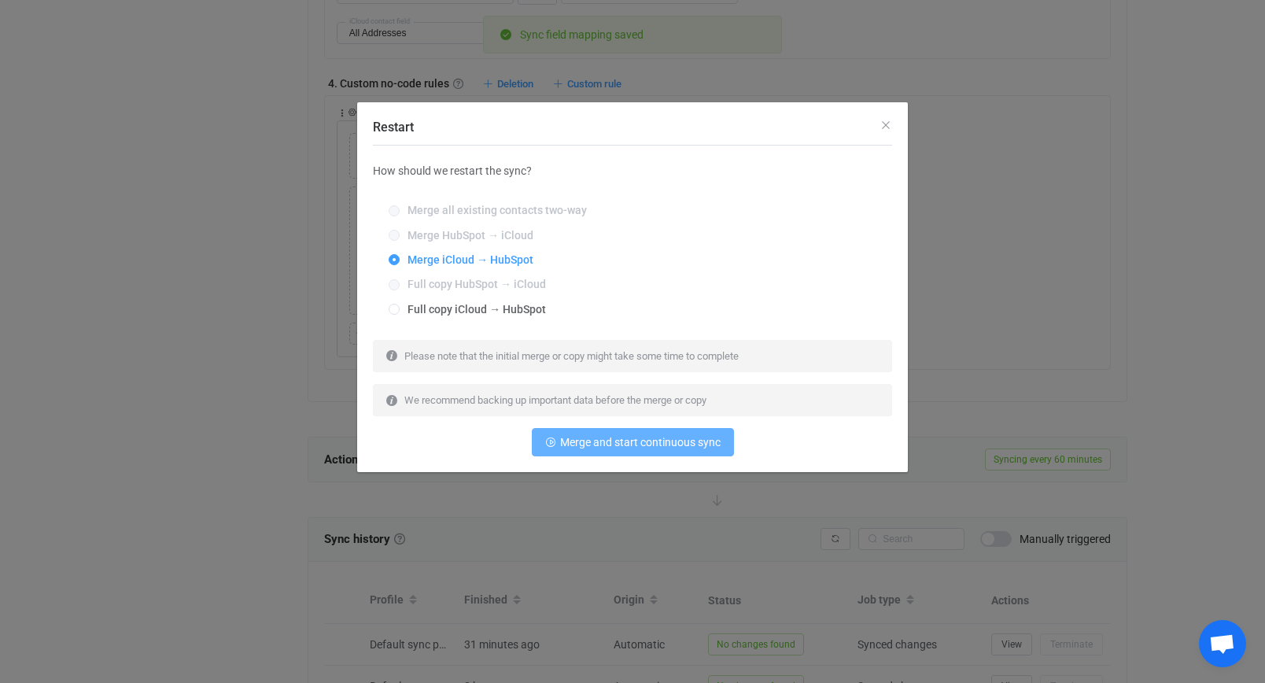
click at [666, 430] on button "Merge and start continuous sync" at bounding box center [633, 442] width 202 height 28
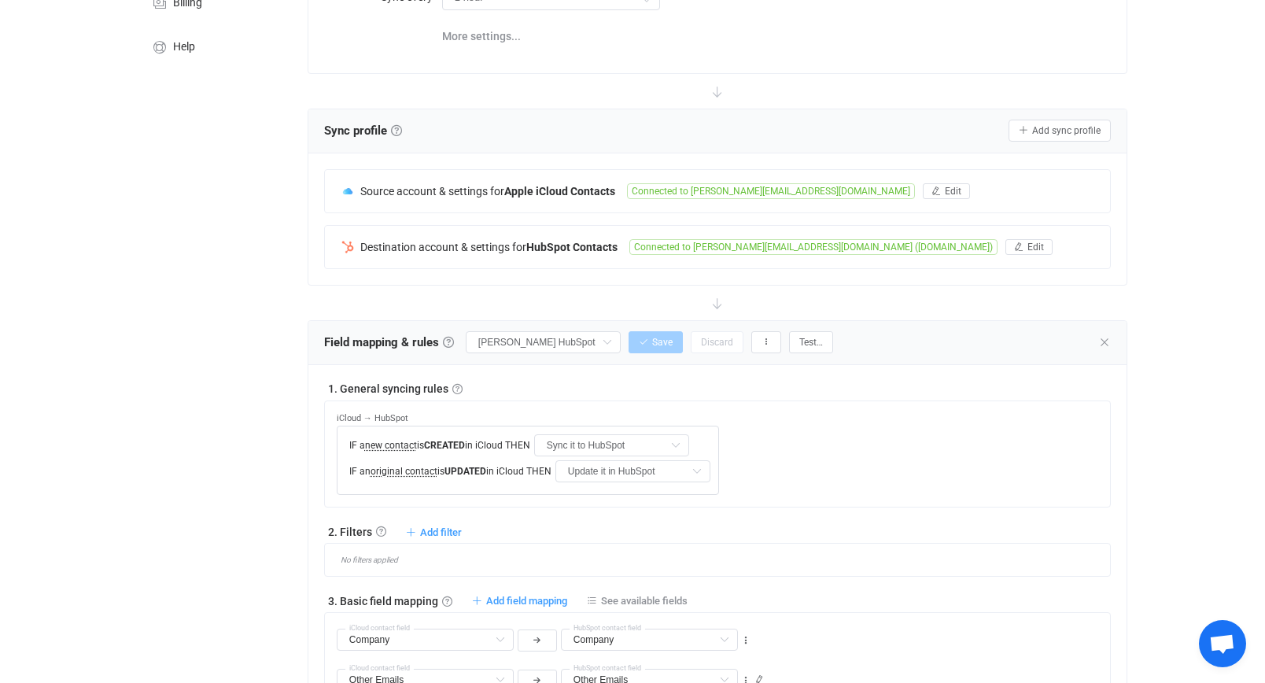
scroll to position [0, 0]
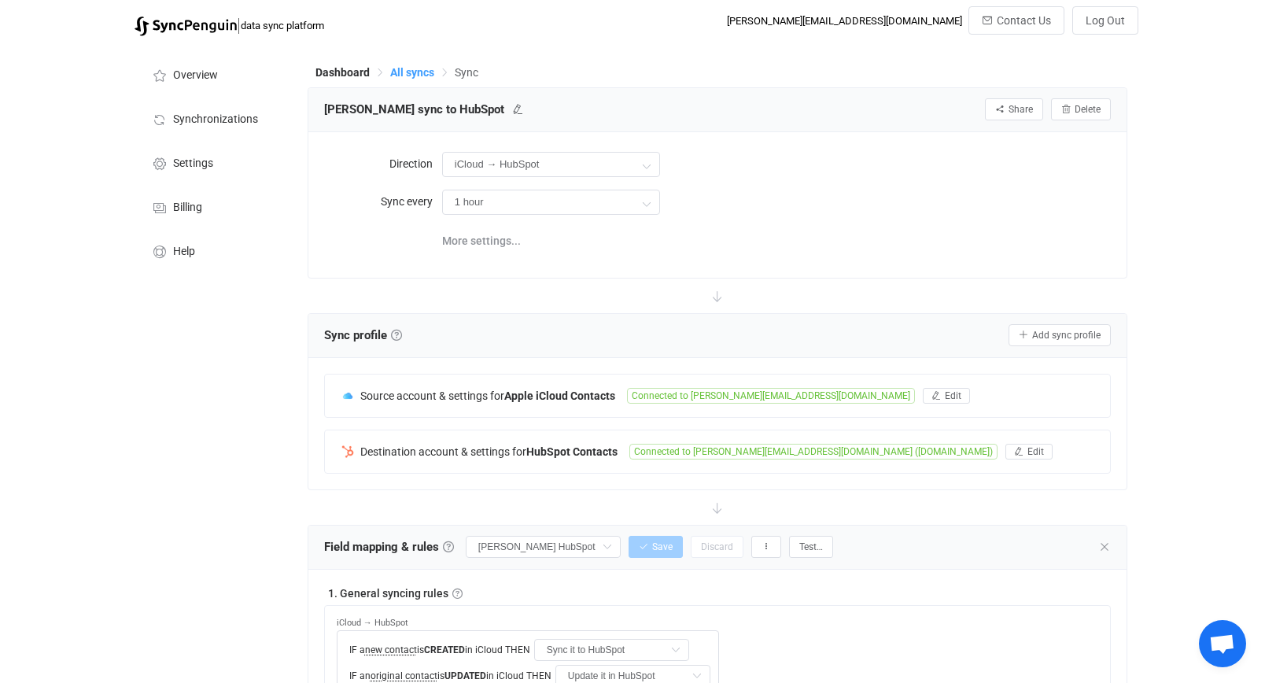
click at [419, 76] on span "All syncs" at bounding box center [412, 72] width 44 height 13
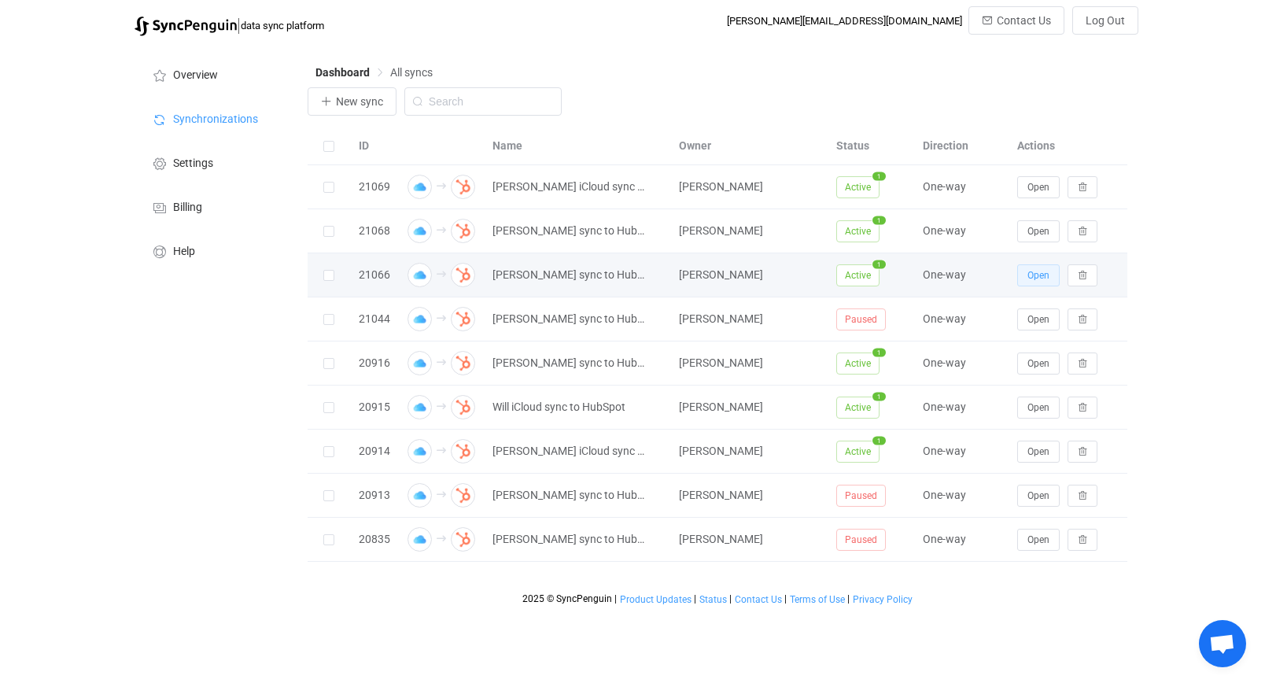
click at [1043, 275] on span "Open" at bounding box center [1038, 275] width 22 height 11
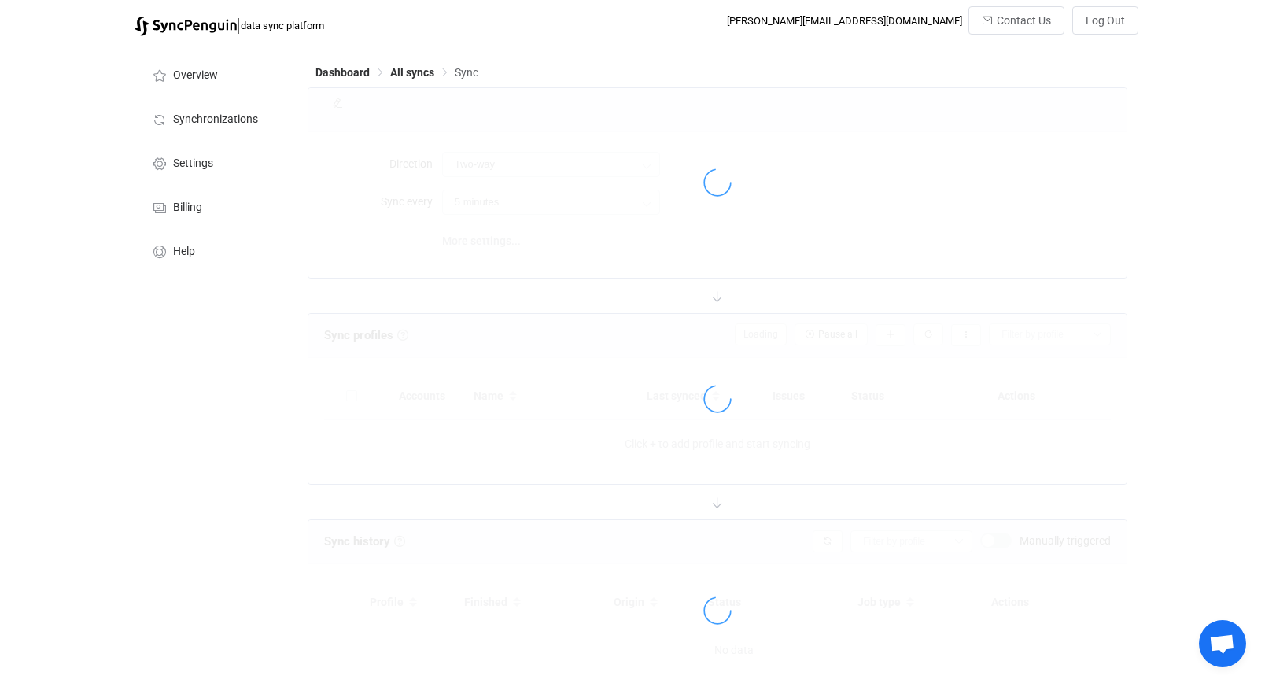
type input "iCloud → HubSpot"
type input "1 hour"
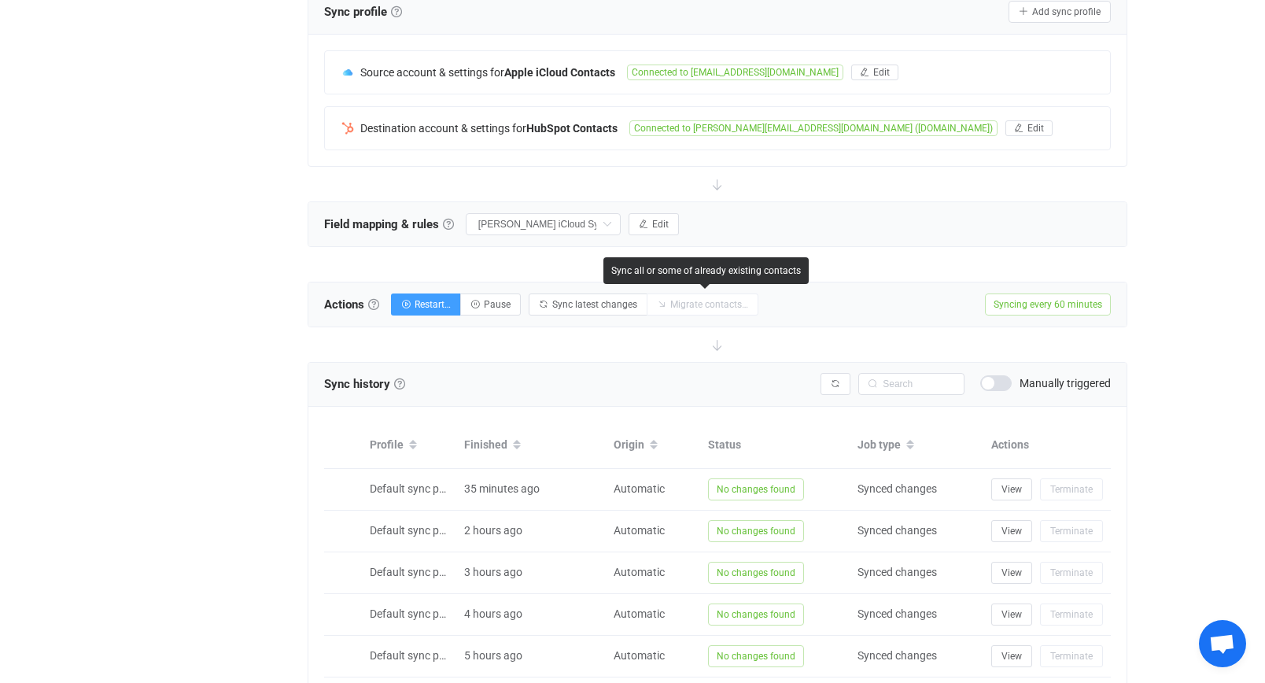
scroll to position [326, 0]
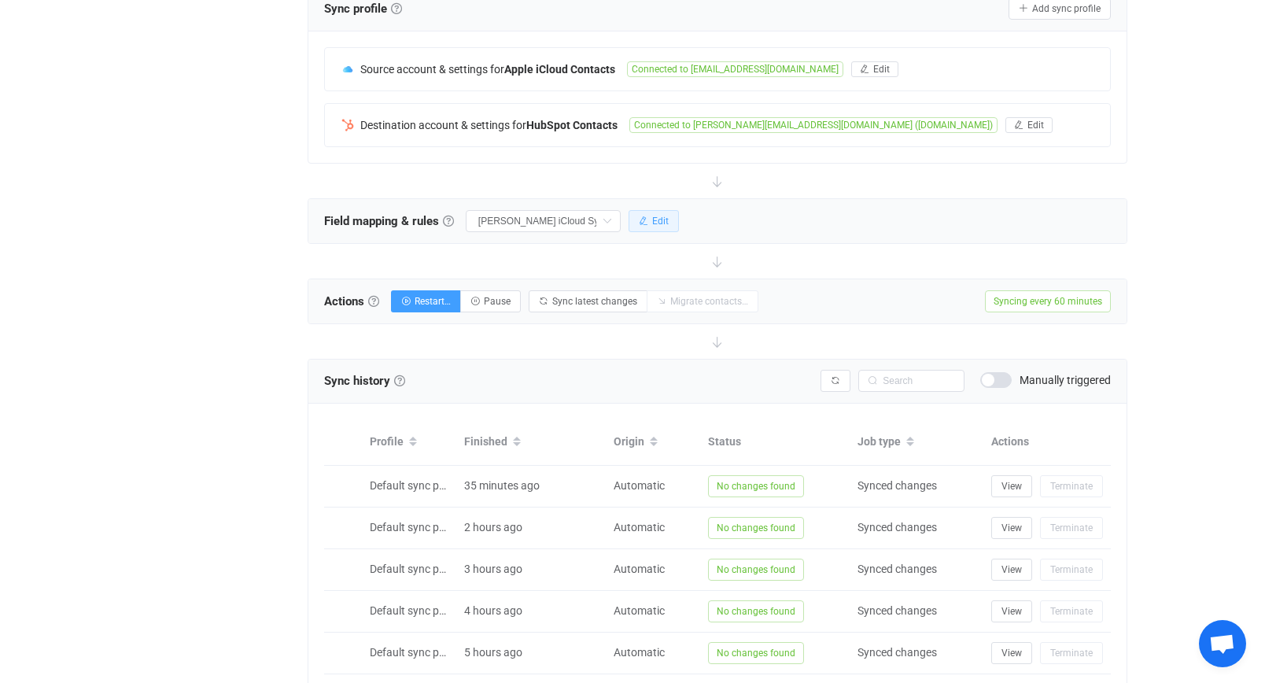
click at [674, 230] on button "Edit" at bounding box center [654, 221] width 50 height 22
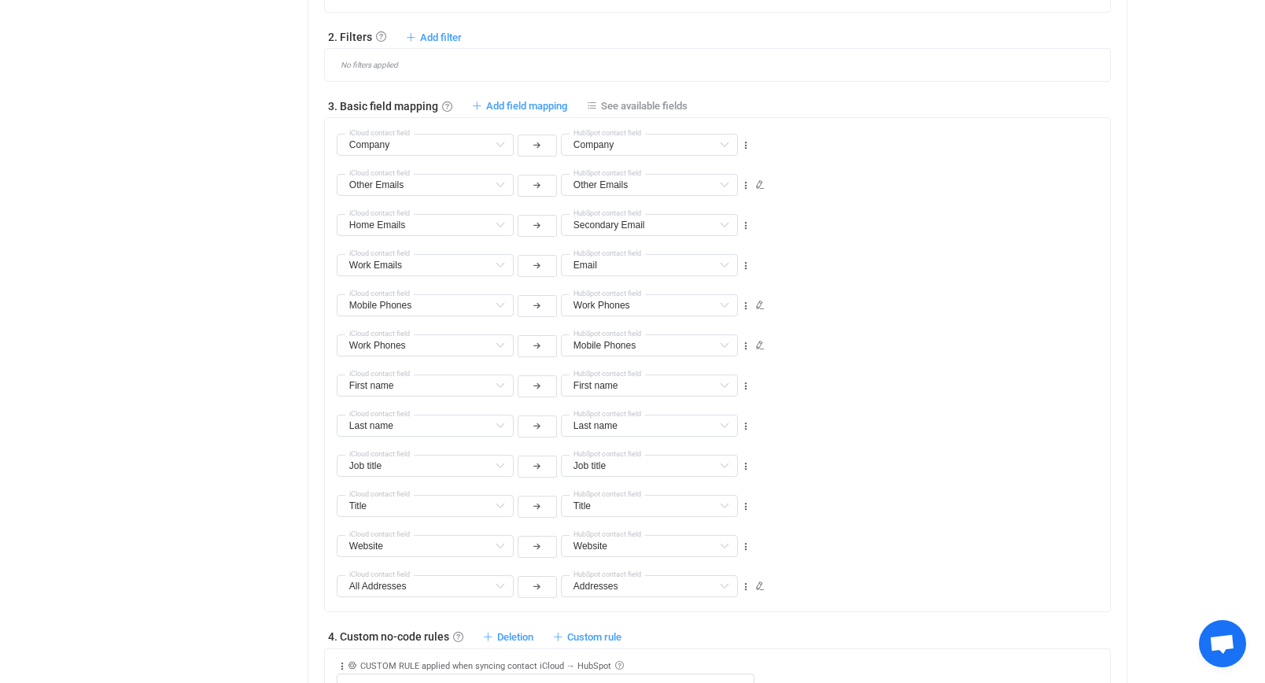
scroll to position [755, 0]
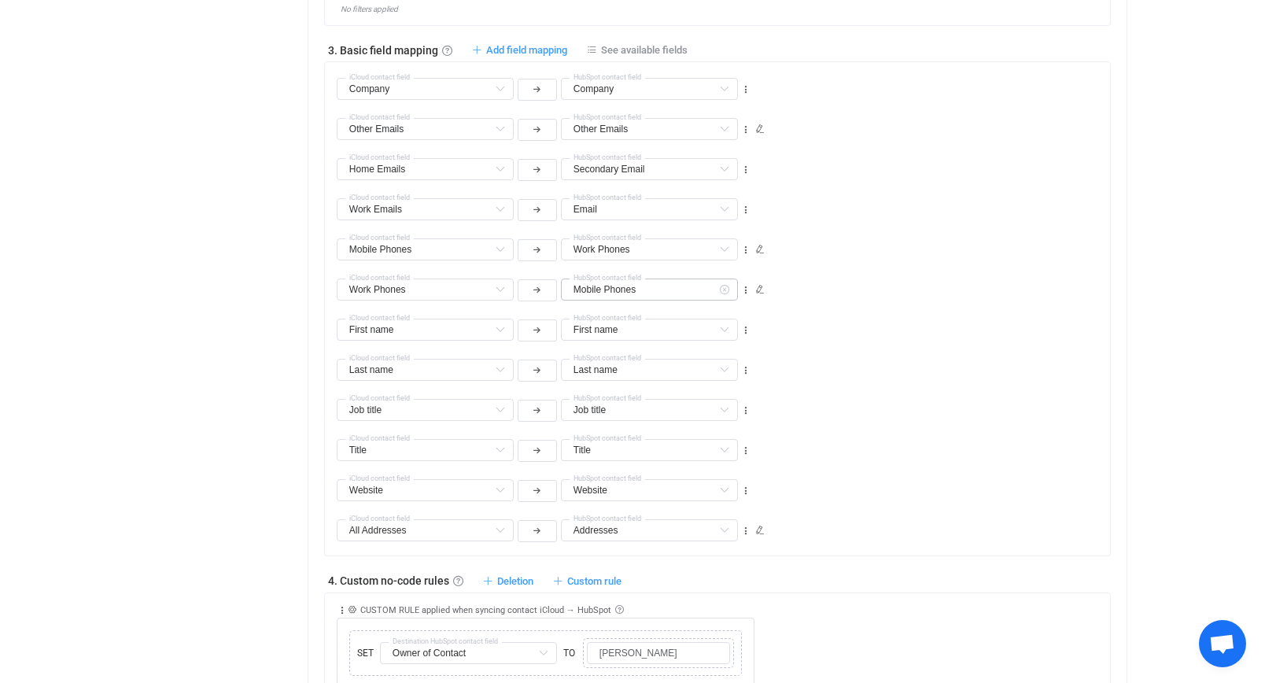
click at [719, 293] on icon at bounding box center [724, 290] width 20 height 22
click at [713, 393] on li "Phone Number 2 Custom fields" at bounding box center [685, 394] width 247 height 27
type input "Phone Number 2"
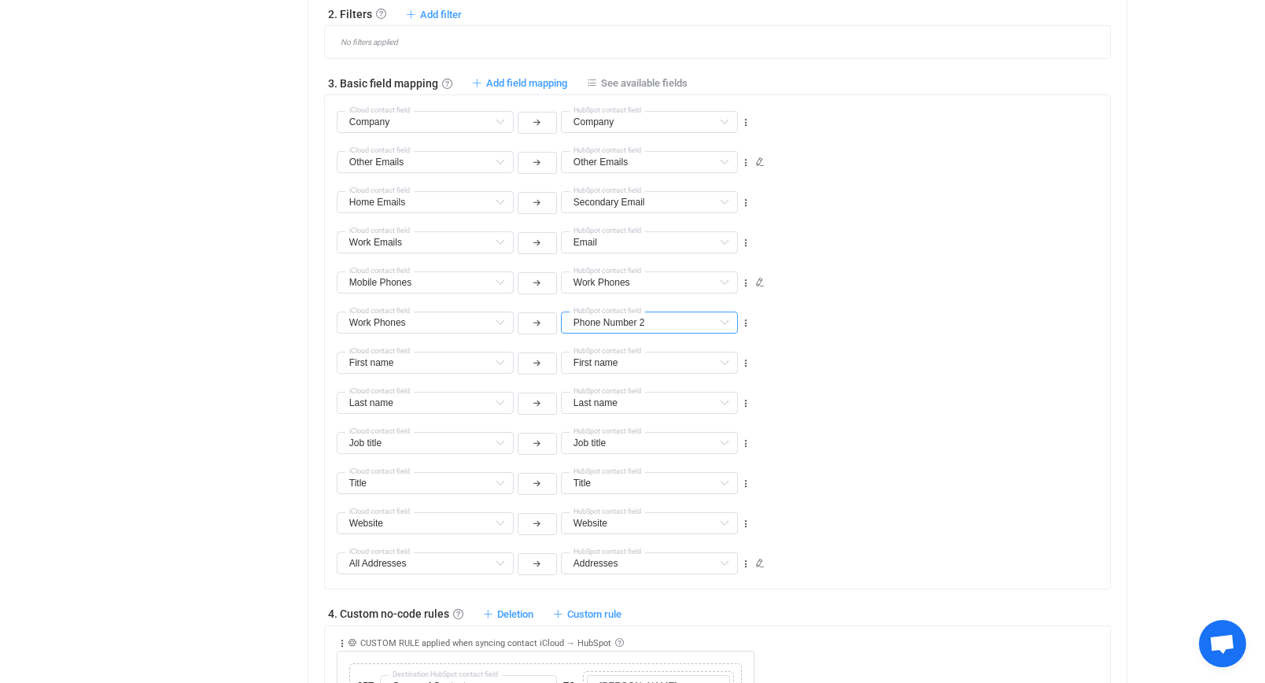
scroll to position [230, 0]
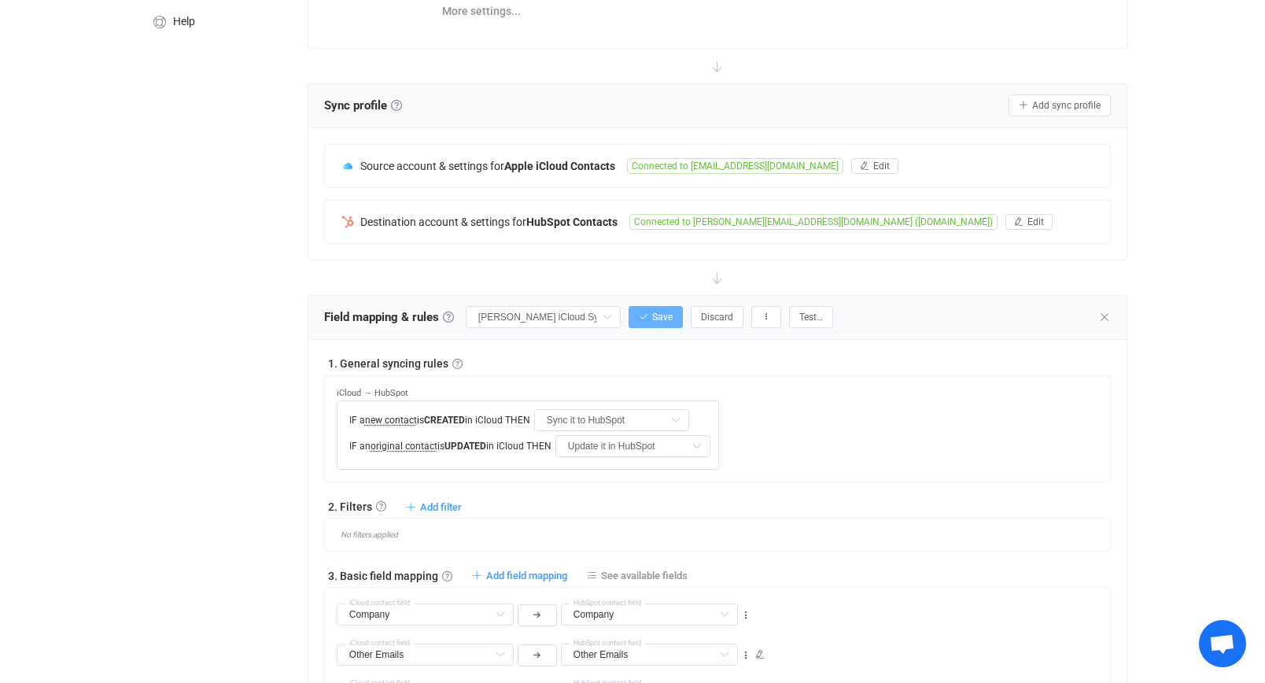
click at [673, 315] on span "Save" at bounding box center [662, 317] width 20 height 11
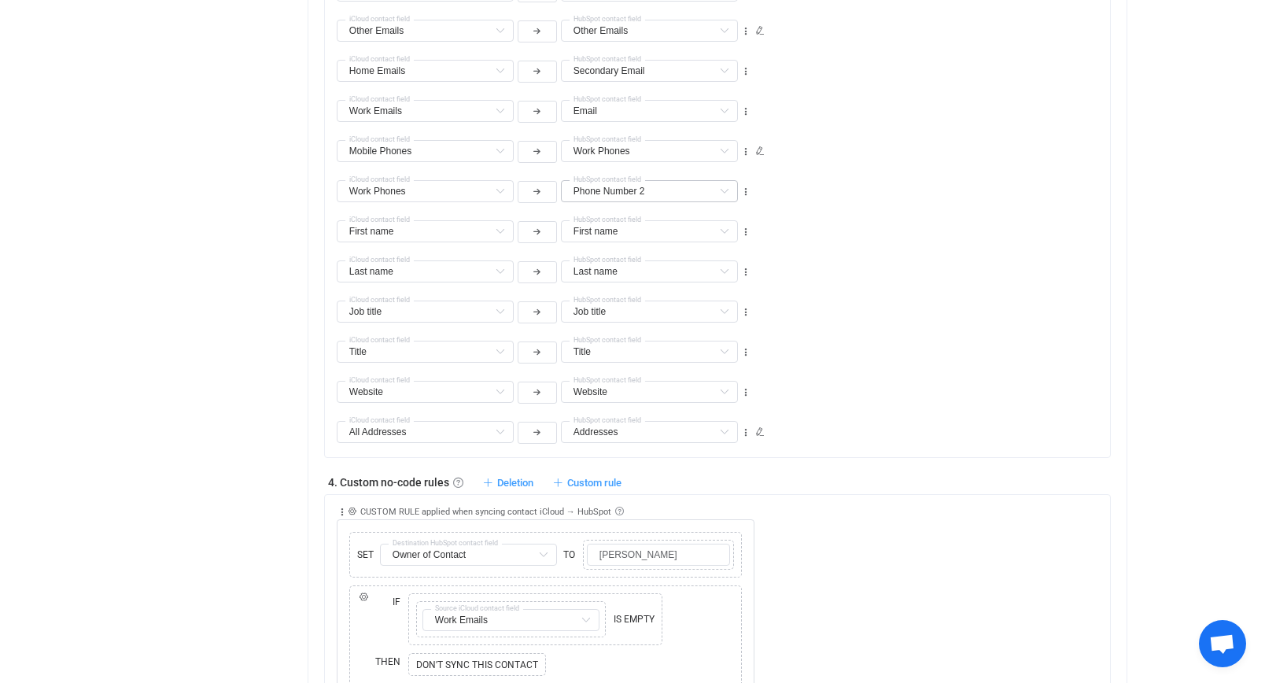
scroll to position [1384, 0]
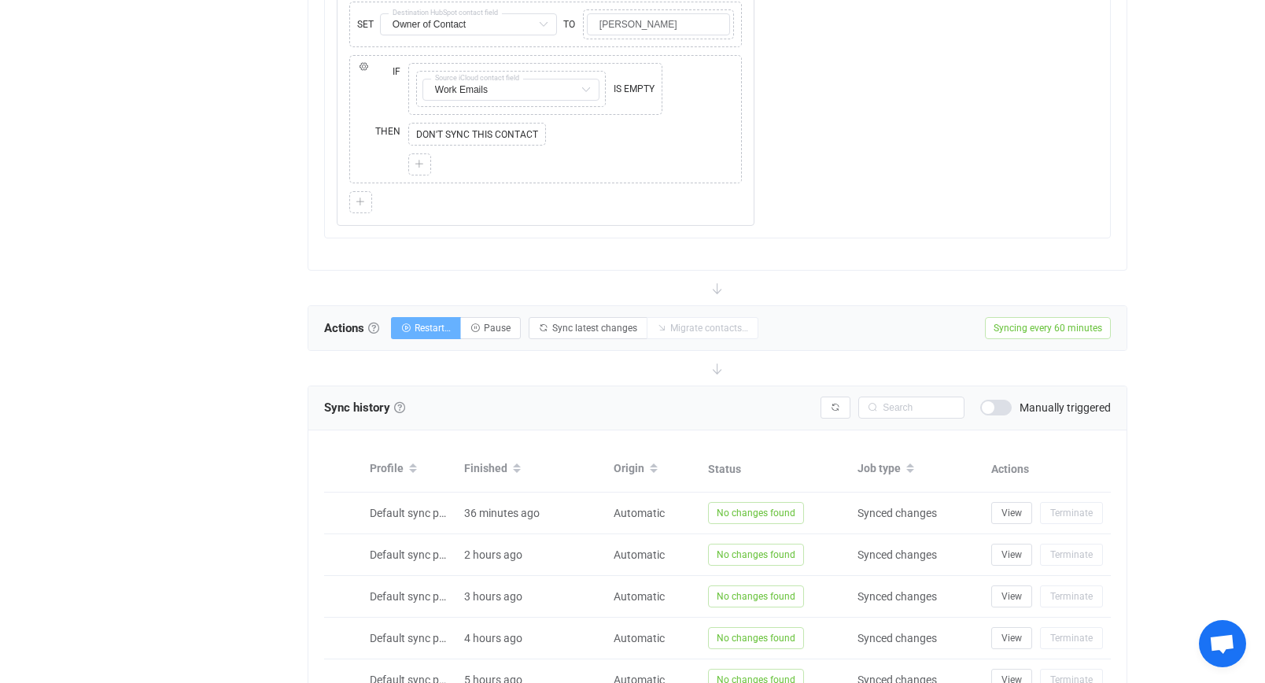
click at [437, 328] on span "Restart…" at bounding box center [433, 328] width 36 height 11
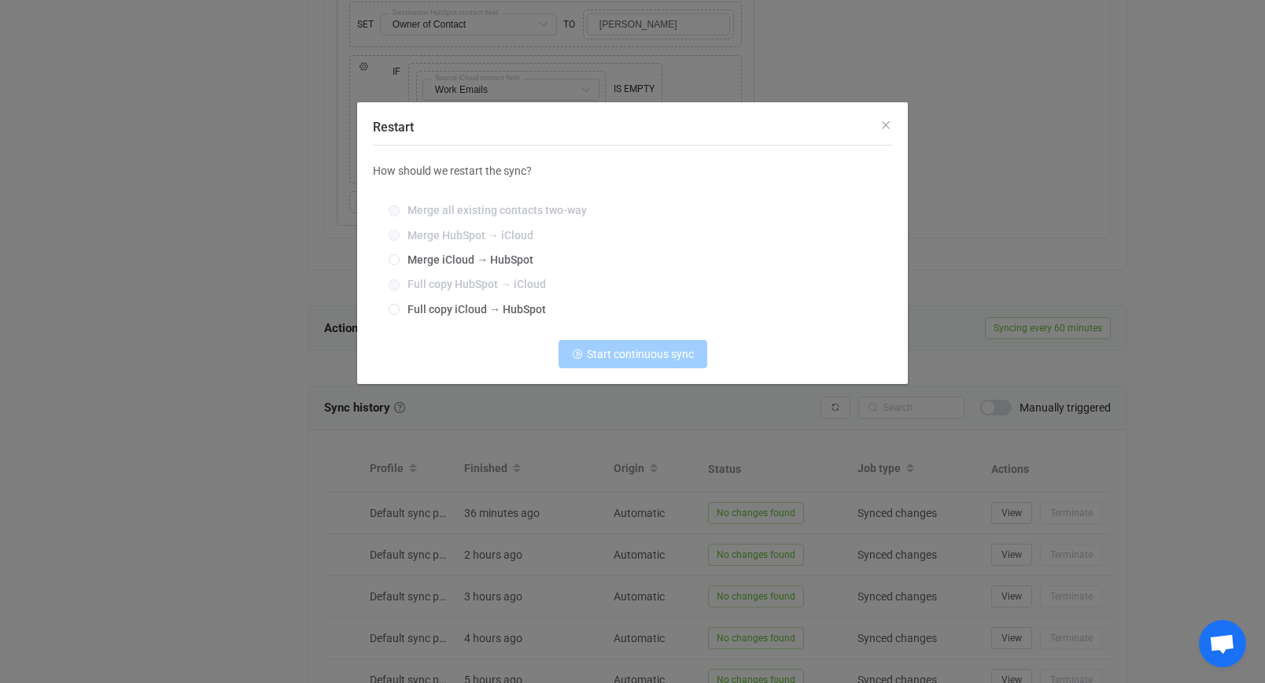
click at [493, 275] on div "Merge all existing contacts two-way Merge HubSpot → iCloud Merge iCloud → HubSp…" at bounding box center [632, 260] width 519 height 135
click at [492, 266] on label "Merge iCloud → HubSpot" at bounding box center [629, 260] width 480 height 13
click at [400, 266] on input "Merge iCloud → HubSpot" at bounding box center [394, 260] width 11 height 13
radio input "true"
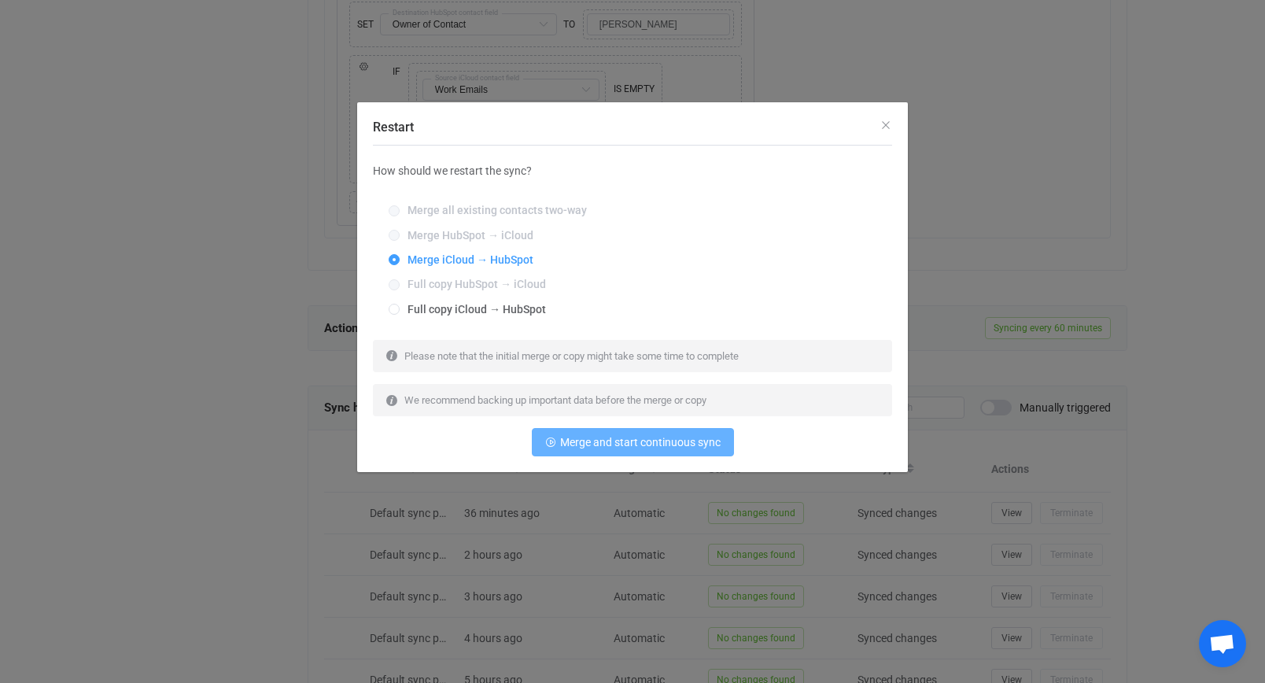
click at [617, 454] on button "Merge and start continuous sync" at bounding box center [633, 442] width 202 height 28
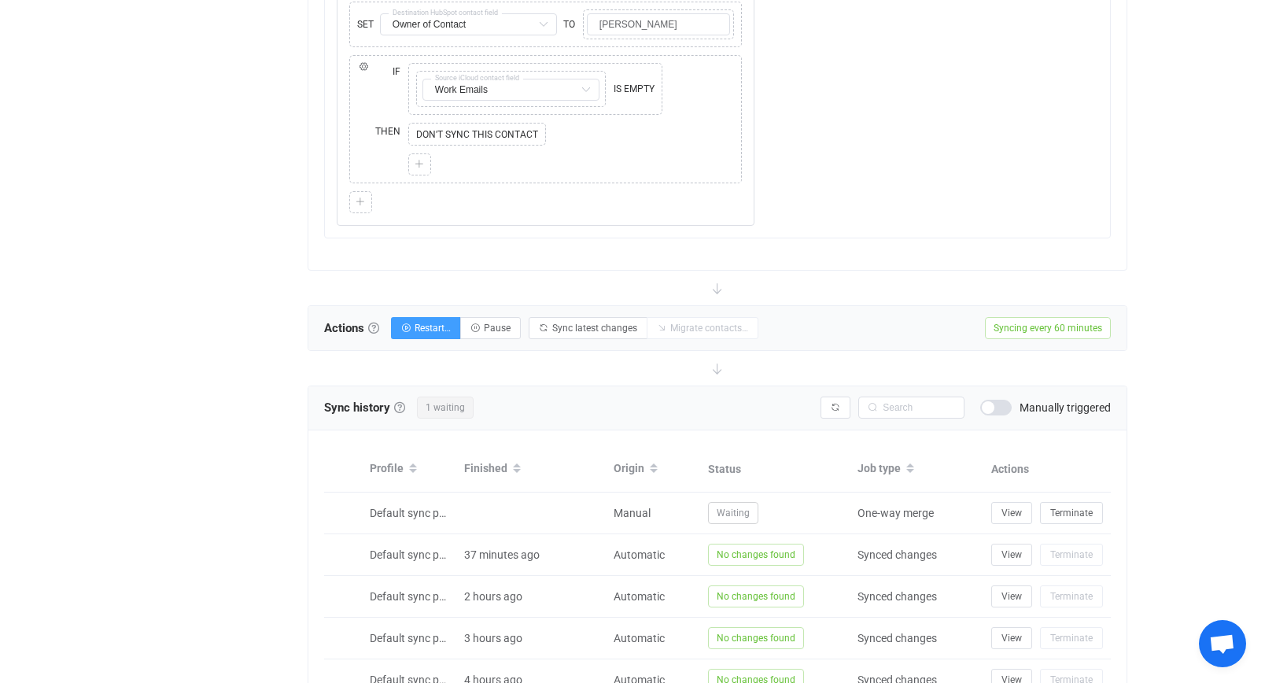
scroll to position [48, 0]
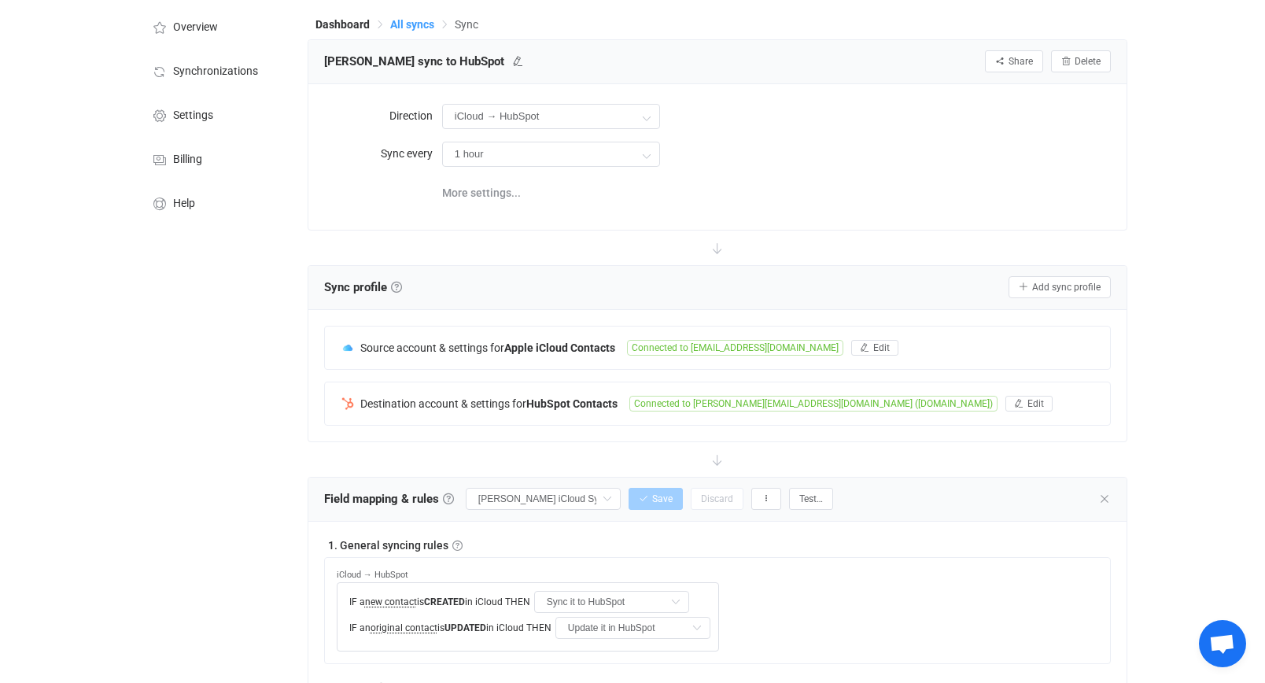
click at [421, 26] on span "All syncs" at bounding box center [412, 24] width 44 height 13
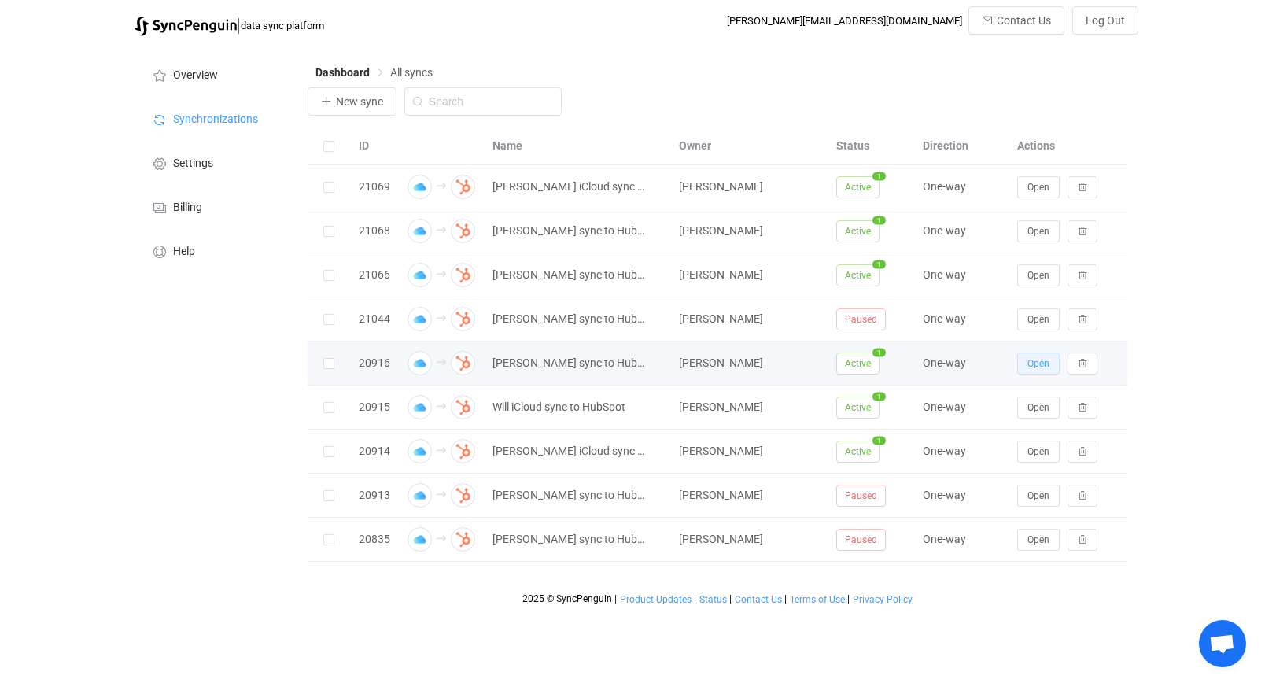
click at [1035, 365] on span "Open" at bounding box center [1038, 363] width 22 height 11
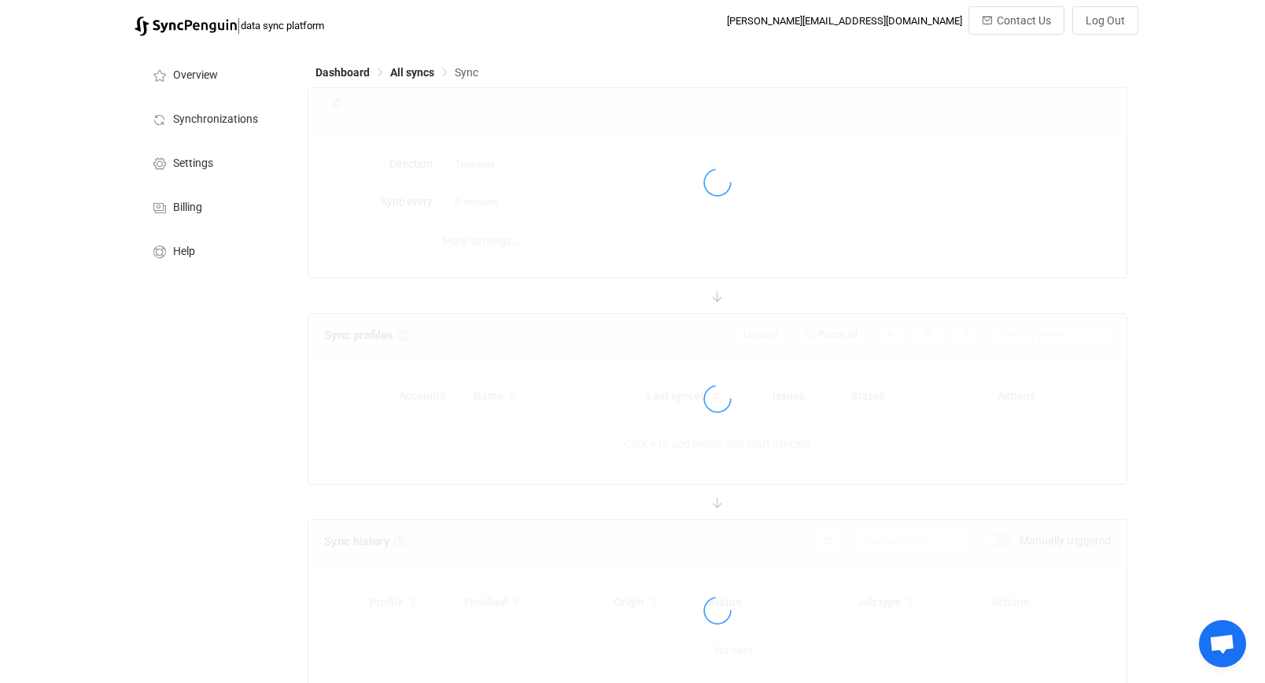
type input "iCloud → HubSpot"
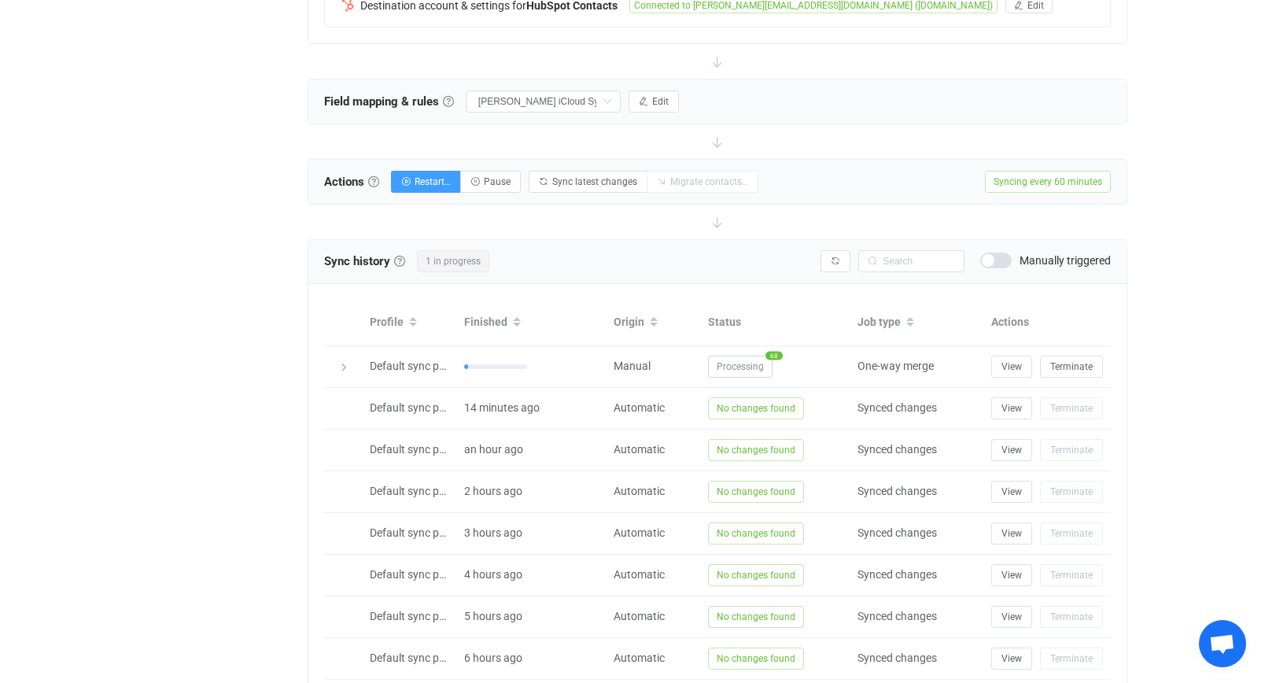
scroll to position [443, 0]
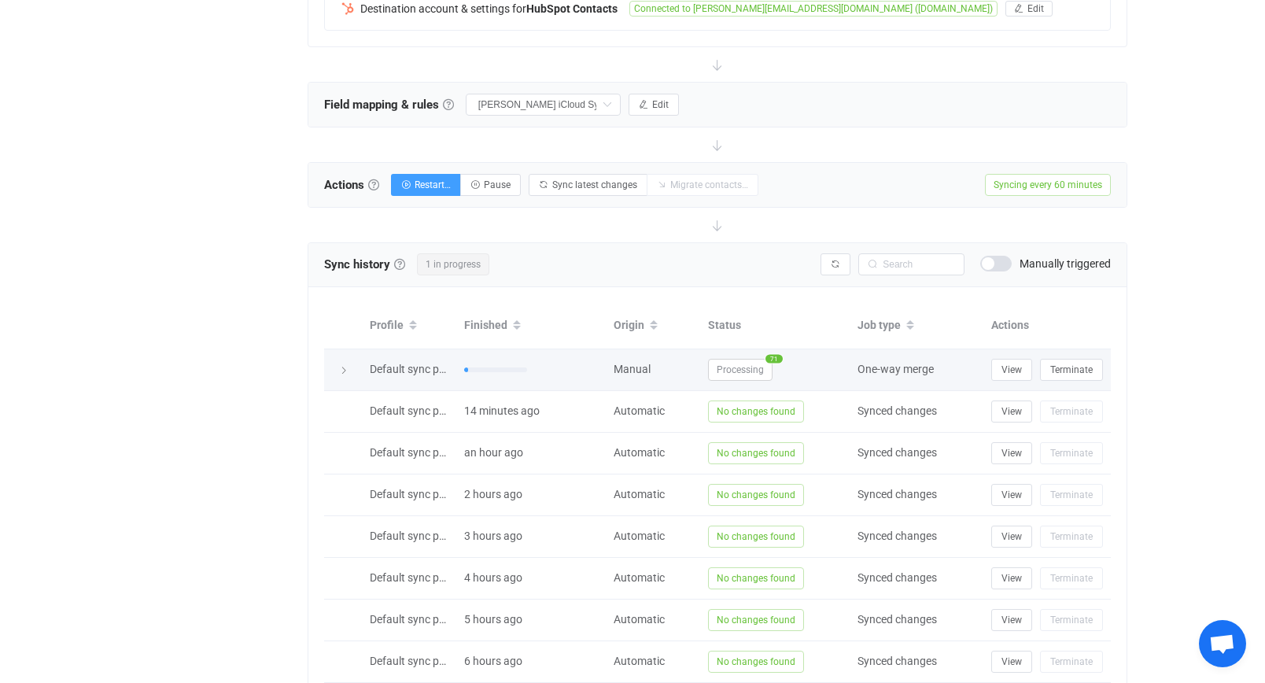
click at [355, 369] on div at bounding box center [343, 370] width 38 height 16
click at [349, 377] on div at bounding box center [343, 370] width 22 height 16
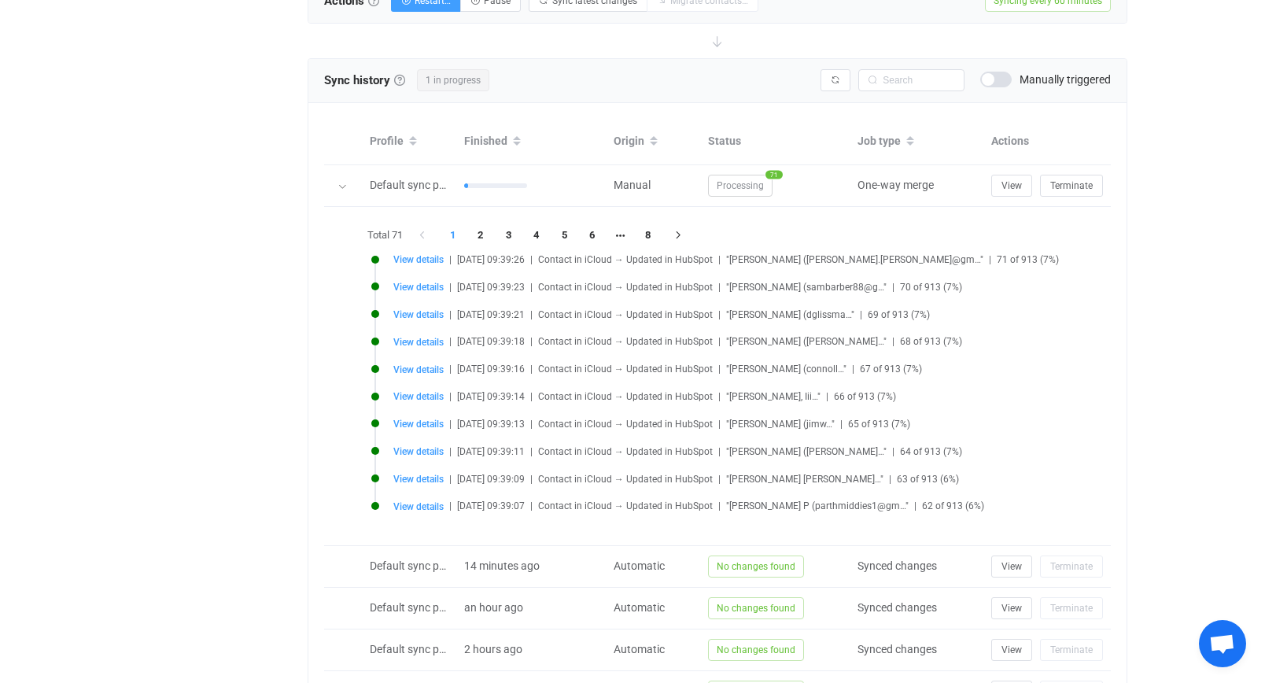
scroll to position [0, 0]
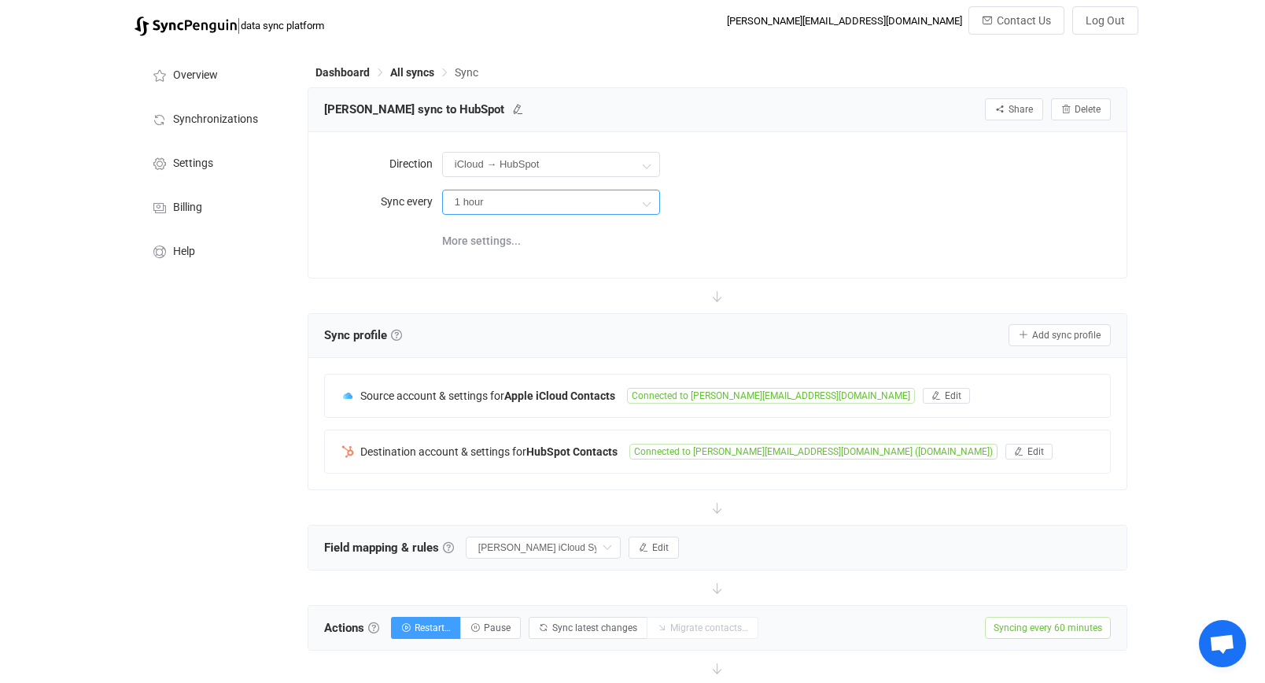
click at [578, 200] on input "1 hour" at bounding box center [551, 202] width 218 height 25
click at [536, 375] on li "8 hours" at bounding box center [557, 380] width 228 height 27
type input "8 hours"
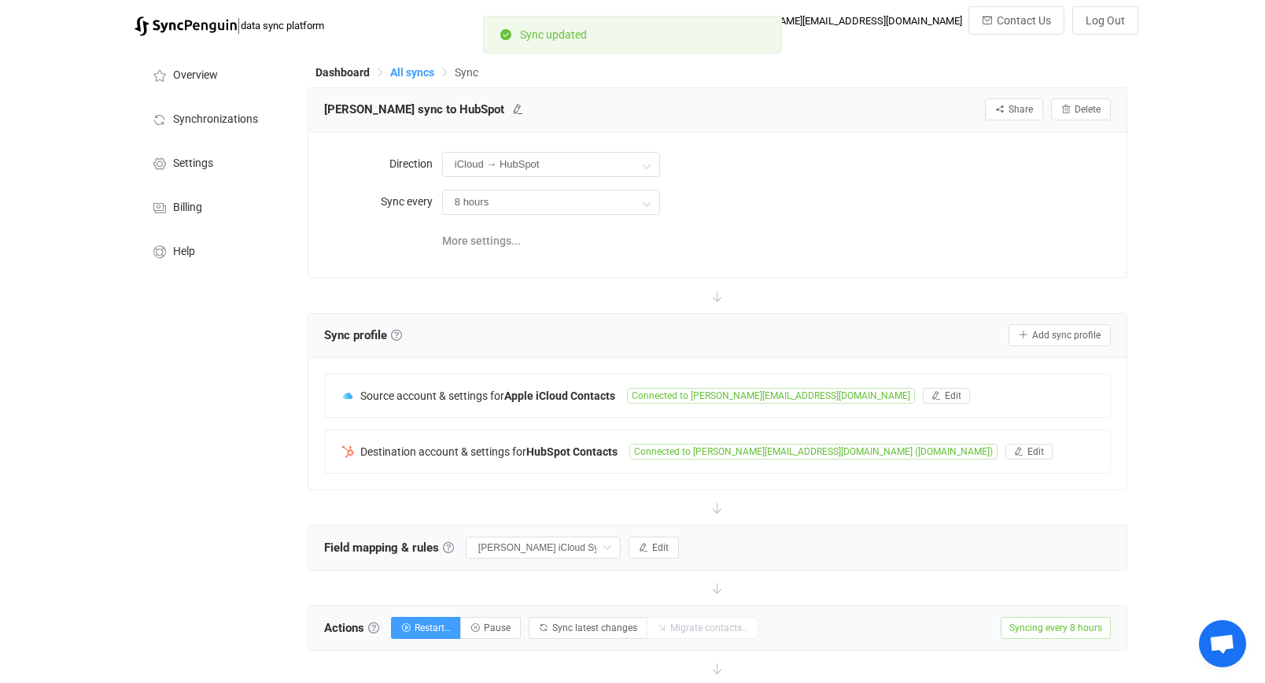
click at [419, 77] on span "All syncs" at bounding box center [412, 72] width 44 height 13
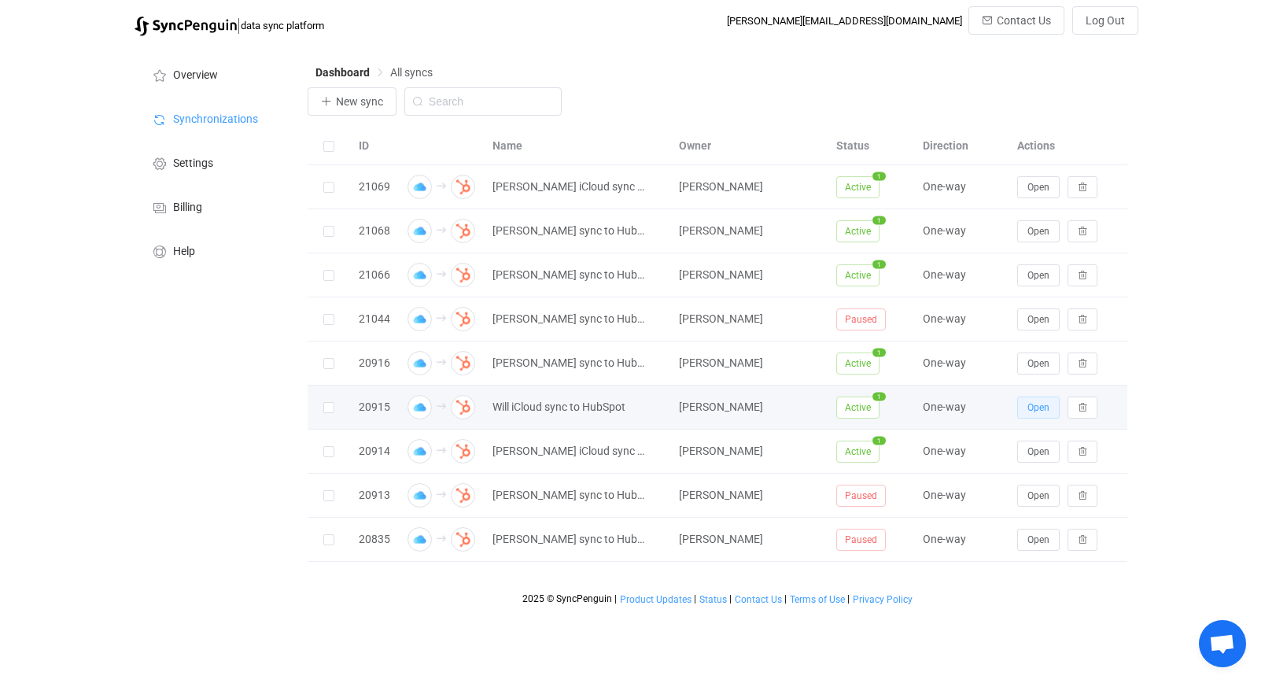
click at [1032, 412] on span "Open" at bounding box center [1038, 407] width 22 height 11
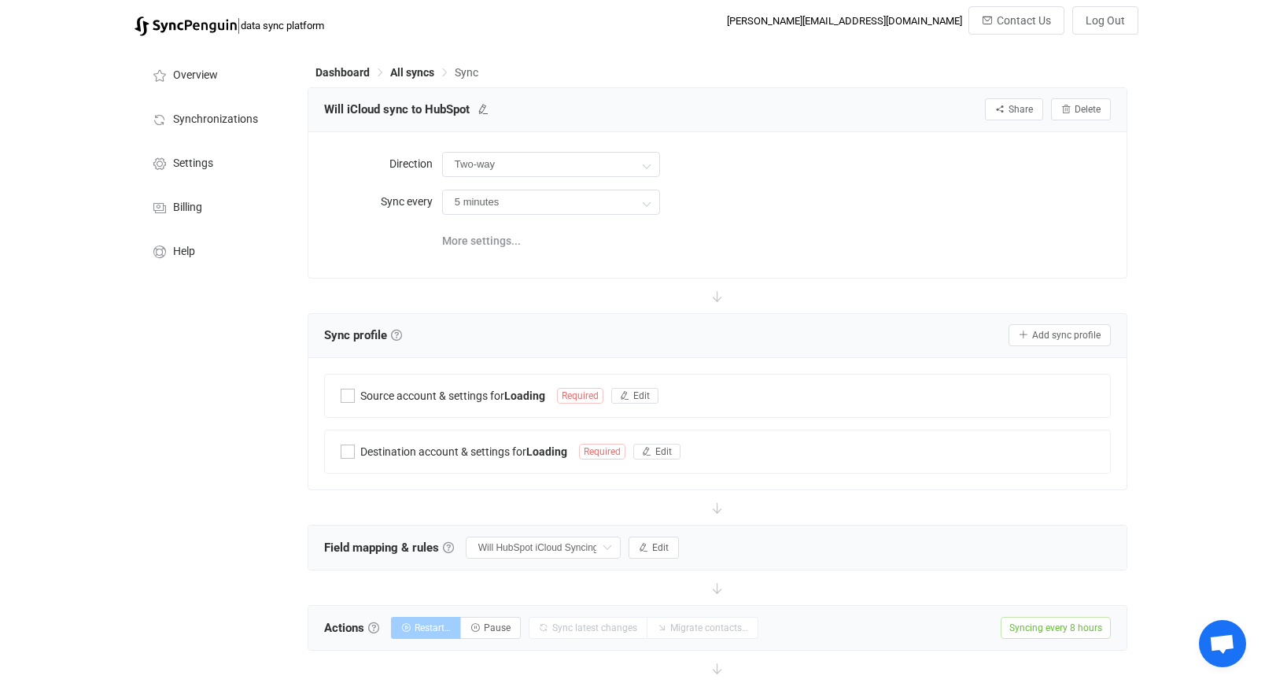
type input "iCloud → HubSpot"
type input "8 hours"
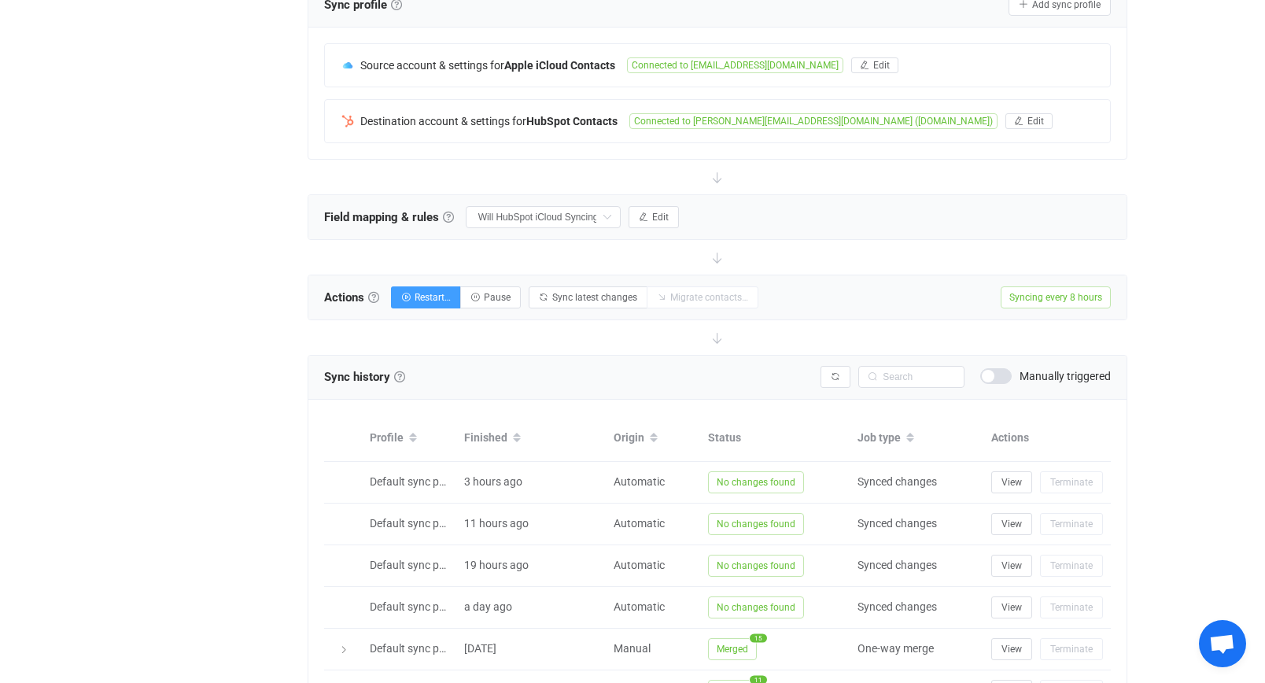
scroll to position [450, 0]
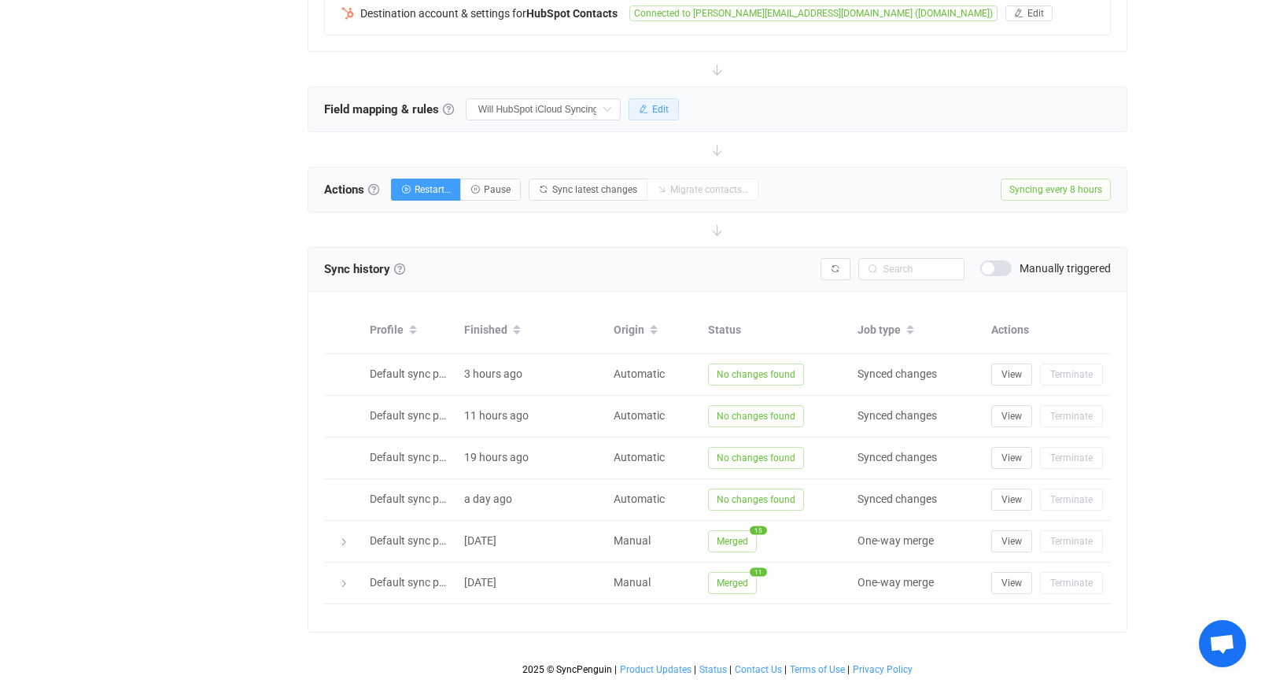
click at [660, 104] on span "Edit" at bounding box center [660, 109] width 17 height 11
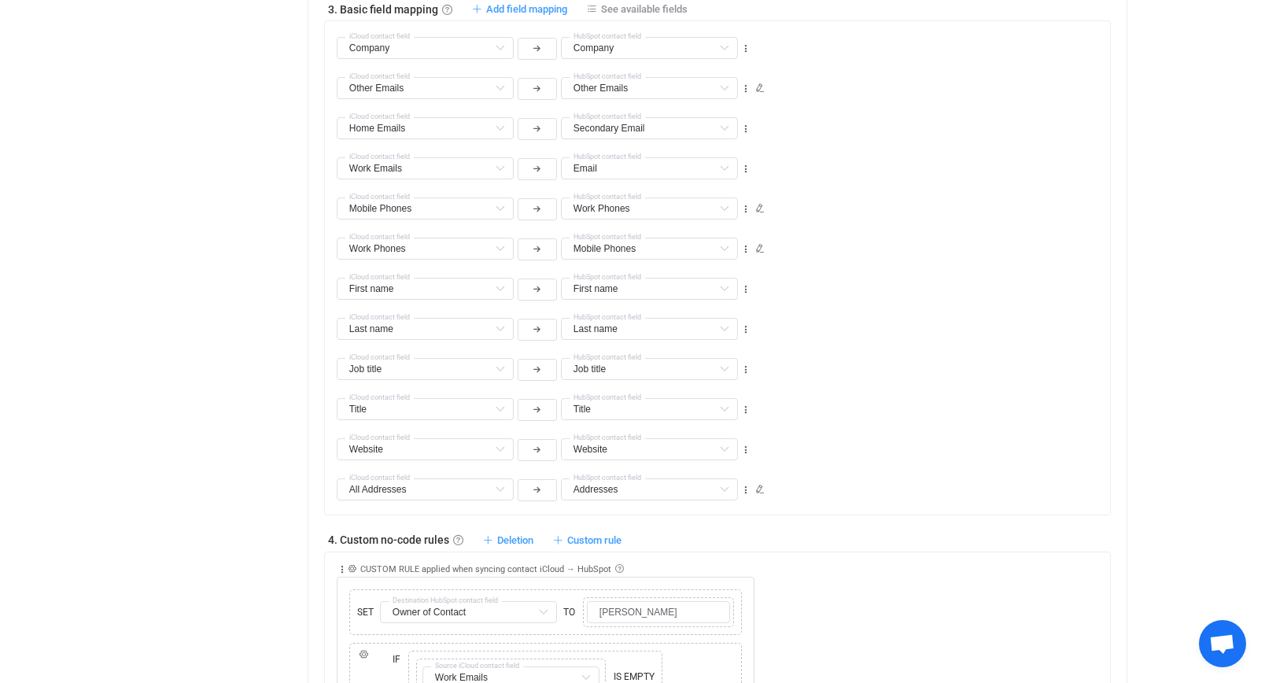
scroll to position [764, 0]
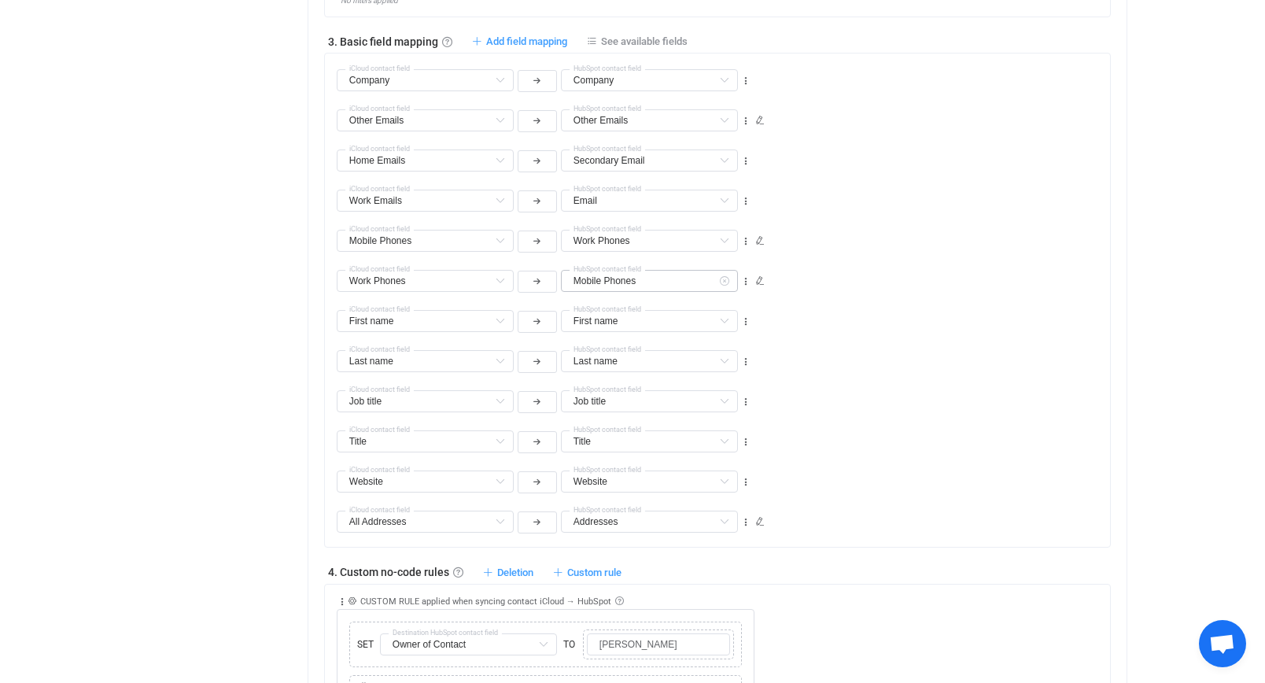
click at [724, 282] on icon at bounding box center [724, 281] width 20 height 22
click at [714, 282] on span at bounding box center [724, 281] width 20 height 11
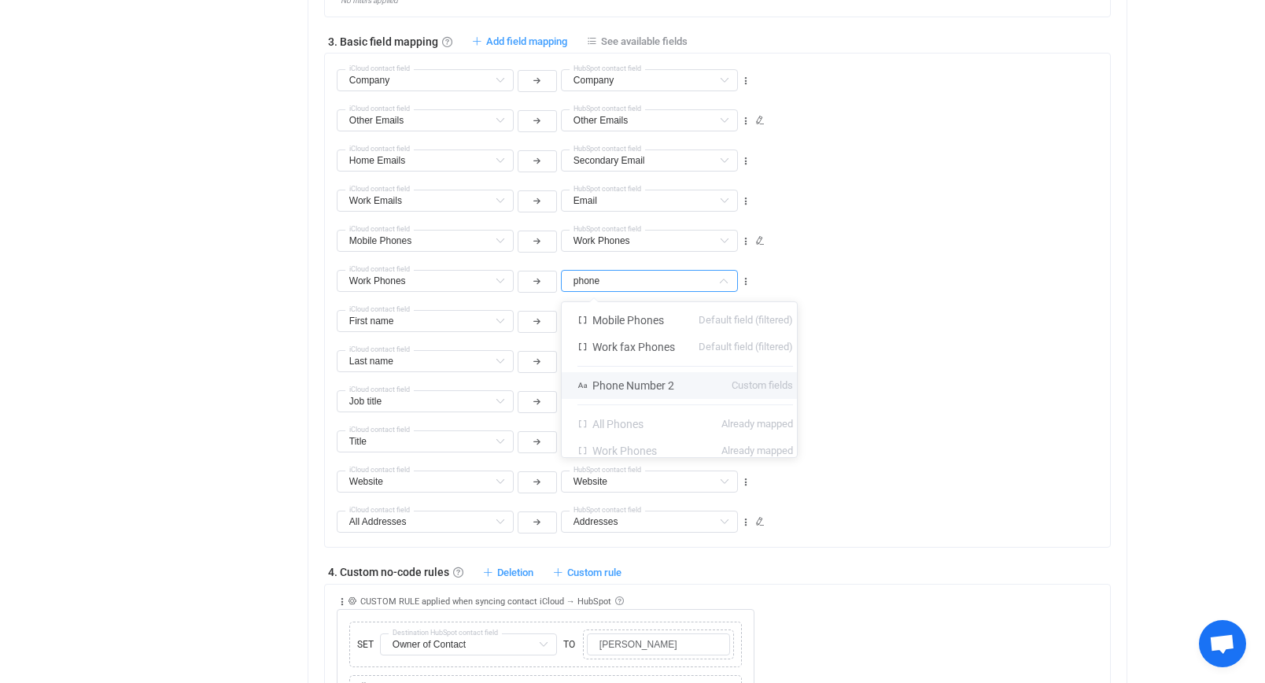
click at [720, 386] on li "Phone Number 2 Custom fields" at bounding box center [685, 385] width 247 height 27
type input "Phone Number 2"
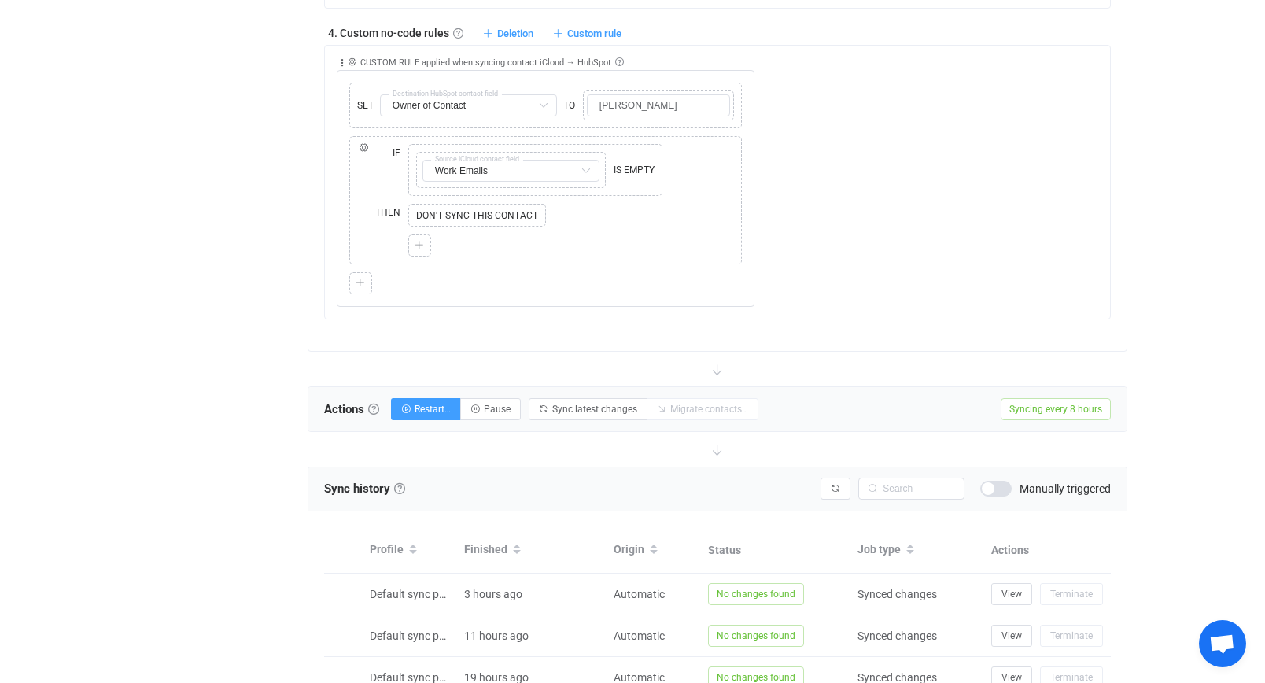
scroll to position [1522, 0]
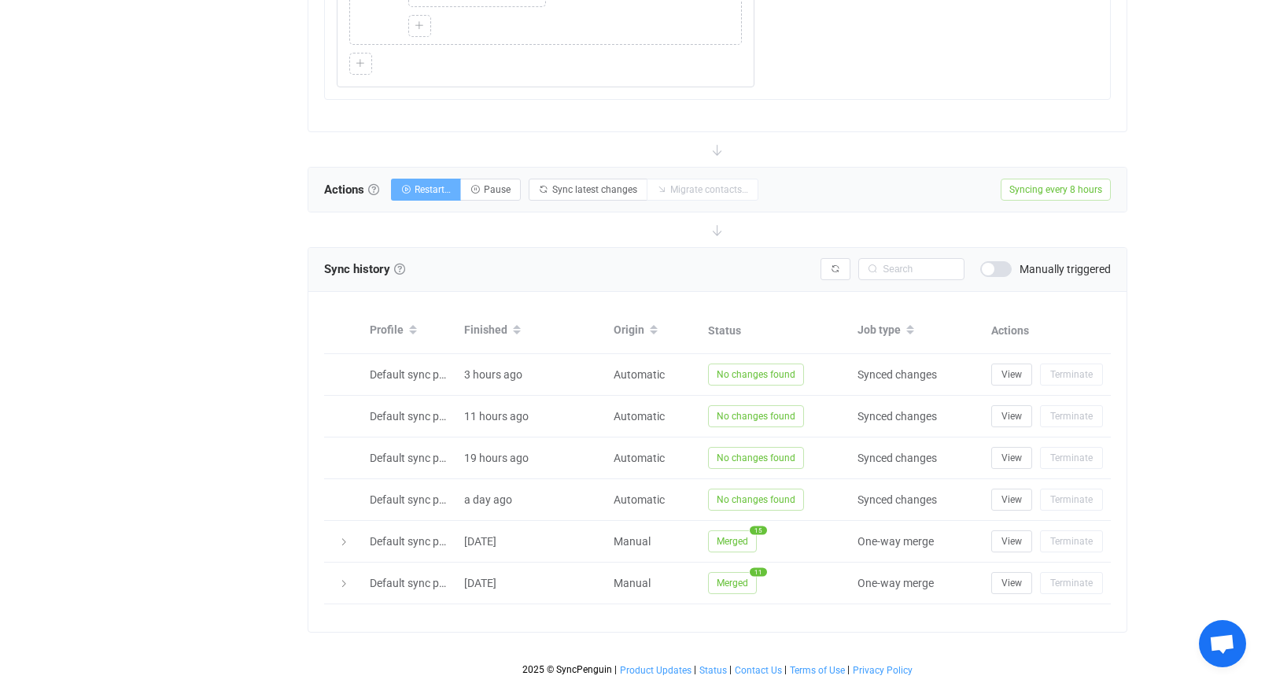
click at [426, 187] on span "Restart…" at bounding box center [433, 189] width 36 height 11
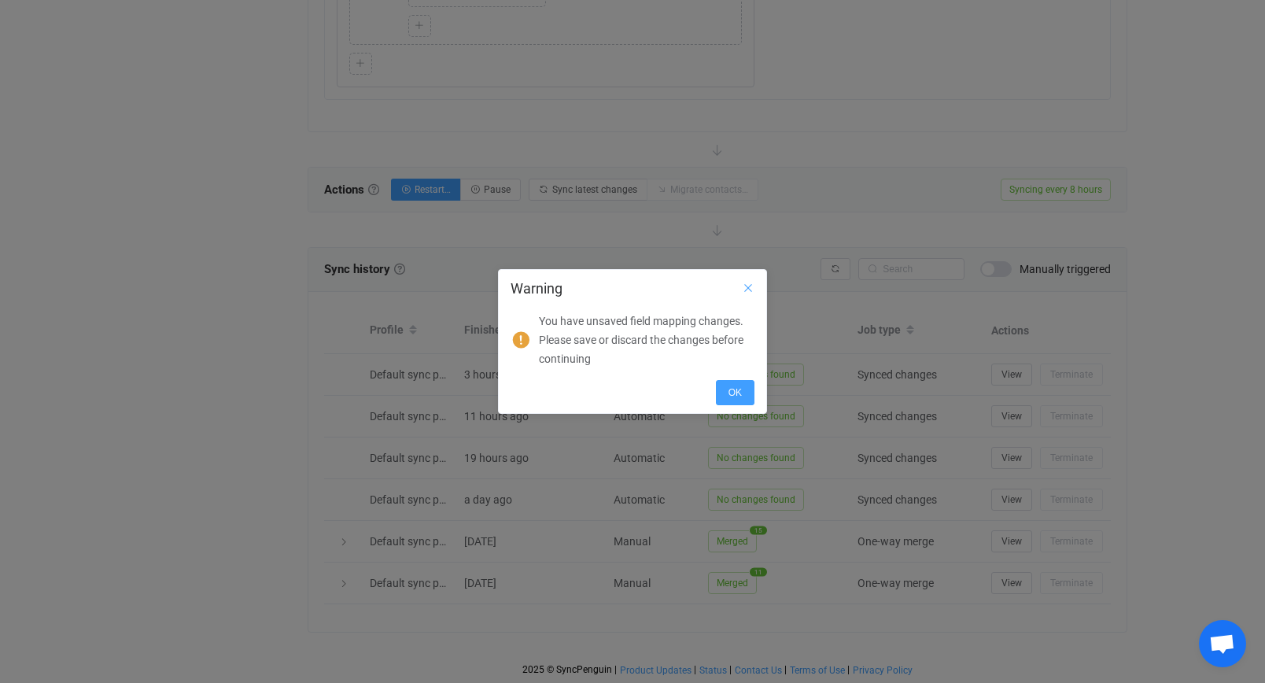
click at [749, 286] on icon "Close" at bounding box center [748, 288] width 13 height 13
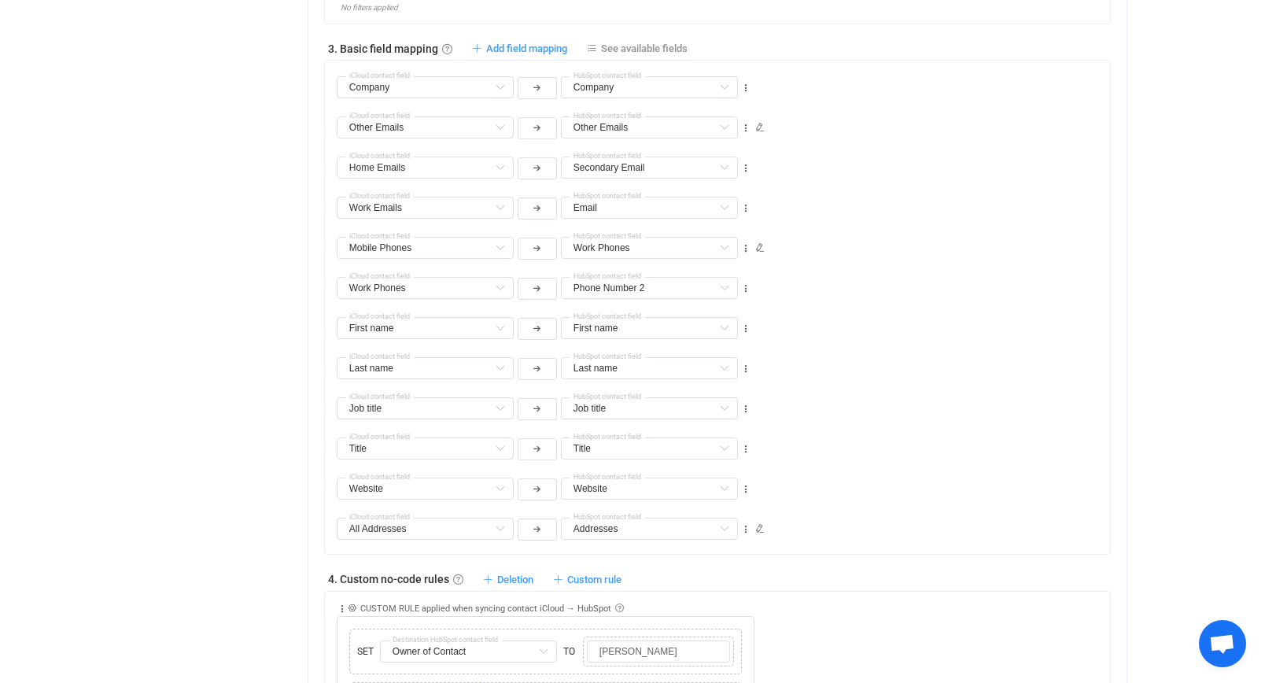
scroll to position [513, 0]
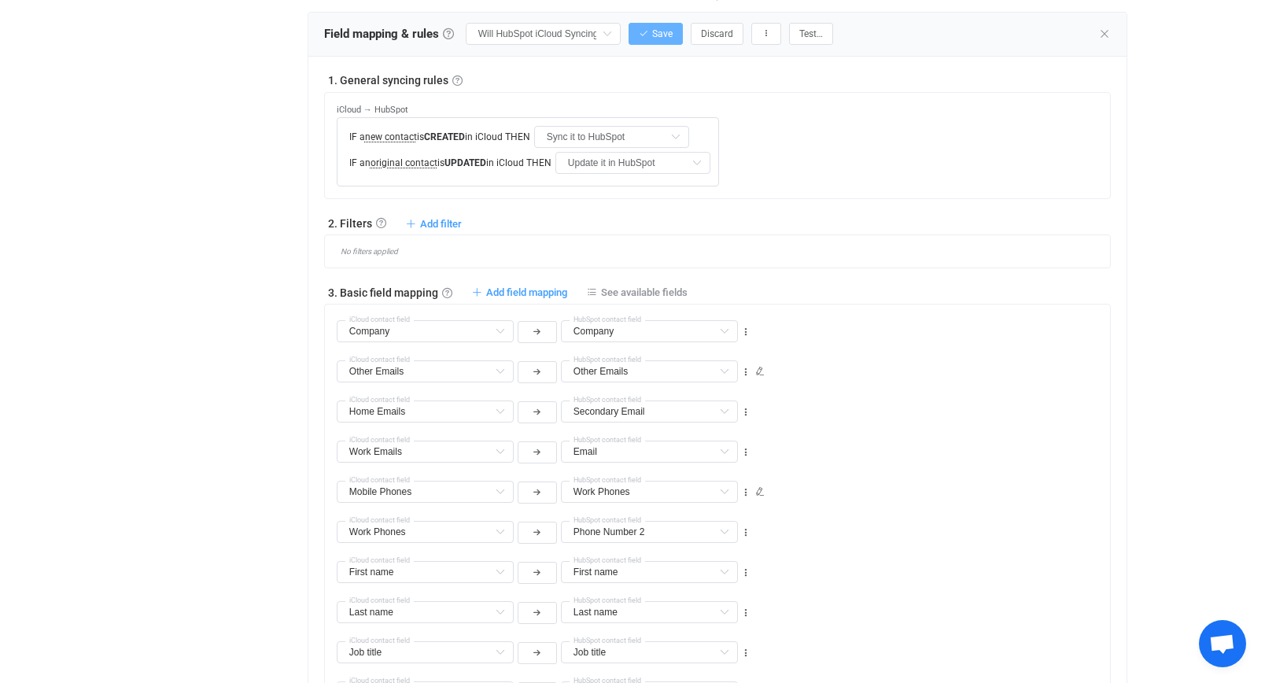
click at [670, 39] on span "Save" at bounding box center [662, 33] width 20 height 11
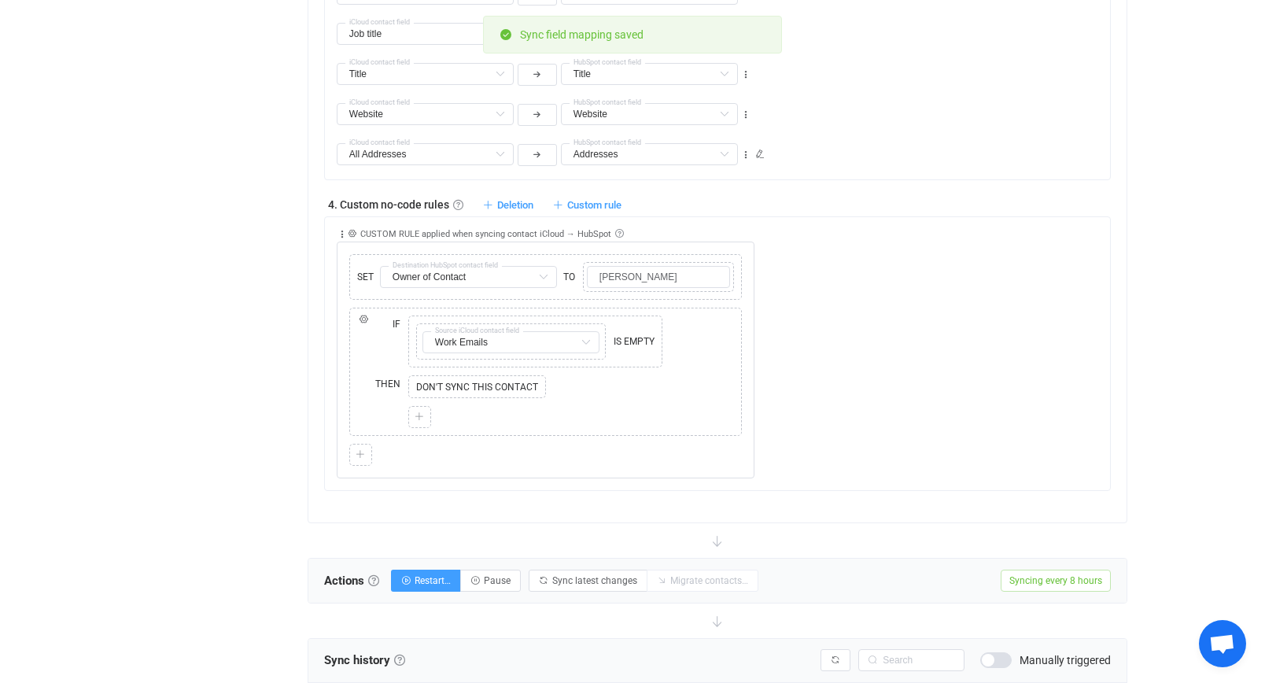
scroll to position [1256, 0]
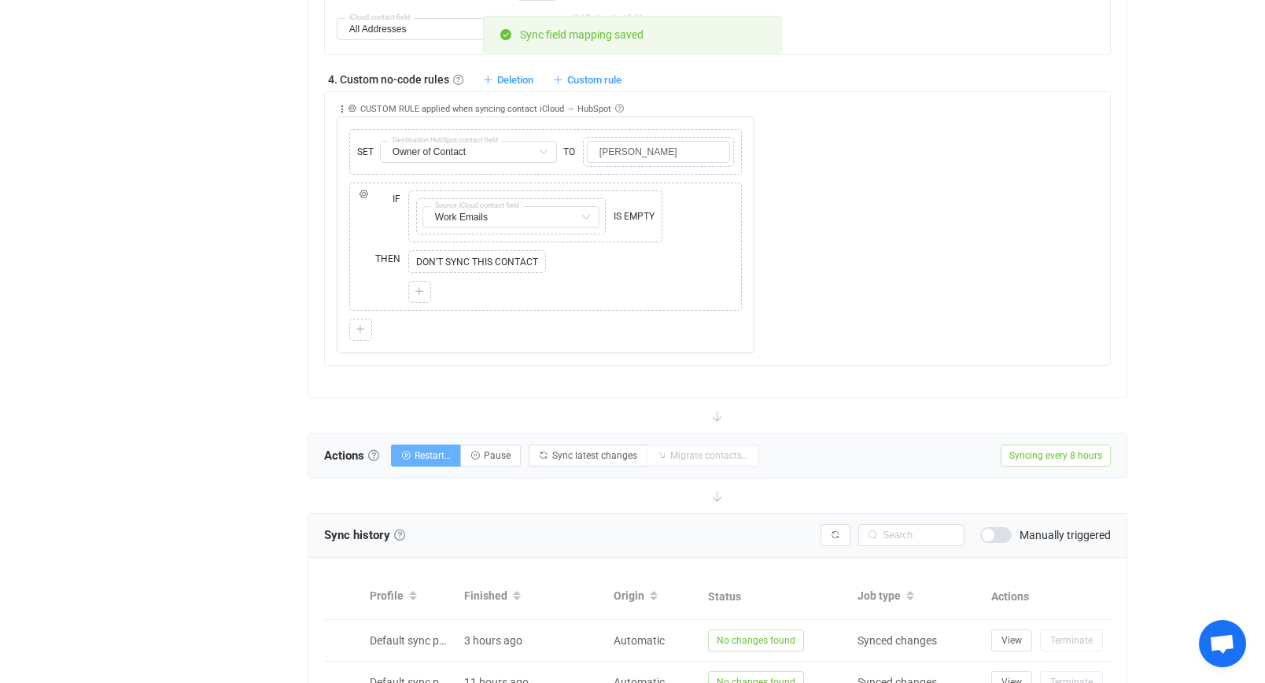
click at [411, 452] on icon "button" at bounding box center [405, 455] width 9 height 9
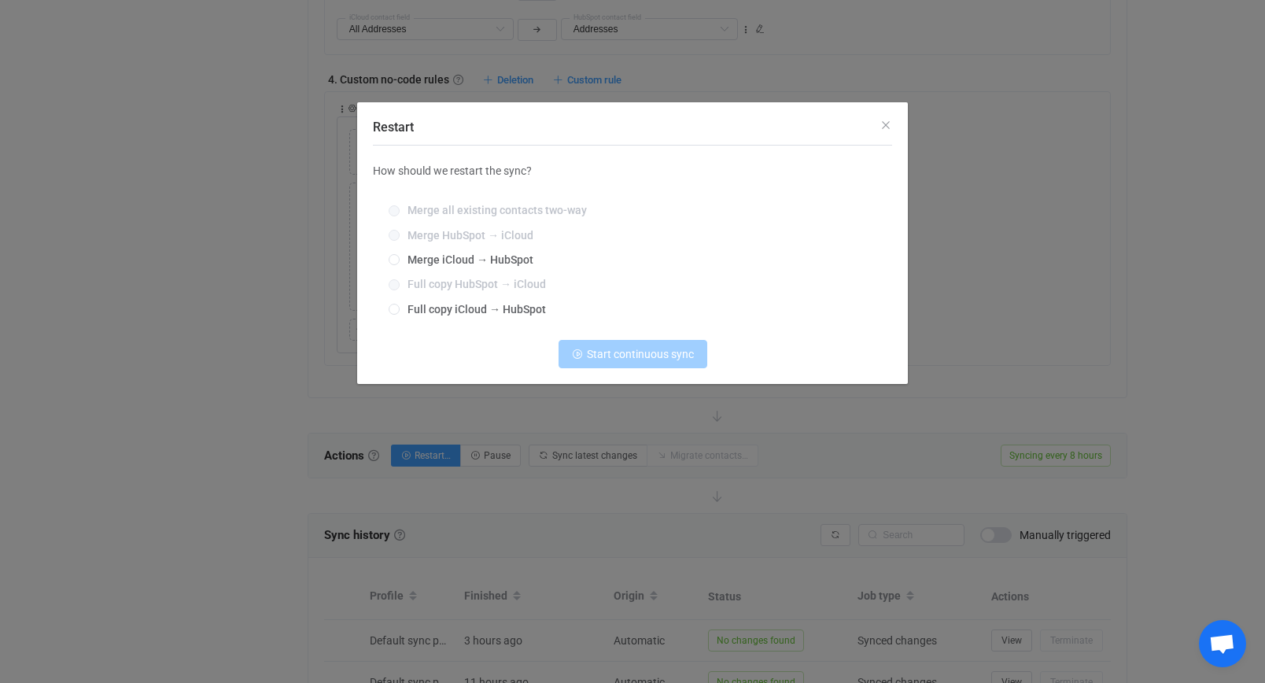
click at [460, 268] on div "Merge all existing contacts two-way Merge HubSpot → iCloud Merge iCloud → HubSp…" at bounding box center [632, 260] width 519 height 135
click at [466, 262] on span "Merge iCloud → HubSpot" at bounding box center [467, 259] width 134 height 13
click at [400, 262] on input "Merge iCloud → HubSpot" at bounding box center [394, 260] width 11 height 13
radio input "true"
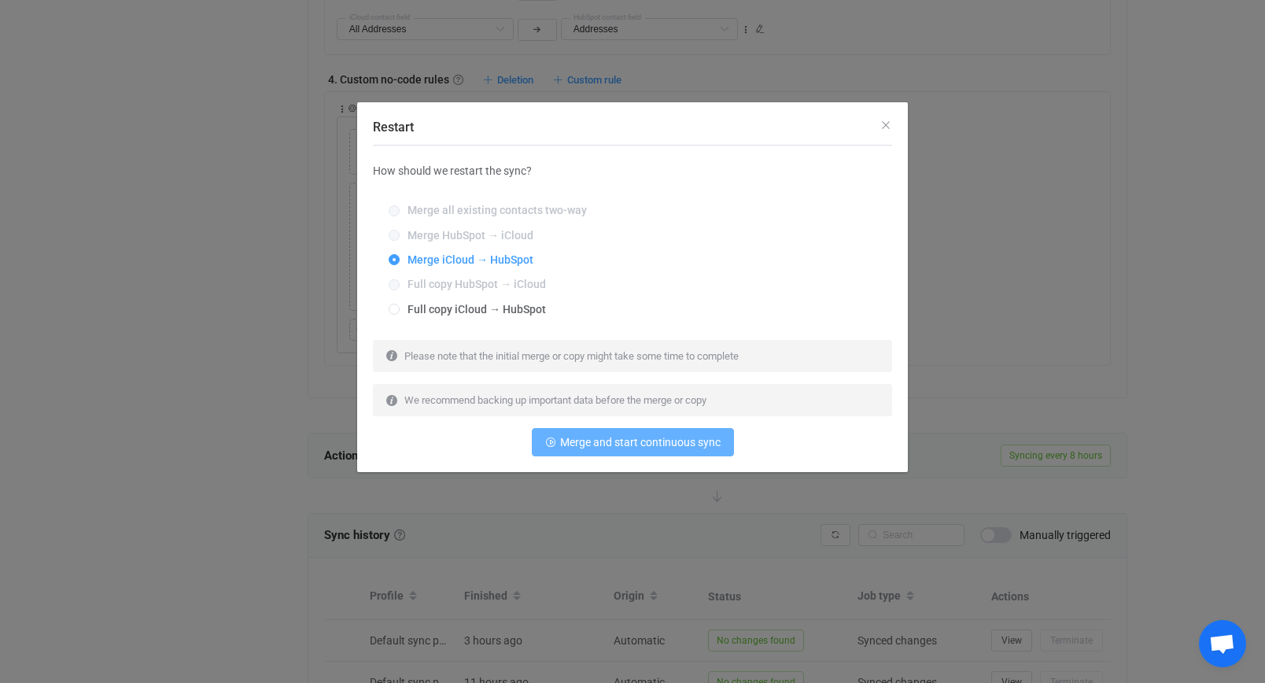
click at [684, 441] on span "Merge and start continuous sync" at bounding box center [640, 442] width 160 height 13
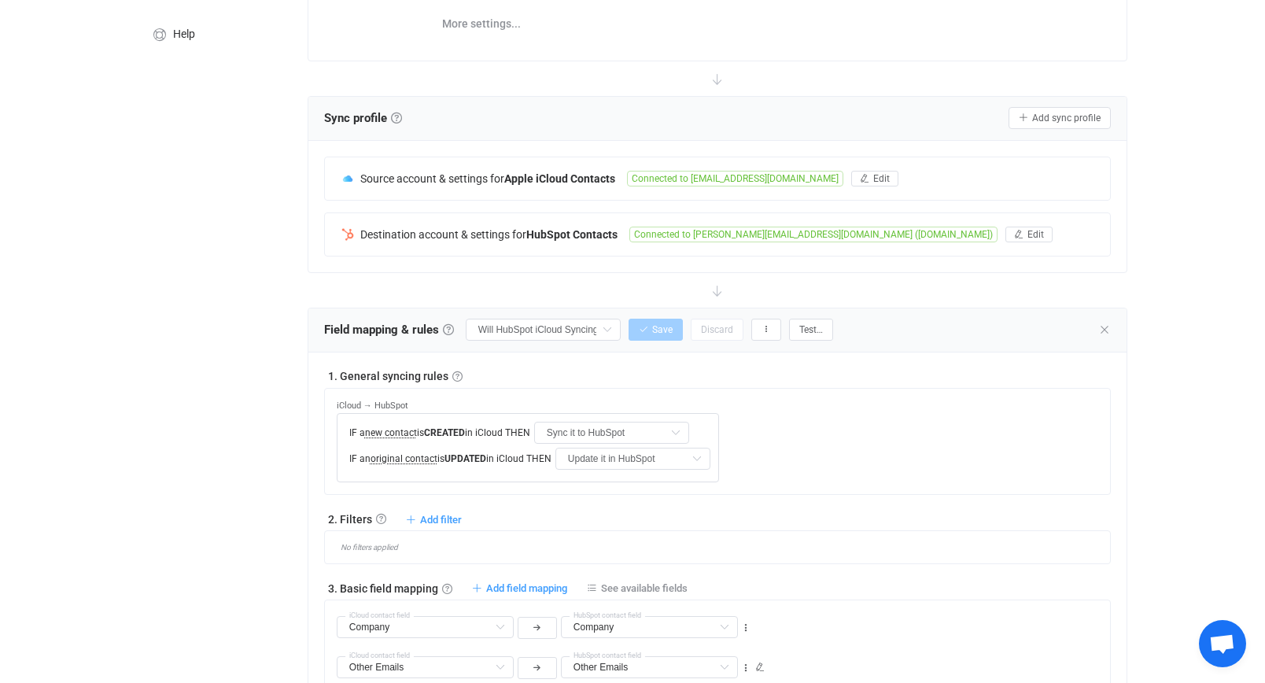
scroll to position [0, 0]
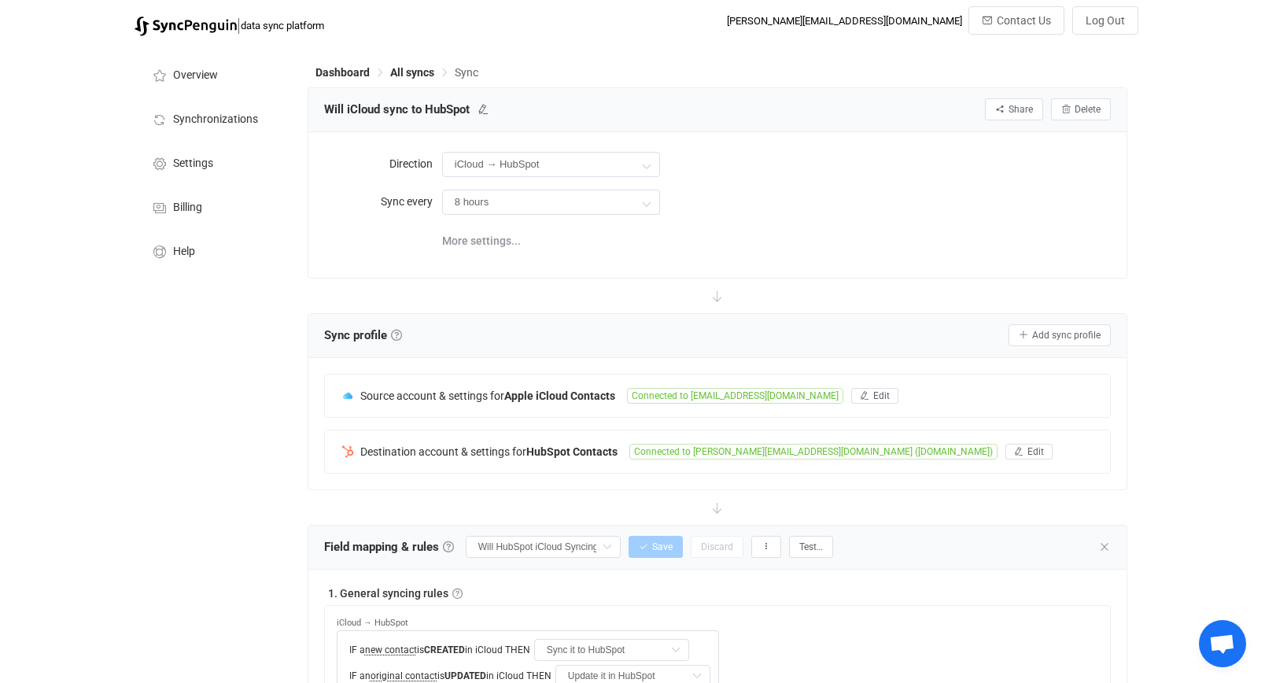
click at [421, 64] on div "Dashboard All syncs Sync" at bounding box center [718, 76] width 820 height 24
click at [415, 70] on span "All syncs" at bounding box center [412, 72] width 44 height 13
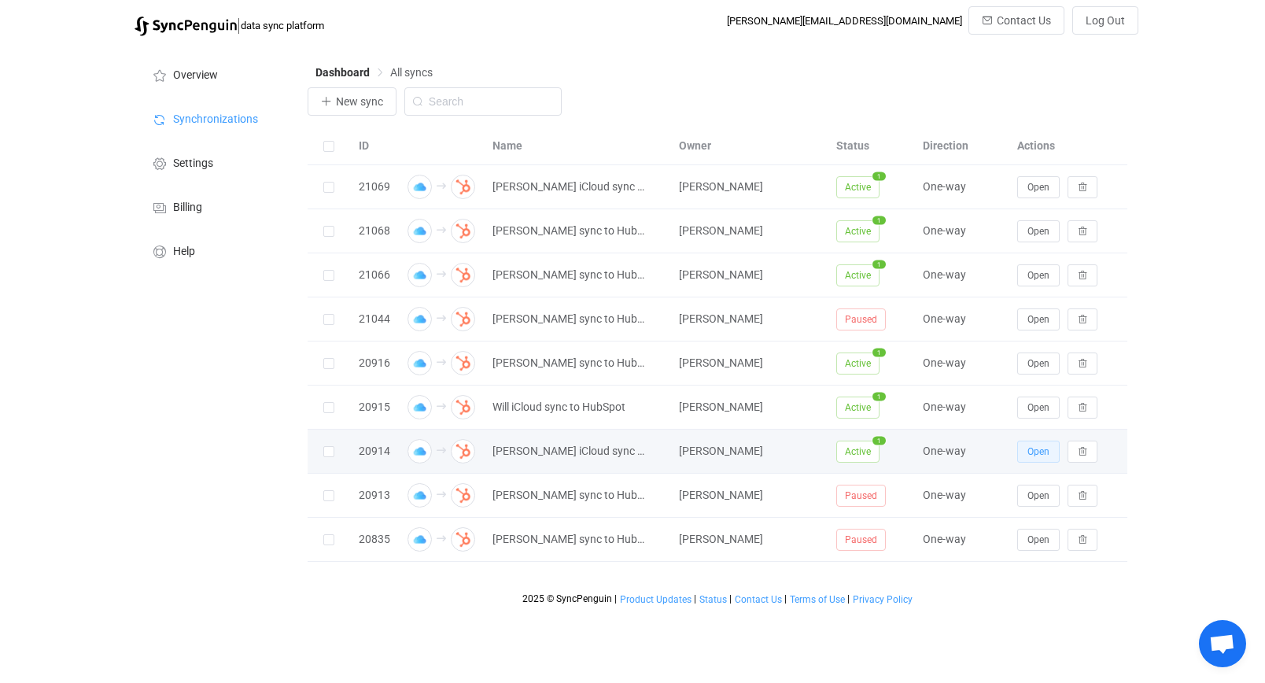
click at [1030, 455] on span "Open" at bounding box center [1038, 451] width 22 height 11
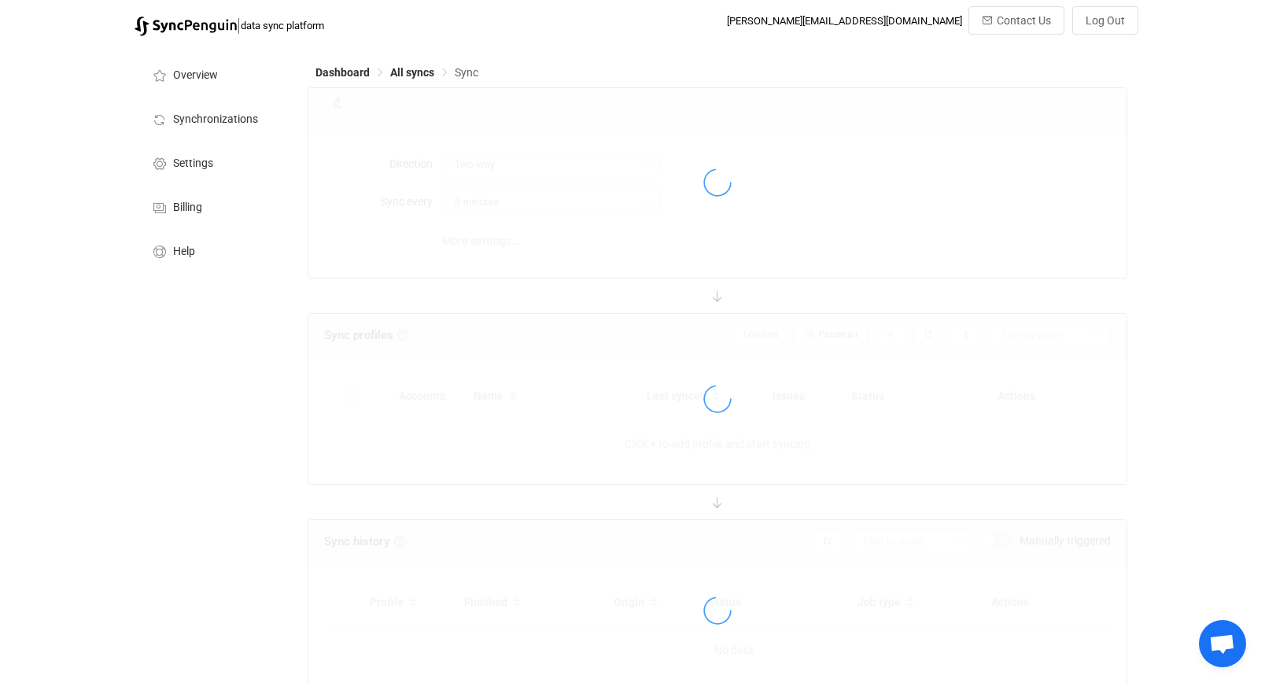
type input "iCloud → HubSpot"
type input "8 hours"
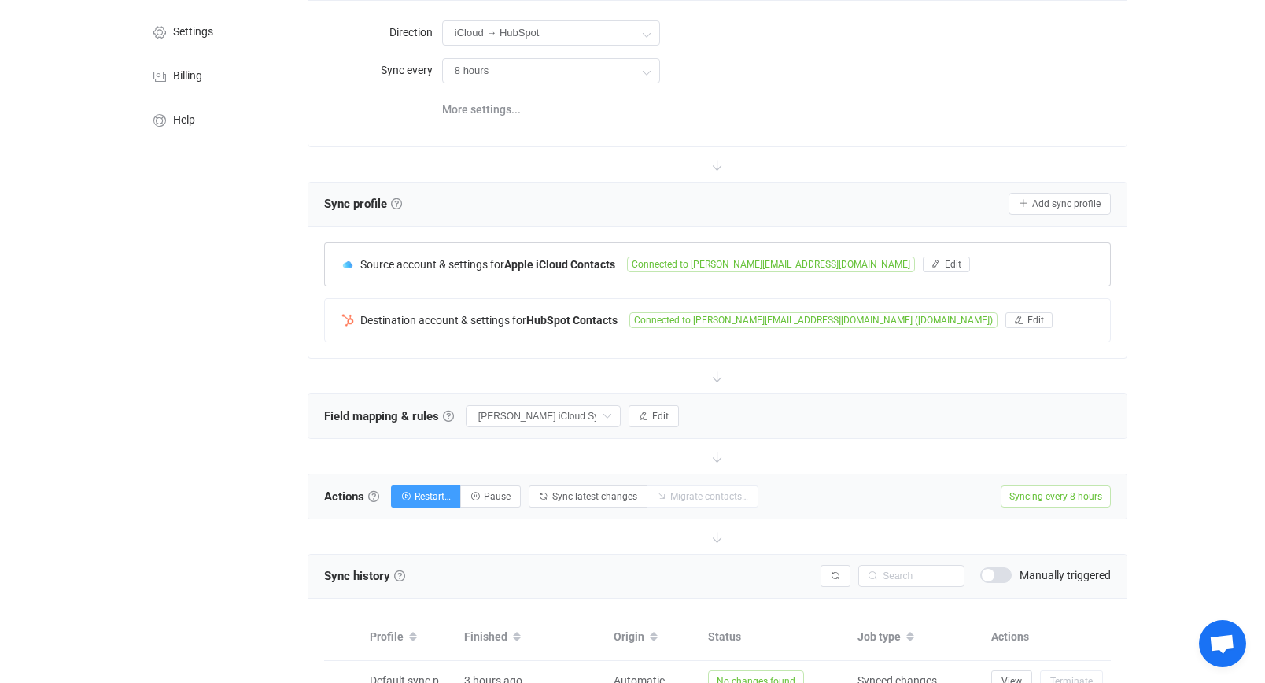
scroll to position [135, 0]
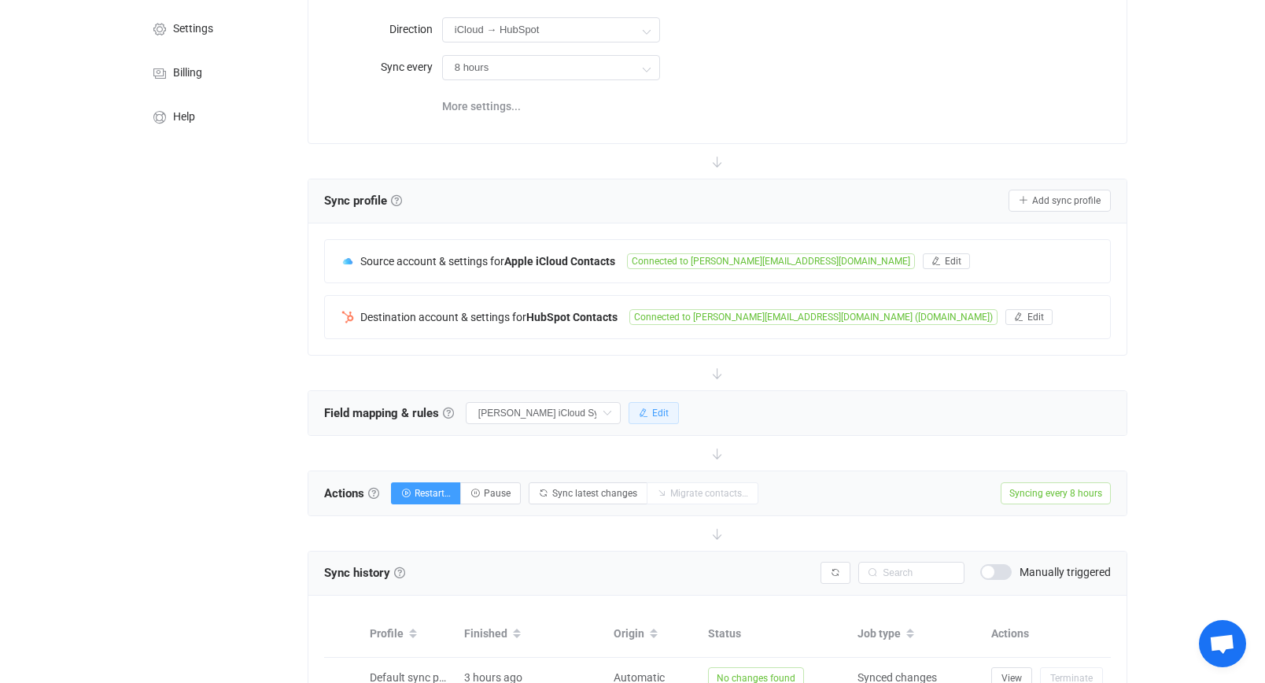
click at [654, 411] on button "Edit" at bounding box center [654, 413] width 50 height 22
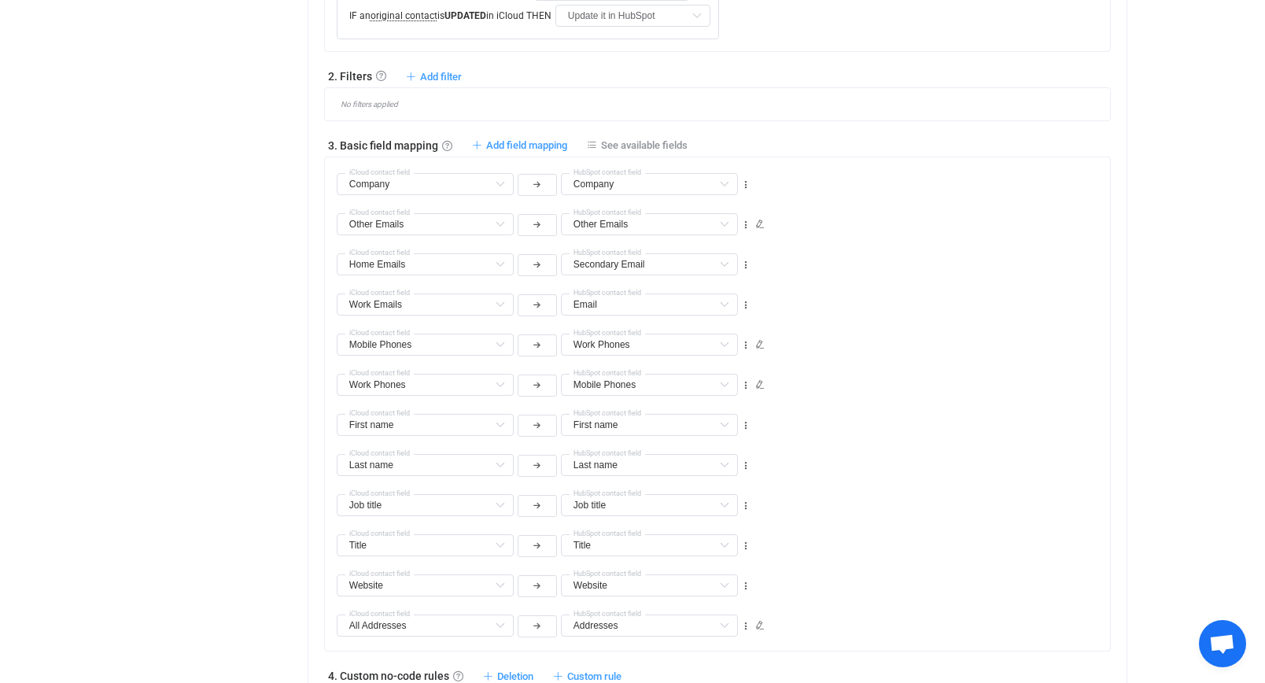
scroll to position [663, 0]
click at [724, 382] on icon at bounding box center [724, 382] width 20 height 22
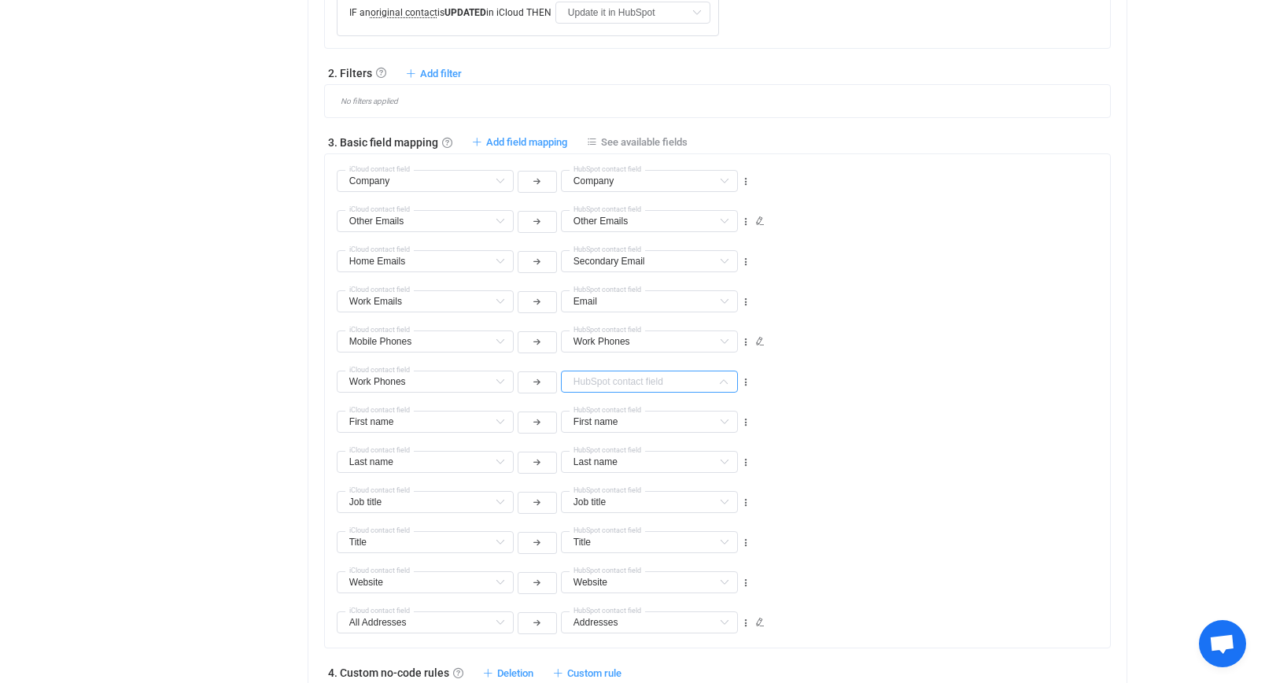
click at [684, 388] on input "text" at bounding box center [649, 382] width 177 height 22
click at [673, 414] on li "Phone Number 2 Custom fields" at bounding box center [668, 421] width 213 height 27
type input "Phone Number 2"
click at [950, 326] on div "Work Phones Work Emails Default field (filtered) Work Phones Default field (fil…" at bounding box center [723, 335] width 773 height 40
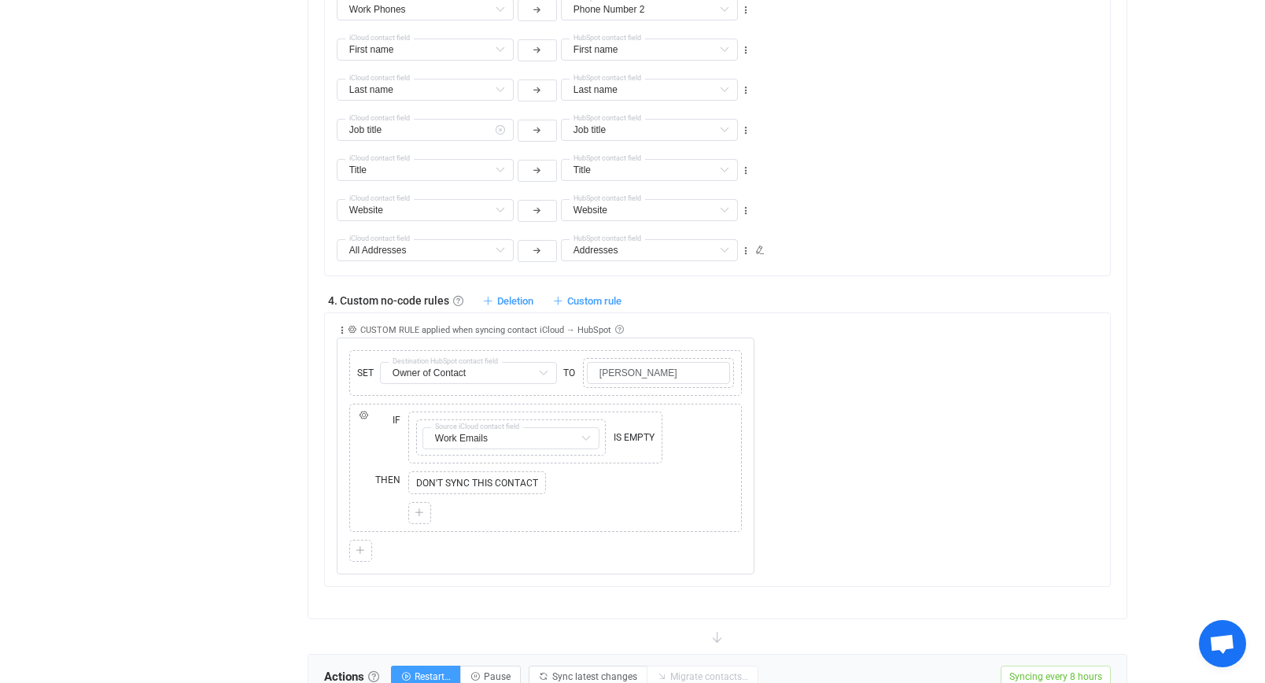
scroll to position [0, 0]
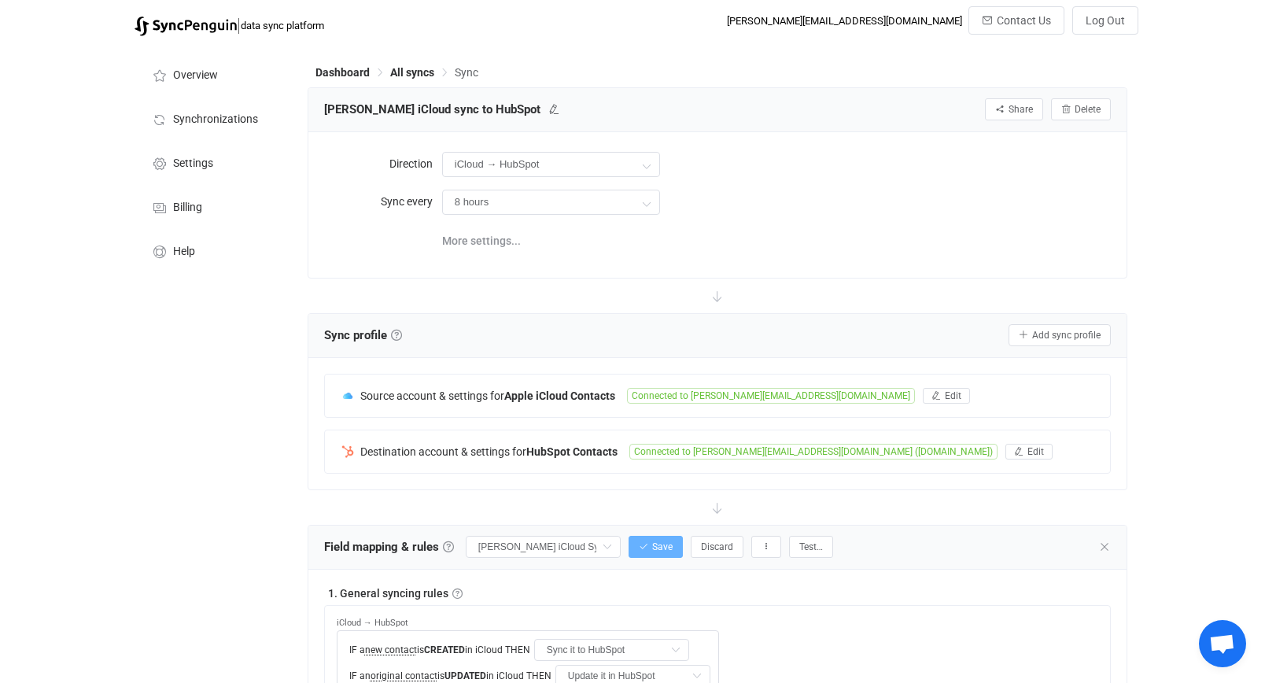
click at [647, 537] on button "Save" at bounding box center [656, 547] width 54 height 22
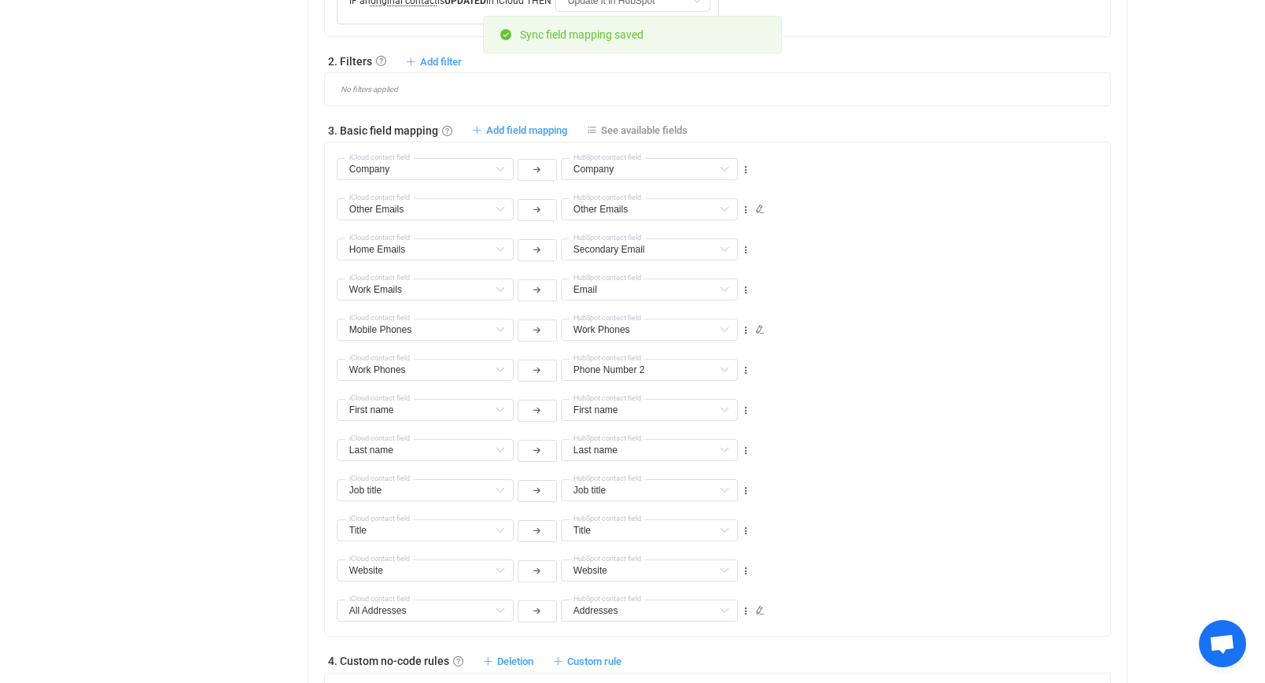
scroll to position [1221, 0]
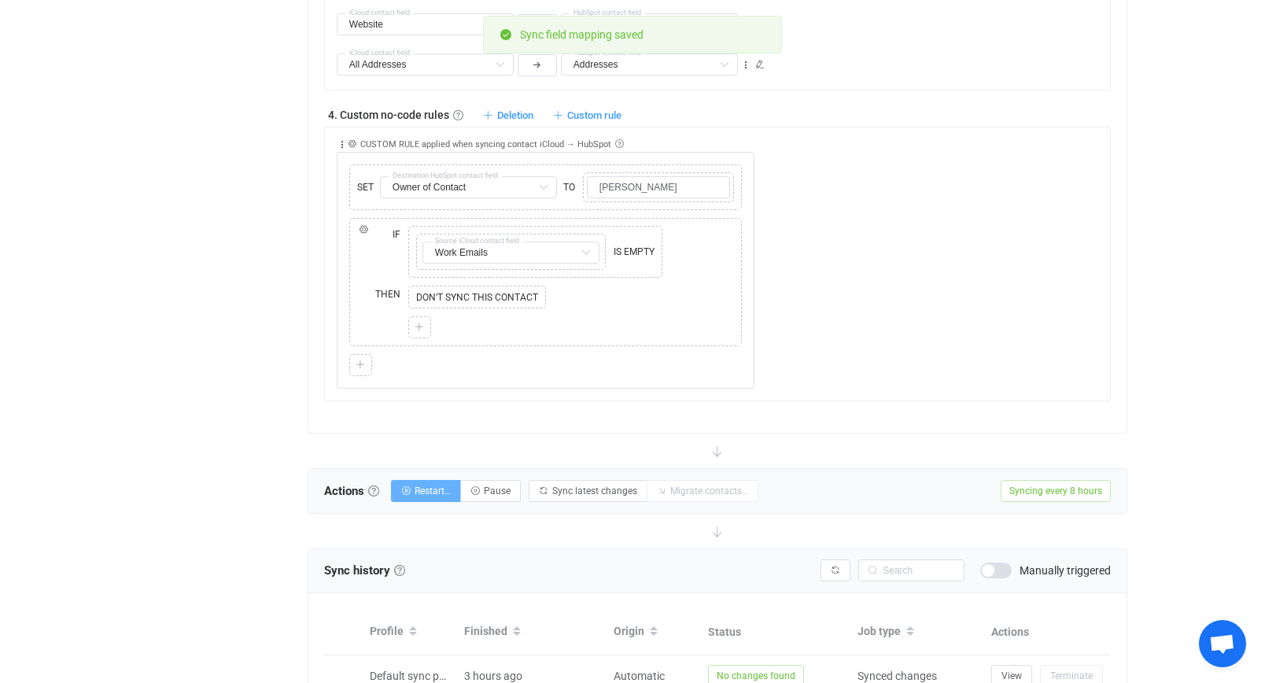
click at [430, 495] on span "Restart…" at bounding box center [433, 490] width 36 height 11
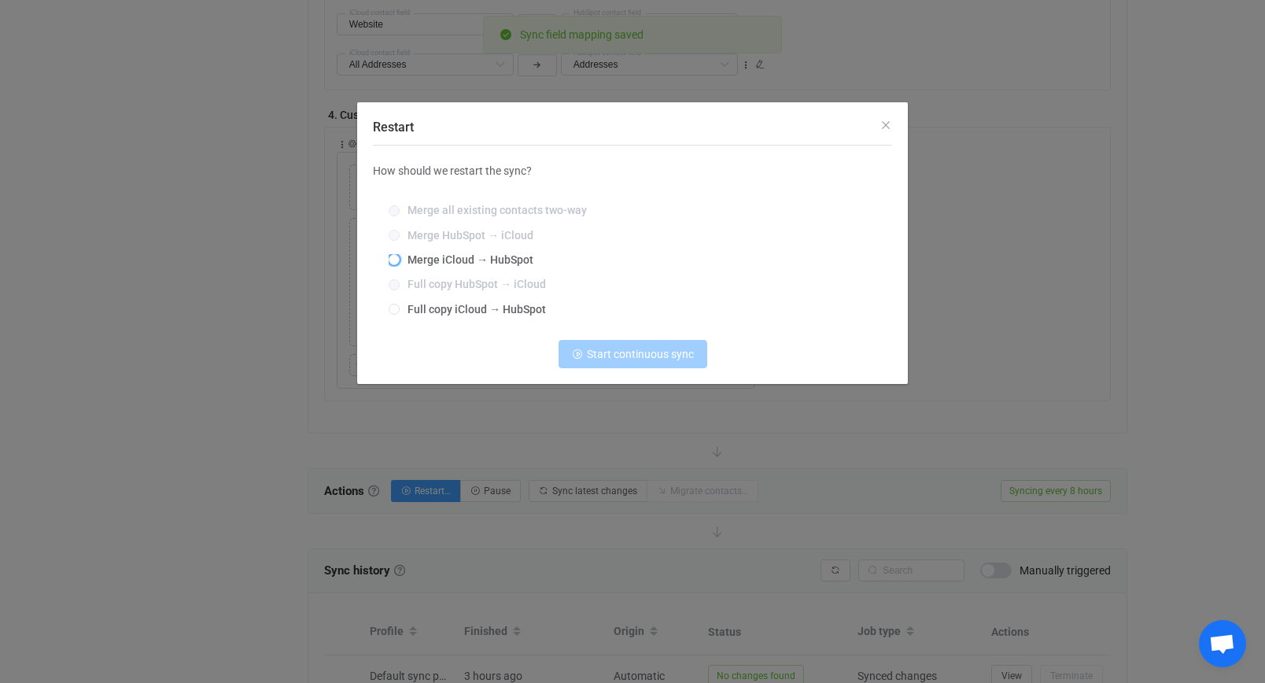
click at [485, 254] on span "Merge iCloud → HubSpot" at bounding box center [467, 259] width 134 height 13
click at [400, 254] on input "Merge iCloud → HubSpot" at bounding box center [394, 260] width 11 height 13
radio input "true"
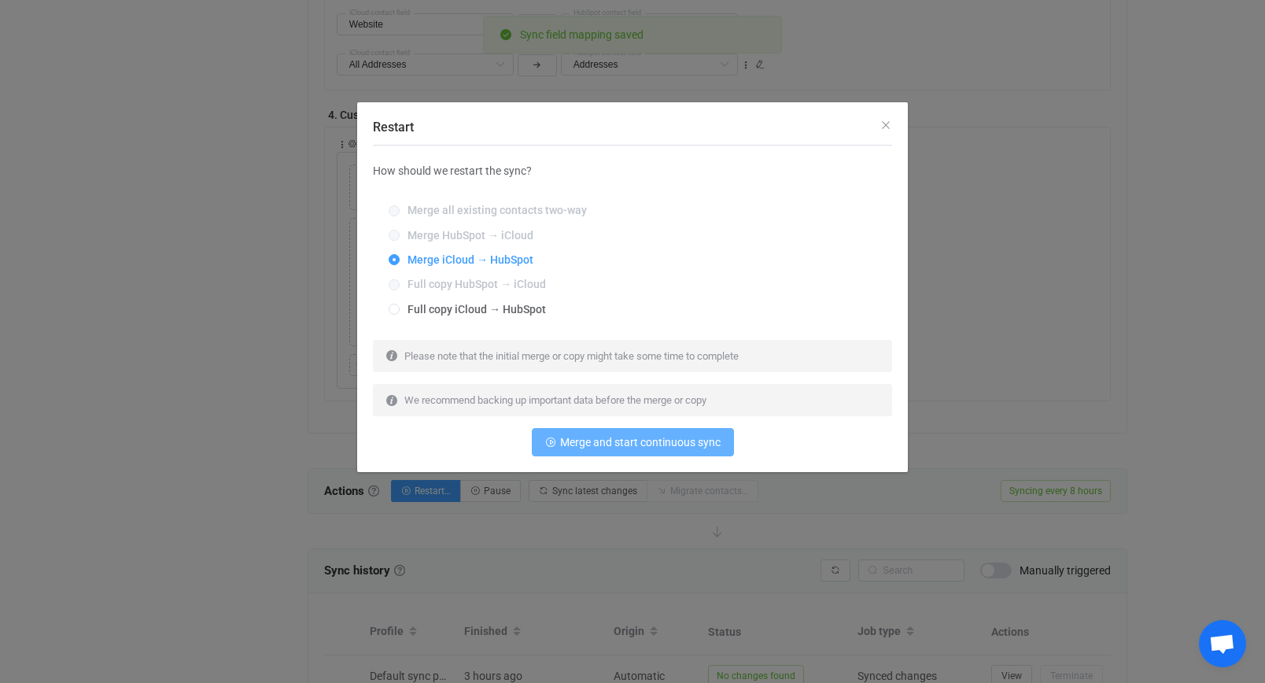
click at [624, 455] on button "Merge and start continuous sync" at bounding box center [633, 442] width 202 height 28
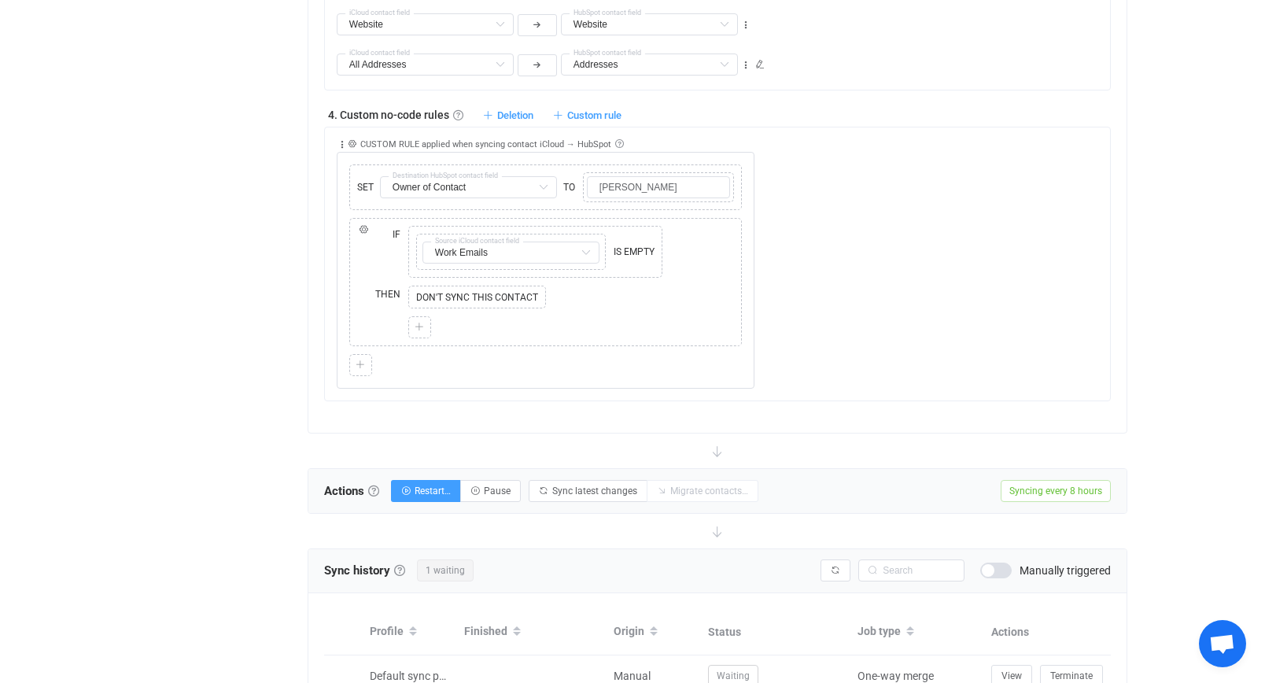
scroll to position [0, 0]
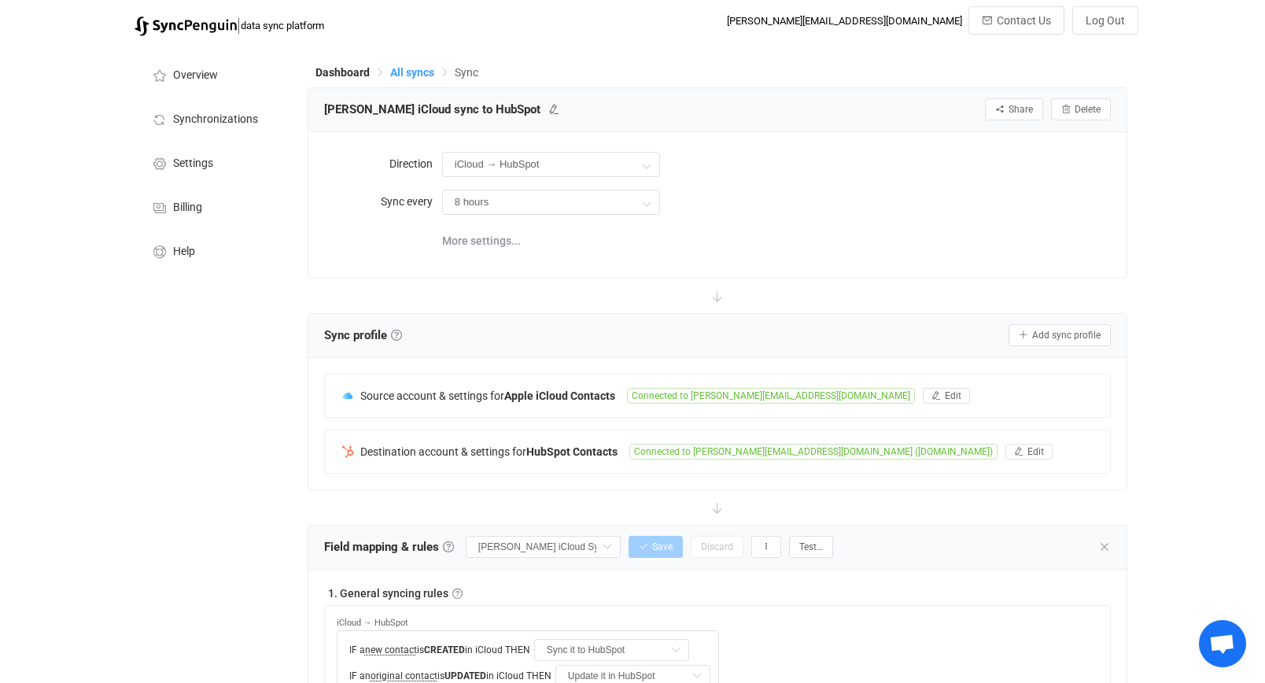
click at [417, 75] on span "All syncs" at bounding box center [412, 72] width 44 height 13
